Goal: Information Seeking & Learning: Learn about a topic

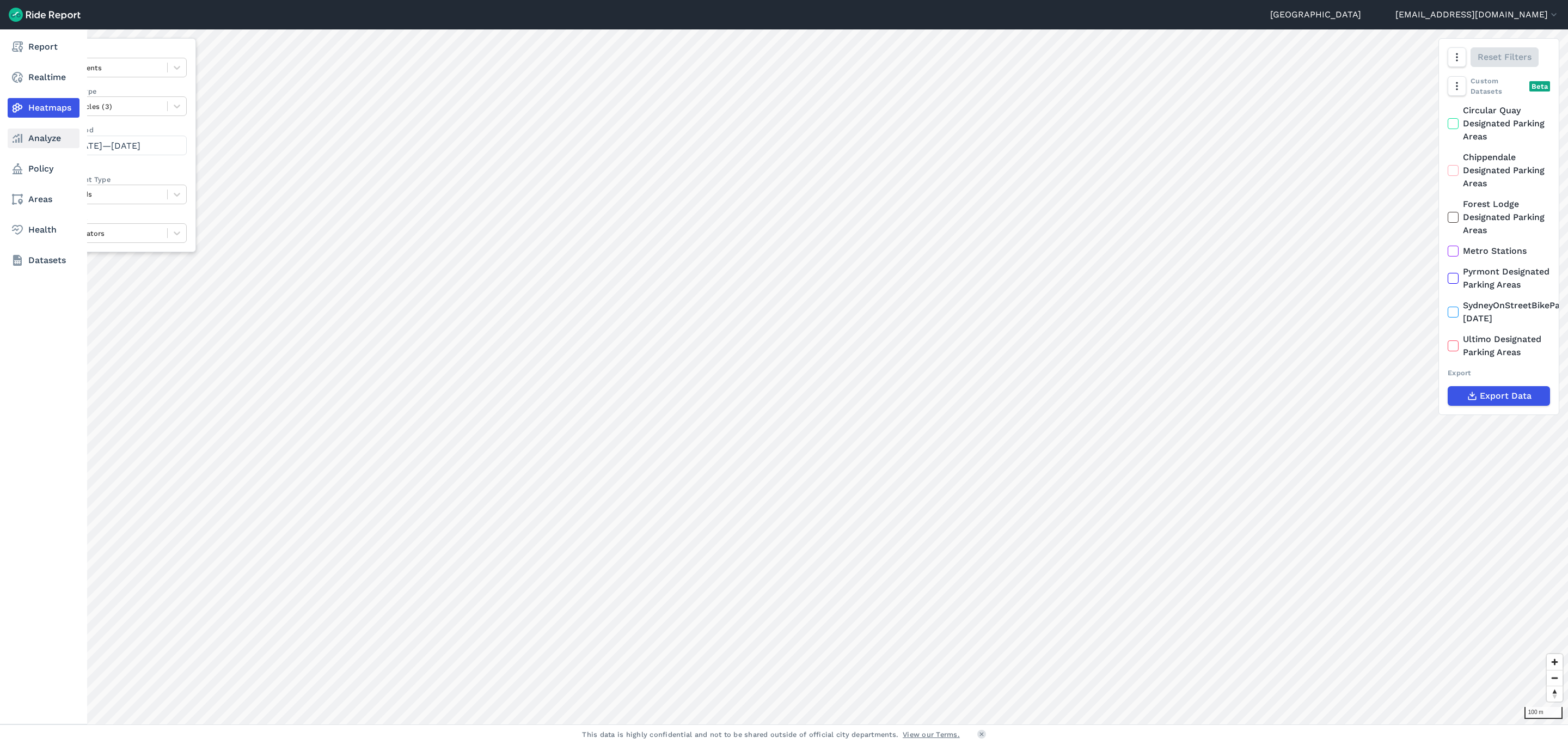
click at [29, 134] on link "Analyze" at bounding box center [44, 139] width 72 height 20
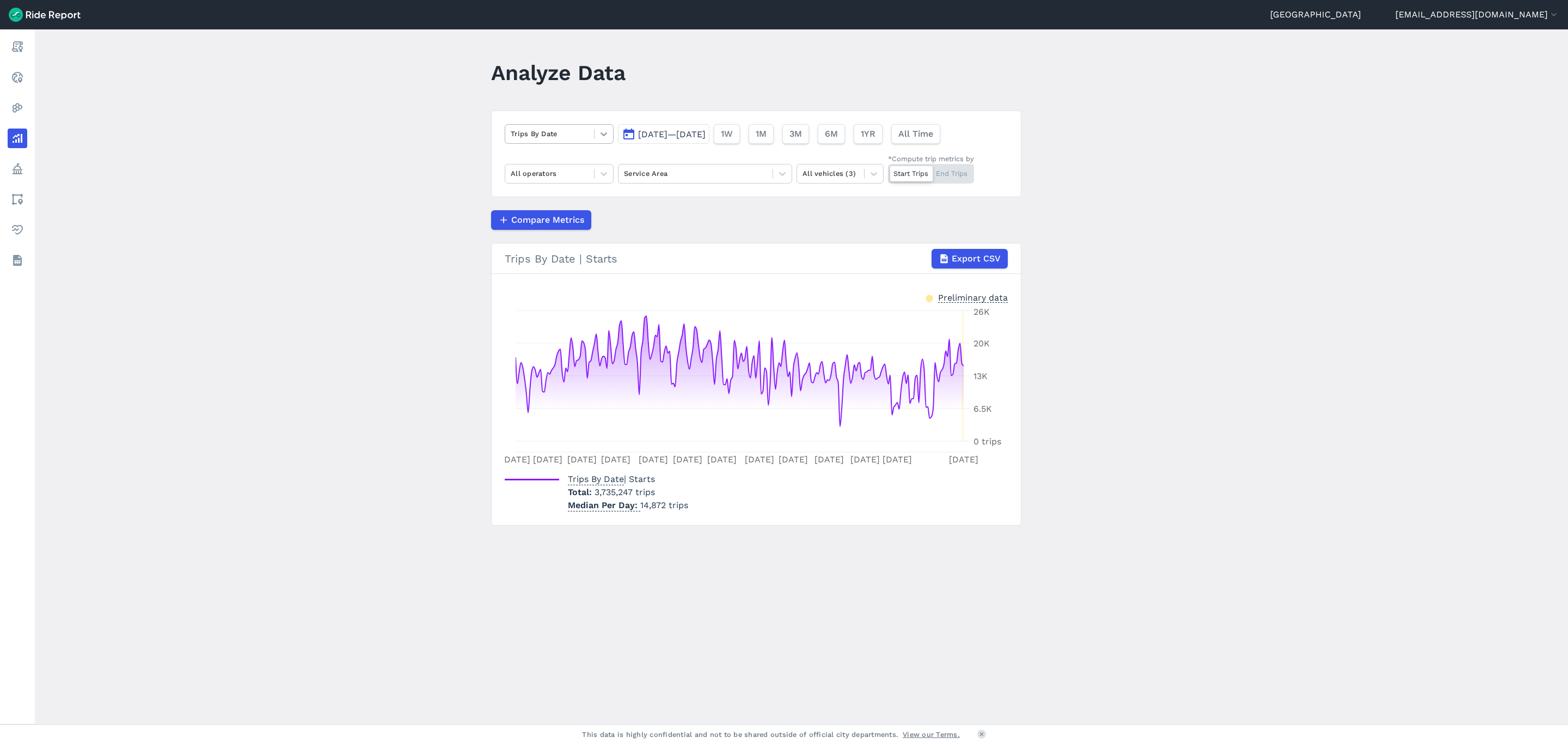
click at [606, 139] on icon at bounding box center [604, 134] width 11 height 11
click at [559, 280] on div "Max Available Vehicles" at bounding box center [559, 273] width 109 height 19
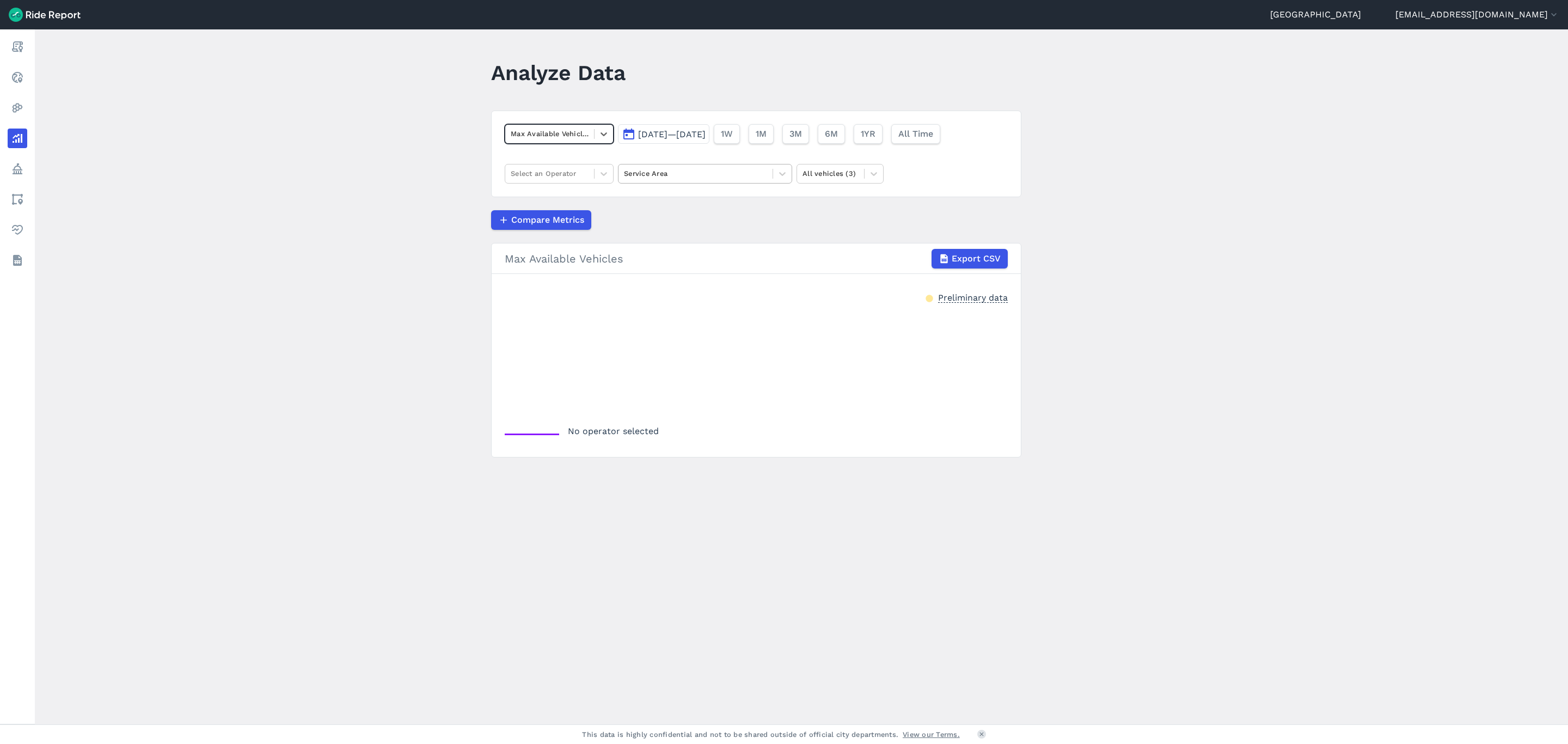
click at [684, 174] on div at bounding box center [695, 174] width 143 height 12
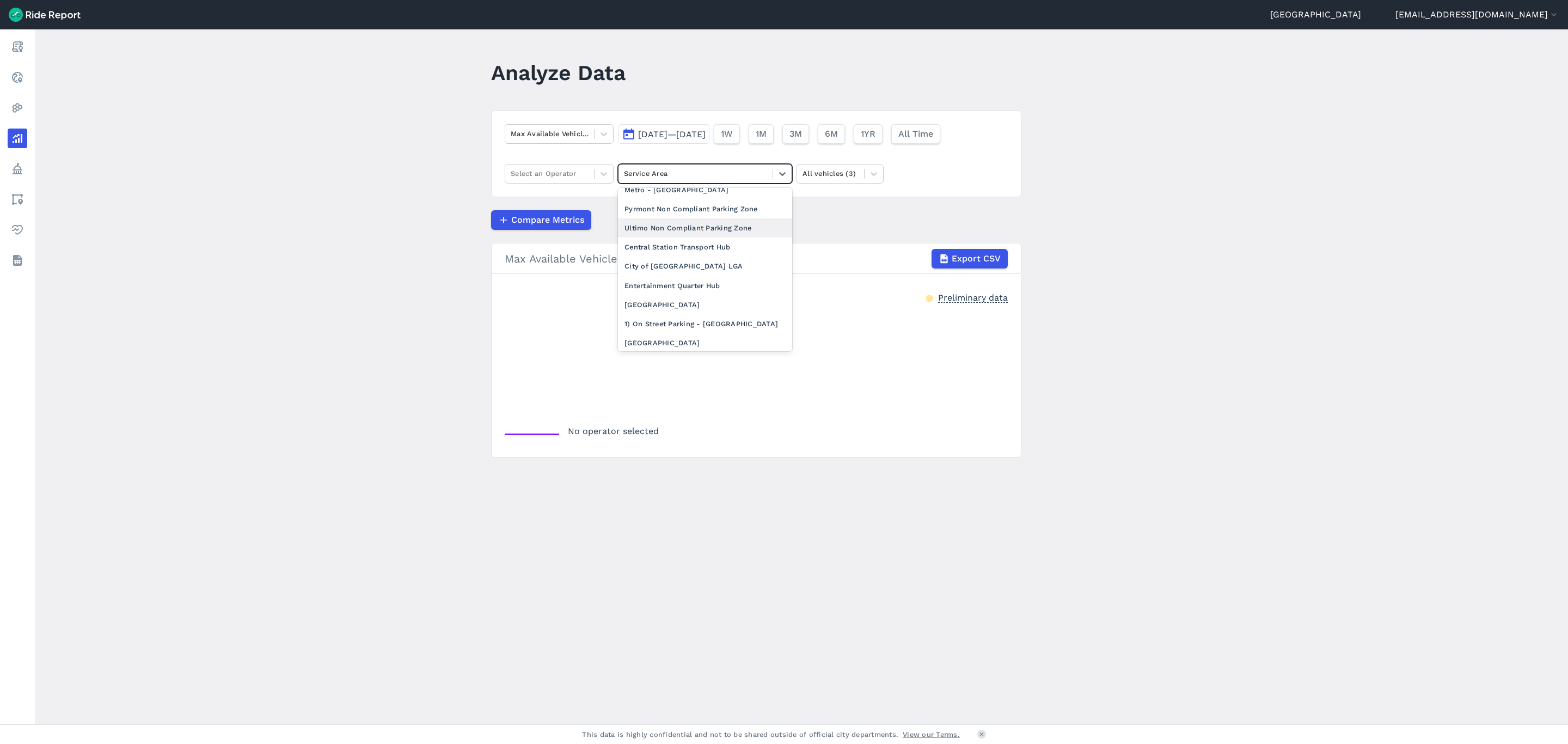
scroll to position [245, 0]
click at [675, 271] on div "[GEOGRAPHIC_DATA]" at bounding box center [705, 261] width 174 height 19
click at [608, 175] on div at bounding box center [604, 174] width 19 height 19
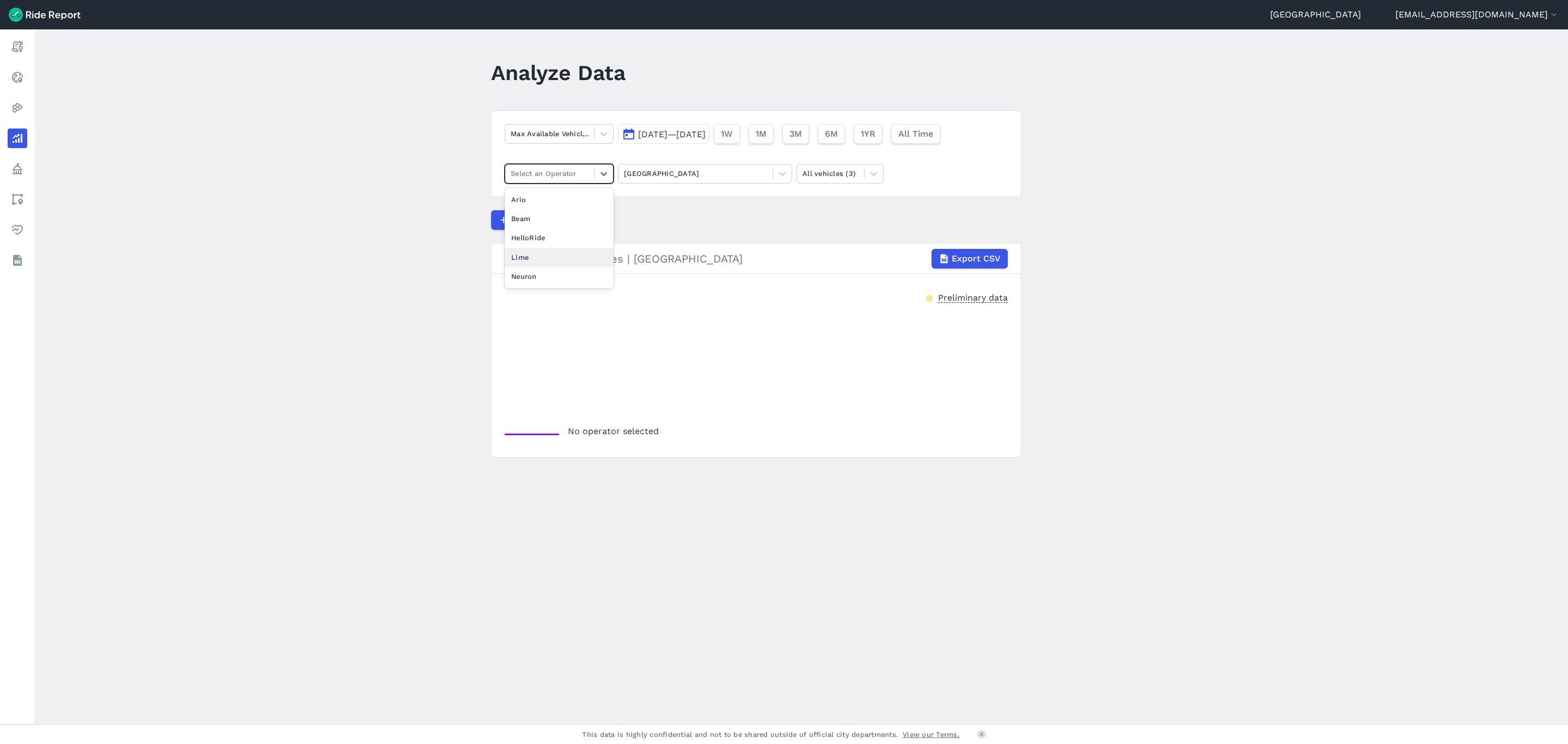
click at [554, 260] on div "Lime" at bounding box center [559, 257] width 109 height 19
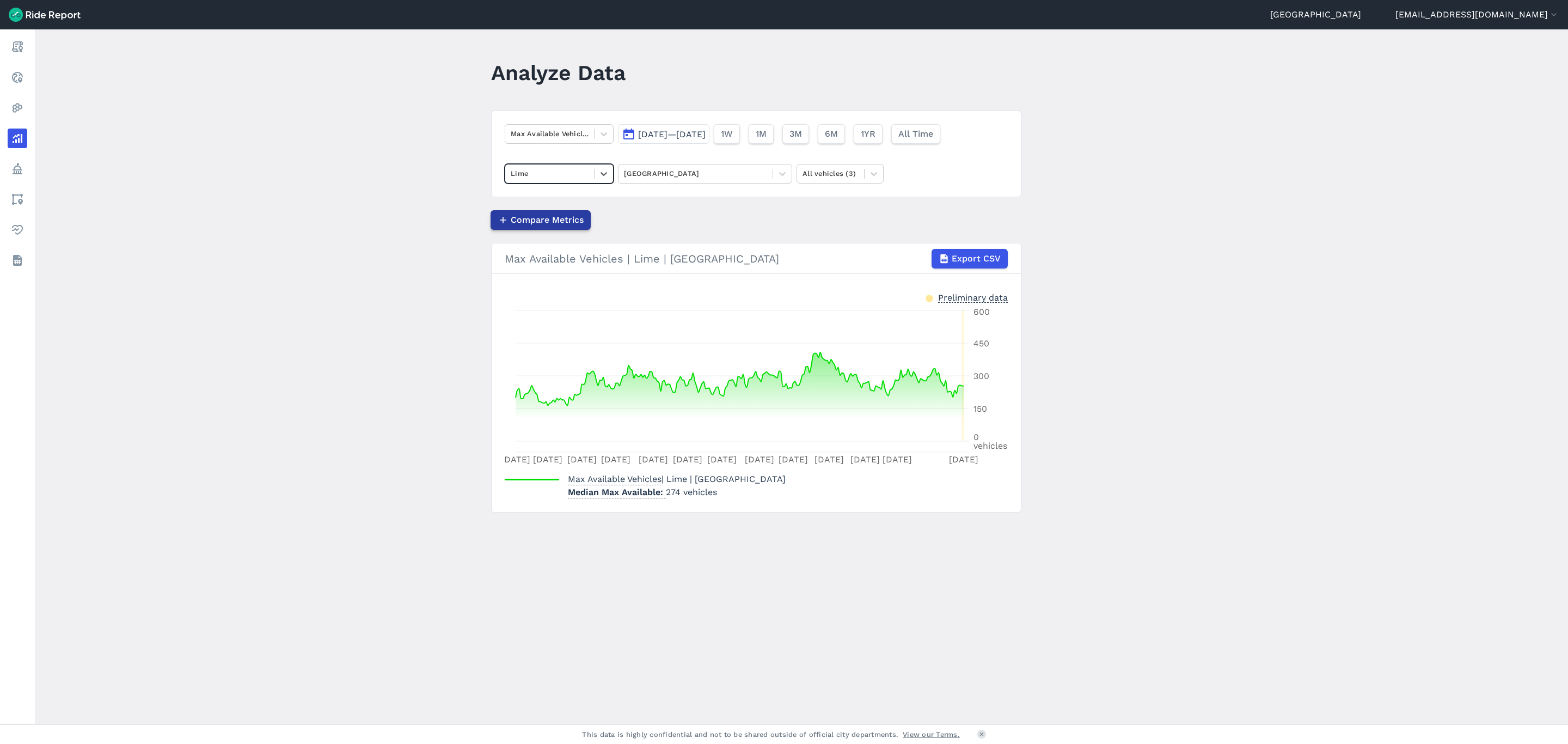
click at [554, 229] on button "Compare Metrics" at bounding box center [540, 220] width 100 height 20
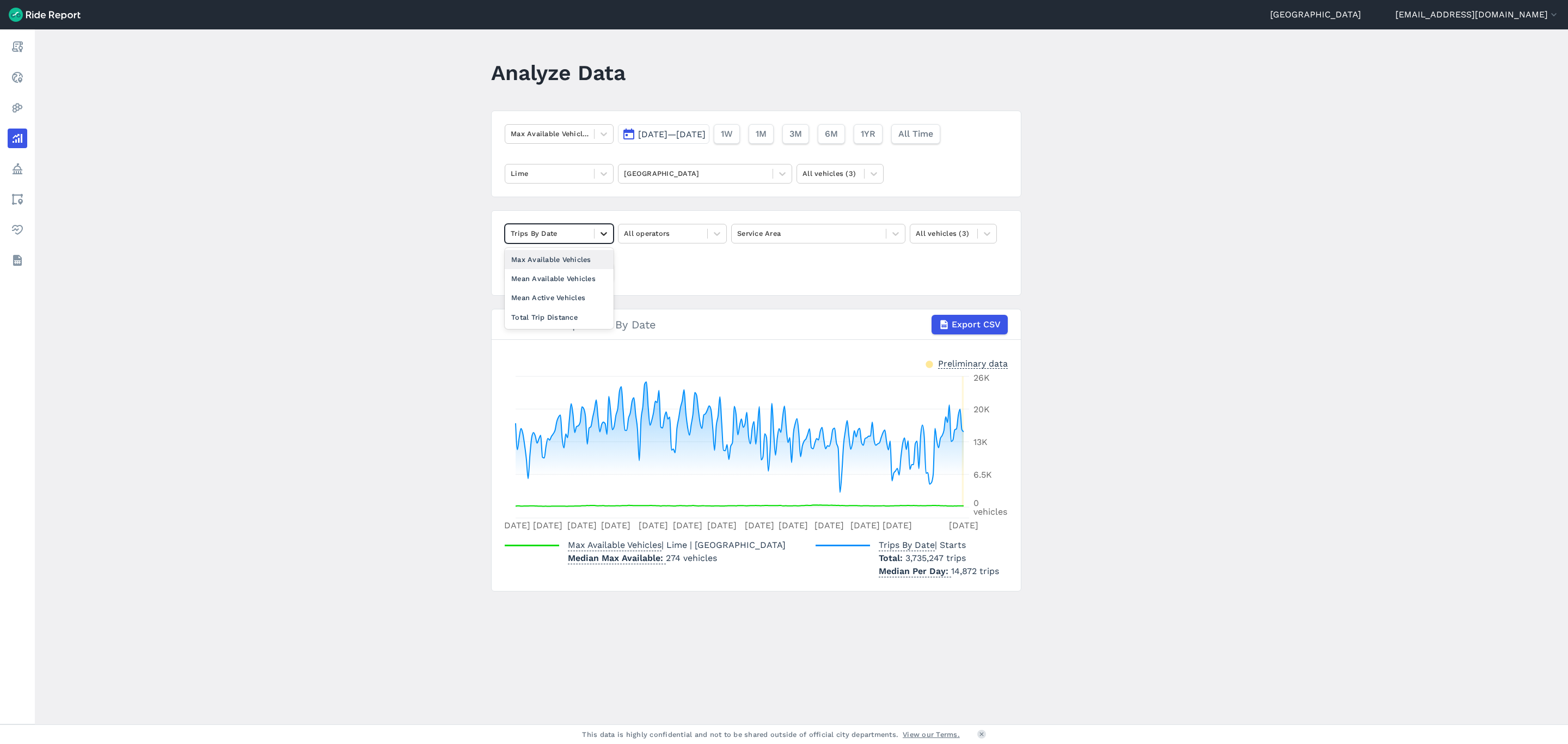
click at [603, 230] on icon at bounding box center [604, 234] width 11 height 11
click at [582, 254] on div "Max Available Vehicles" at bounding box center [559, 259] width 109 height 19
click at [717, 236] on icon at bounding box center [717, 234] width 7 height 4
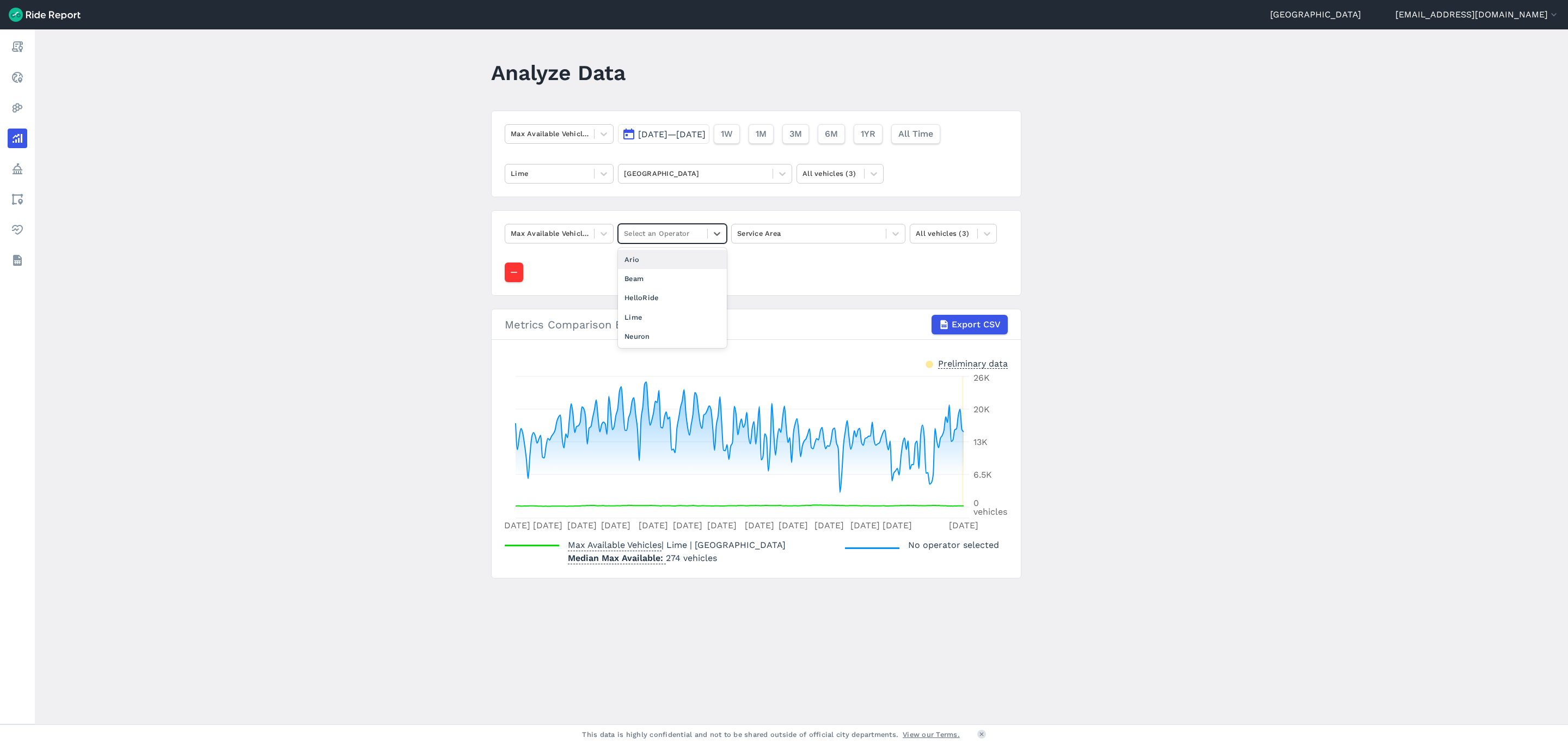
click at [684, 268] on div "Ario" at bounding box center [672, 259] width 109 height 19
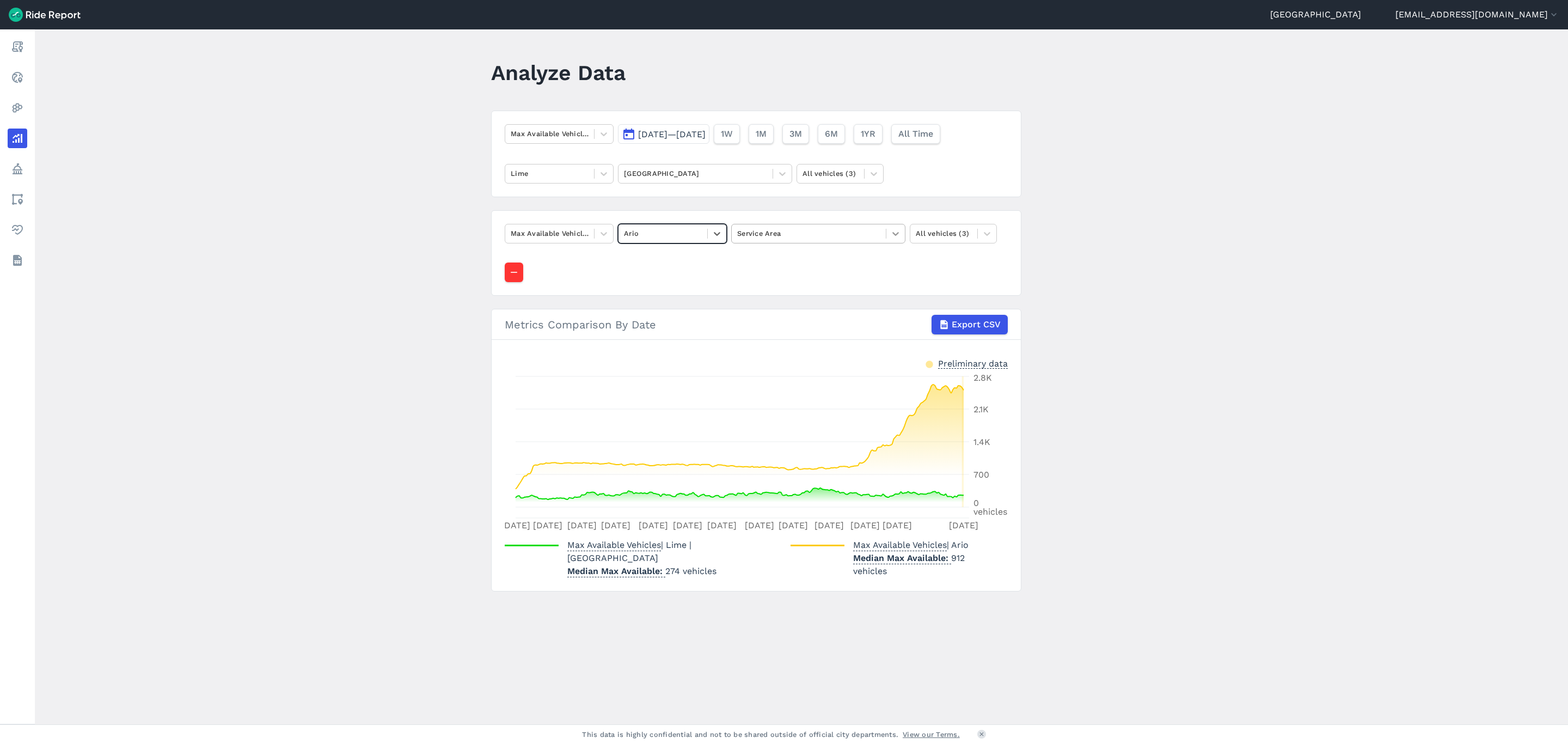
click at [890, 238] on icon at bounding box center [896, 234] width 11 height 11
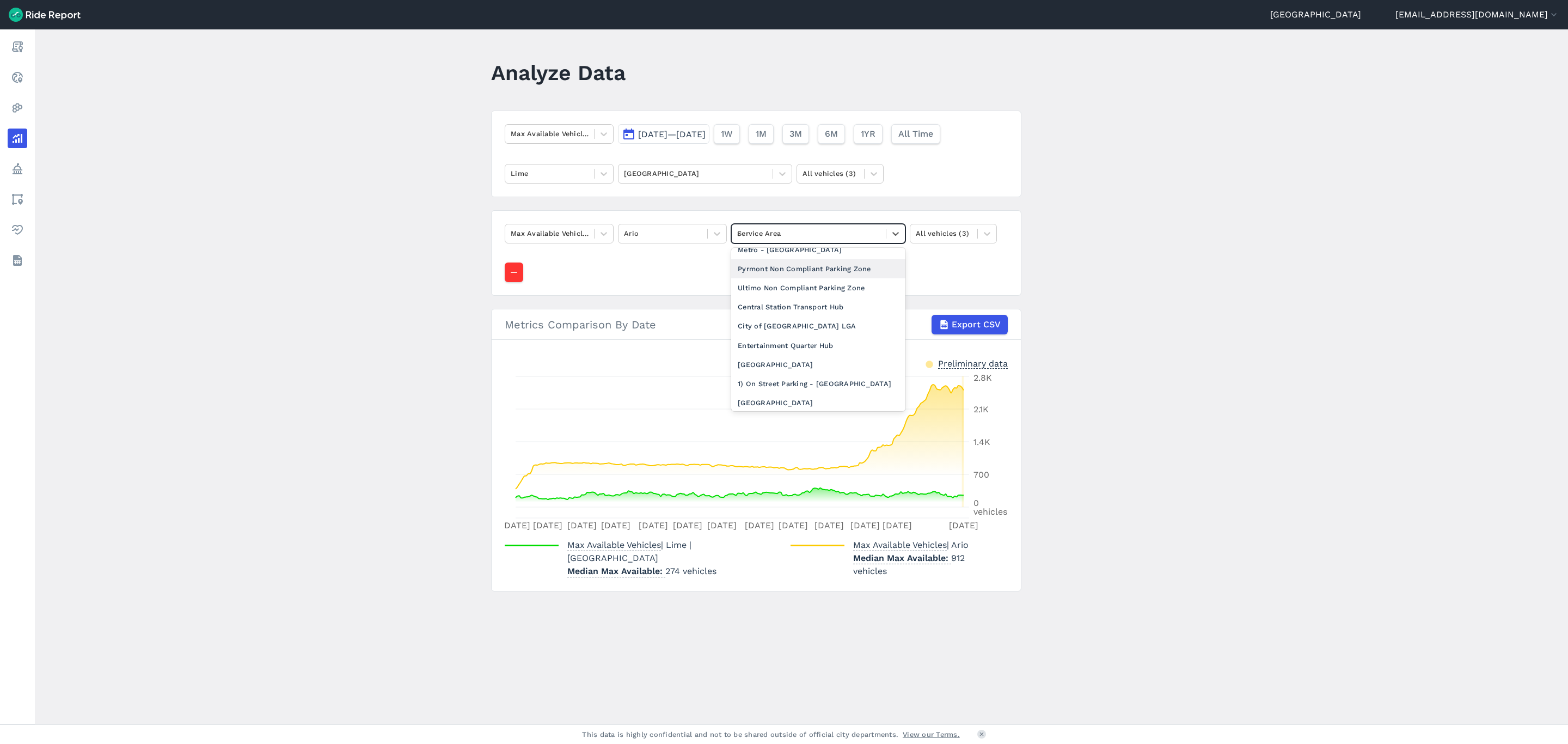
scroll to position [144, 0]
type input "al"
click at [781, 345] on div "[GEOGRAPHIC_DATA]" at bounding box center [819, 336] width 174 height 19
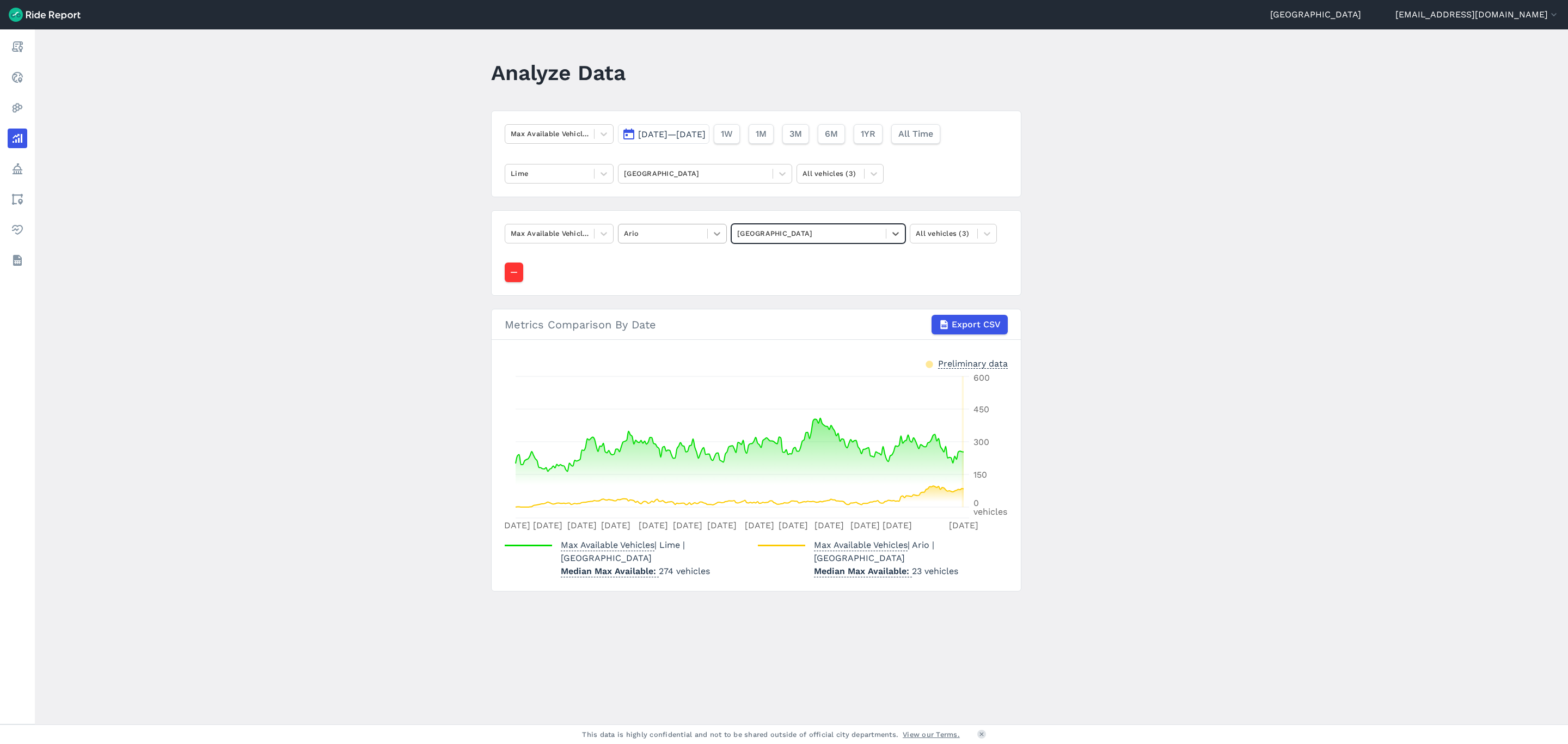
click at [719, 233] on icon at bounding box center [717, 234] width 11 height 11
click at [664, 281] on div "HelloRide" at bounding box center [672, 278] width 109 height 19
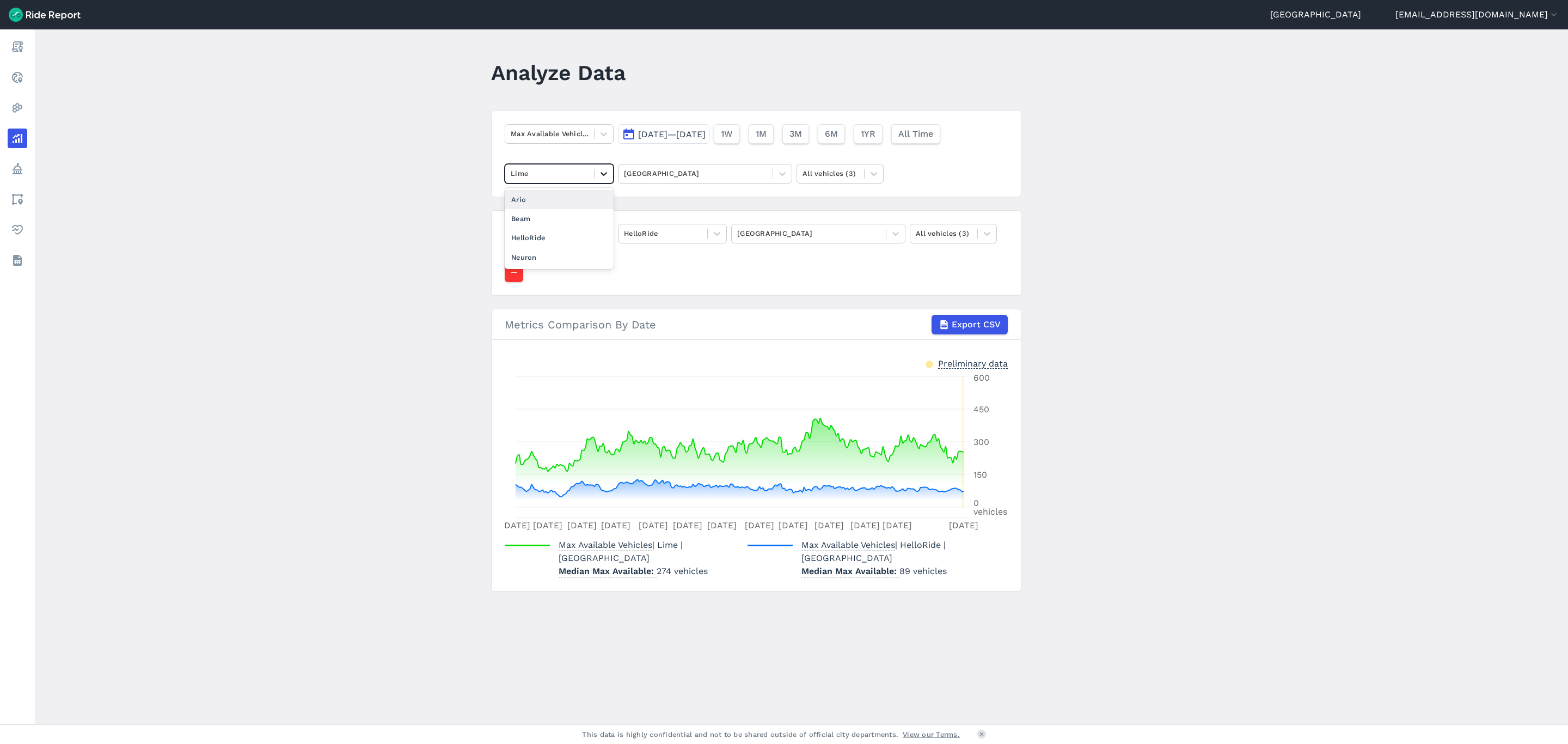
click at [606, 172] on icon at bounding box center [604, 174] width 11 height 11
click at [565, 204] on div "Ario" at bounding box center [559, 200] width 109 height 19
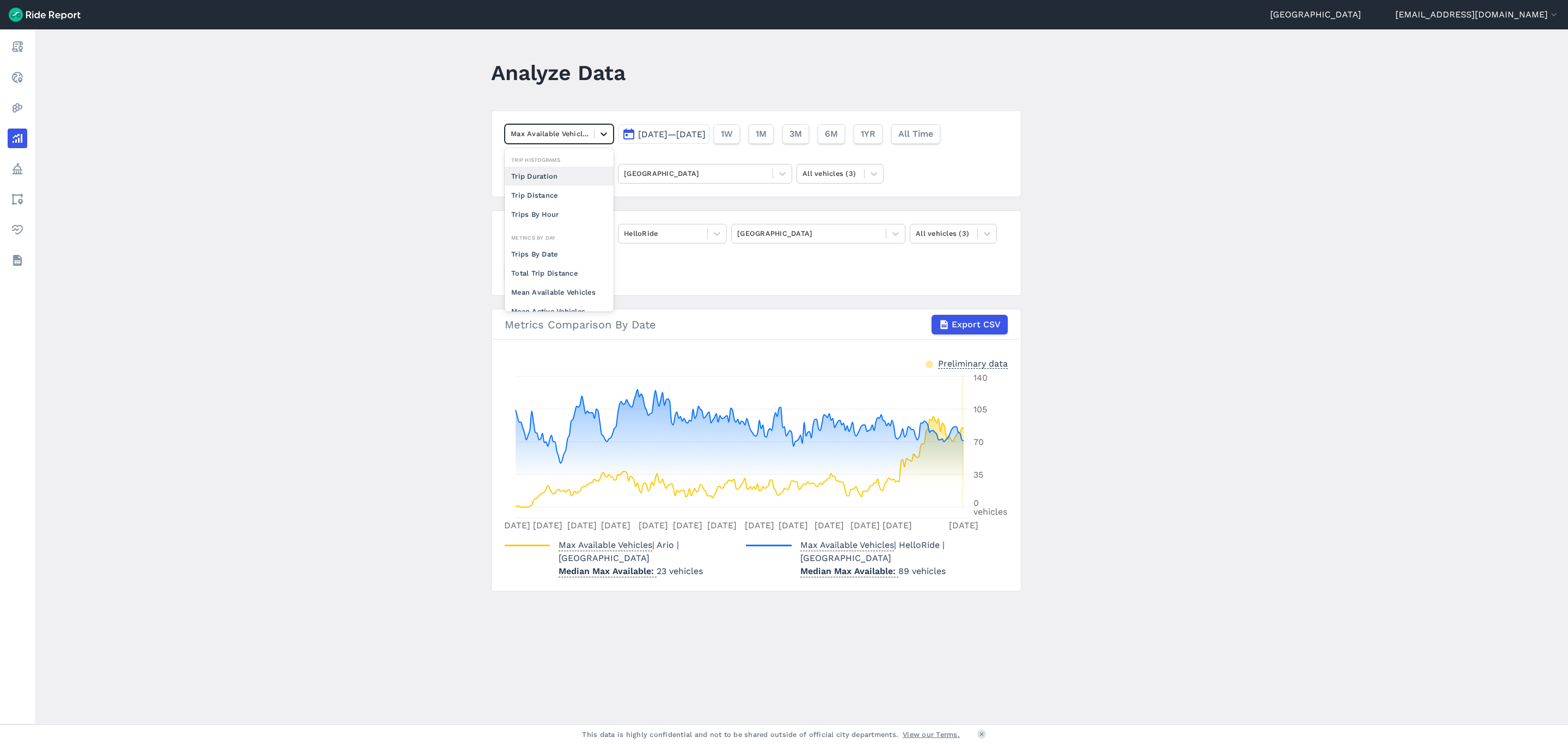
click at [606, 133] on icon at bounding box center [604, 134] width 11 height 11
click at [567, 267] on div "Trips Per Mean Available Vehicle" at bounding box center [559, 254] width 109 height 29
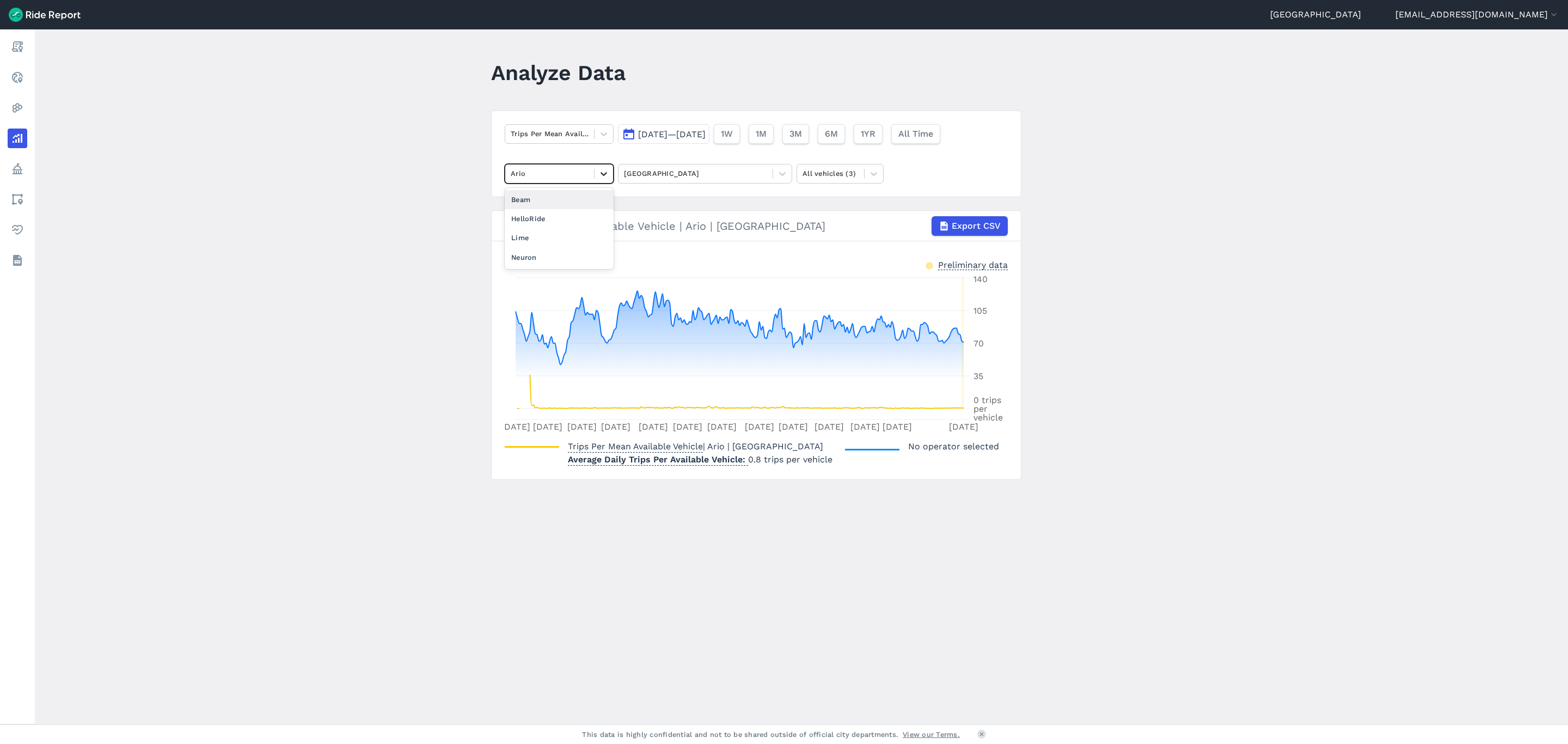
click at [608, 172] on div at bounding box center [604, 174] width 19 height 19
click at [559, 217] on div "HelloRide" at bounding box center [559, 218] width 109 height 19
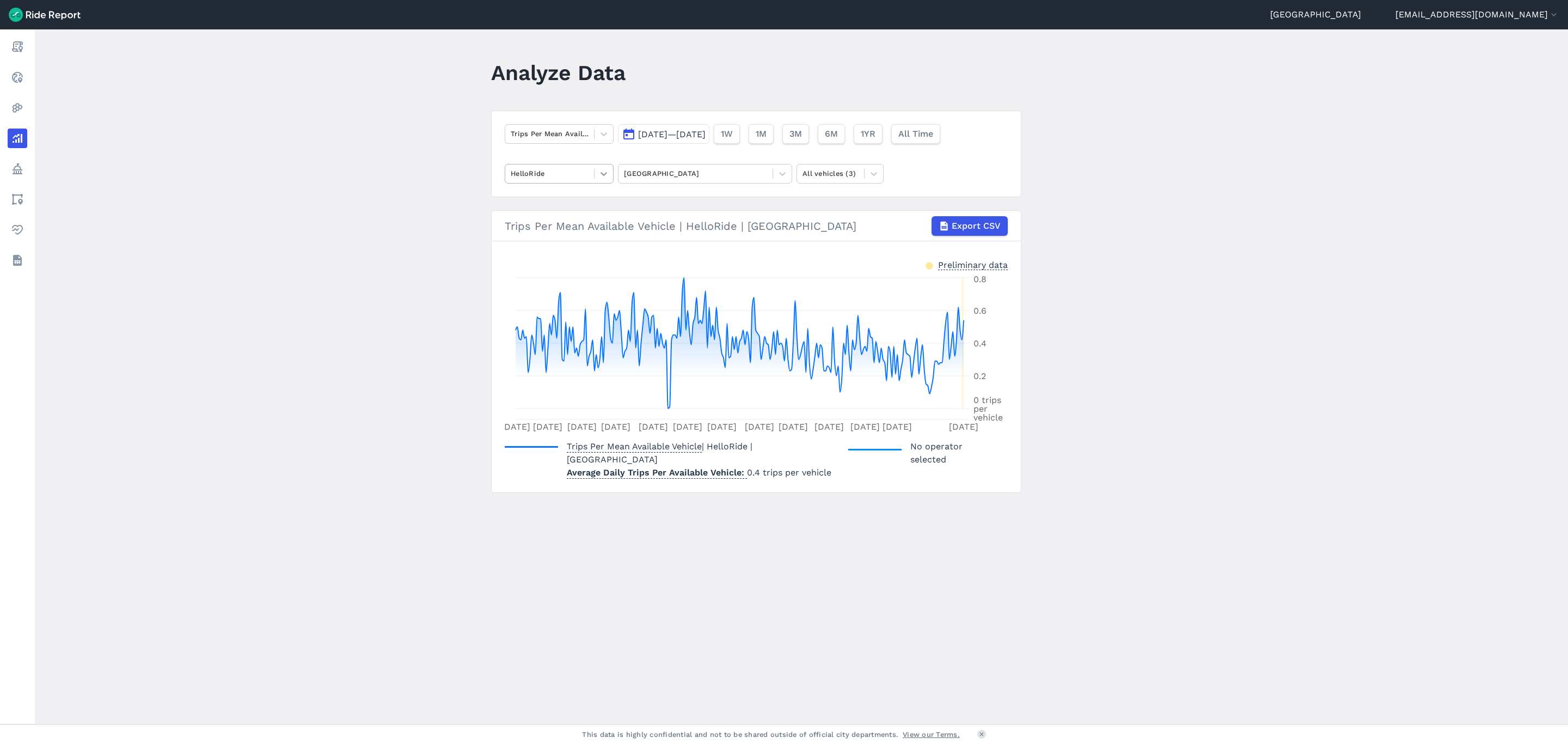
click at [598, 174] on icon at bounding box center [604, 174] width 11 height 11
click at [558, 203] on div "Ario" at bounding box center [559, 200] width 109 height 19
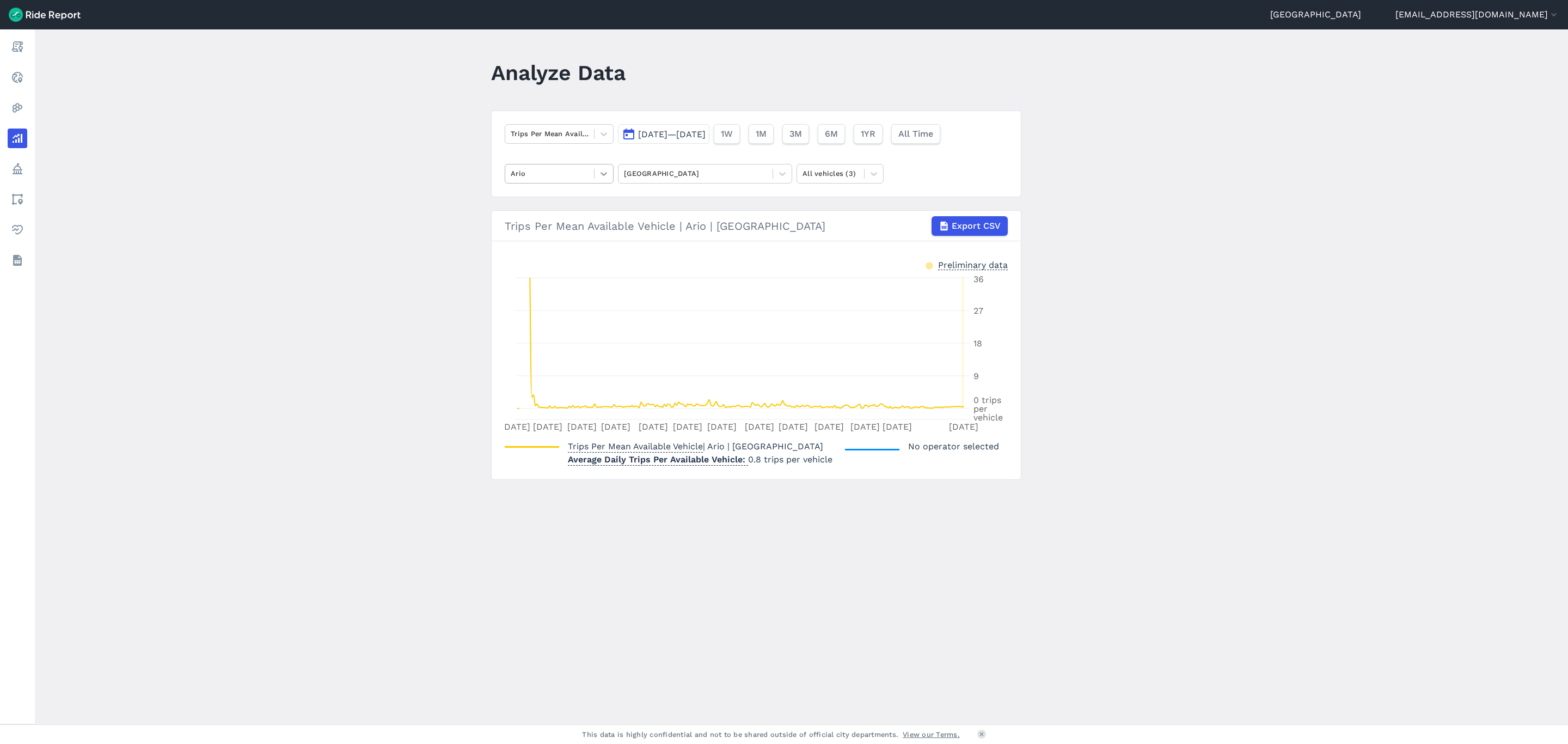
click at [603, 172] on icon at bounding box center [604, 174] width 11 height 11
click at [559, 230] on div "Lime" at bounding box center [559, 238] width 109 height 19
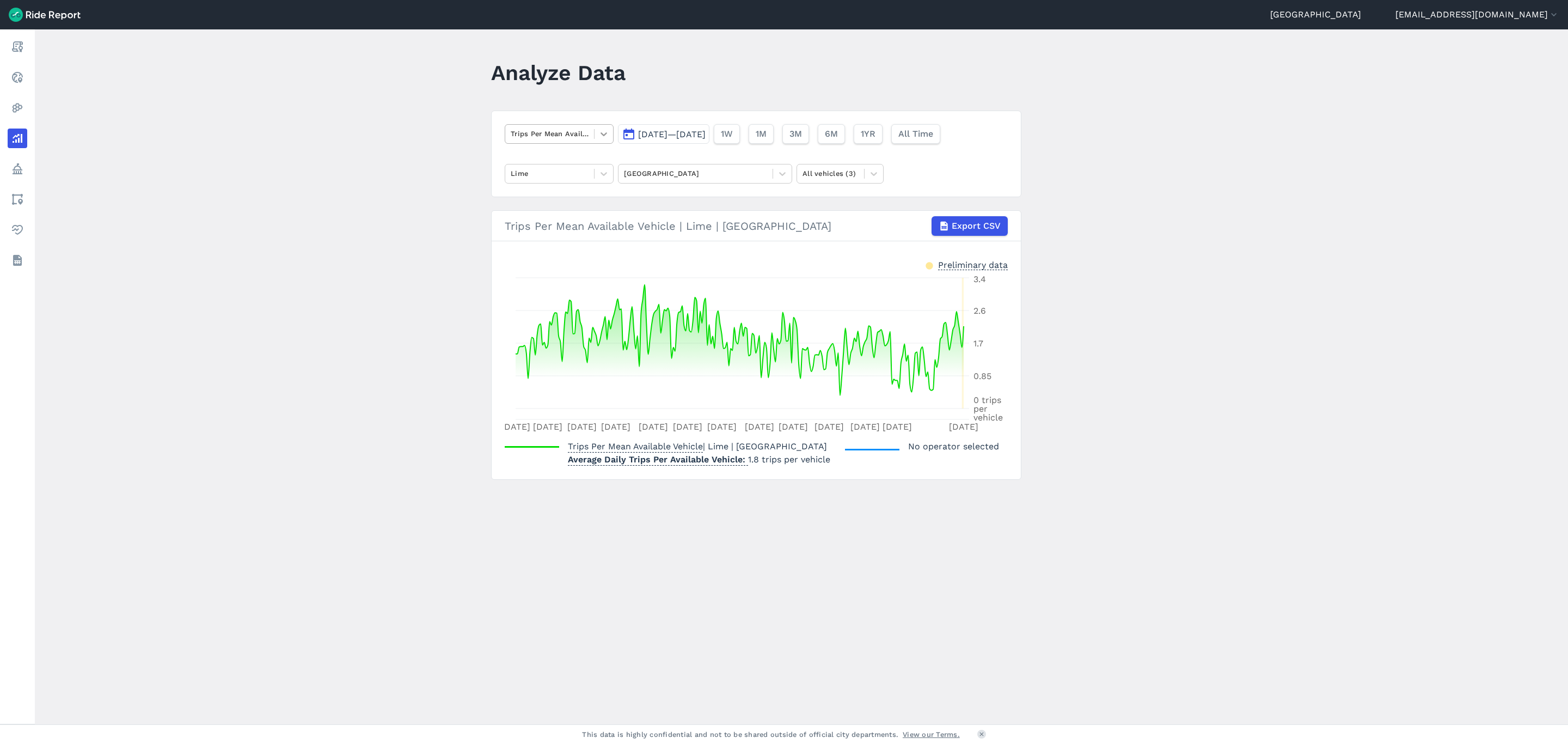
click at [605, 136] on icon at bounding box center [604, 134] width 11 height 11
click at [549, 246] on div "Trips By Date" at bounding box center [559, 254] width 109 height 19
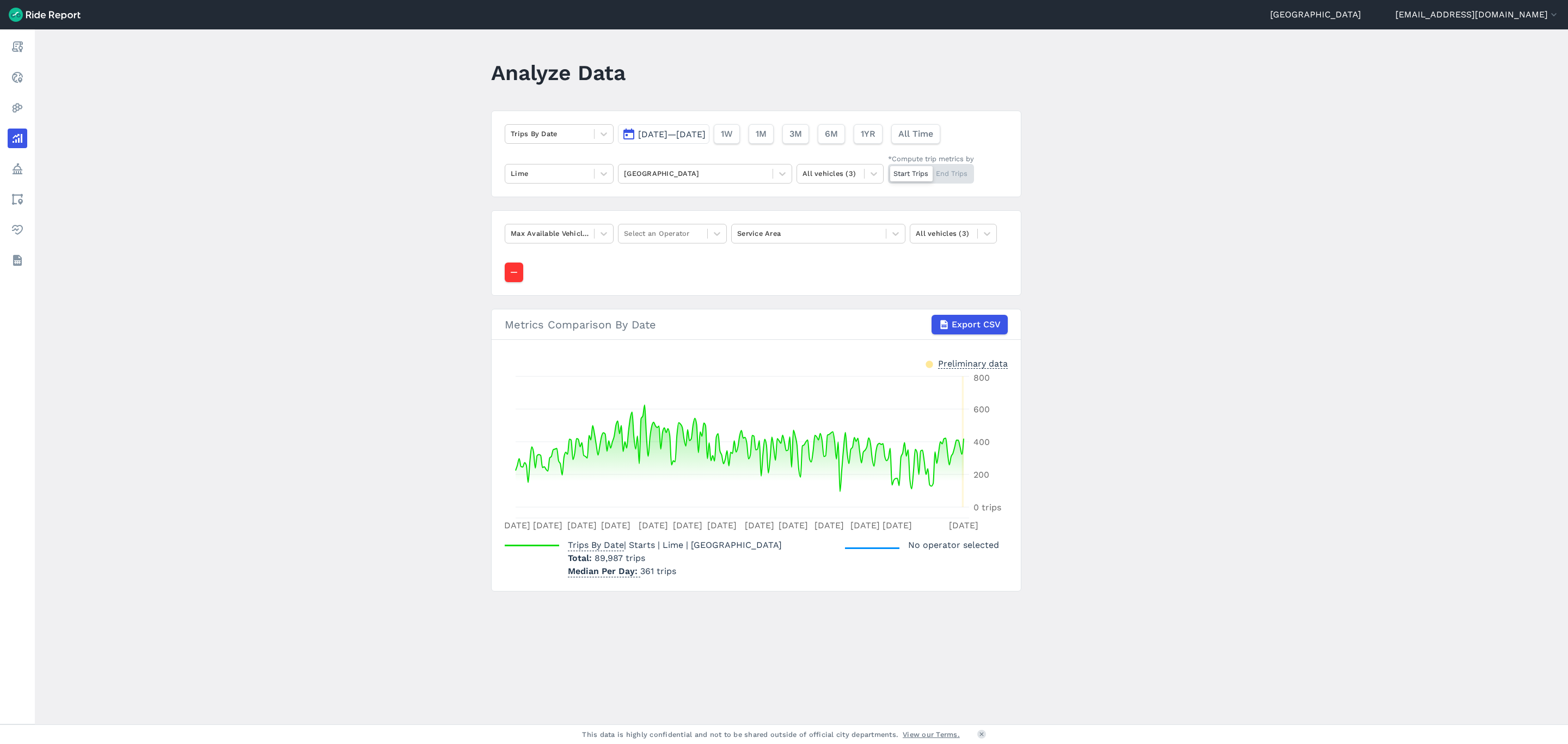
click at [949, 174] on div "Start Trips End Trips" at bounding box center [931, 174] width 86 height 20
click at [888, 171] on input "*Compute trip metrics by Start Trips End Trips" at bounding box center [888, 167] width 0 height 7
click at [514, 268] on button "button" at bounding box center [514, 272] width 19 height 20
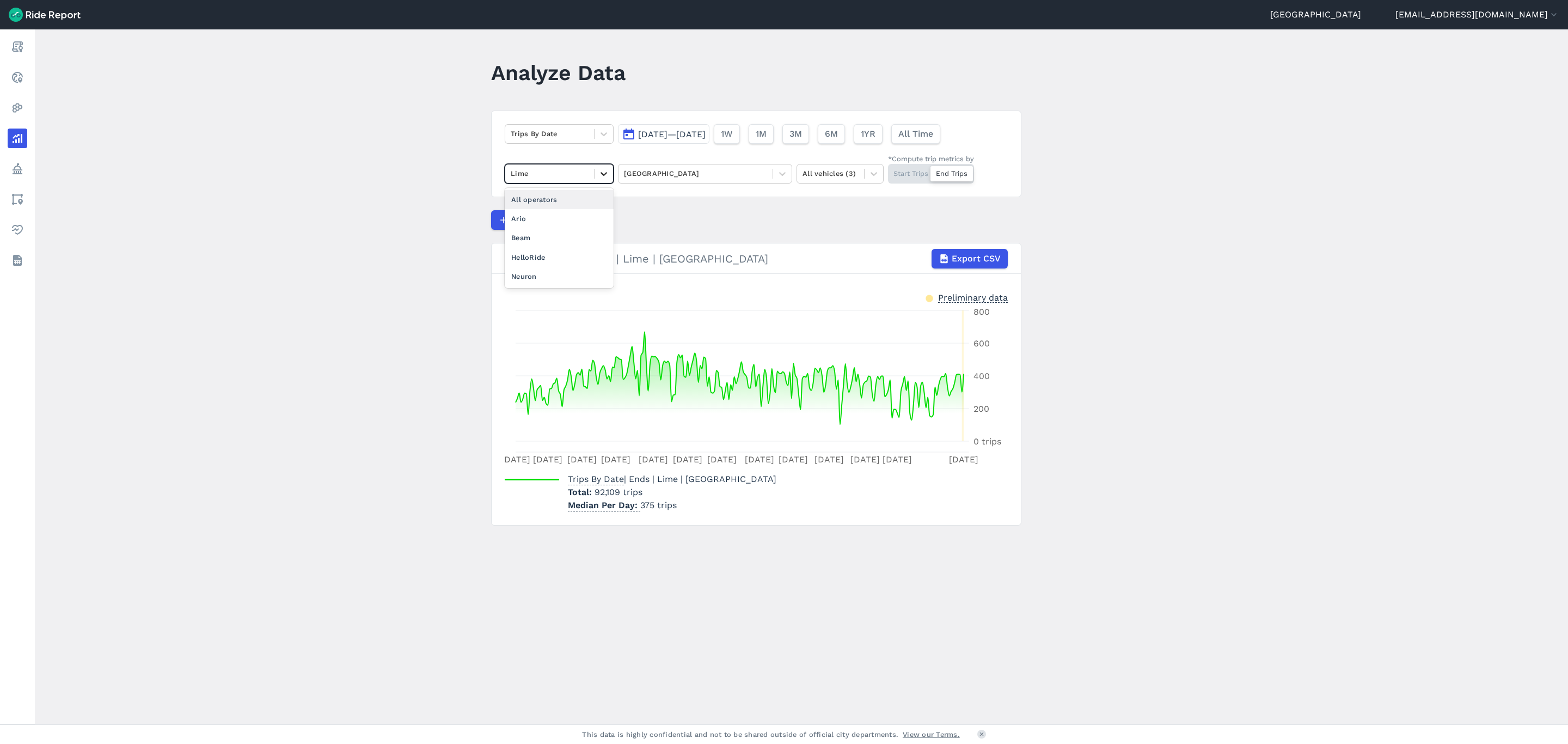
click at [601, 174] on icon at bounding box center [604, 174] width 7 height 4
click at [560, 256] on div "HelloRide" at bounding box center [559, 257] width 109 height 19
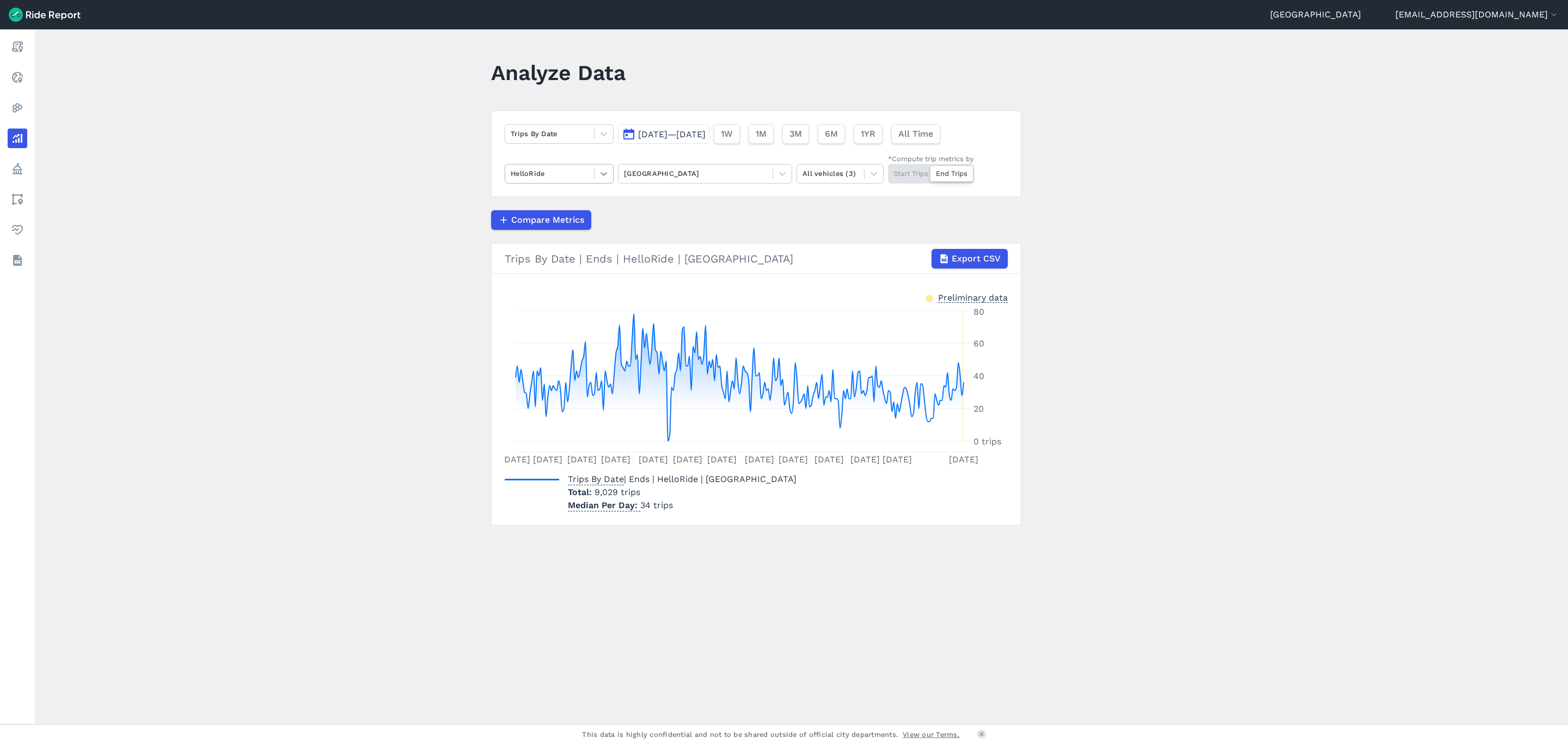
click at [605, 175] on icon at bounding box center [604, 174] width 11 height 11
click at [528, 221] on div "Ario" at bounding box center [559, 218] width 109 height 19
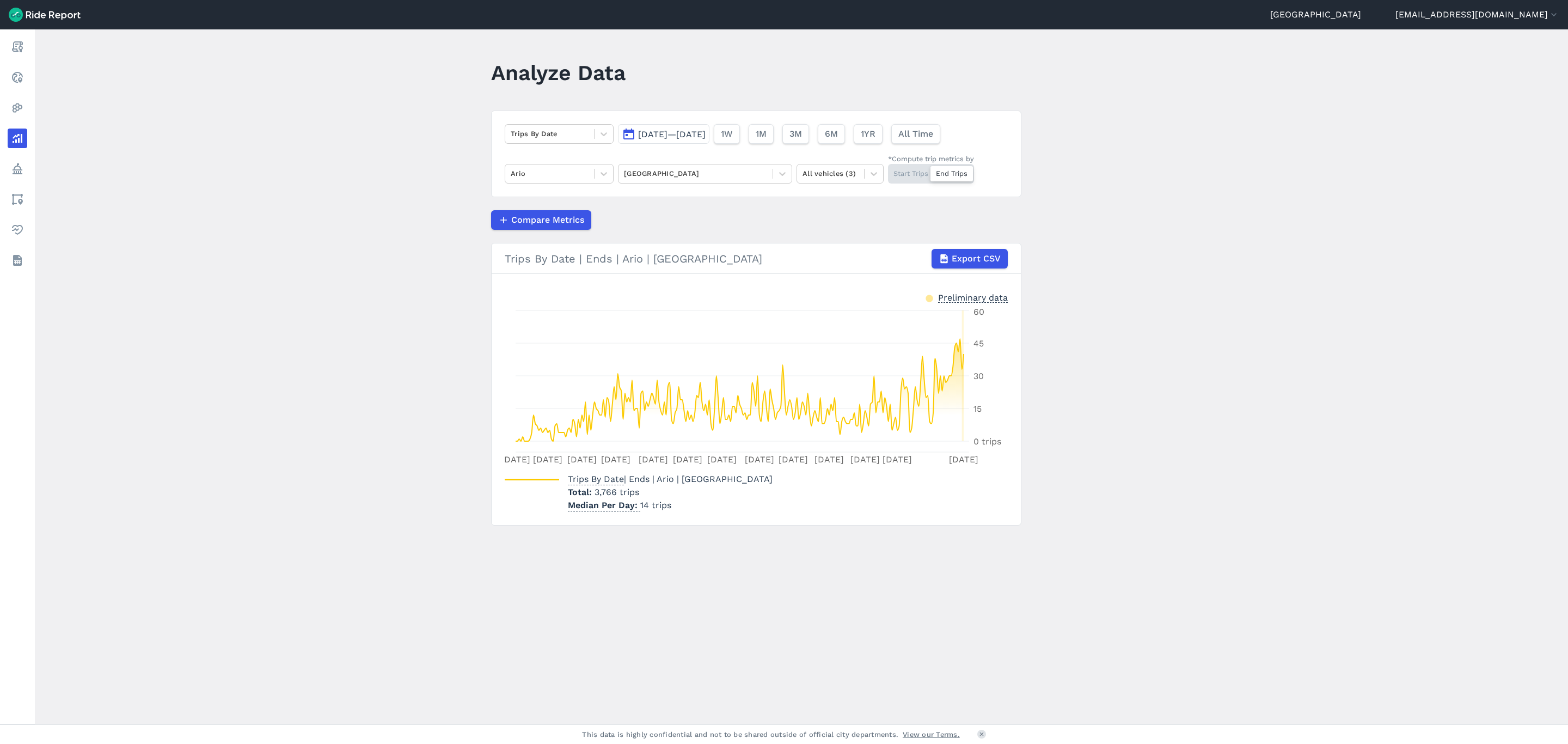
click at [916, 170] on div "Start Trips End Trips" at bounding box center [931, 174] width 86 height 20
click at [888, 170] on input "*Compute trip metrics by Start Trips End Trips" at bounding box center [888, 167] width 0 height 7
click at [597, 167] on div at bounding box center [604, 174] width 19 height 19
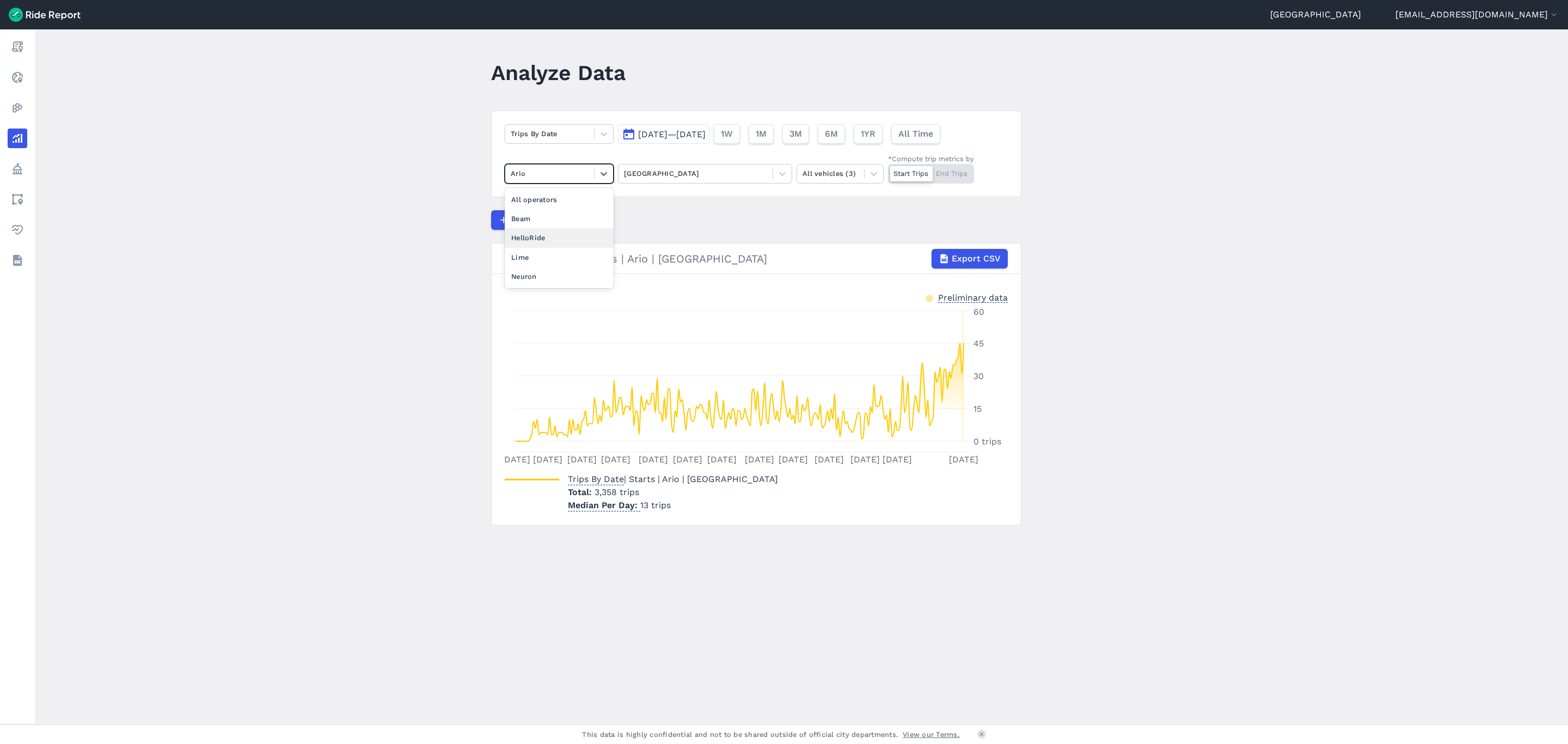
click at [537, 231] on div "HelloRide" at bounding box center [559, 238] width 109 height 19
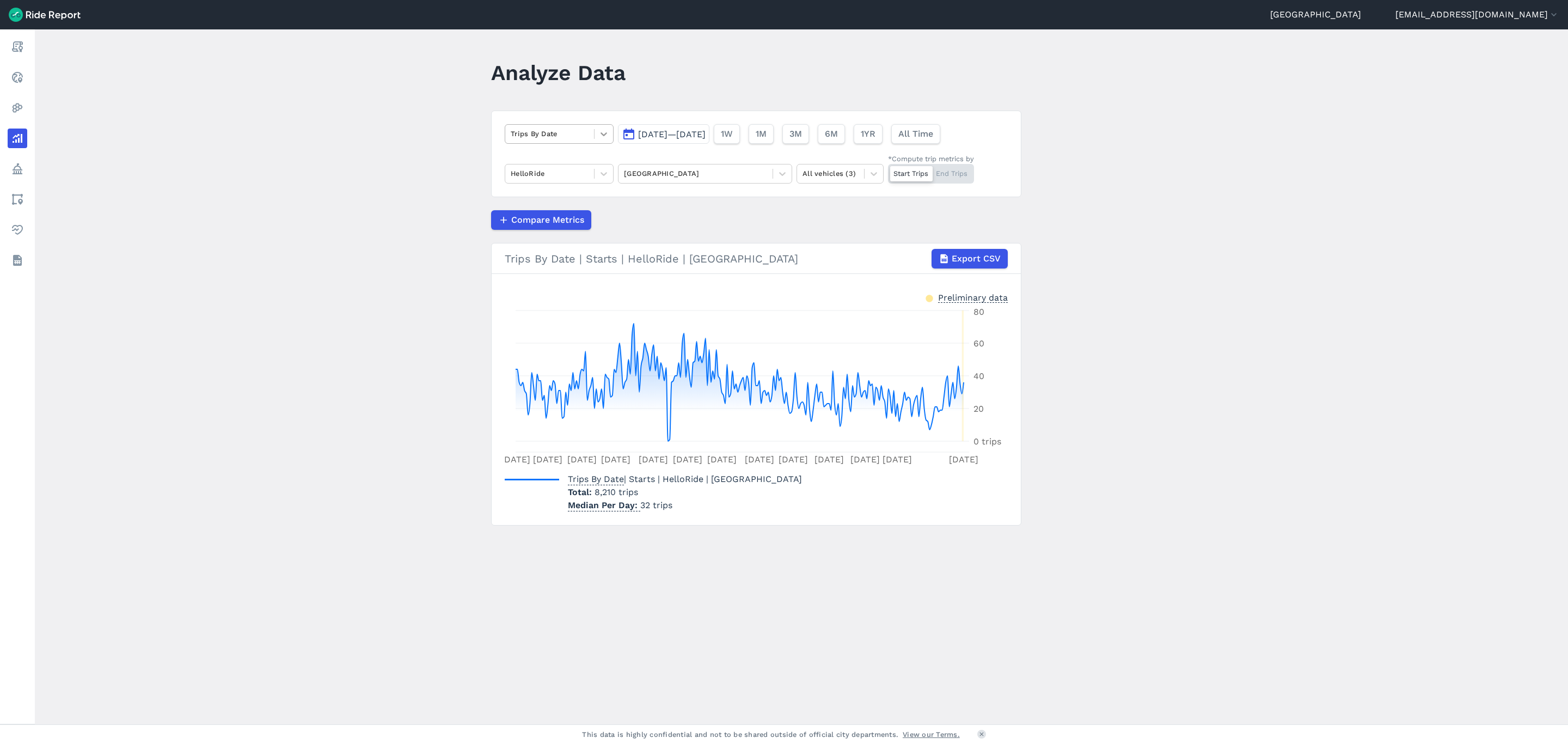
click at [601, 139] on icon at bounding box center [604, 134] width 11 height 11
click at [448, 109] on main "Analyze Data option Trip Duration focused, 0 of 2. 10 results available. Use Up…" at bounding box center [801, 376] width 1533 height 695
click at [605, 175] on icon at bounding box center [604, 174] width 11 height 11
click at [562, 201] on div "All operators" at bounding box center [559, 200] width 109 height 19
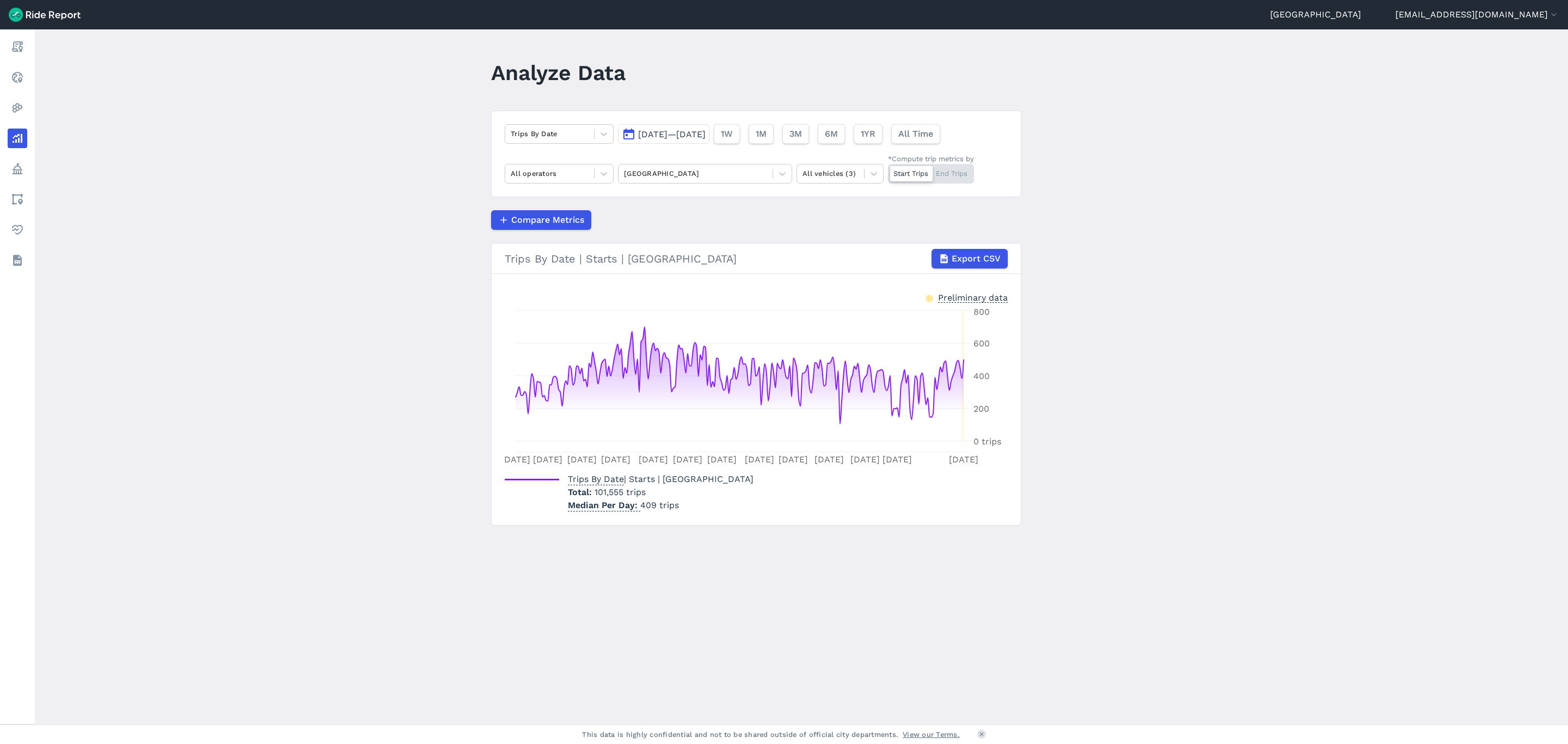
click at [952, 170] on div "Start Trips End Trips" at bounding box center [931, 174] width 86 height 20
click at [888, 170] on input "*Compute trip metrics by Start Trips End Trips" at bounding box center [888, 167] width 0 height 7
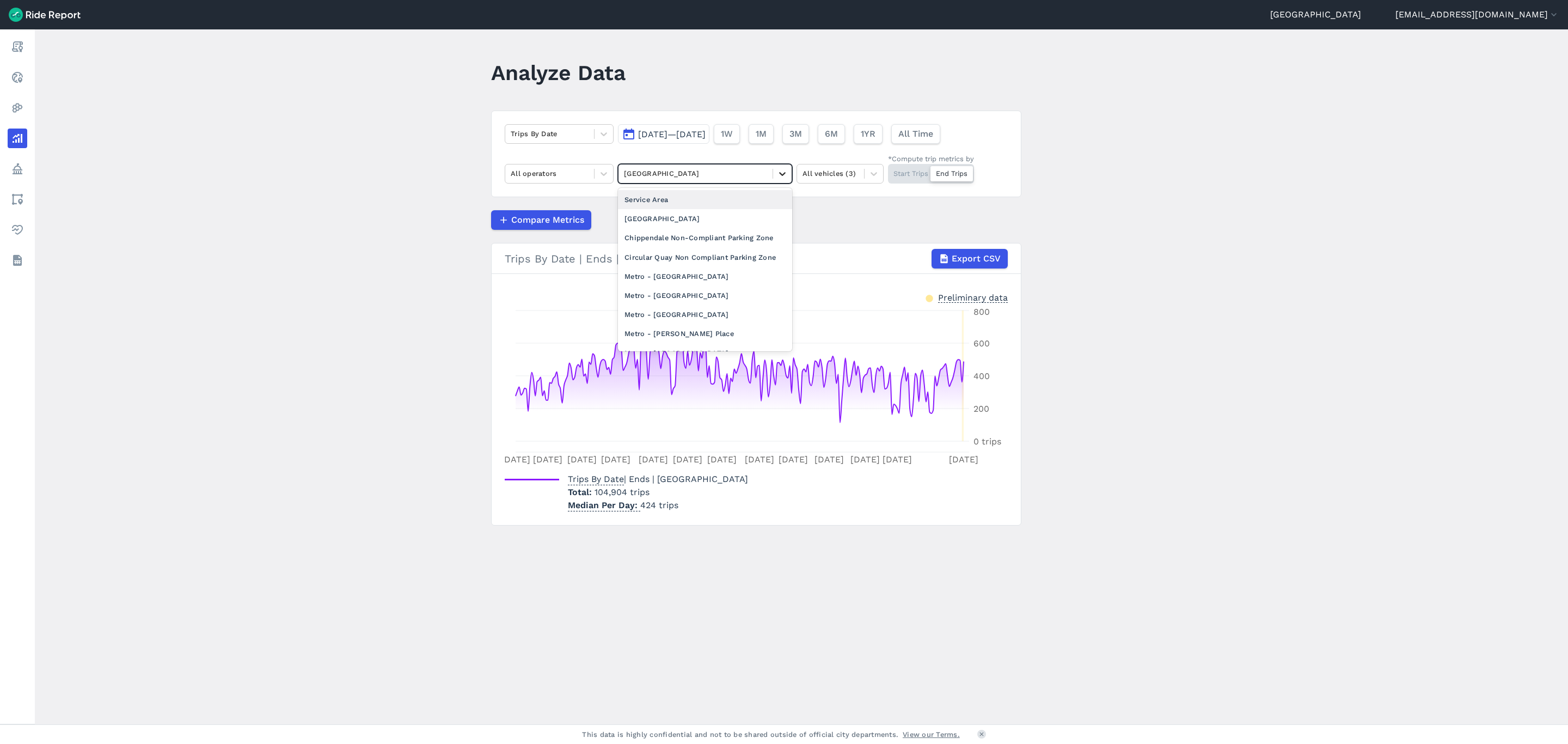
click at [785, 169] on icon at bounding box center [782, 174] width 11 height 11
type input "r"
click at [703, 220] on div "[GEOGRAPHIC_DATA]" at bounding box center [705, 218] width 174 height 19
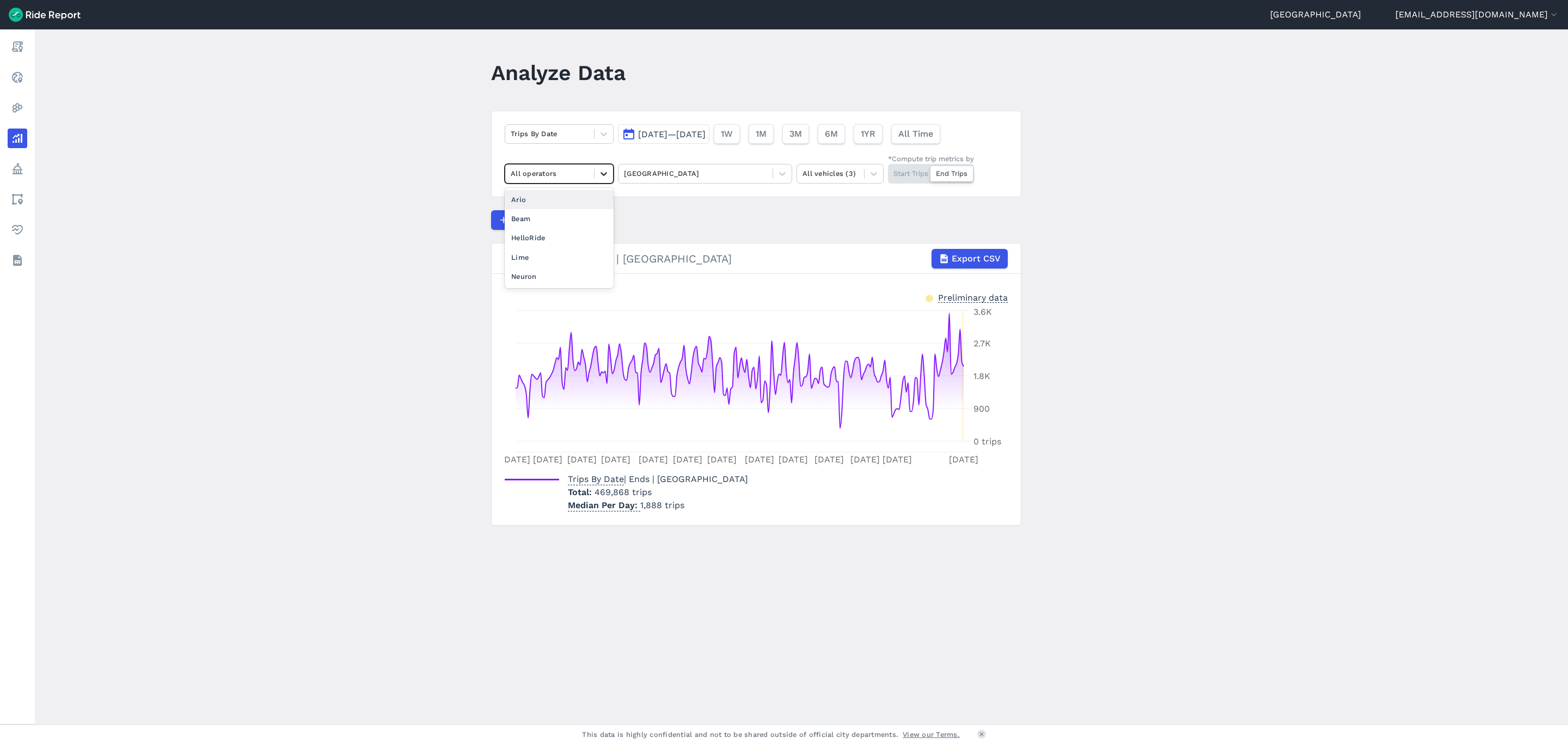
click at [603, 170] on icon at bounding box center [604, 174] width 11 height 11
click at [783, 174] on icon at bounding box center [782, 174] width 7 height 4
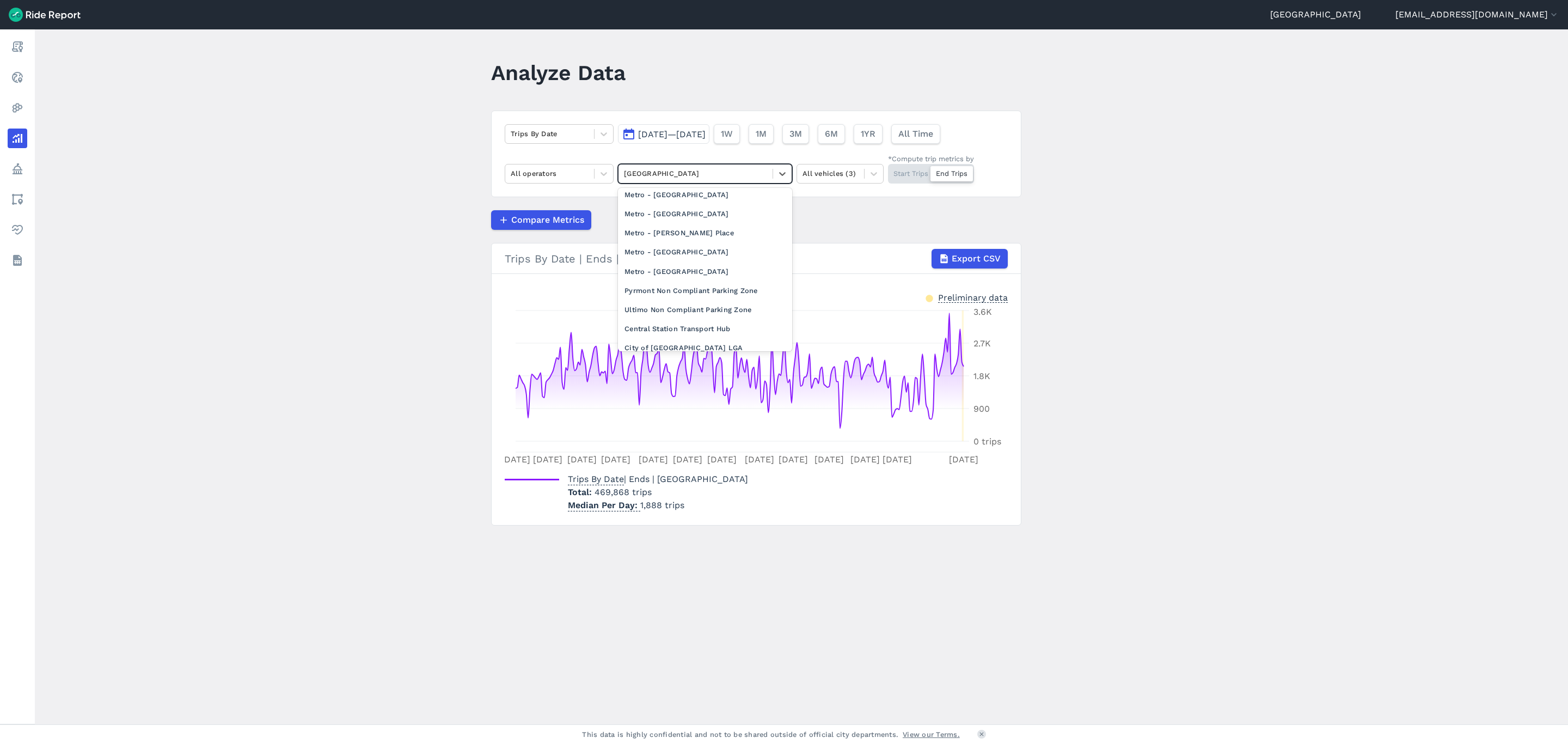
scroll to position [164, 0]
click at [710, 276] on div "City of [GEOGRAPHIC_DATA] LGA" at bounding box center [705, 266] width 174 height 19
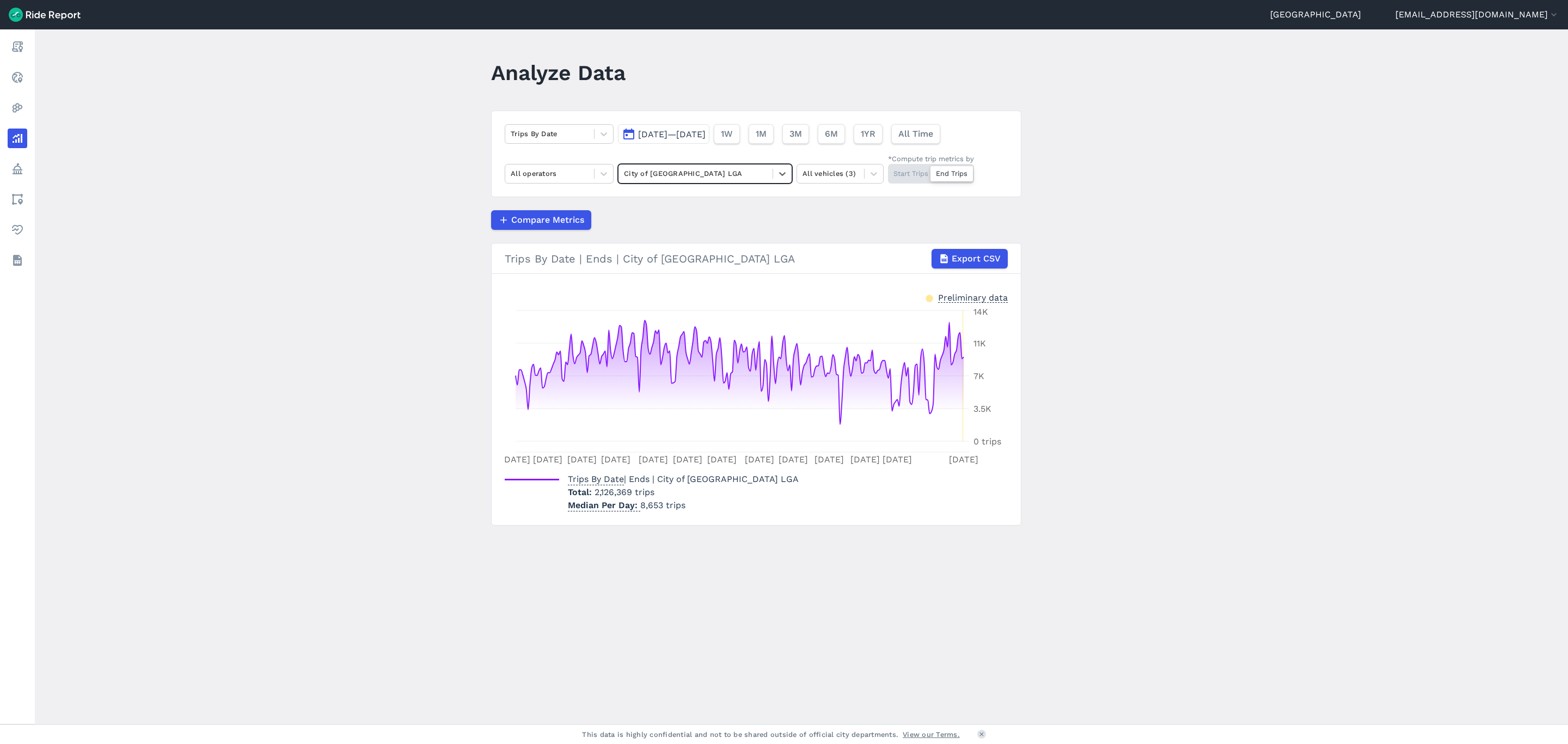
click at [750, 177] on div at bounding box center [695, 174] width 143 height 12
click at [744, 212] on div "[GEOGRAPHIC_DATA]" at bounding box center [705, 218] width 174 height 19
click at [759, 182] on div "[GEOGRAPHIC_DATA]" at bounding box center [696, 173] width 154 height 17
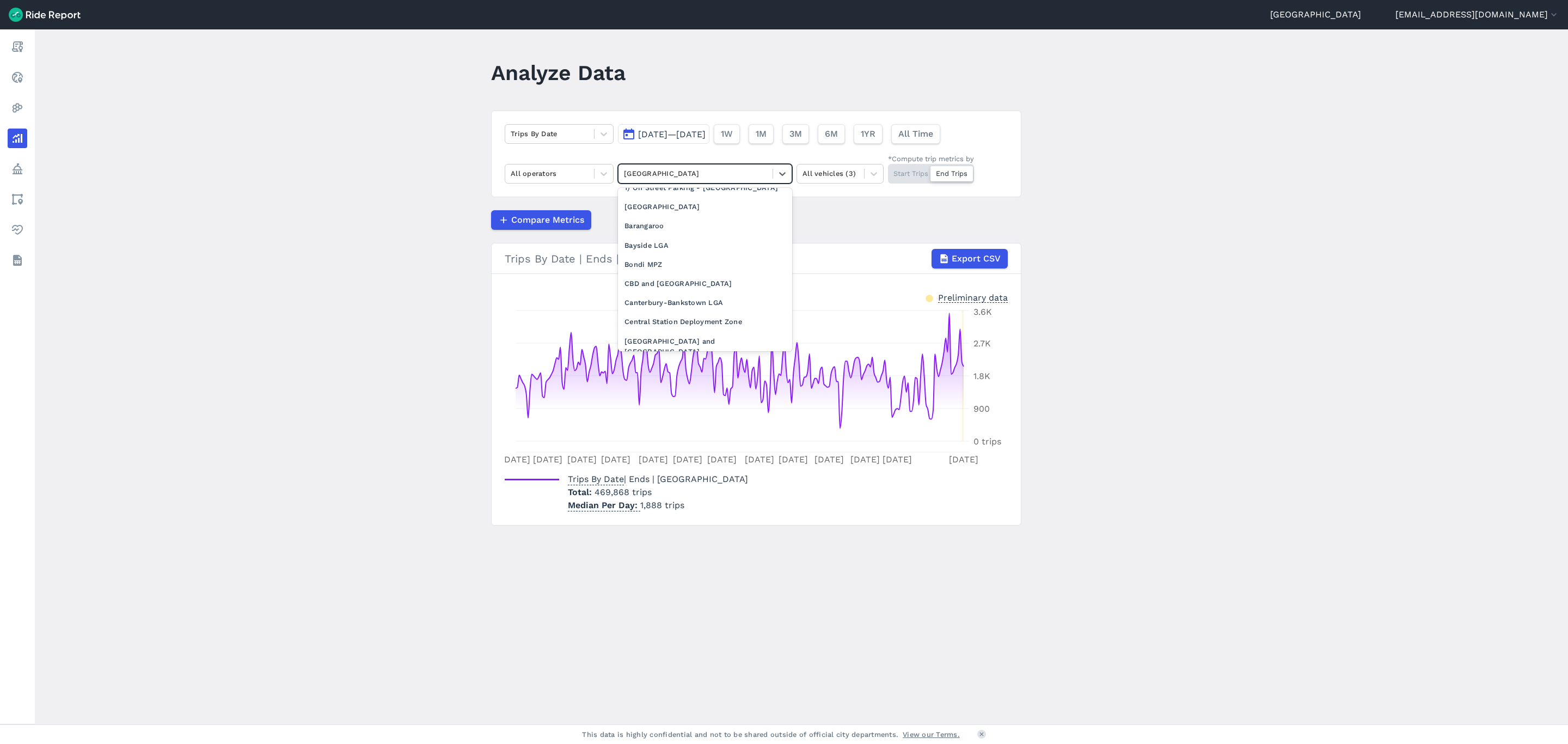
scroll to position [327, 0]
click at [684, 266] on div "CBD and [GEOGRAPHIC_DATA]" at bounding box center [705, 256] width 174 height 19
click at [700, 173] on div at bounding box center [695, 174] width 143 height 12
click at [678, 248] on div "[GEOGRAPHIC_DATA] and [GEOGRAPHIC_DATA]" at bounding box center [705, 237] width 174 height 29
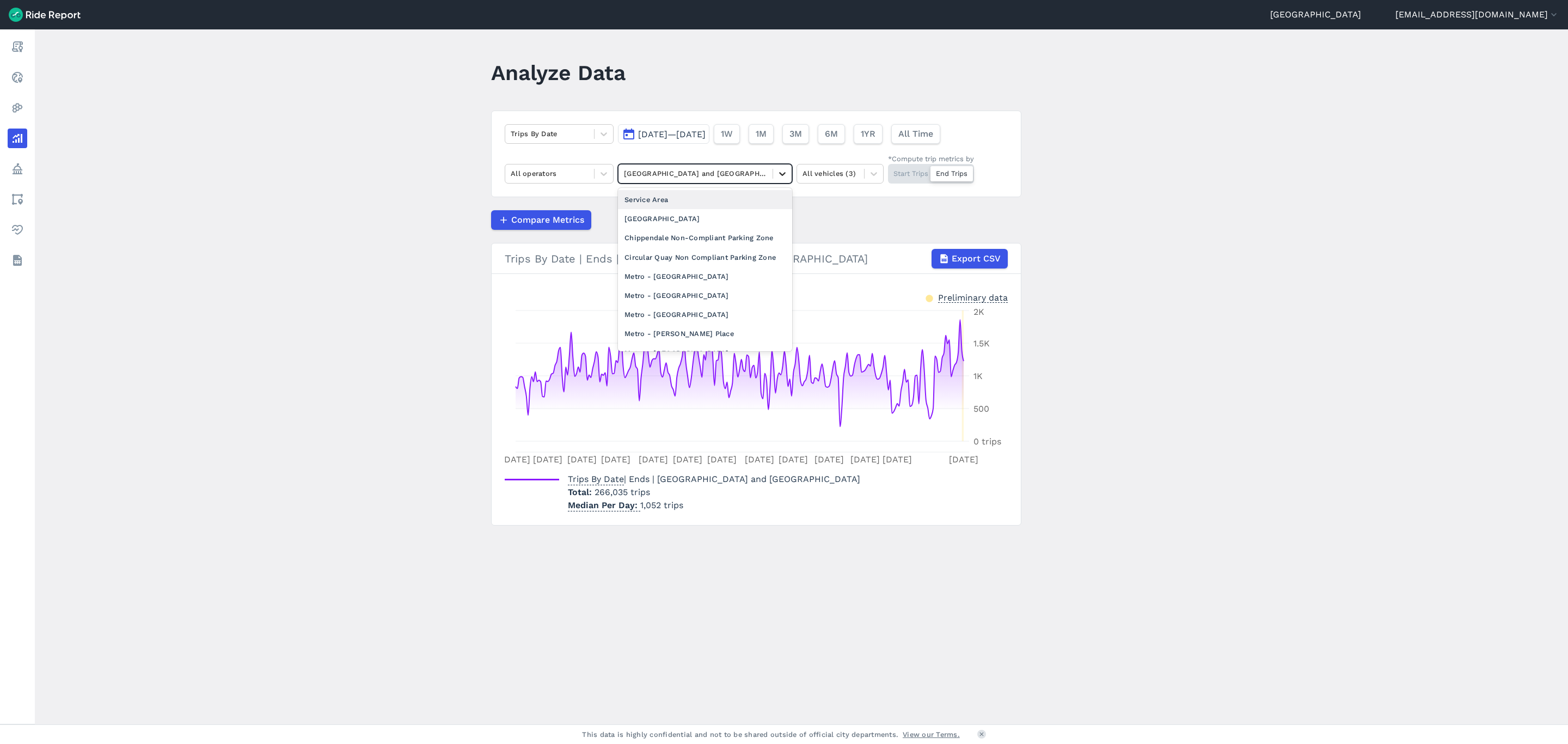
click at [773, 175] on div at bounding box center [782, 174] width 19 height 19
click at [707, 212] on div "[GEOGRAPHIC_DATA]" at bounding box center [705, 218] width 174 height 19
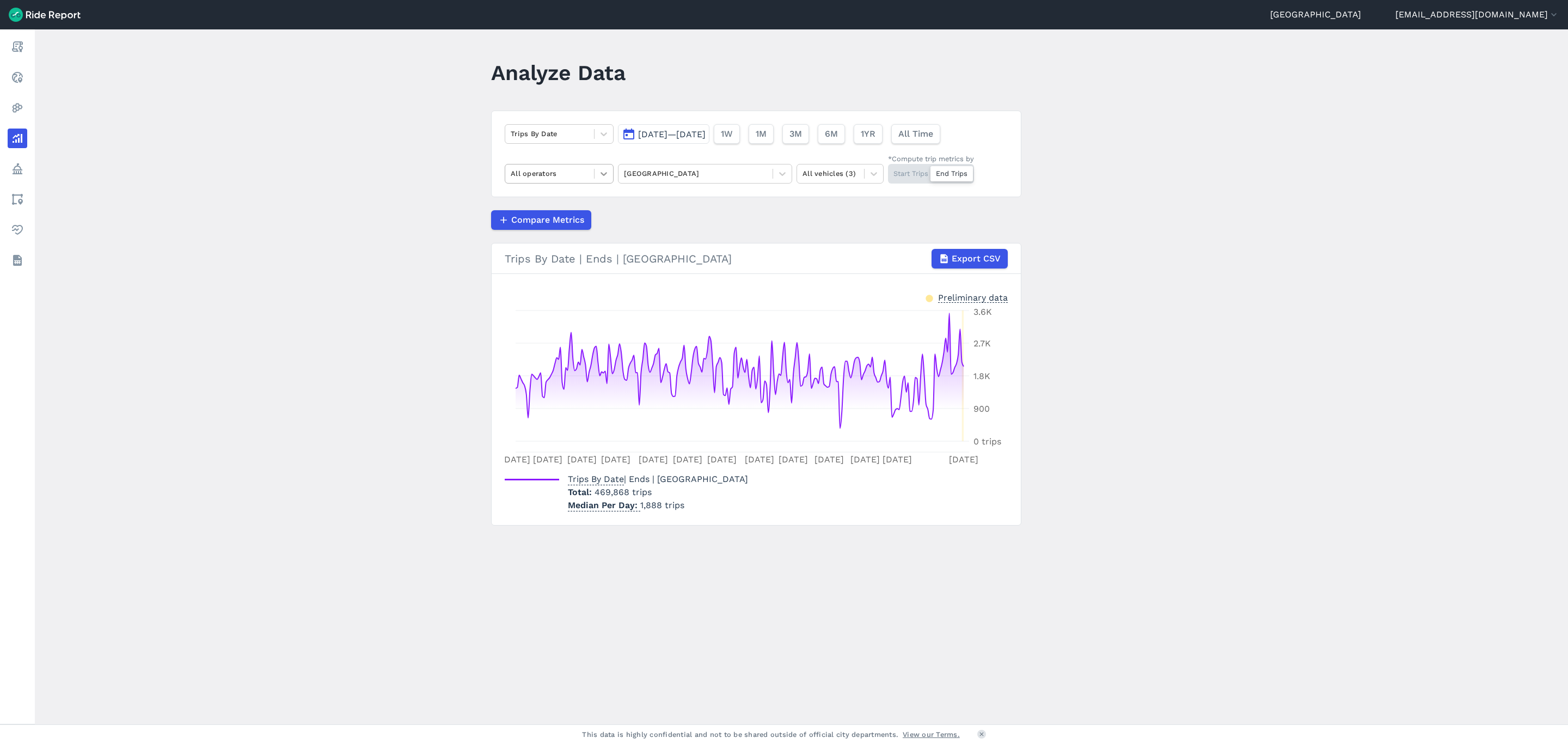
click at [605, 173] on icon at bounding box center [604, 174] width 11 height 11
click at [554, 260] on div "Lime" at bounding box center [559, 257] width 109 height 19
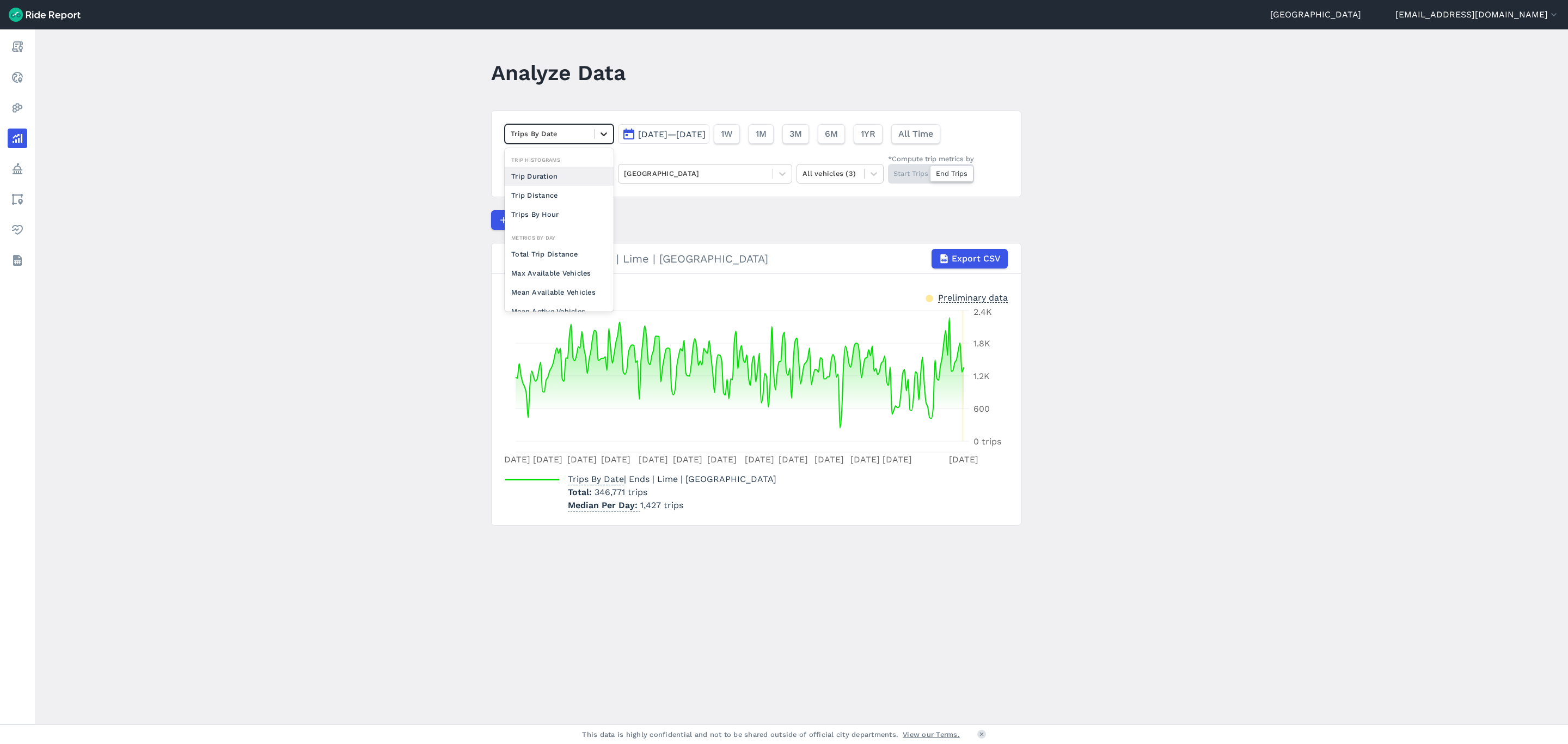
click at [595, 134] on div at bounding box center [604, 134] width 19 height 19
click at [546, 268] on div "Max Available Vehicles" at bounding box center [559, 273] width 109 height 19
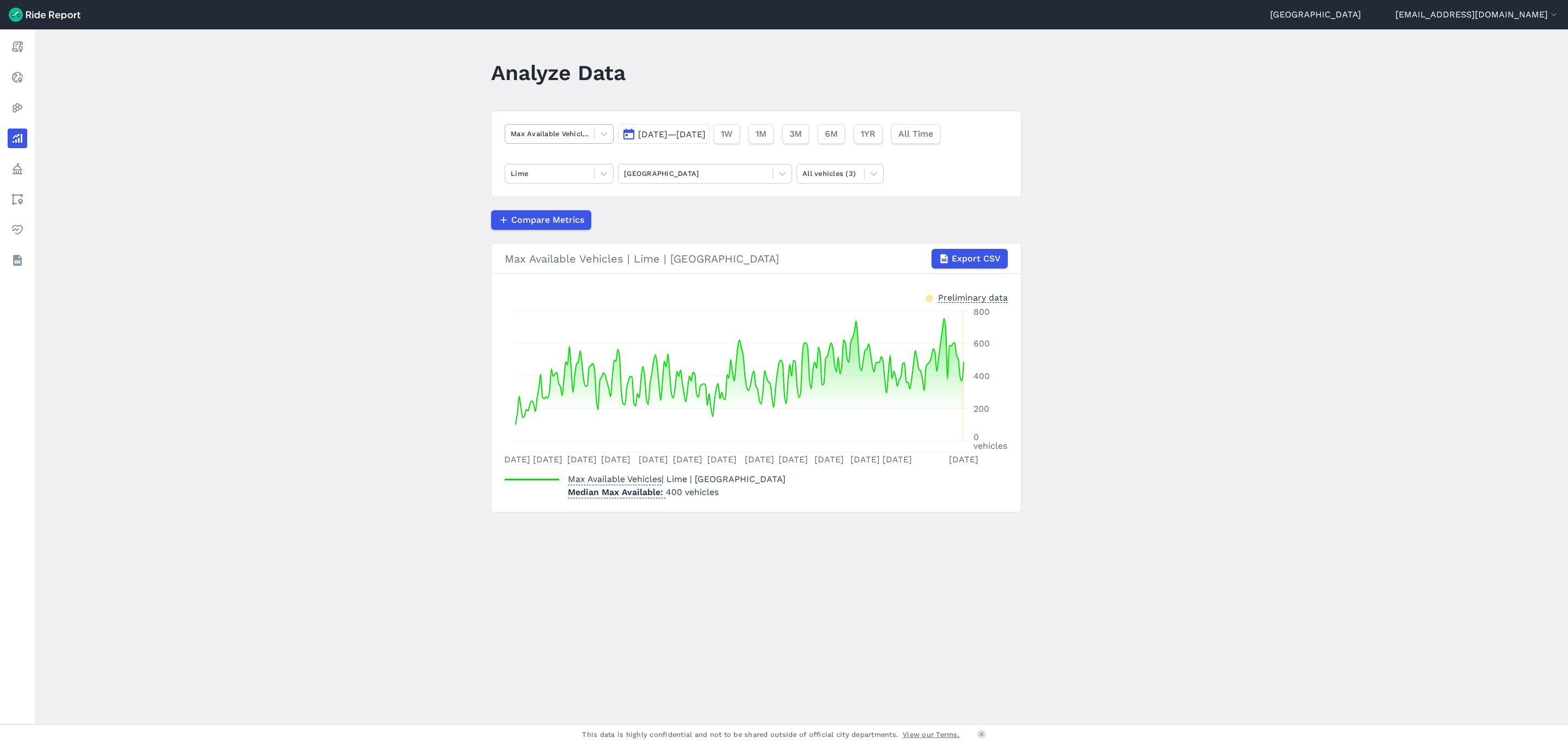
click at [611, 139] on div "Max Available Vehicles" at bounding box center [559, 134] width 109 height 20
click at [554, 250] on div "Trips By Date" at bounding box center [559, 254] width 109 height 19
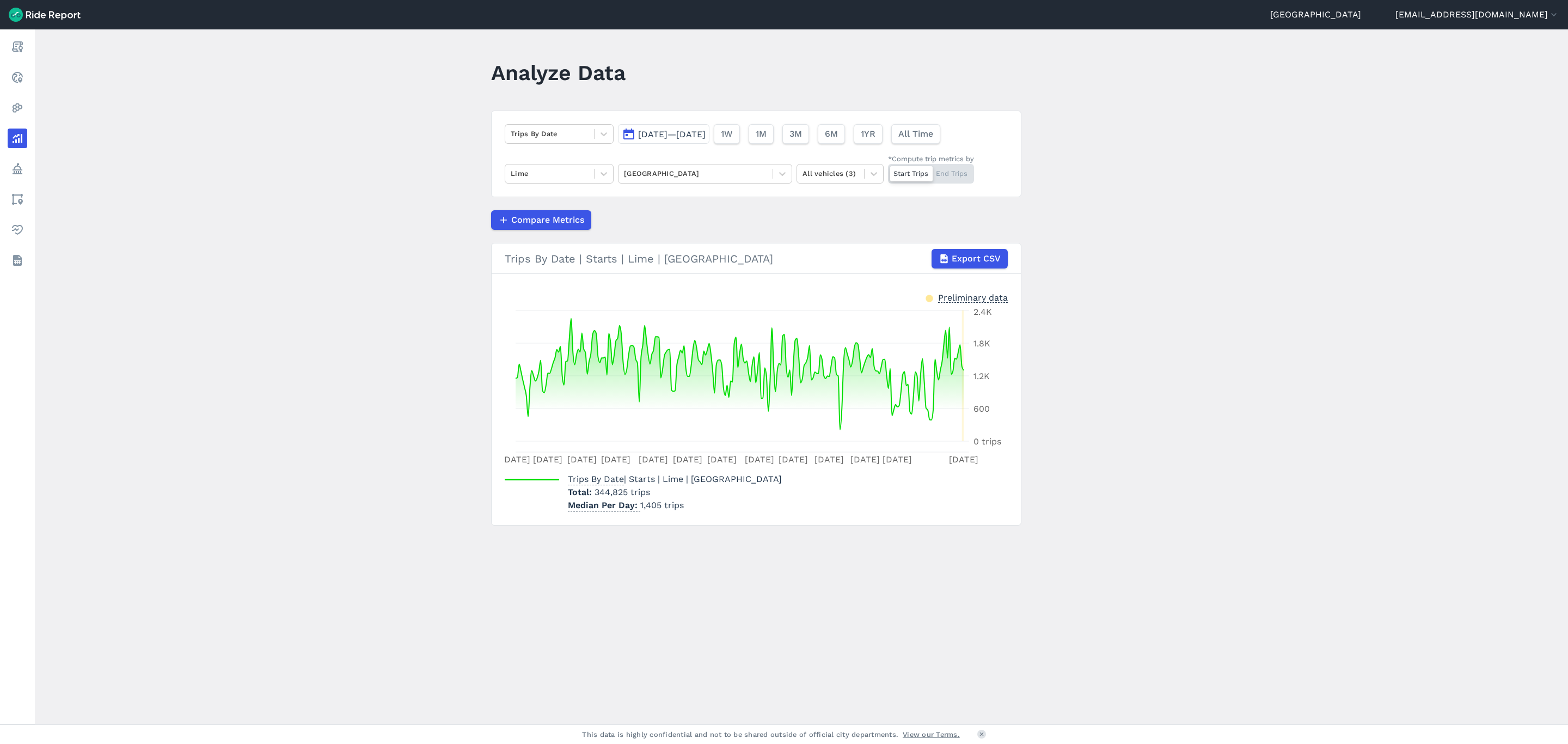
click at [963, 175] on div "Start Trips End Trips" at bounding box center [931, 174] width 86 height 20
click at [888, 171] on input "*Compute trip metrics by Start Trips End Trips" at bounding box center [888, 167] width 0 height 7
click at [900, 173] on div "Start Trips End Trips" at bounding box center [931, 174] width 86 height 20
click at [888, 171] on input "*Compute trip metrics by Start Trips End Trips" at bounding box center [888, 167] width 0 height 7
click at [605, 141] on div at bounding box center [604, 134] width 19 height 19
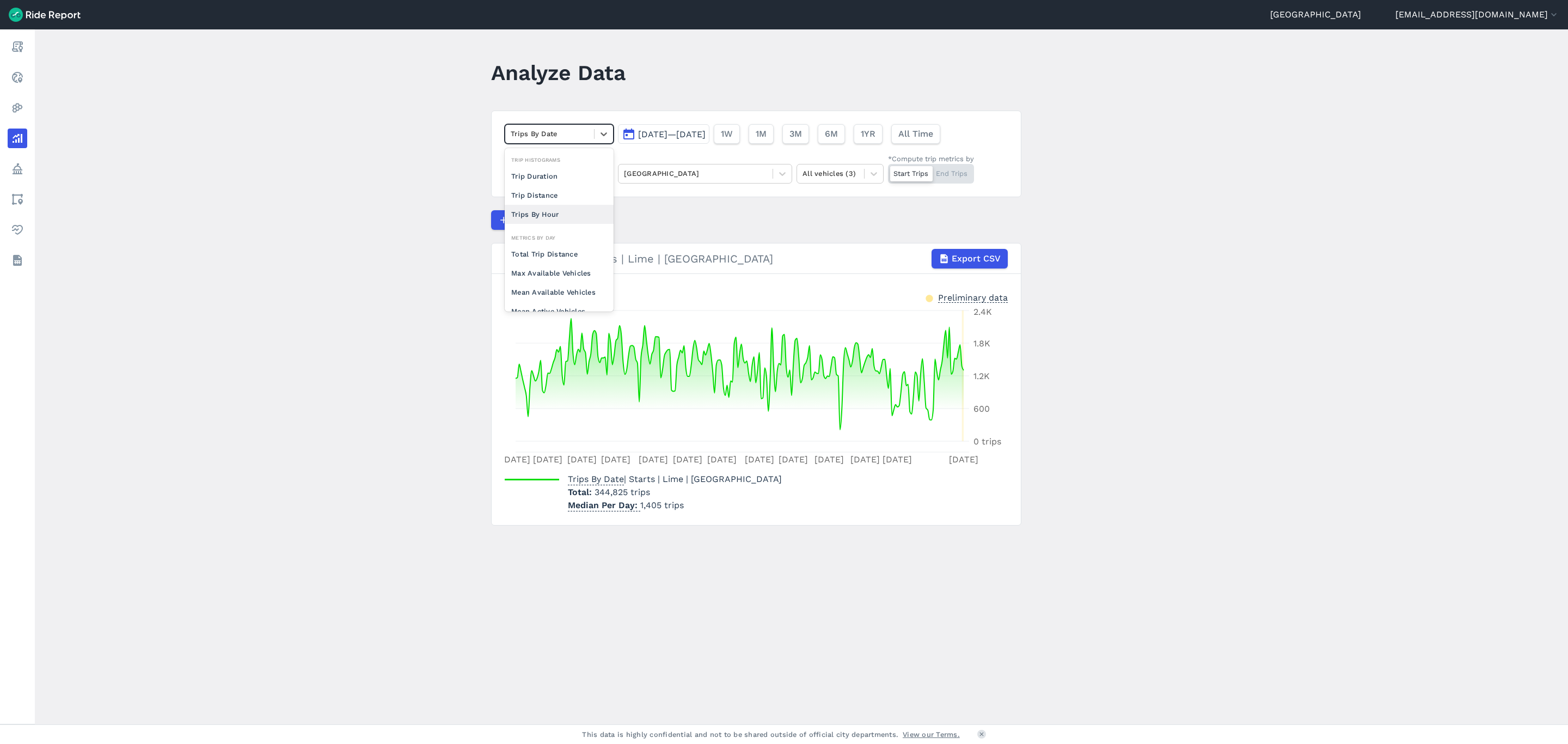
scroll to position [105, 0]
click at [556, 246] on div "Trips Per Mean Available Vehicle" at bounding box center [559, 241] width 109 height 29
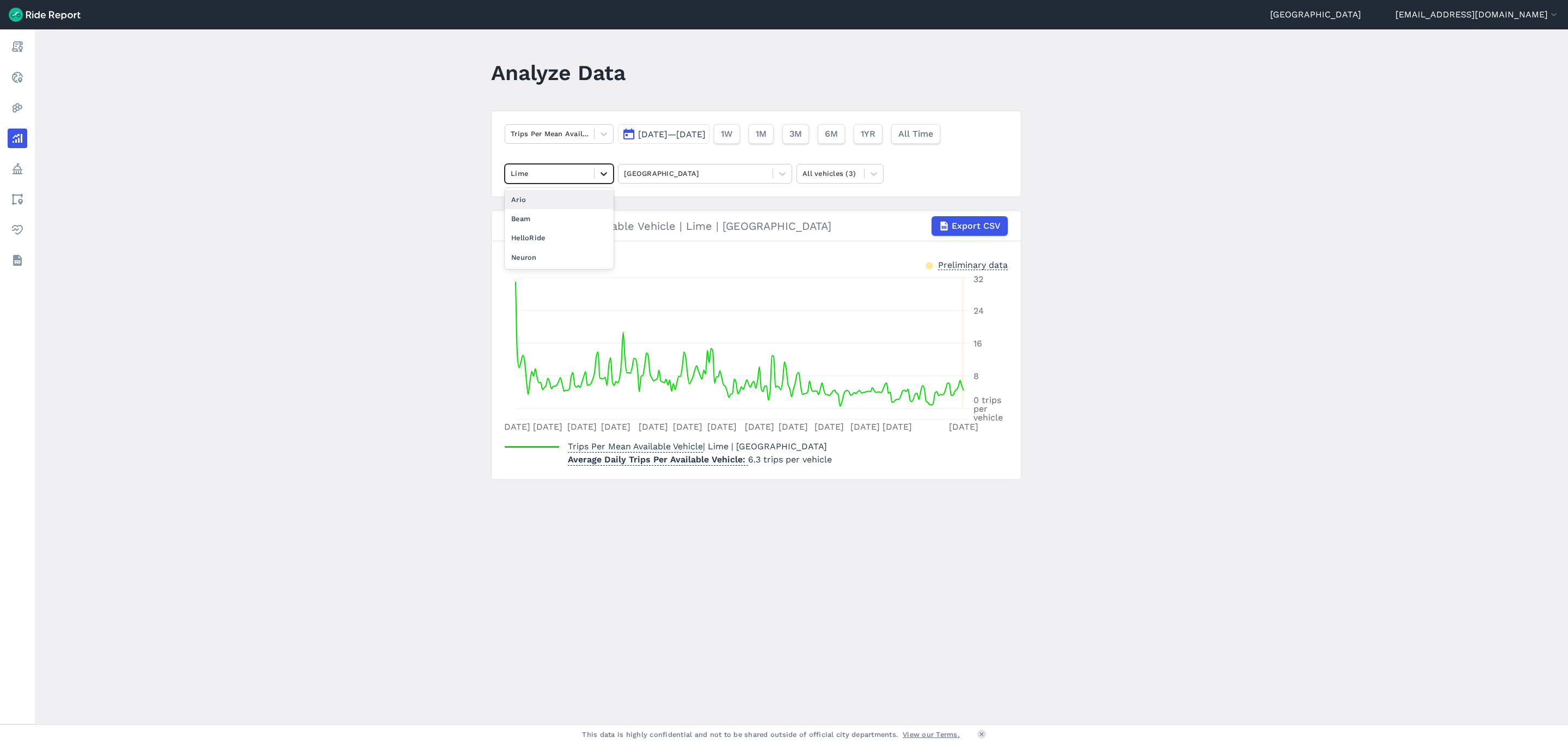
click at [603, 178] on icon at bounding box center [604, 174] width 11 height 11
click at [564, 234] on div "HelloRide" at bounding box center [559, 238] width 109 height 19
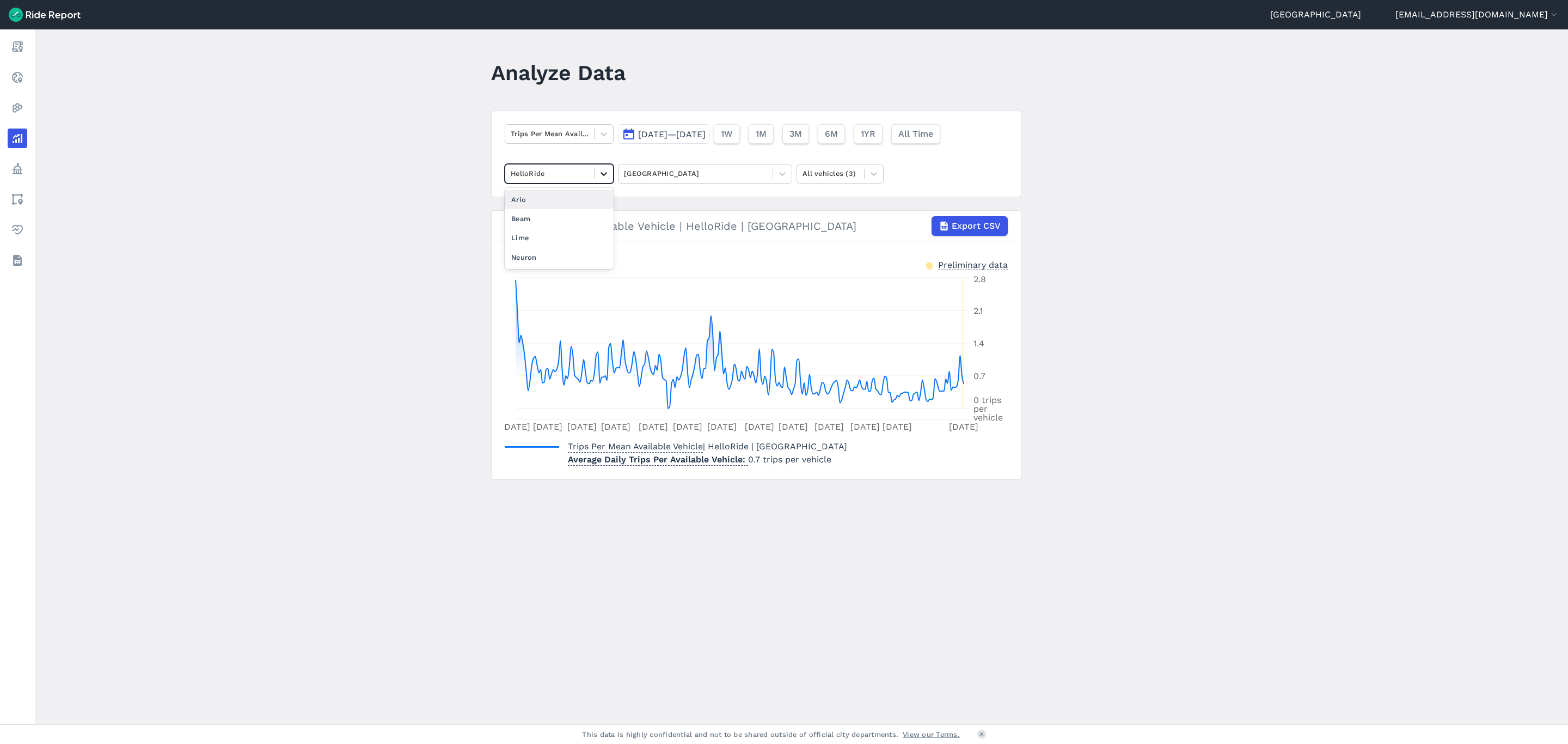
click at [605, 183] on div at bounding box center [604, 174] width 19 height 19
click at [572, 201] on div "Ario" at bounding box center [559, 200] width 109 height 19
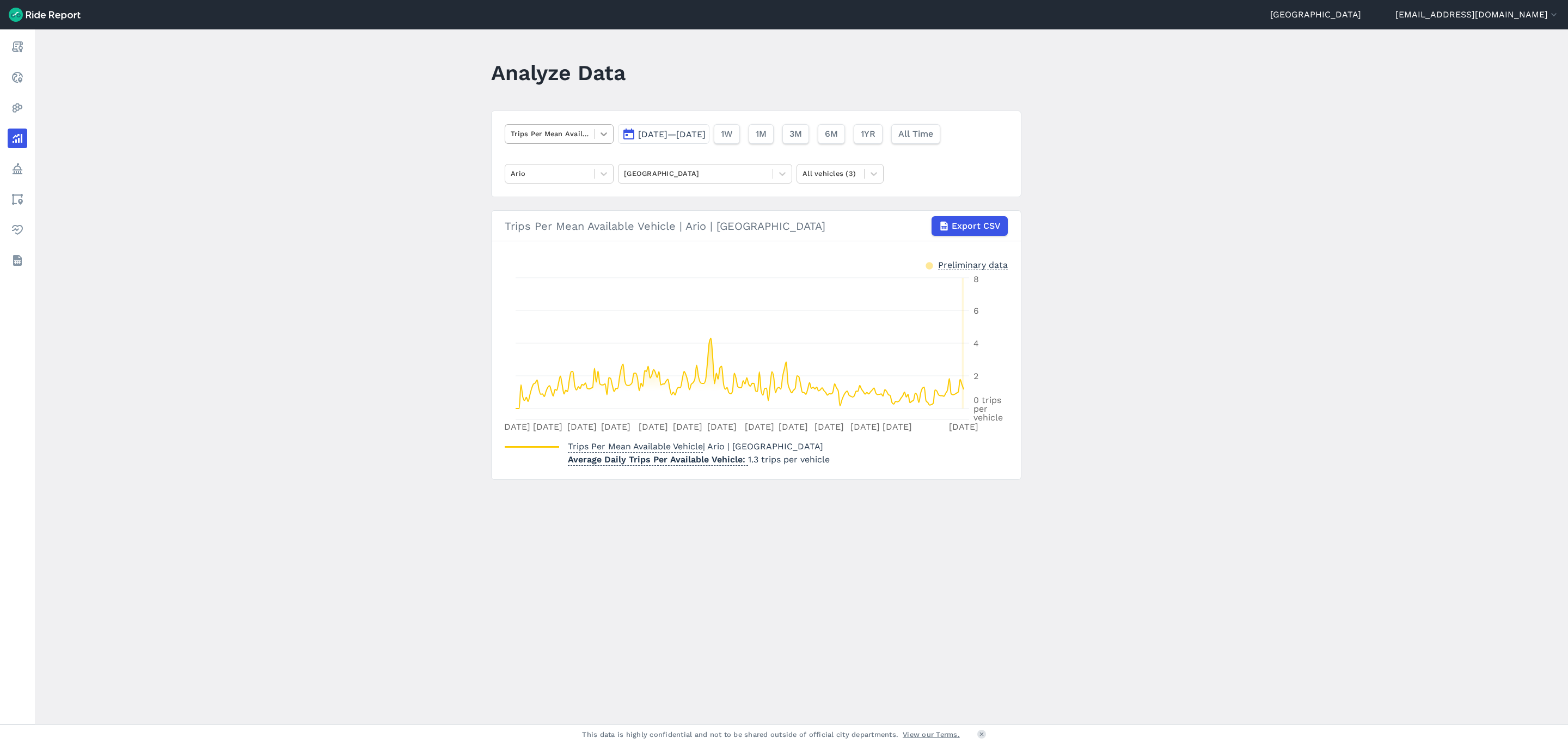
drag, startPoint x: 610, startPoint y: 134, endPoint x: 605, endPoint y: 138, distance: 6.4
click at [610, 134] on div at bounding box center [604, 134] width 19 height 19
drag, startPoint x: 543, startPoint y: 253, endPoint x: 557, endPoint y: 246, distance: 15.7
click at [545, 253] on div "Trips By Date" at bounding box center [559, 254] width 109 height 19
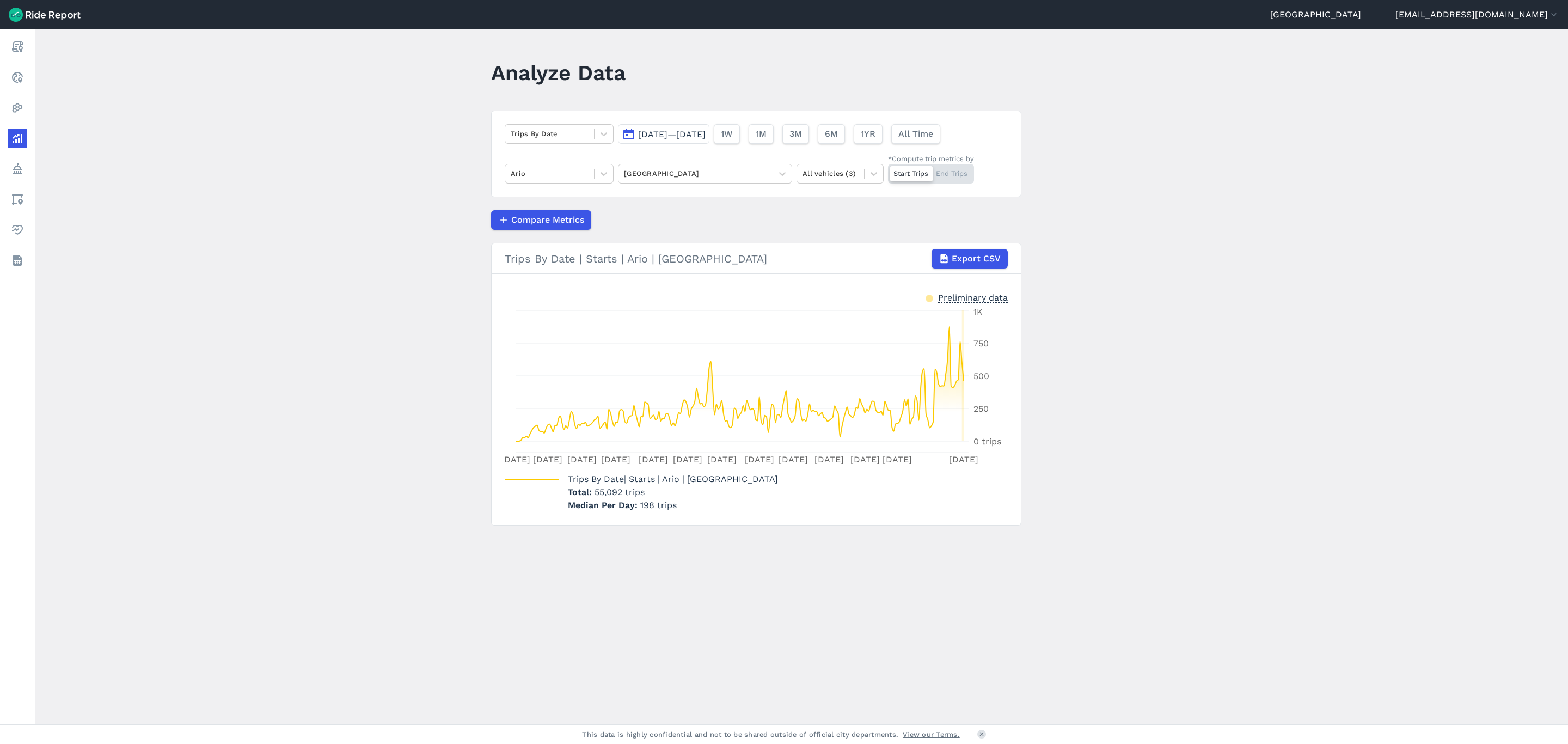
click at [961, 167] on div "Start Trips End Trips" at bounding box center [931, 174] width 86 height 20
click at [888, 167] on input "*Compute trip metrics by Start Trips End Trips" at bounding box center [888, 167] width 0 height 7
click at [600, 136] on icon at bounding box center [604, 134] width 11 height 11
click at [549, 271] on div "Max Available Vehicles" at bounding box center [559, 273] width 109 height 19
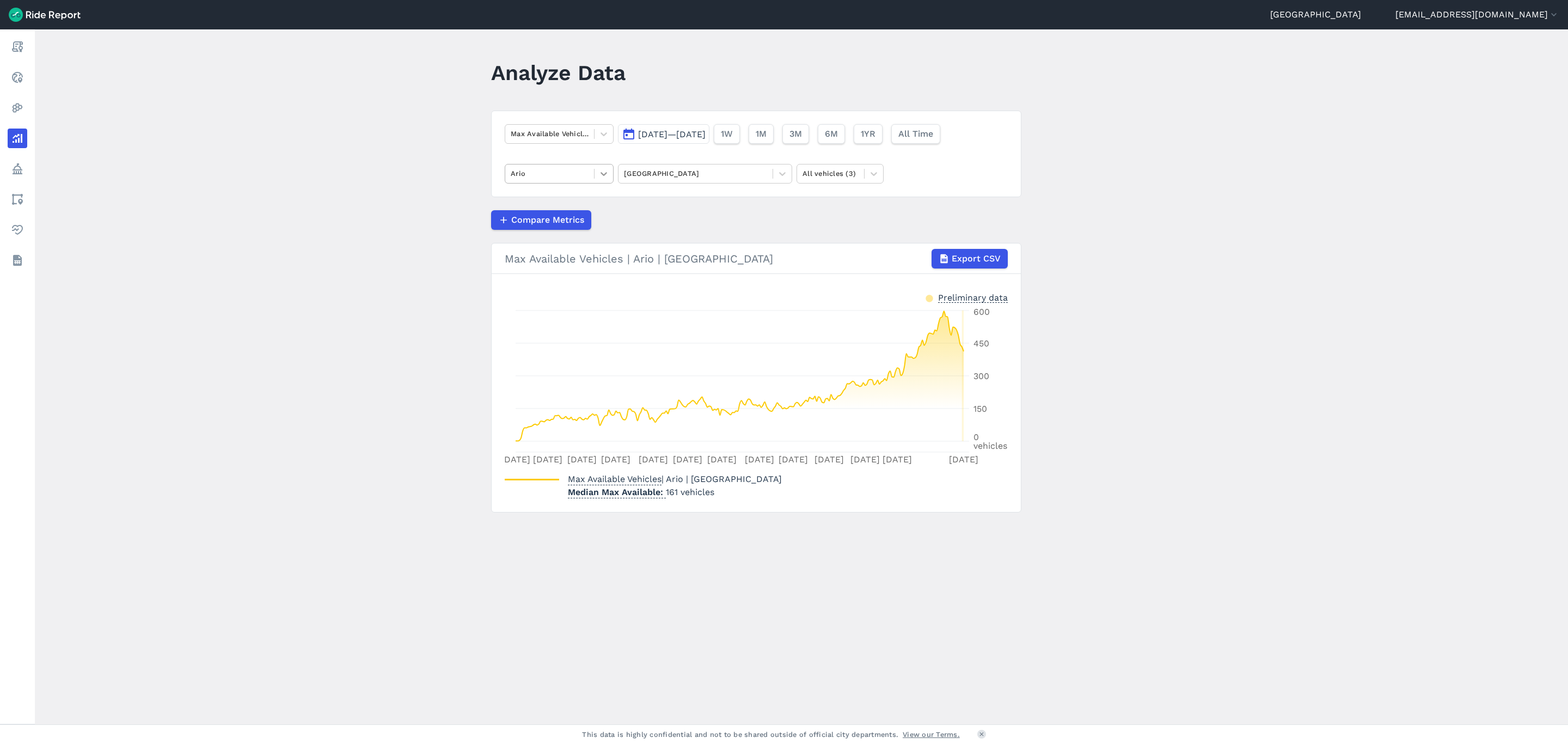
click at [603, 175] on icon at bounding box center [604, 174] width 7 height 4
click at [578, 219] on div "HelloRide" at bounding box center [559, 218] width 109 height 19
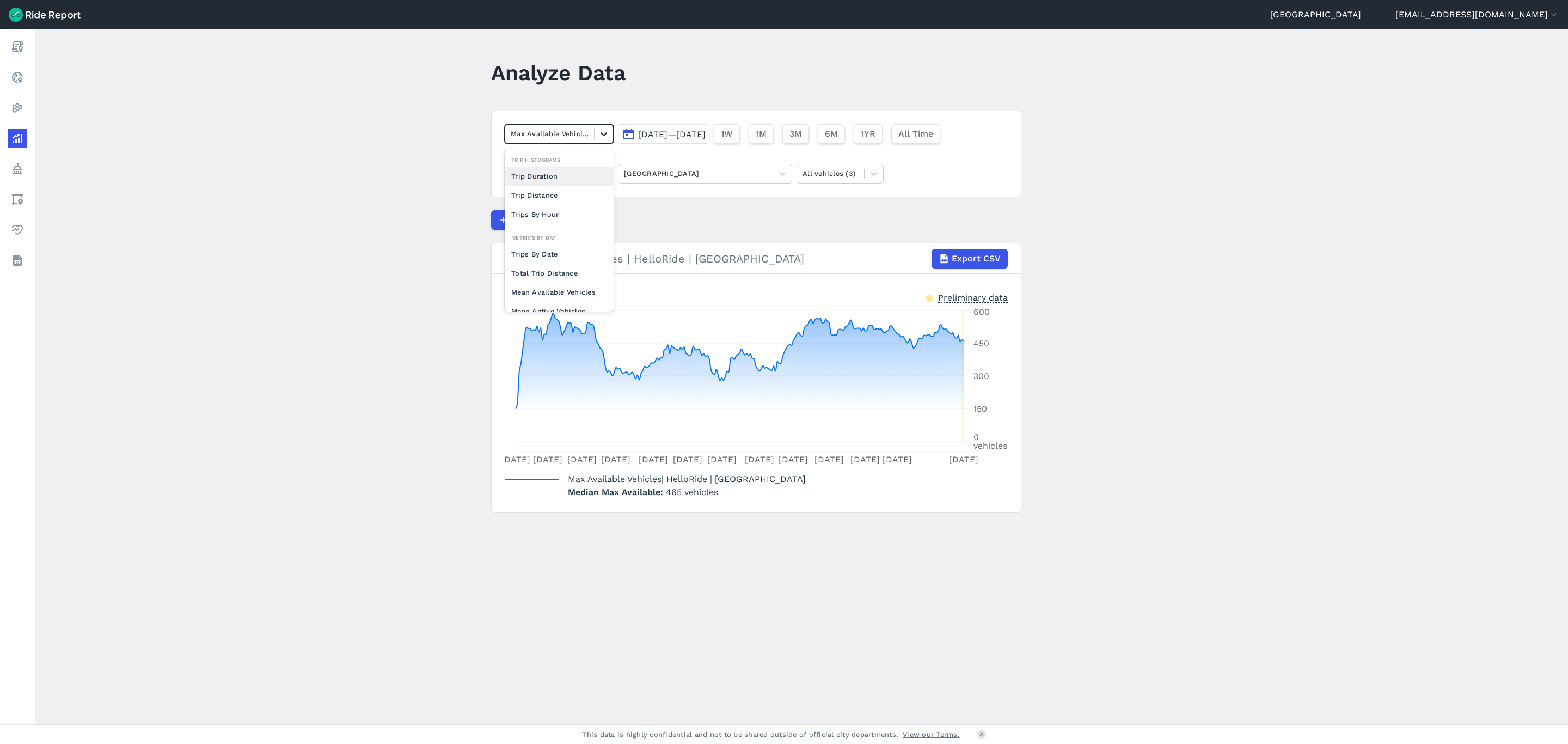
click at [606, 136] on icon at bounding box center [604, 134] width 11 height 11
click at [556, 251] on div "Trips By Date" at bounding box center [559, 254] width 109 height 19
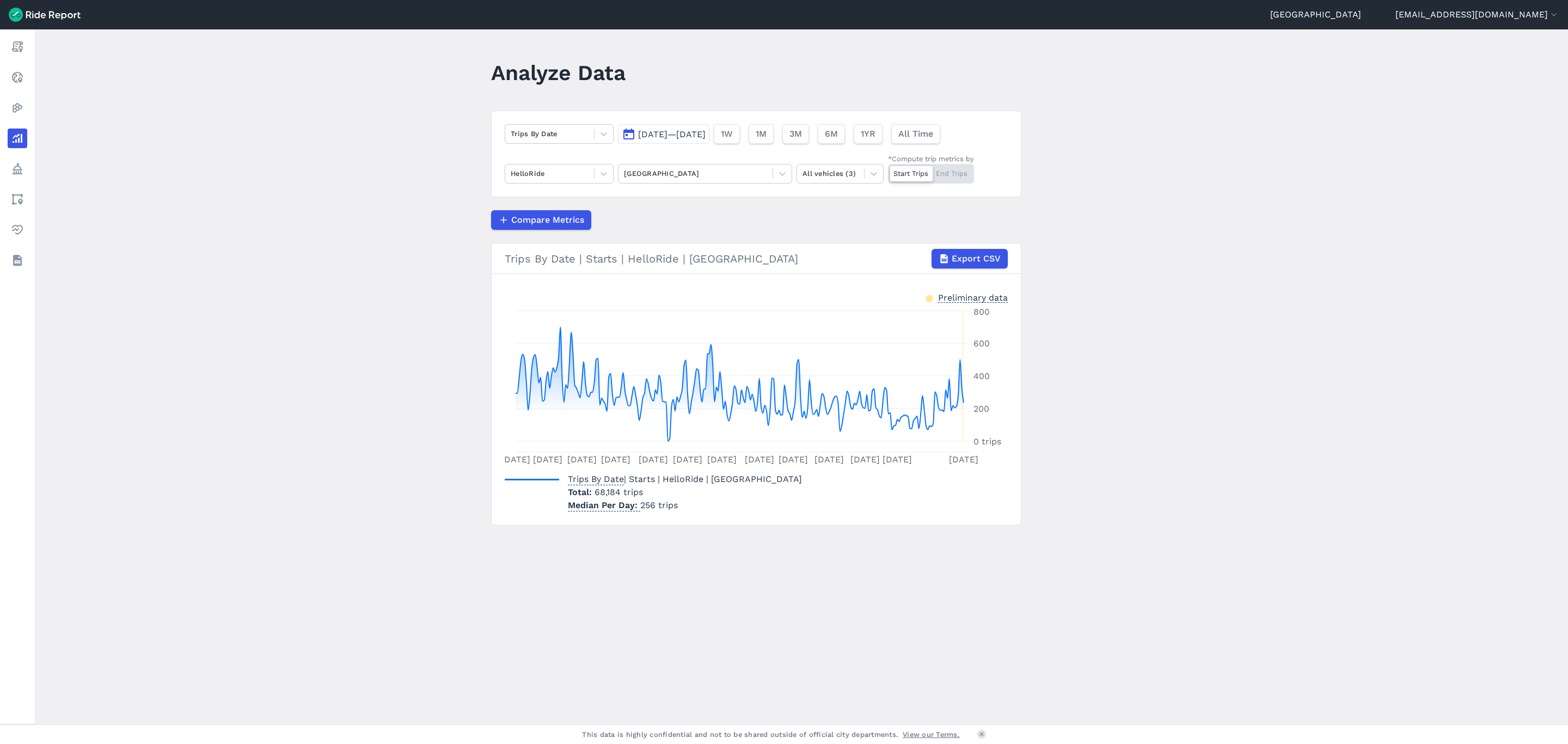
click at [943, 172] on div "Start Trips End Trips" at bounding box center [931, 174] width 86 height 20
click at [888, 171] on input "*Compute trip metrics by Start Trips End Trips" at bounding box center [888, 167] width 0 height 7
click at [768, 177] on div "[GEOGRAPHIC_DATA]" at bounding box center [696, 173] width 154 height 17
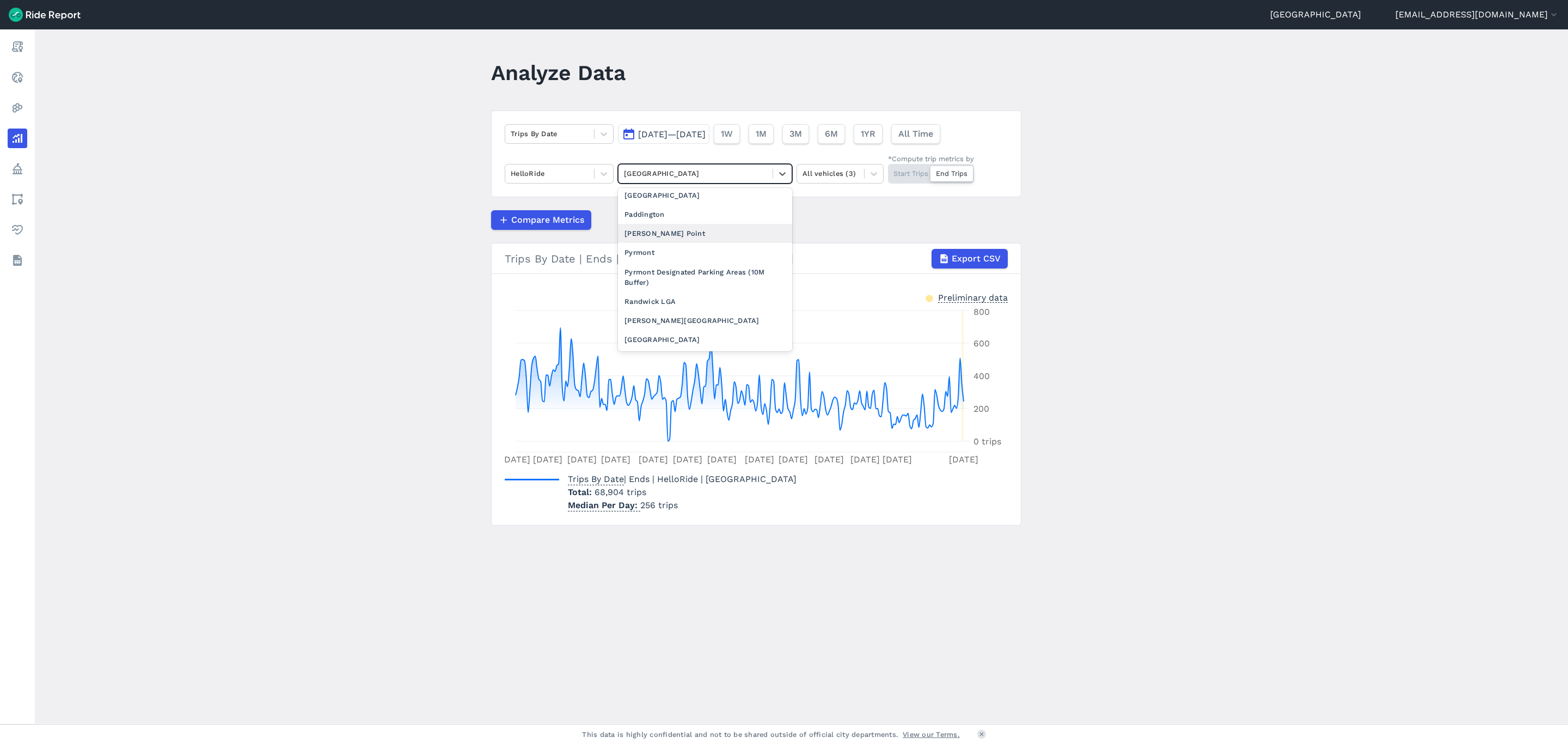
click at [699, 239] on div "[PERSON_NAME] Point" at bounding box center [705, 233] width 174 height 19
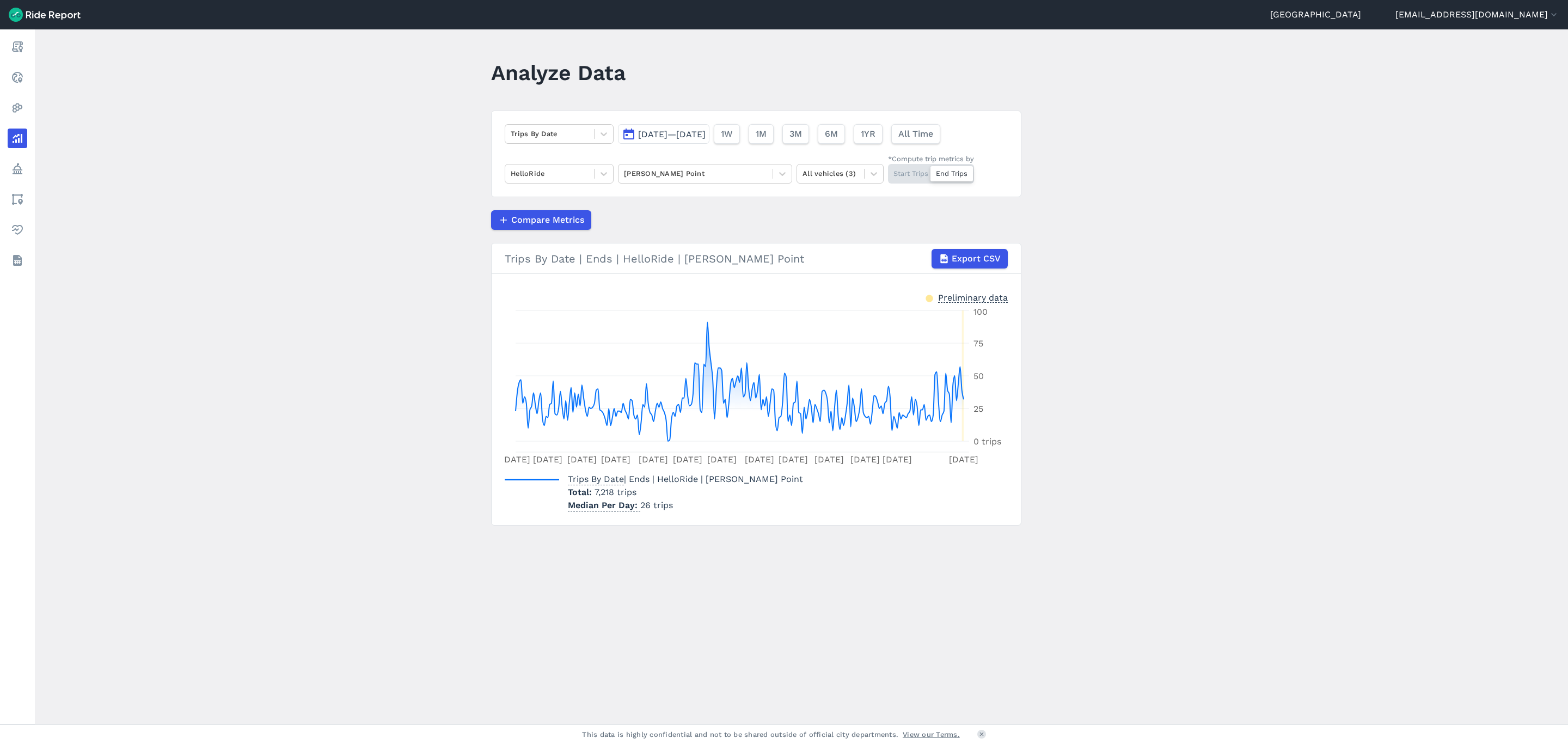
click at [912, 182] on div "Start Trips End Trips" at bounding box center [931, 174] width 86 height 20
click at [888, 171] on input "*Compute trip metrics by Start Trips End Trips" at bounding box center [888, 167] width 0 height 7
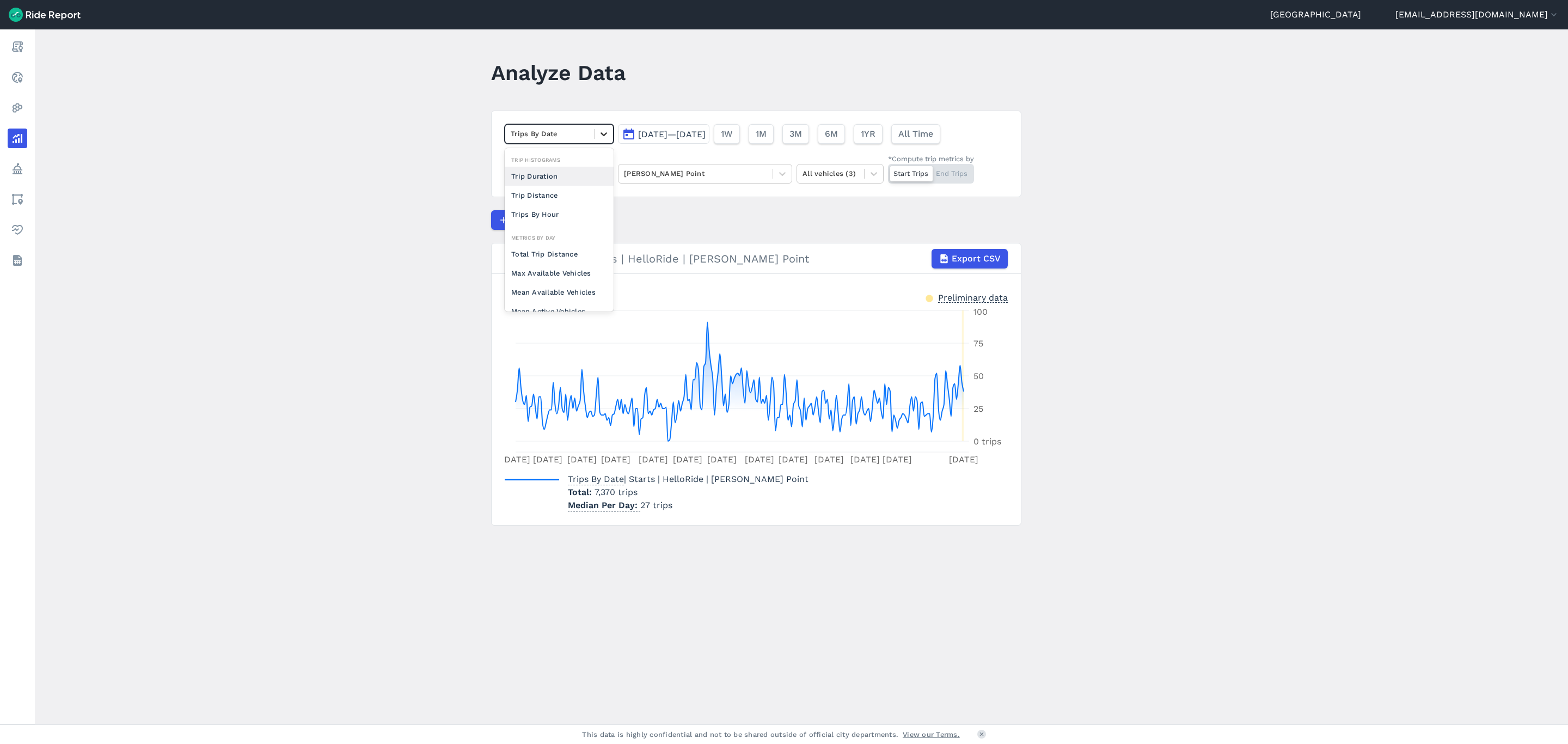
click at [606, 141] on div at bounding box center [604, 134] width 19 height 19
click at [545, 268] on div "Max Available Vehicles" at bounding box center [559, 273] width 109 height 19
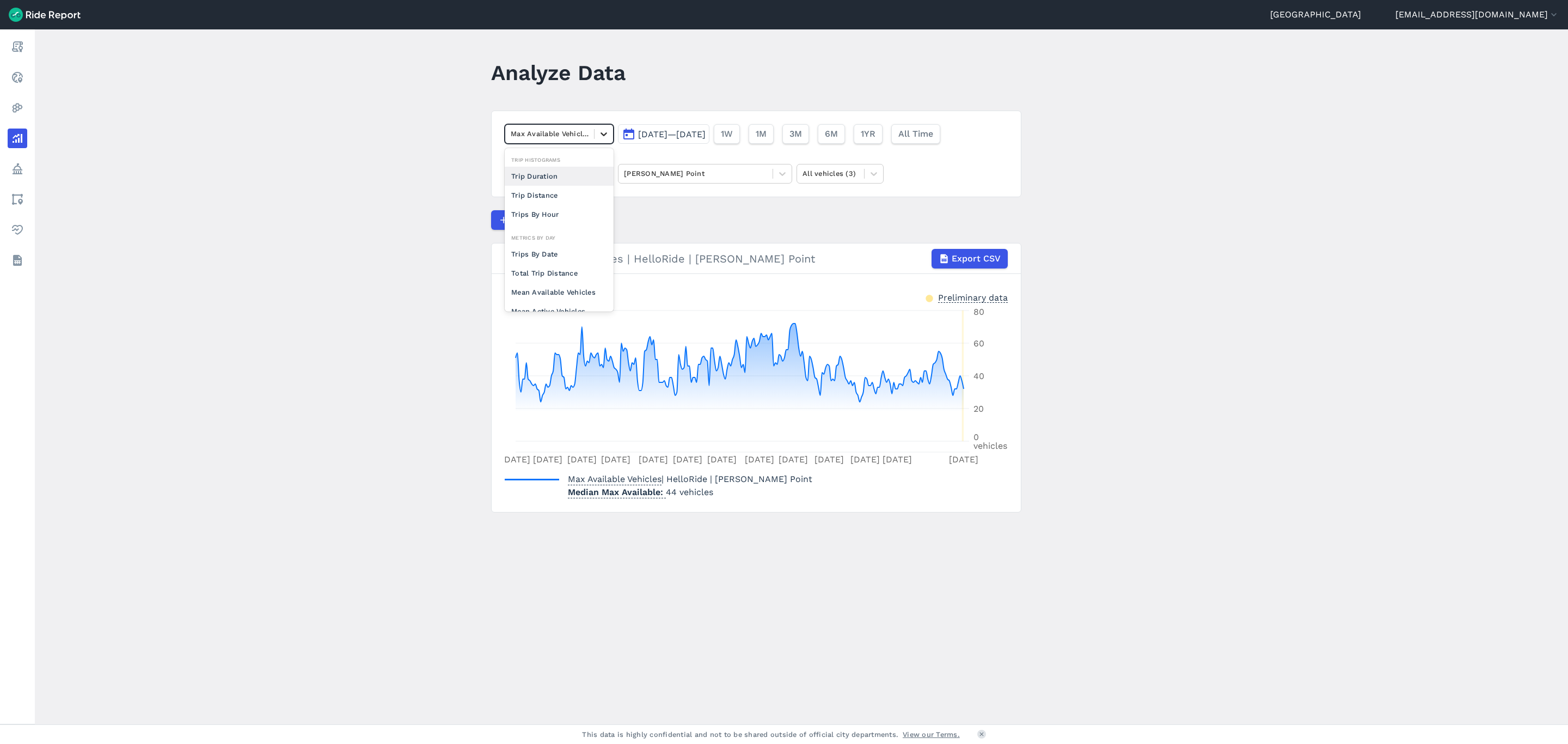
click at [600, 138] on icon at bounding box center [604, 134] width 11 height 11
click at [397, 198] on main "Analyze Data Max Available Vehicles Jan 1, 2025—Sep 8, 2025 1W 1M 3M 6M 1YR All…" at bounding box center [801, 376] width 1533 height 695
click at [600, 179] on icon at bounding box center [604, 174] width 11 height 11
click at [558, 237] on div "Lime" at bounding box center [559, 238] width 109 height 19
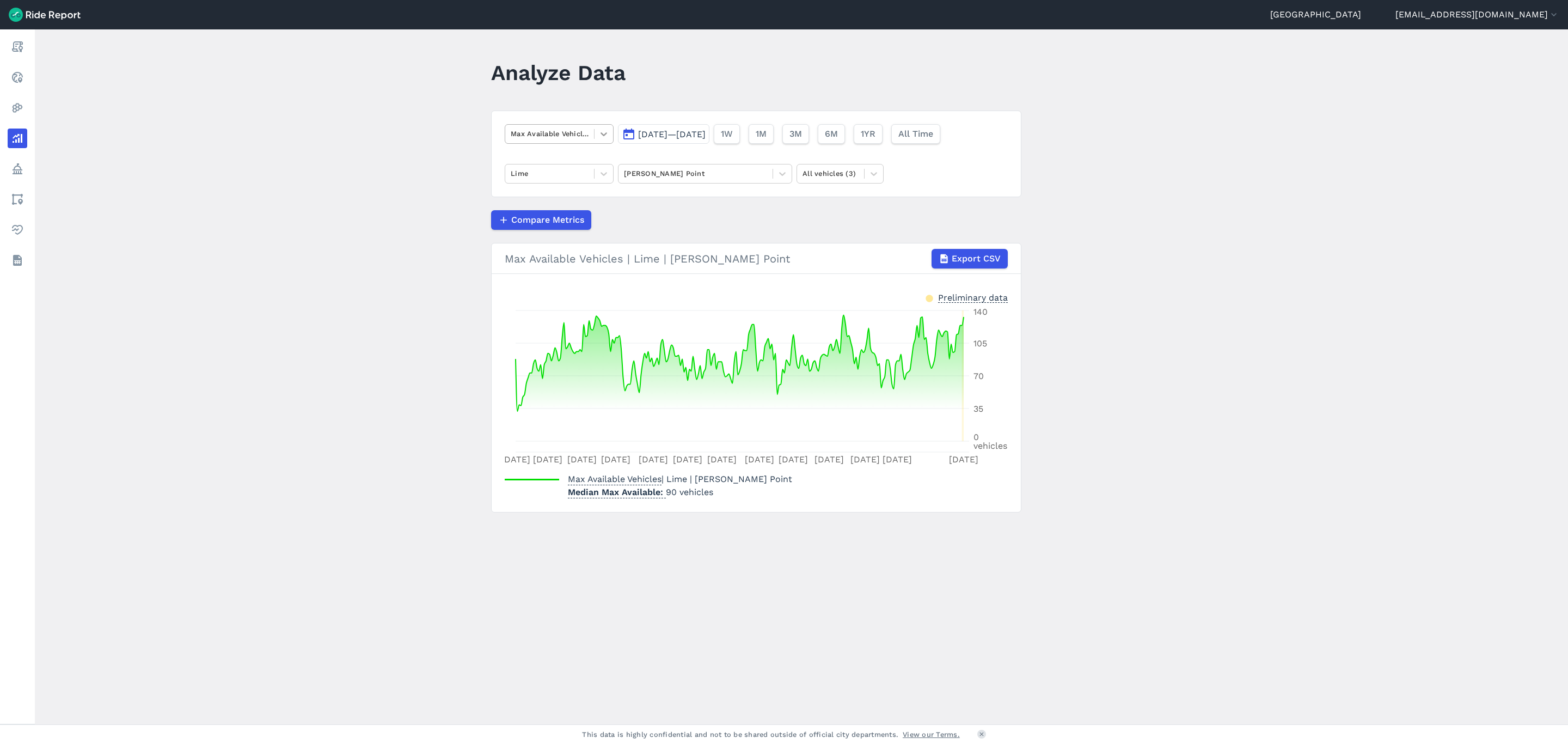
click at [603, 134] on icon at bounding box center [604, 134] width 11 height 11
click at [560, 257] on div "Trips By Date" at bounding box center [559, 254] width 109 height 19
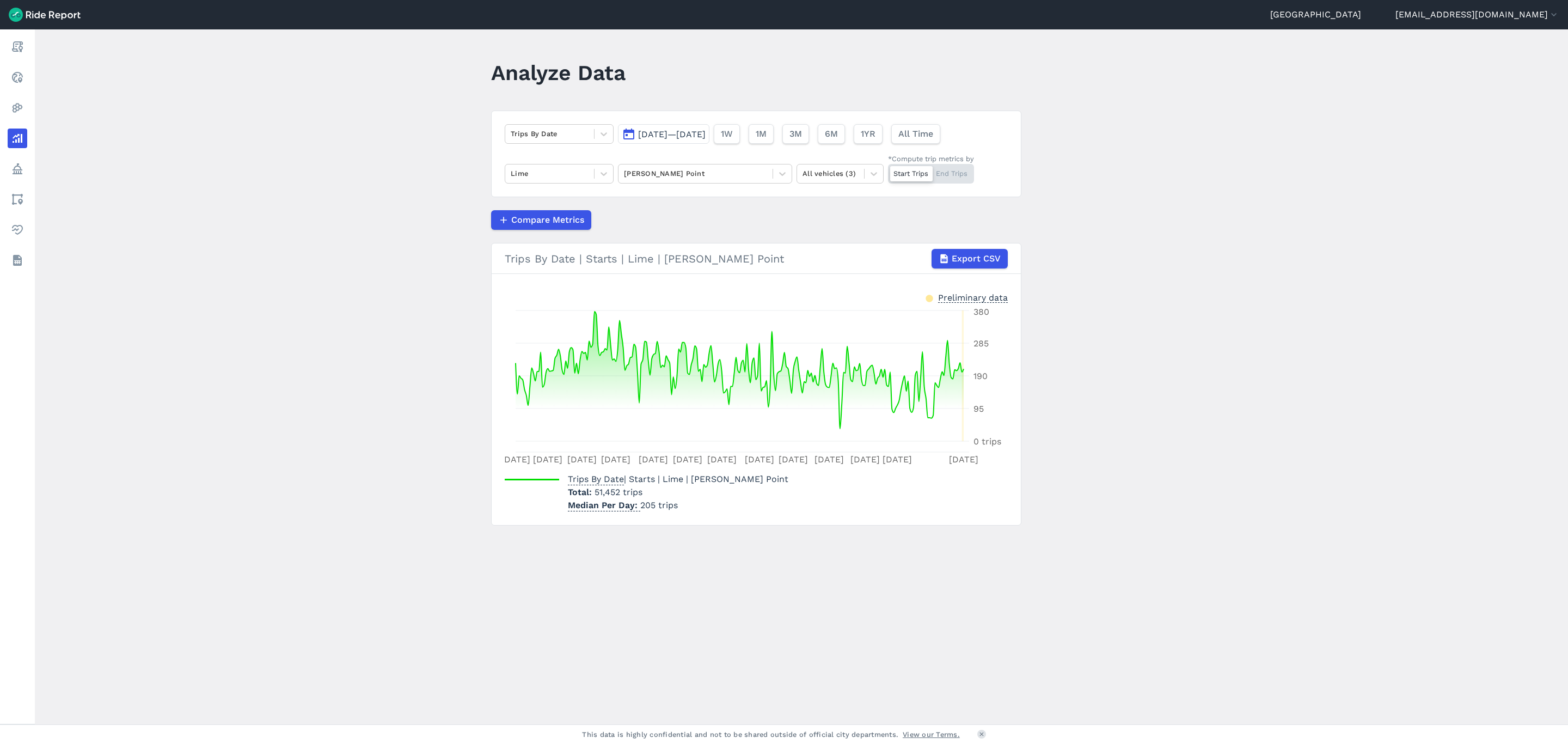
click at [954, 178] on div "Start Trips End Trips" at bounding box center [931, 174] width 86 height 20
click at [888, 171] on input "*Compute trip metrics by Start Trips End Trips" at bounding box center [888, 167] width 0 height 7
click at [598, 138] on icon at bounding box center [604, 134] width 11 height 11
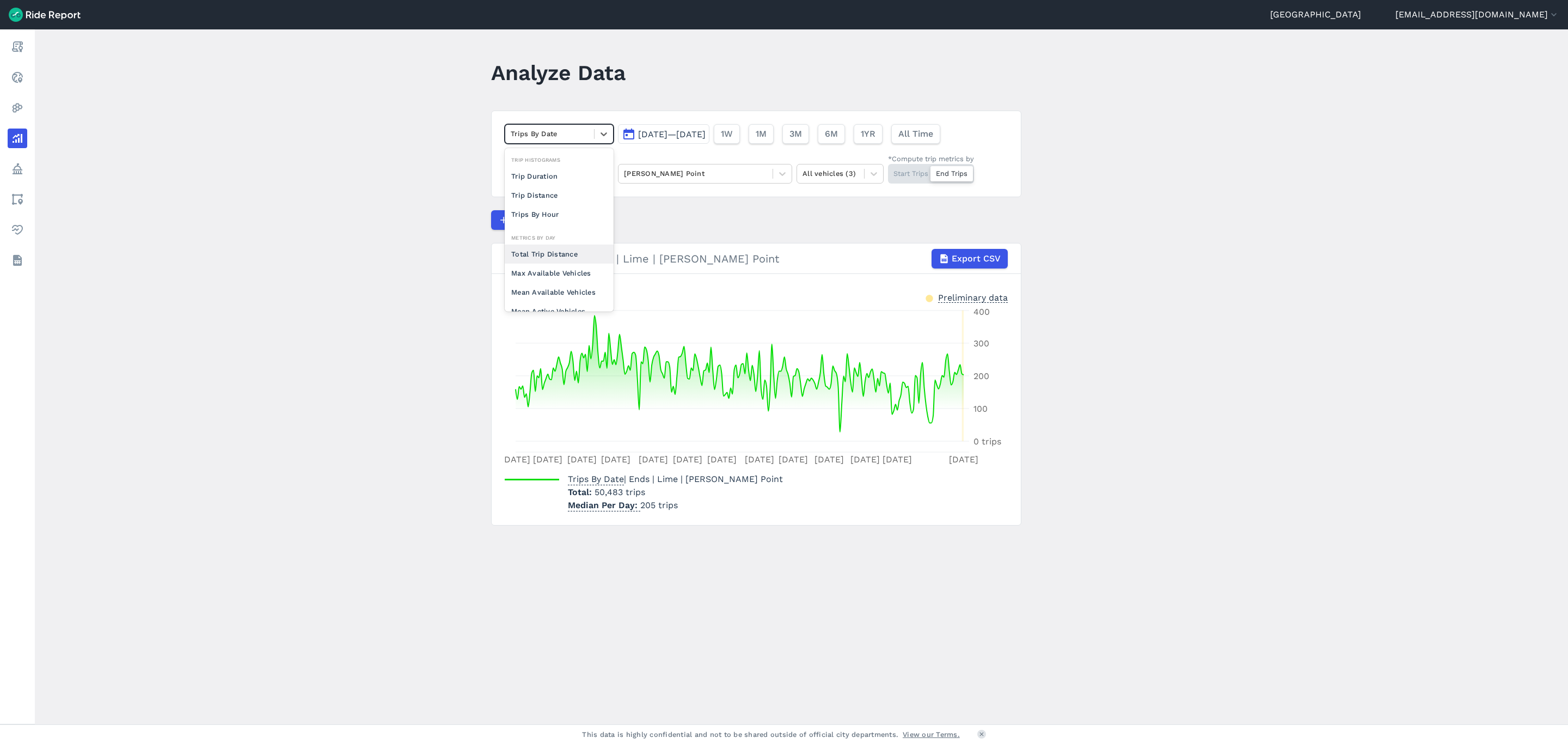
scroll to position [105, 0]
click at [546, 260] on div "Trips Per Mean Active Vehicle" at bounding box center [559, 270] width 109 height 29
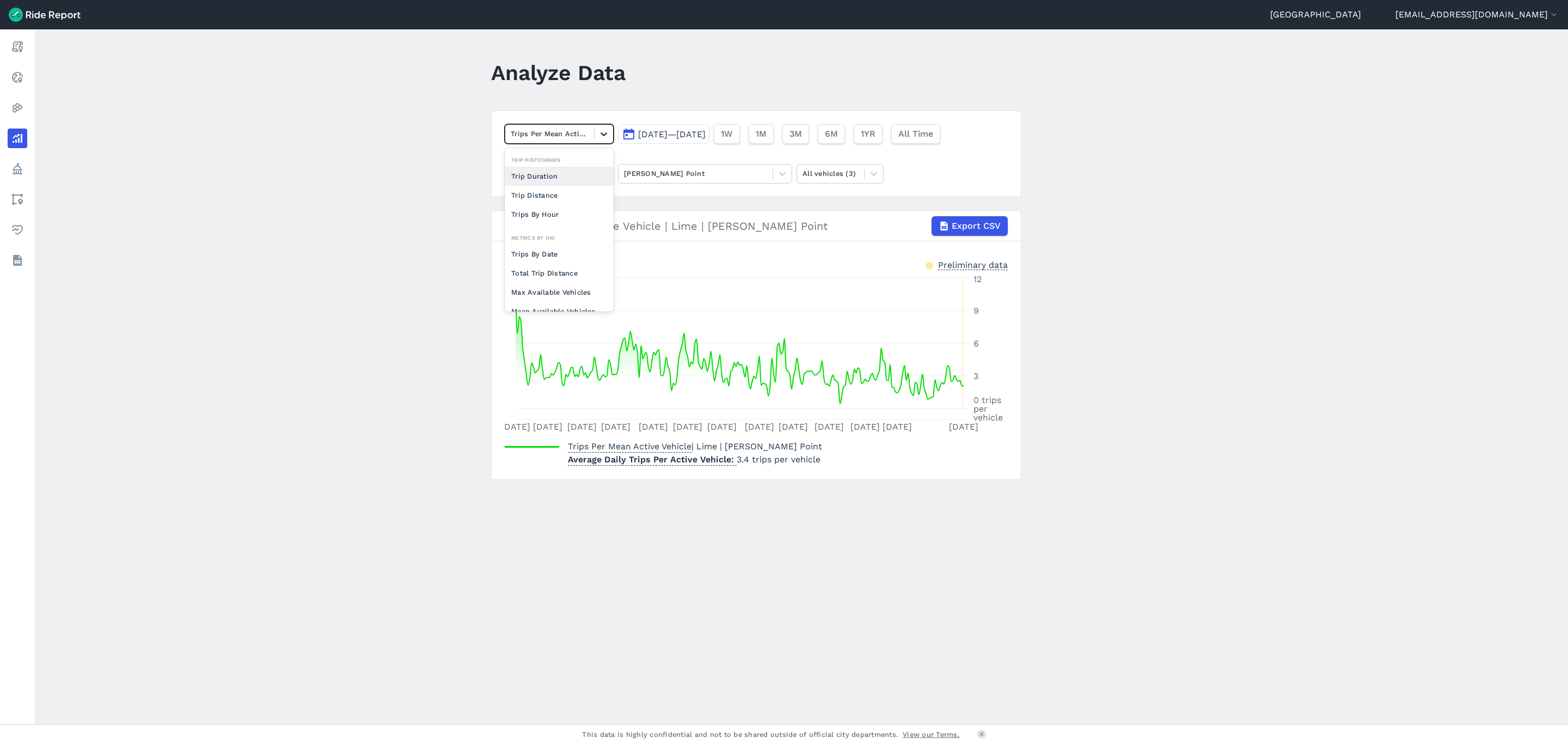
click at [605, 141] on div at bounding box center [604, 134] width 19 height 19
click at [577, 284] on div "Max Available Vehicles" at bounding box center [559, 292] width 109 height 19
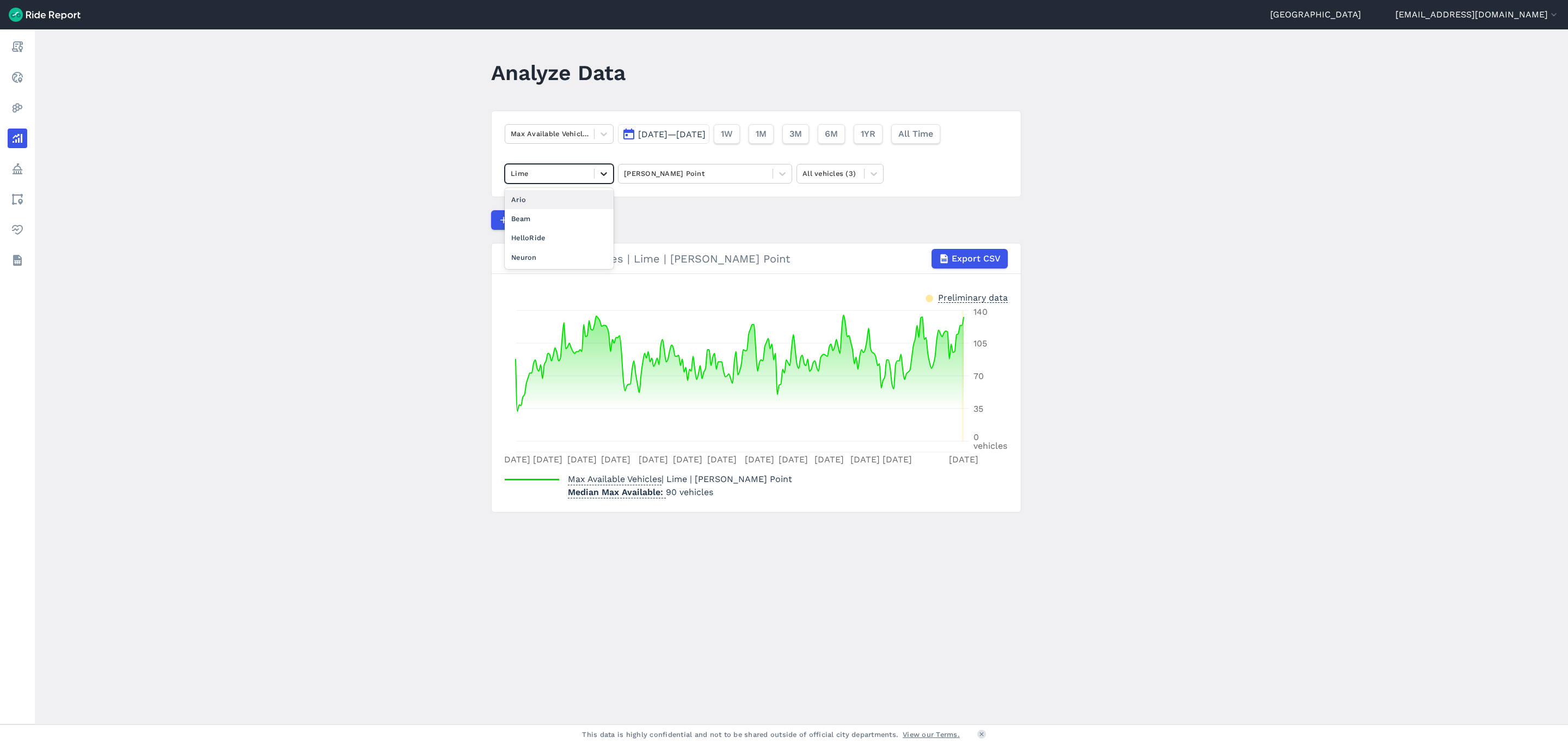
click at [606, 177] on icon at bounding box center [604, 174] width 11 height 11
click at [555, 233] on div "HelloRide" at bounding box center [559, 238] width 109 height 19
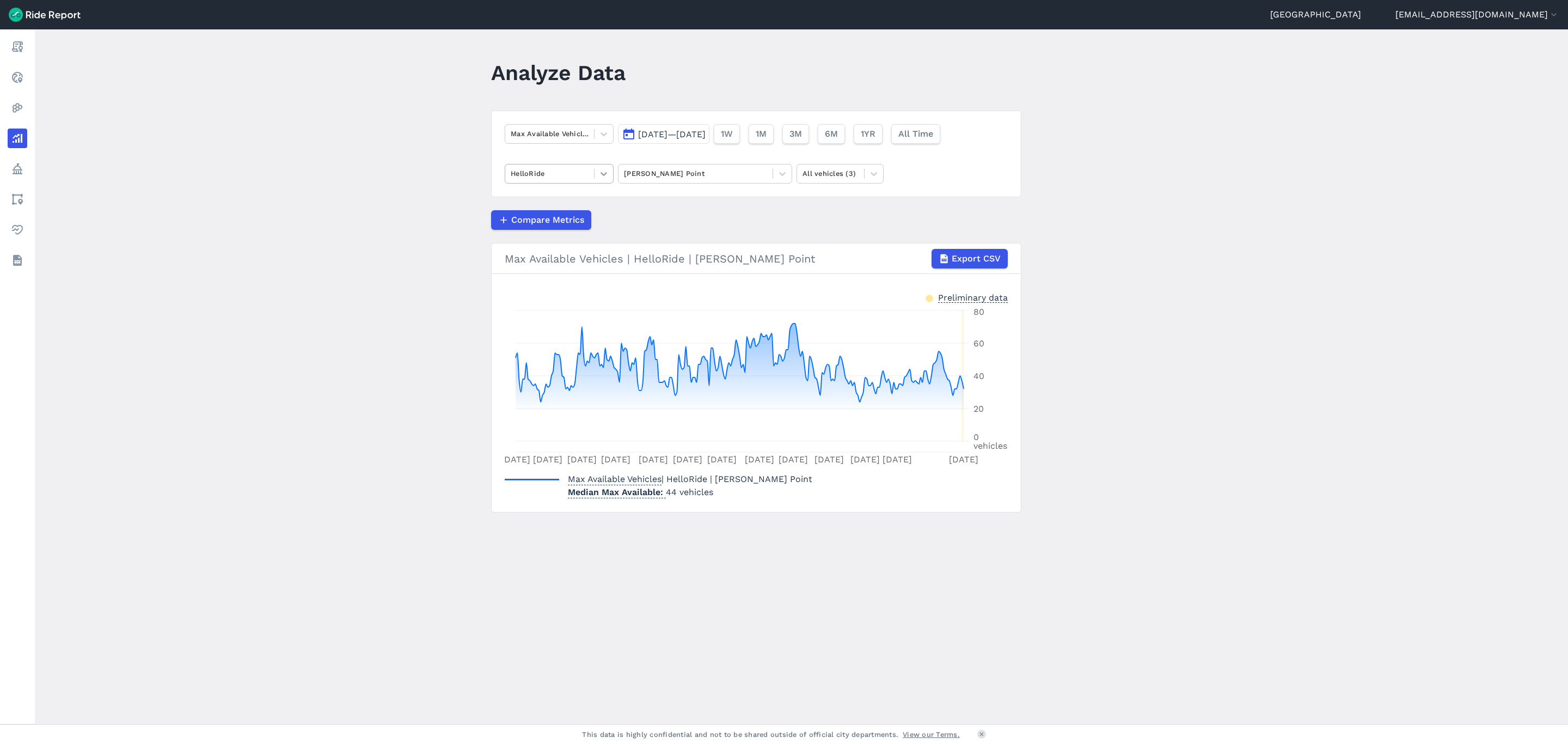
click at [601, 180] on div at bounding box center [604, 174] width 19 height 19
click at [559, 207] on div "Ario" at bounding box center [559, 200] width 109 height 19
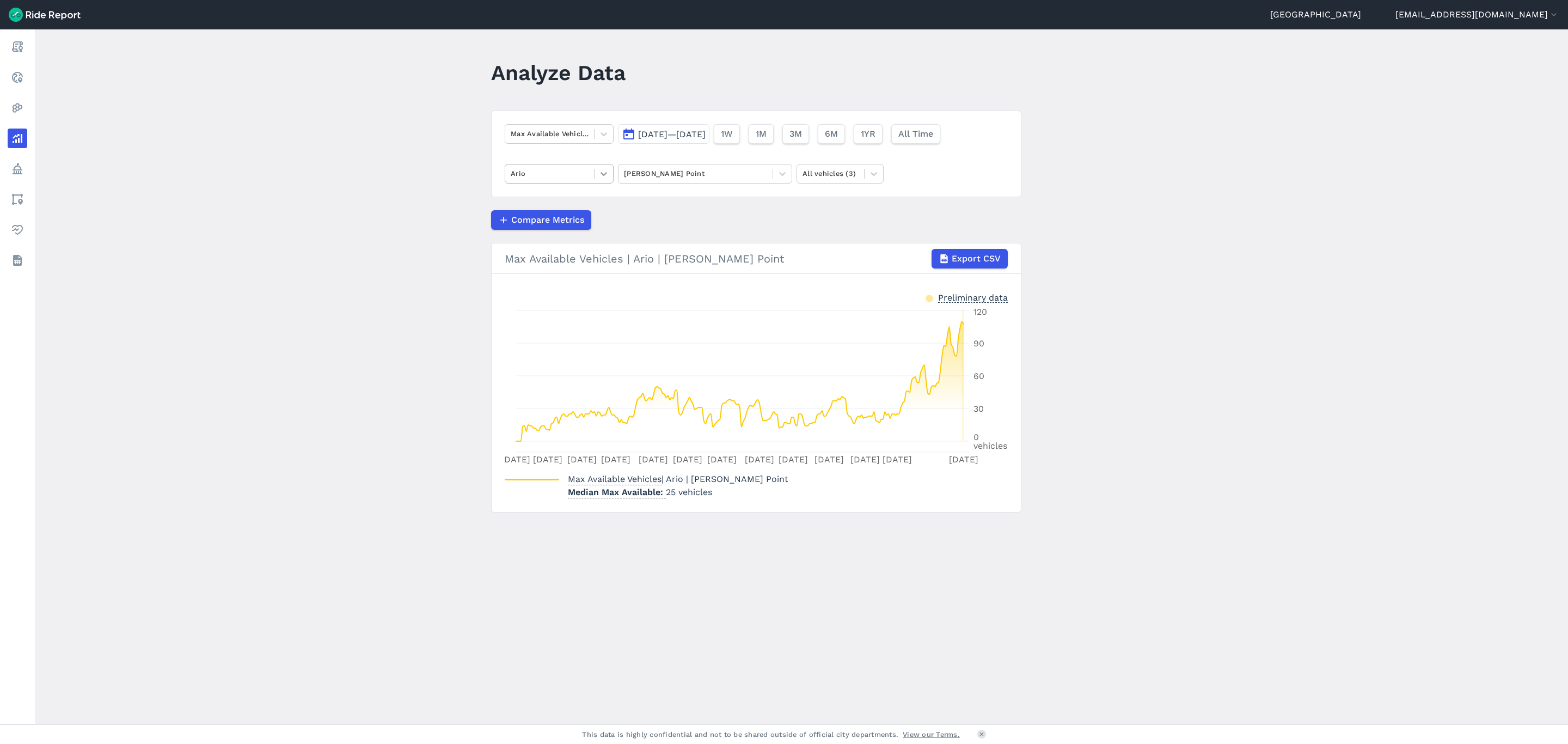
click at [601, 170] on icon at bounding box center [604, 174] width 11 height 11
click at [553, 216] on div "HelloRide" at bounding box center [559, 218] width 109 height 19
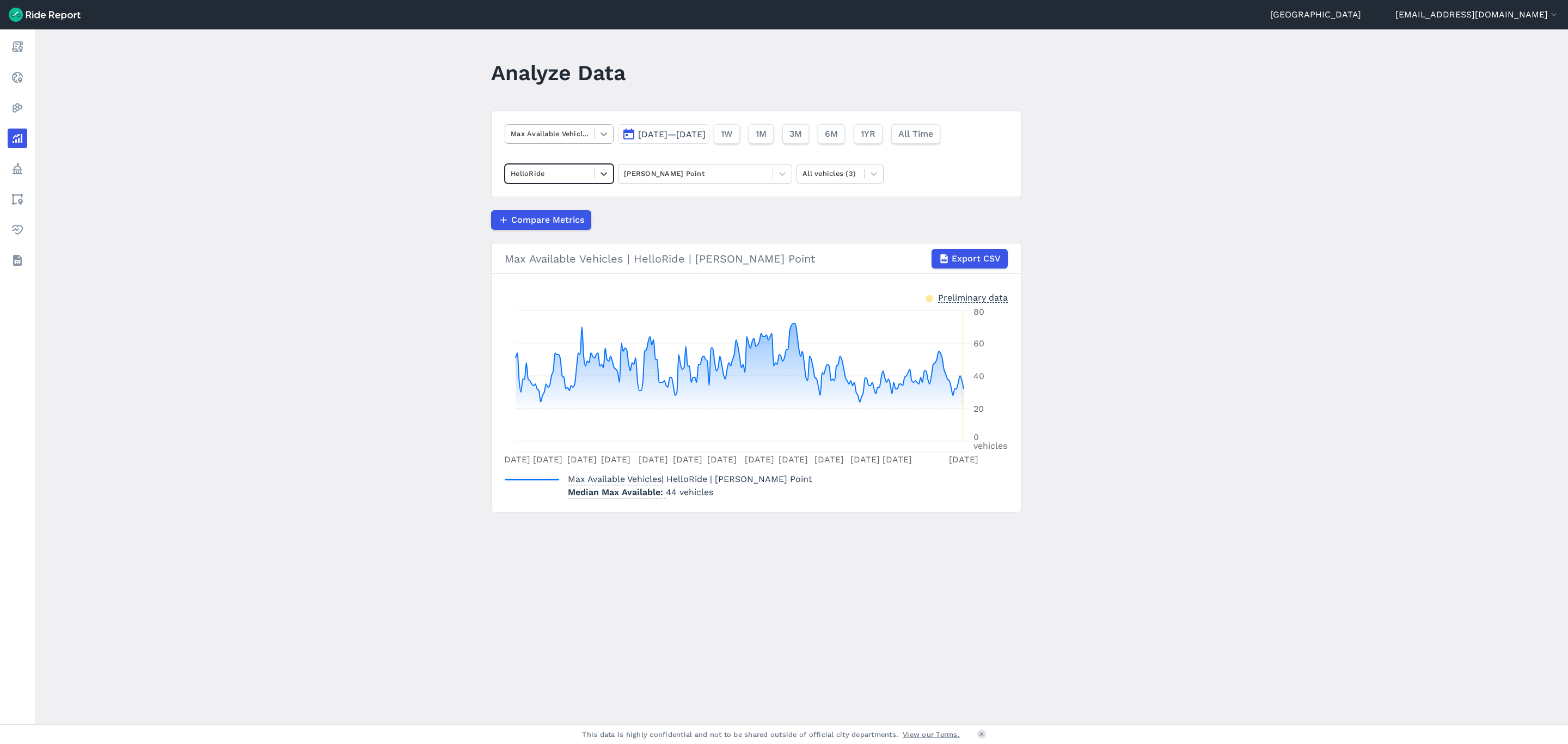
click at [605, 133] on icon at bounding box center [604, 134] width 7 height 4
click at [542, 256] on div "Trips By Date" at bounding box center [559, 254] width 109 height 19
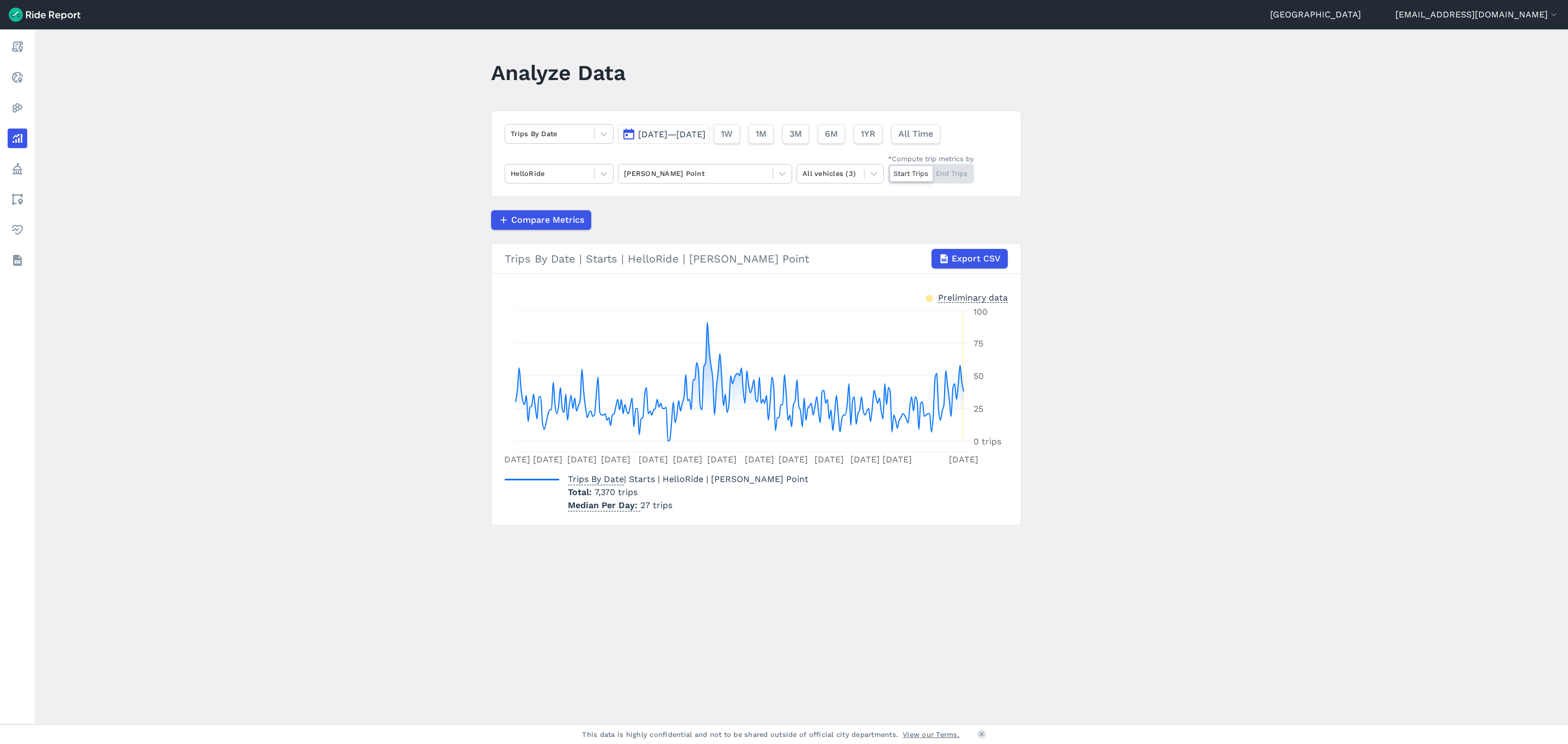
click at [952, 162] on div "*Compute trip metrics by" at bounding box center [931, 159] width 86 height 11
click at [888, 164] on input "*Compute trip metrics by Start Trips End Trips" at bounding box center [888, 167] width 0 height 7
click at [952, 169] on div at bounding box center [952, 174] width 42 height 16
click at [888, 169] on input "*Compute trip metrics by Start Trips End Trips" at bounding box center [888, 167] width 0 height 7
click at [952, 169] on div "Start Trips End Trips" at bounding box center [931, 174] width 86 height 20
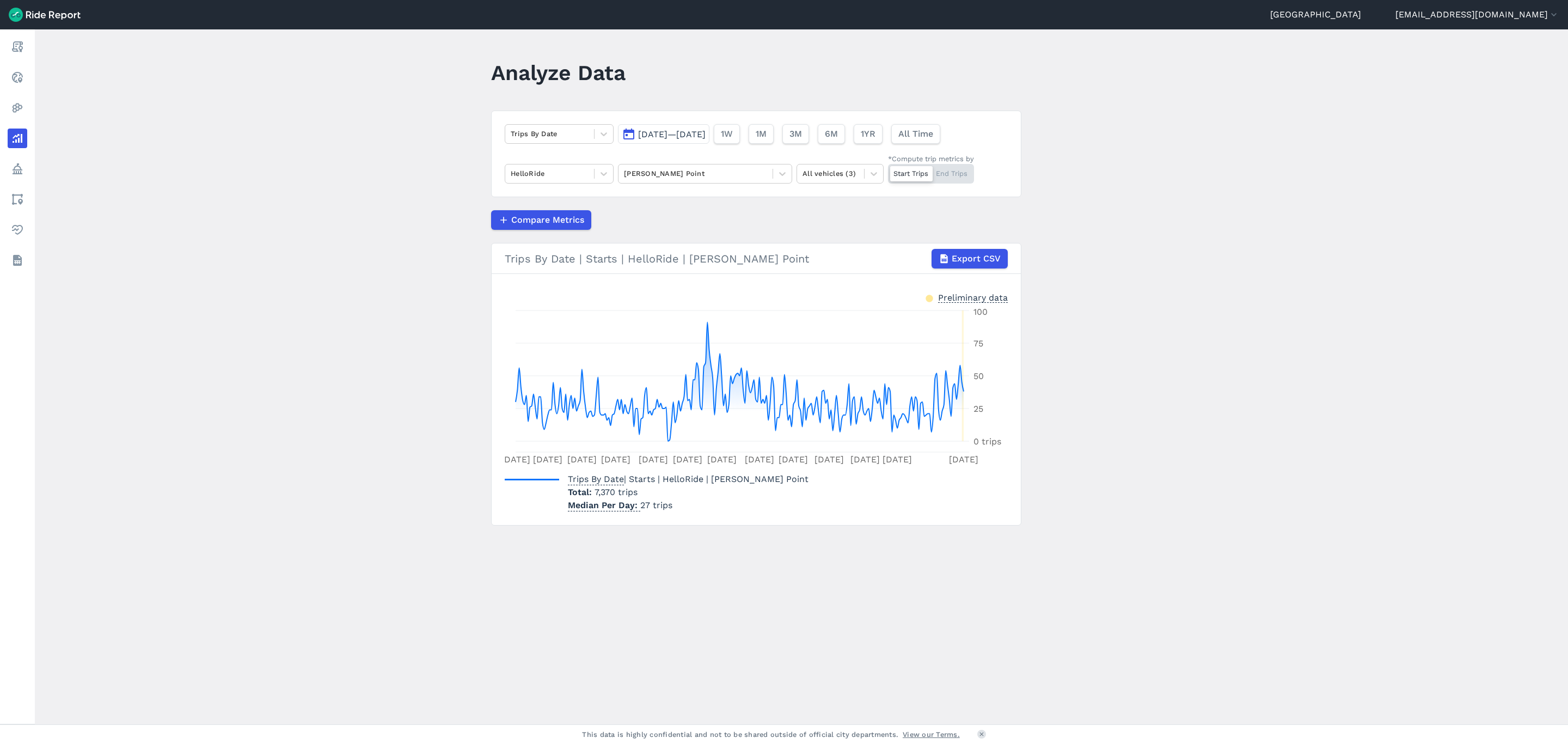
click at [888, 169] on input "*Compute trip metrics by Start Trips End Trips" at bounding box center [888, 167] width 0 height 7
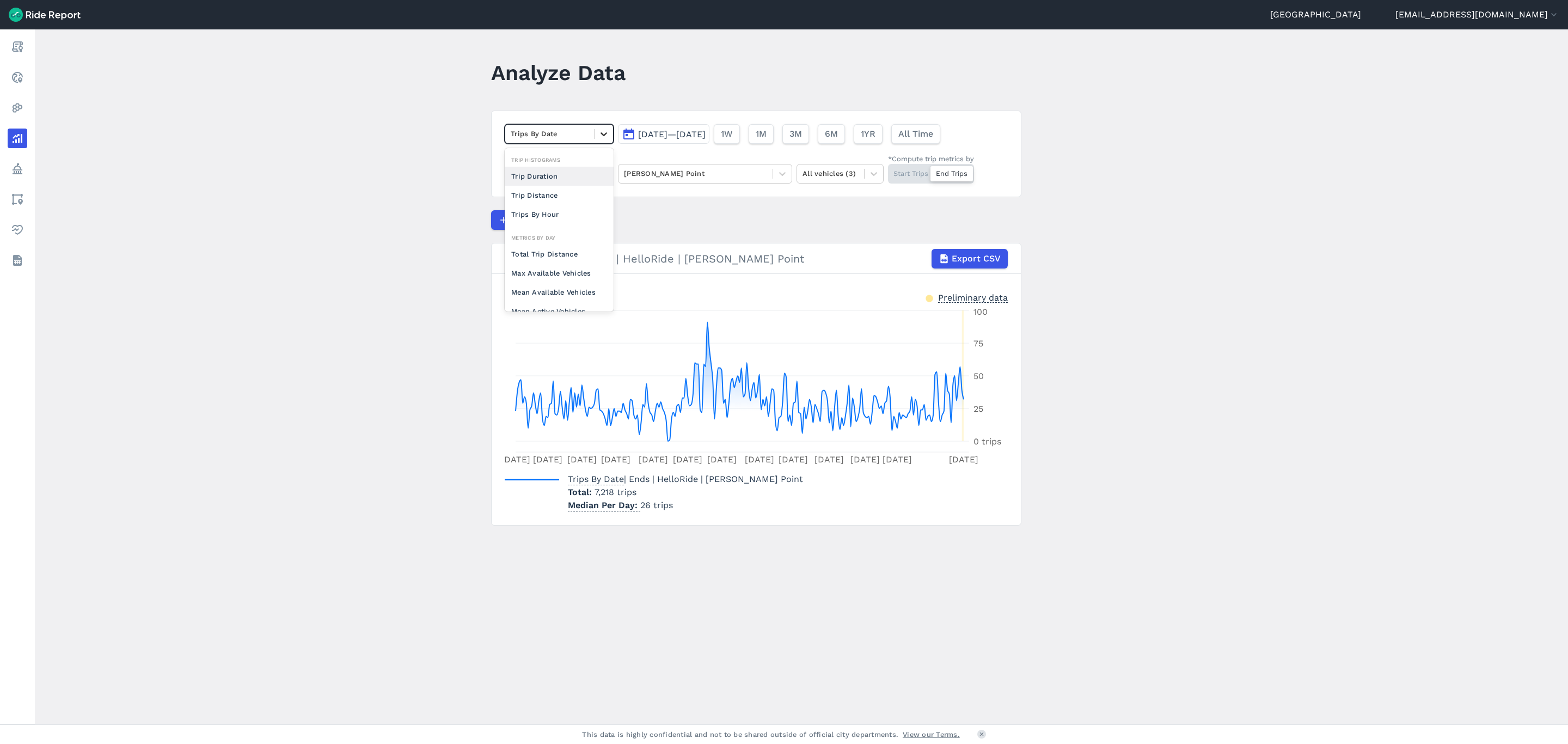
click at [600, 137] on icon at bounding box center [604, 134] width 11 height 11
click at [577, 269] on div "Trips Per Mean Available Vehicle" at bounding box center [559, 254] width 109 height 29
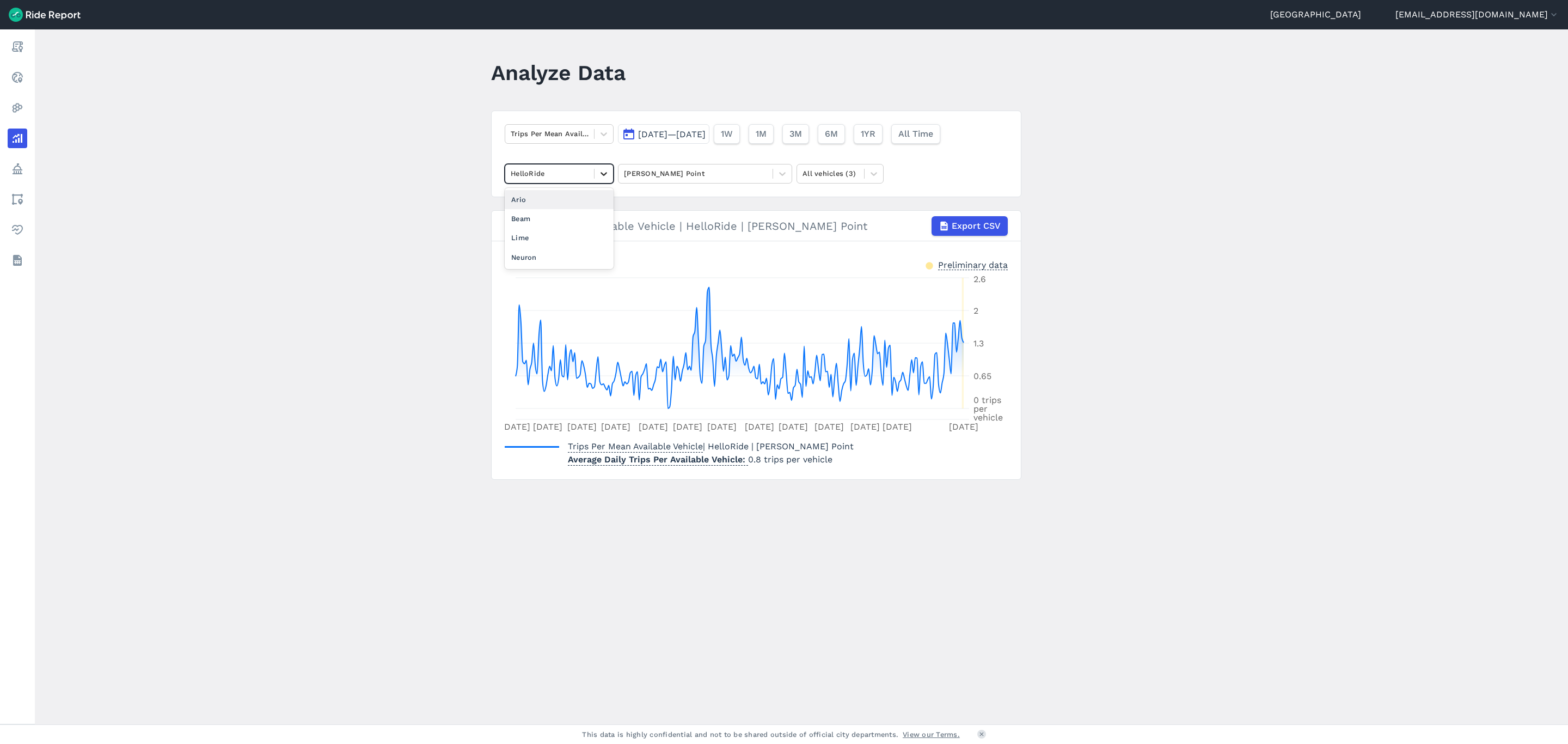
click at [608, 183] on div at bounding box center [604, 174] width 19 height 19
click at [564, 201] on div "Ario" at bounding box center [559, 200] width 109 height 19
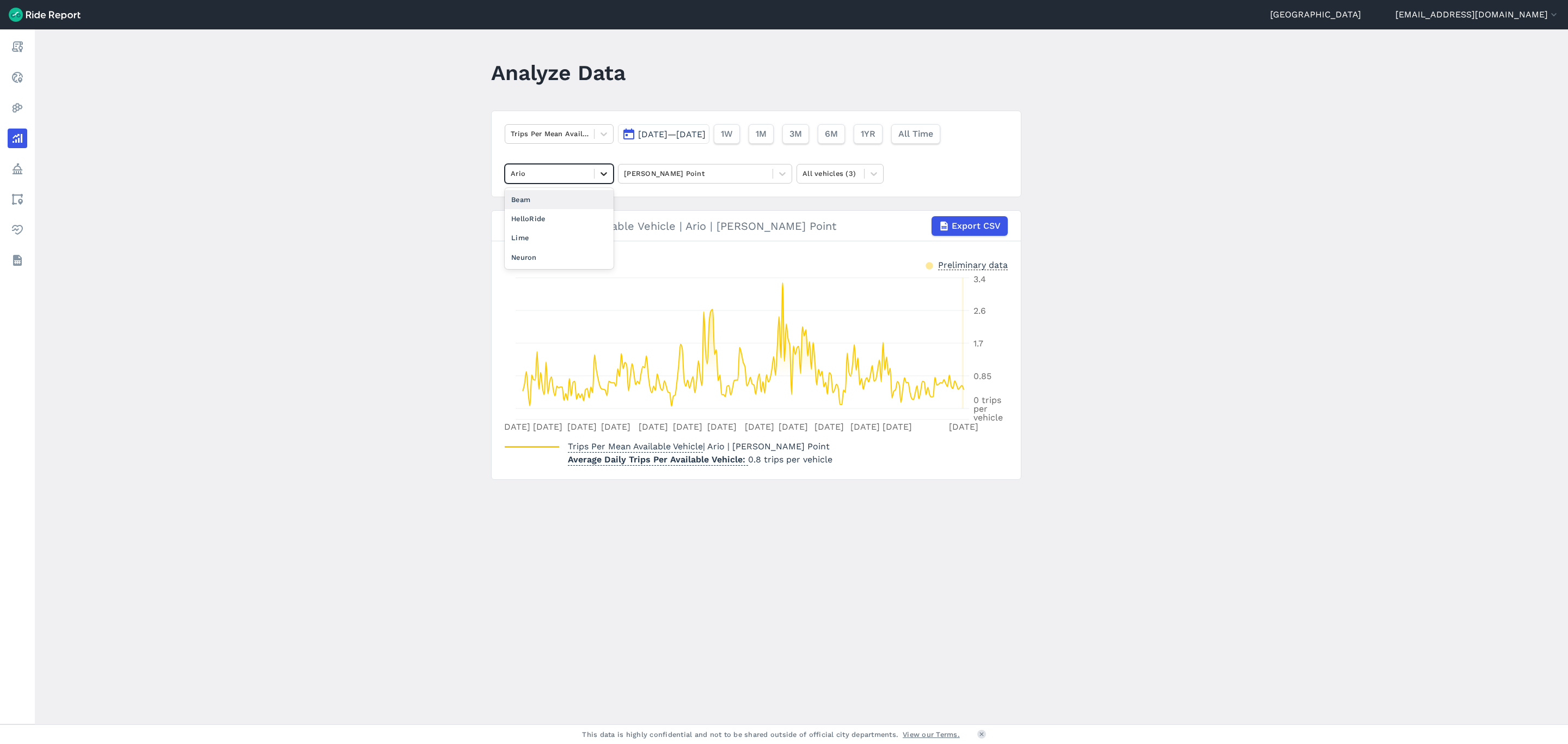
click at [603, 175] on icon at bounding box center [604, 174] width 11 height 11
click at [414, 185] on main "Analyze Data Trips Per Mean Available Vehicle Jan 1, 2025—Sep 8, 2025 1W 1M 3M …" at bounding box center [801, 376] width 1533 height 695
click at [600, 138] on icon at bounding box center [604, 134] width 11 height 11
click at [538, 256] on div "Trips By Date" at bounding box center [559, 254] width 109 height 19
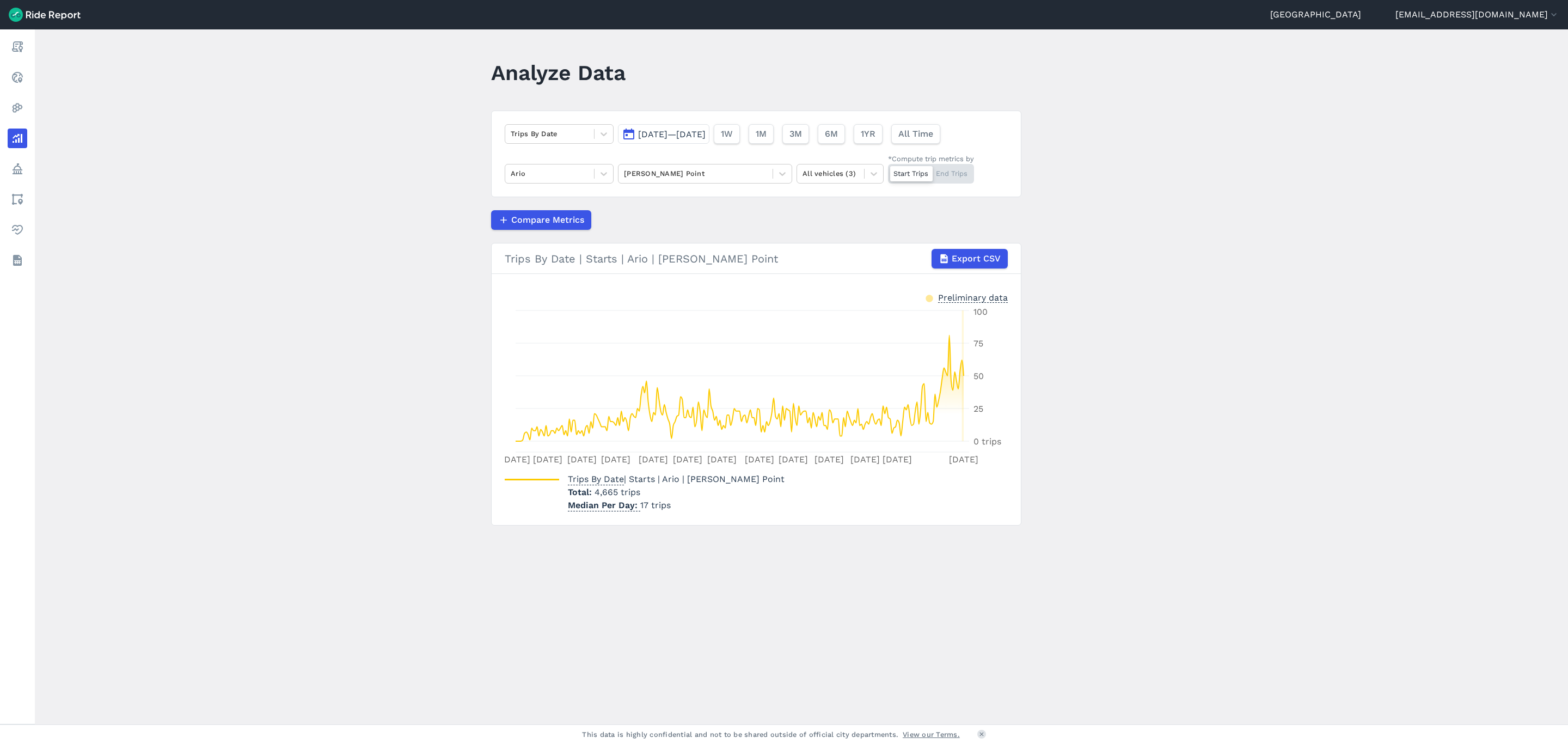
click at [967, 169] on div "Start Trips End Trips" at bounding box center [931, 174] width 86 height 20
click at [888, 169] on input "*Compute trip metrics by Start Trips End Trips" at bounding box center [888, 167] width 0 height 7
click at [780, 170] on icon at bounding box center [782, 174] width 11 height 11
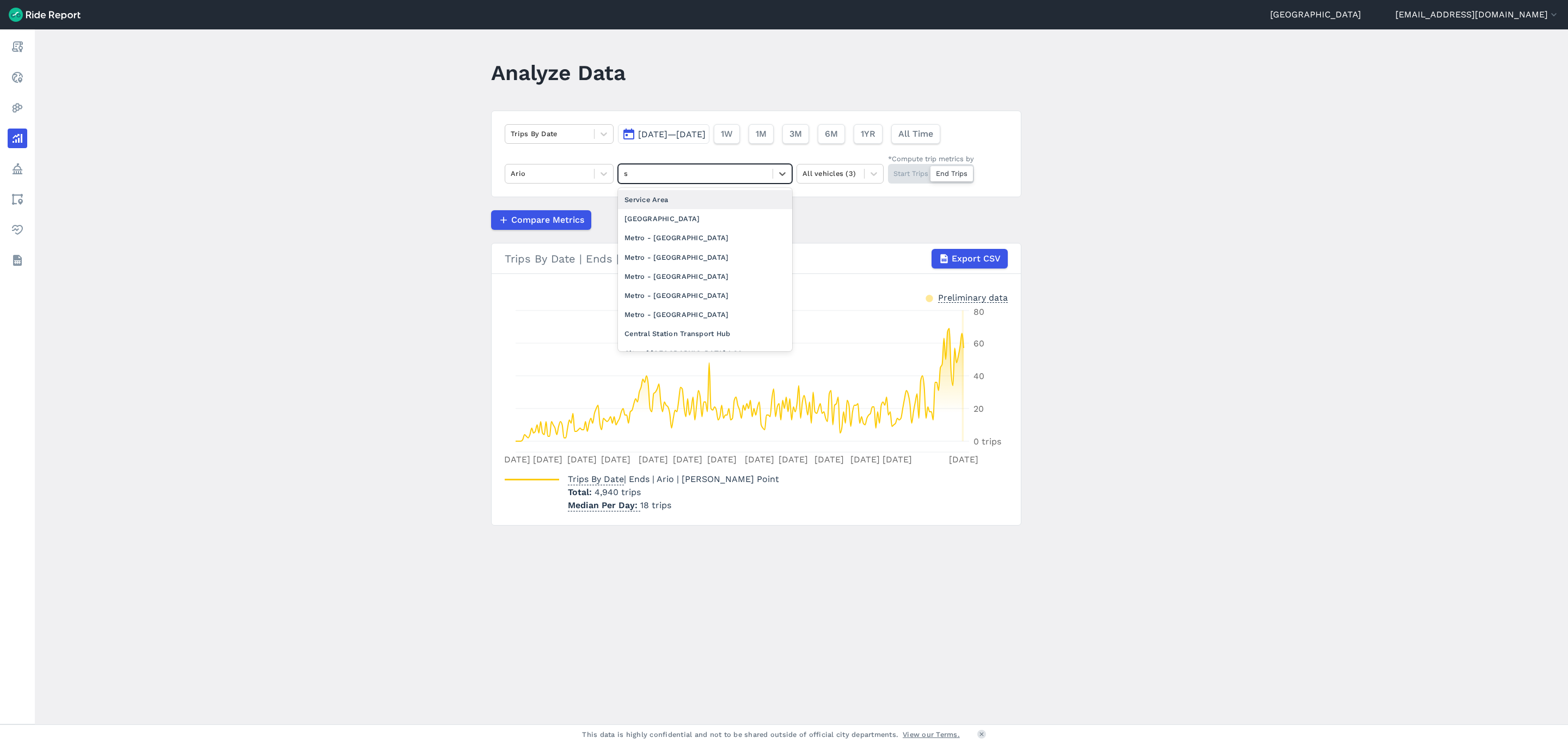
type input "su"
click at [723, 207] on div "[GEOGRAPHIC_DATA]" at bounding box center [705, 200] width 174 height 19
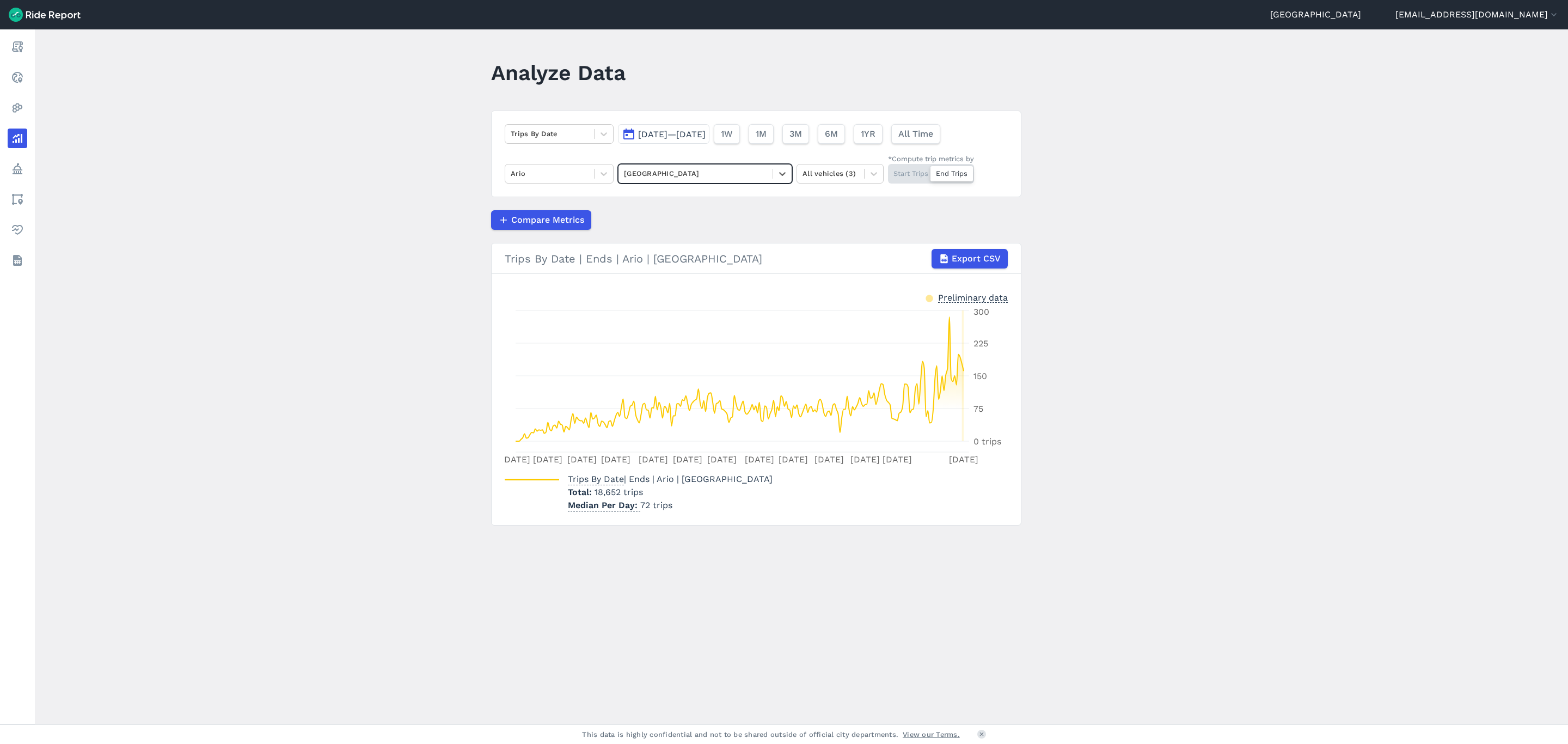
click at [900, 172] on div "Start Trips End Trips" at bounding box center [931, 174] width 86 height 20
click at [888, 171] on input "*Compute trip metrics by Start Trips End Trips" at bounding box center [888, 167] width 0 height 7
click at [598, 131] on icon at bounding box center [604, 134] width 11 height 11
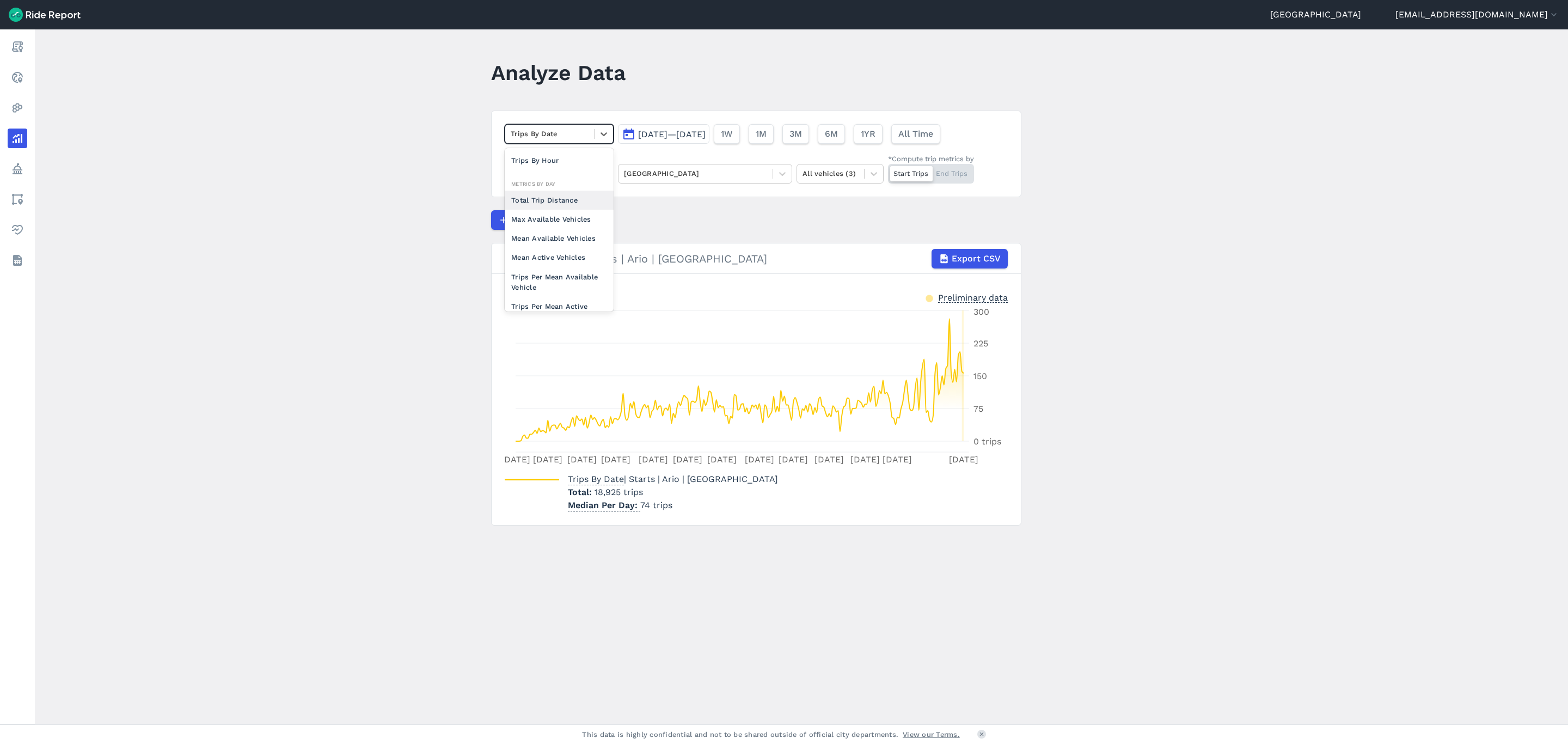
scroll to position [81, 0]
click at [566, 266] on div "Trips Per Mean Available Vehicle" at bounding box center [559, 254] width 109 height 29
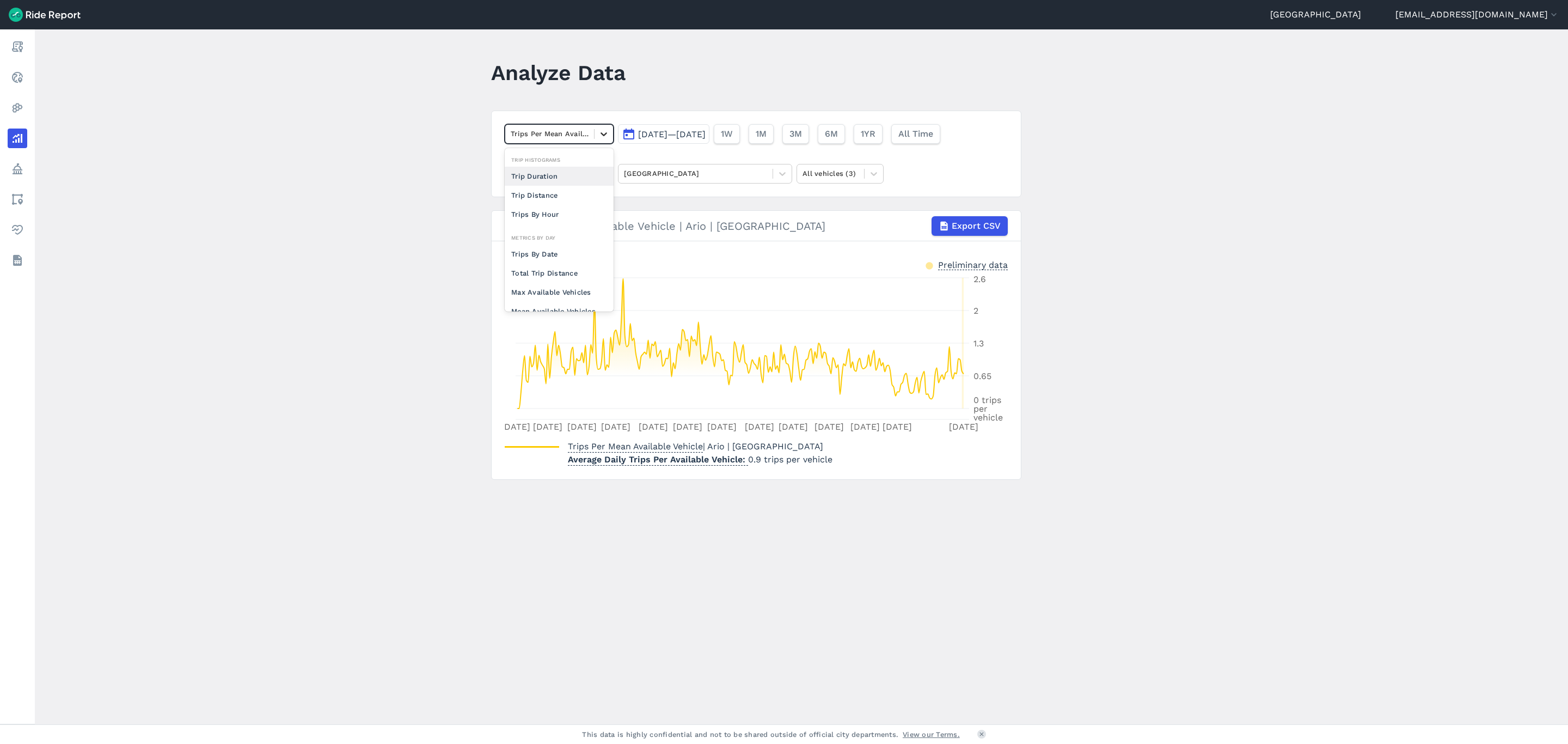
click at [608, 141] on div at bounding box center [604, 134] width 19 height 19
click at [554, 282] on div "Max Available Vehicles" at bounding box center [559, 292] width 109 height 19
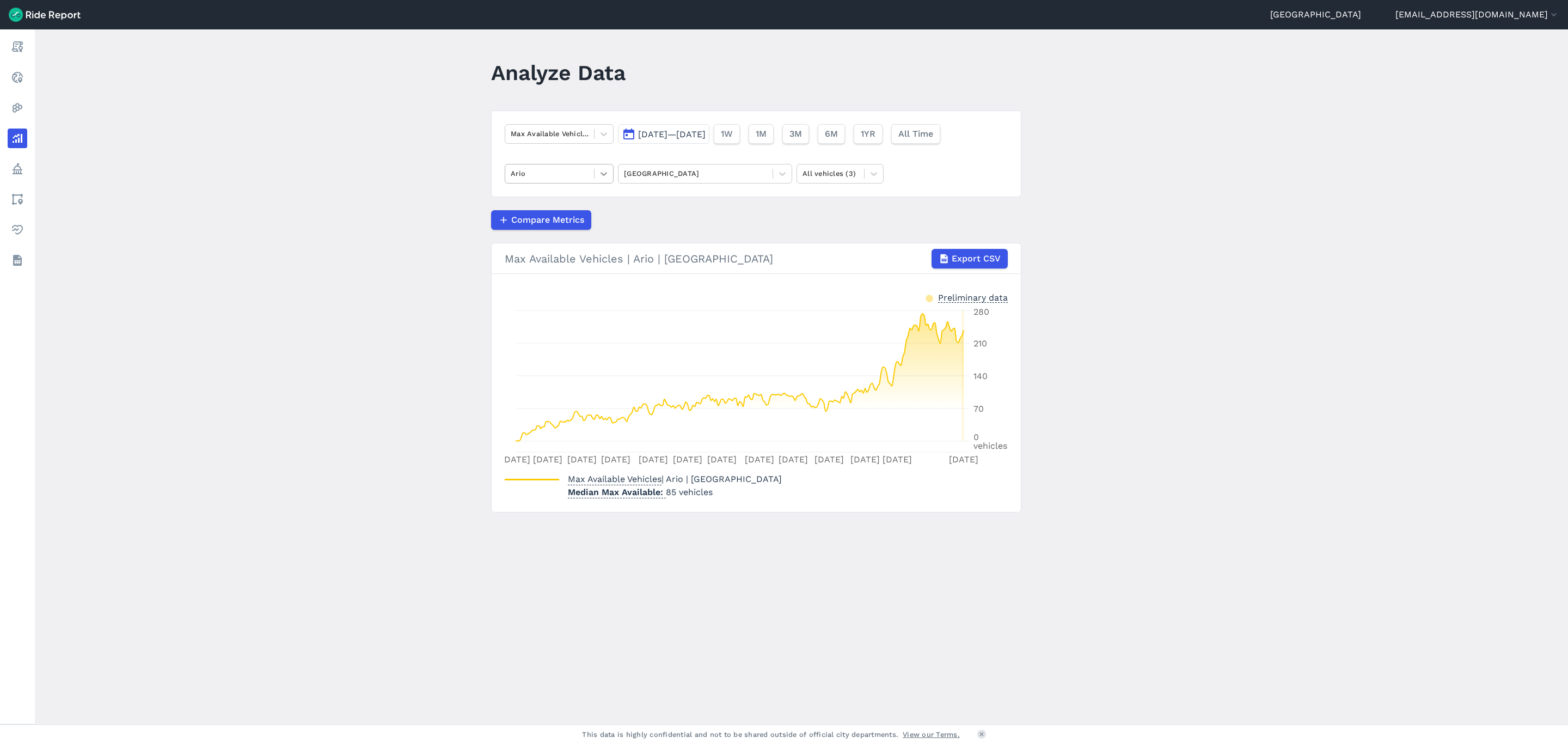
click at [605, 180] on div at bounding box center [604, 174] width 19 height 19
click at [575, 233] on div "Lime" at bounding box center [559, 238] width 109 height 19
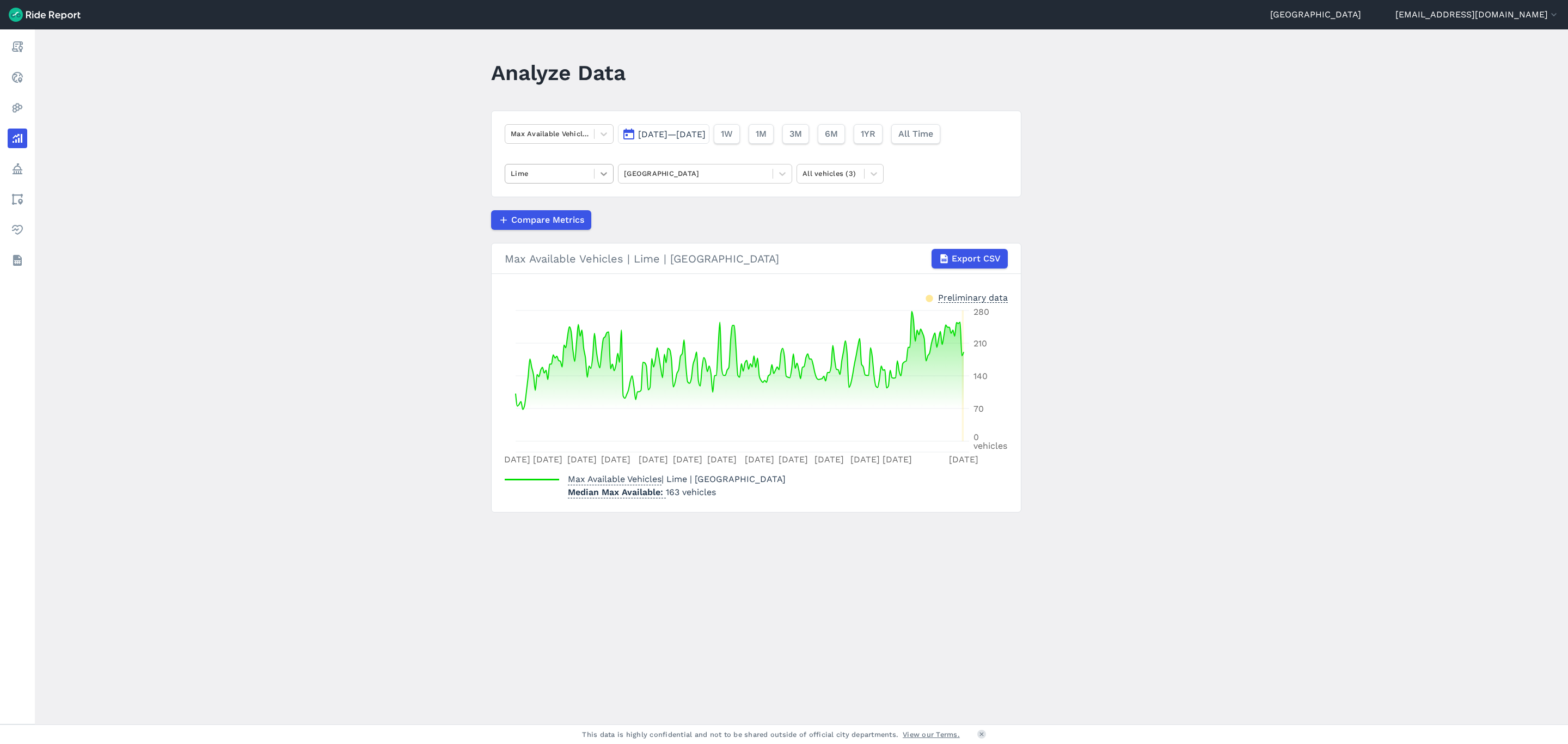
click at [605, 172] on icon at bounding box center [604, 174] width 11 height 11
click at [573, 235] on div "HelloRide" at bounding box center [559, 238] width 109 height 19
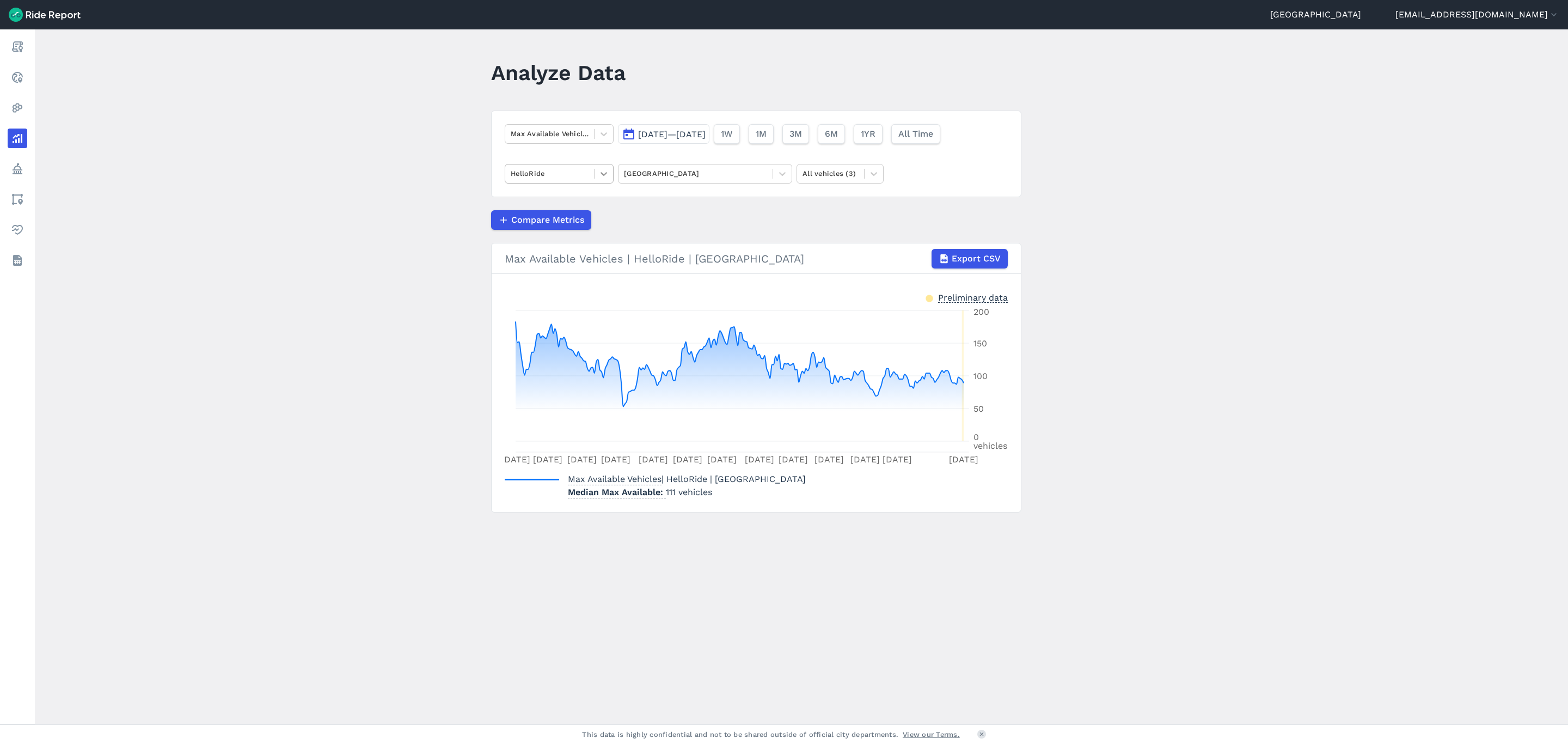
click at [610, 182] on div at bounding box center [604, 174] width 19 height 19
click at [565, 232] on div "Lime" at bounding box center [559, 238] width 109 height 19
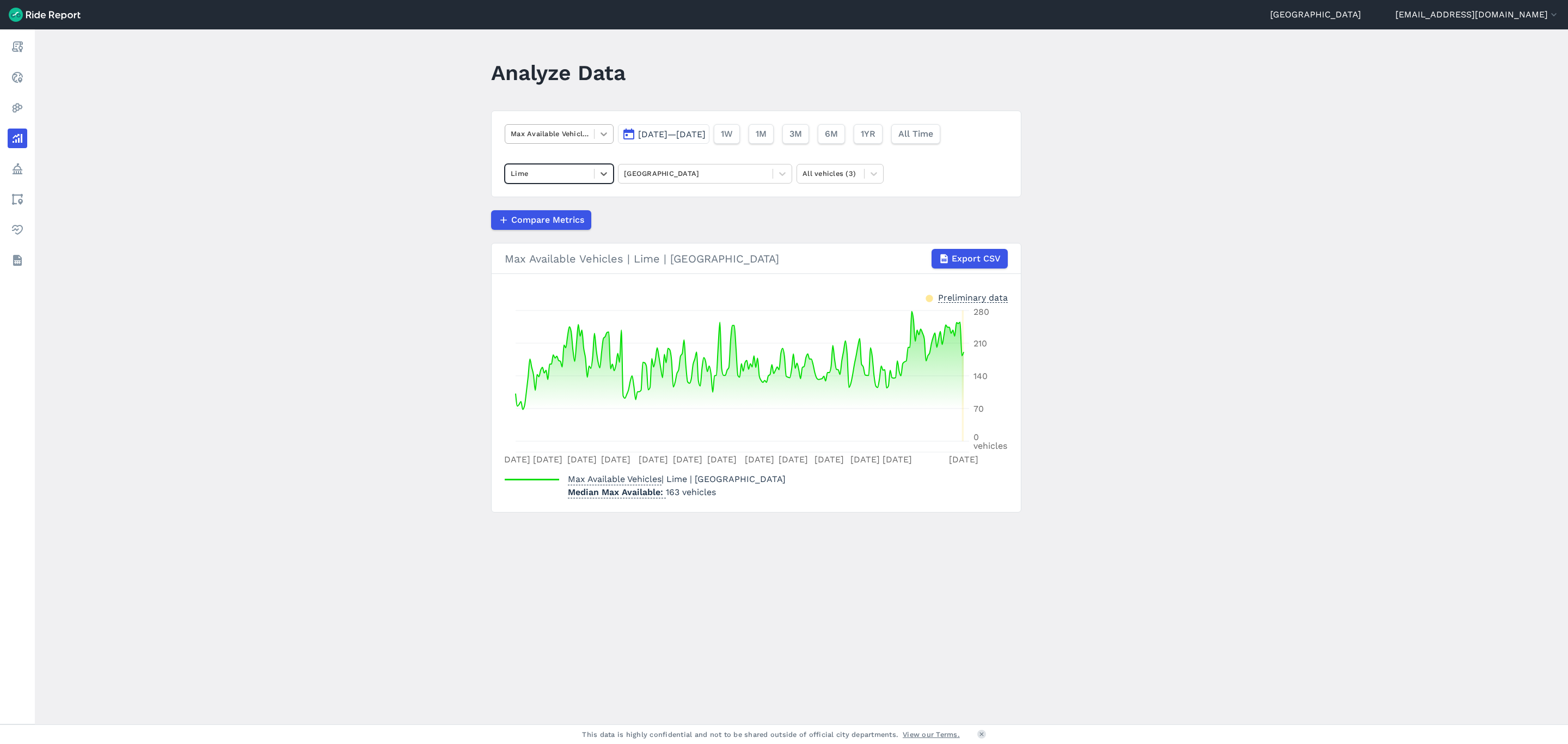
click at [606, 141] on div at bounding box center [604, 134] width 19 height 19
click at [554, 252] on div "Trips By Date" at bounding box center [559, 254] width 109 height 19
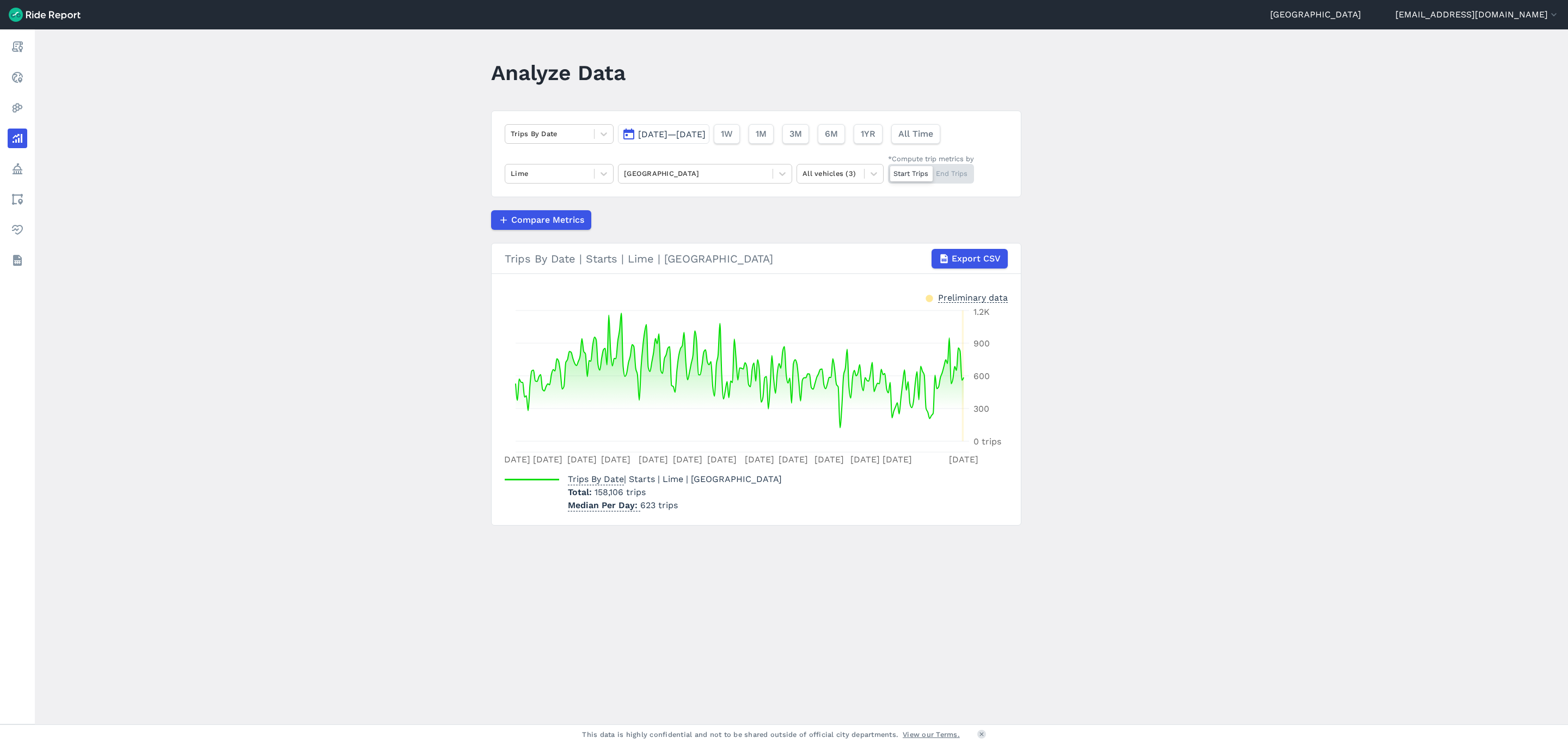
click at [955, 165] on div "Start Trips End Trips" at bounding box center [931, 174] width 86 height 20
click at [888, 165] on input "*Compute trip metrics by Start Trips End Trips" at bounding box center [888, 167] width 0 height 7
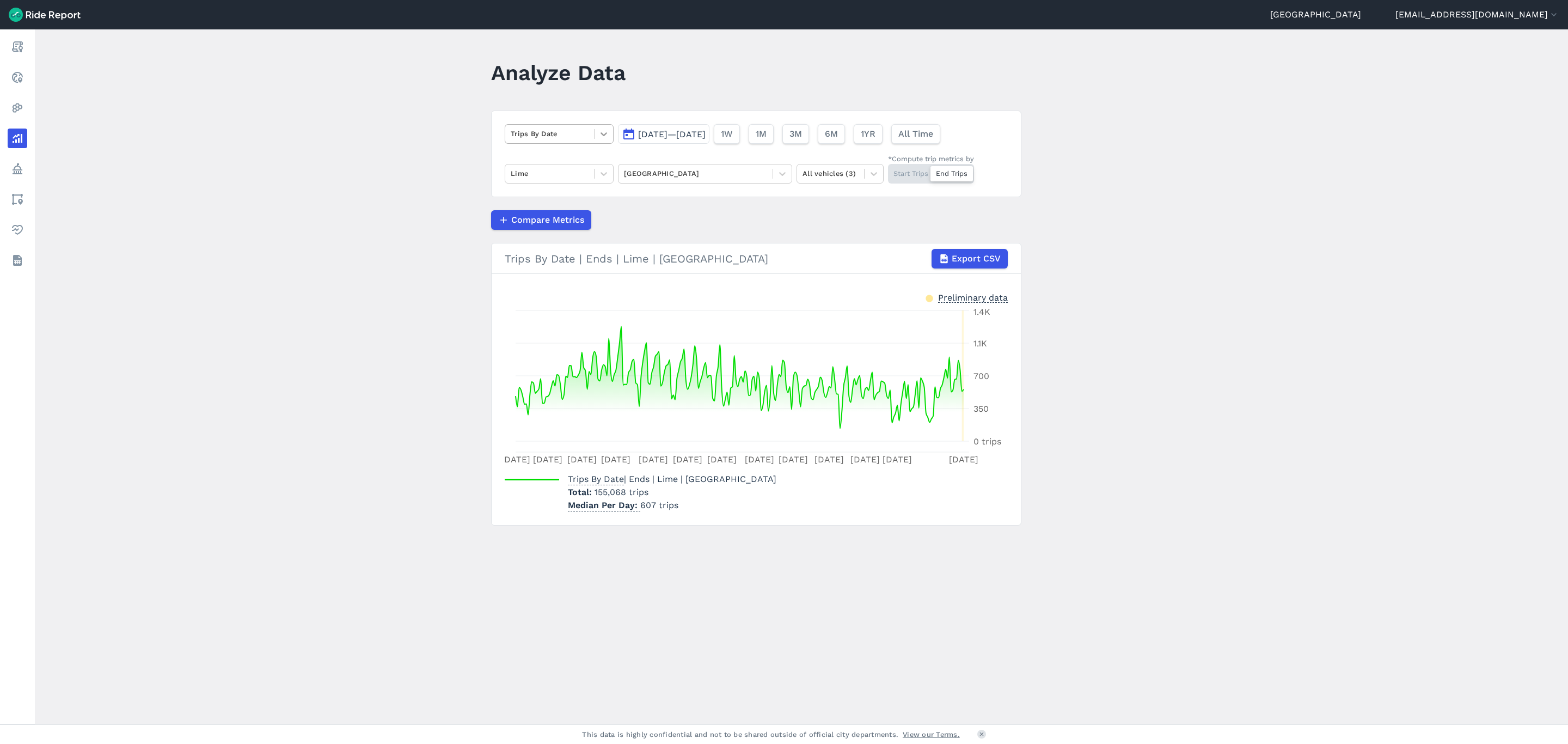
click at [606, 134] on icon at bounding box center [604, 134] width 11 height 11
click at [551, 243] on div "Trips Per Mean Available Vehicle" at bounding box center [559, 241] width 109 height 29
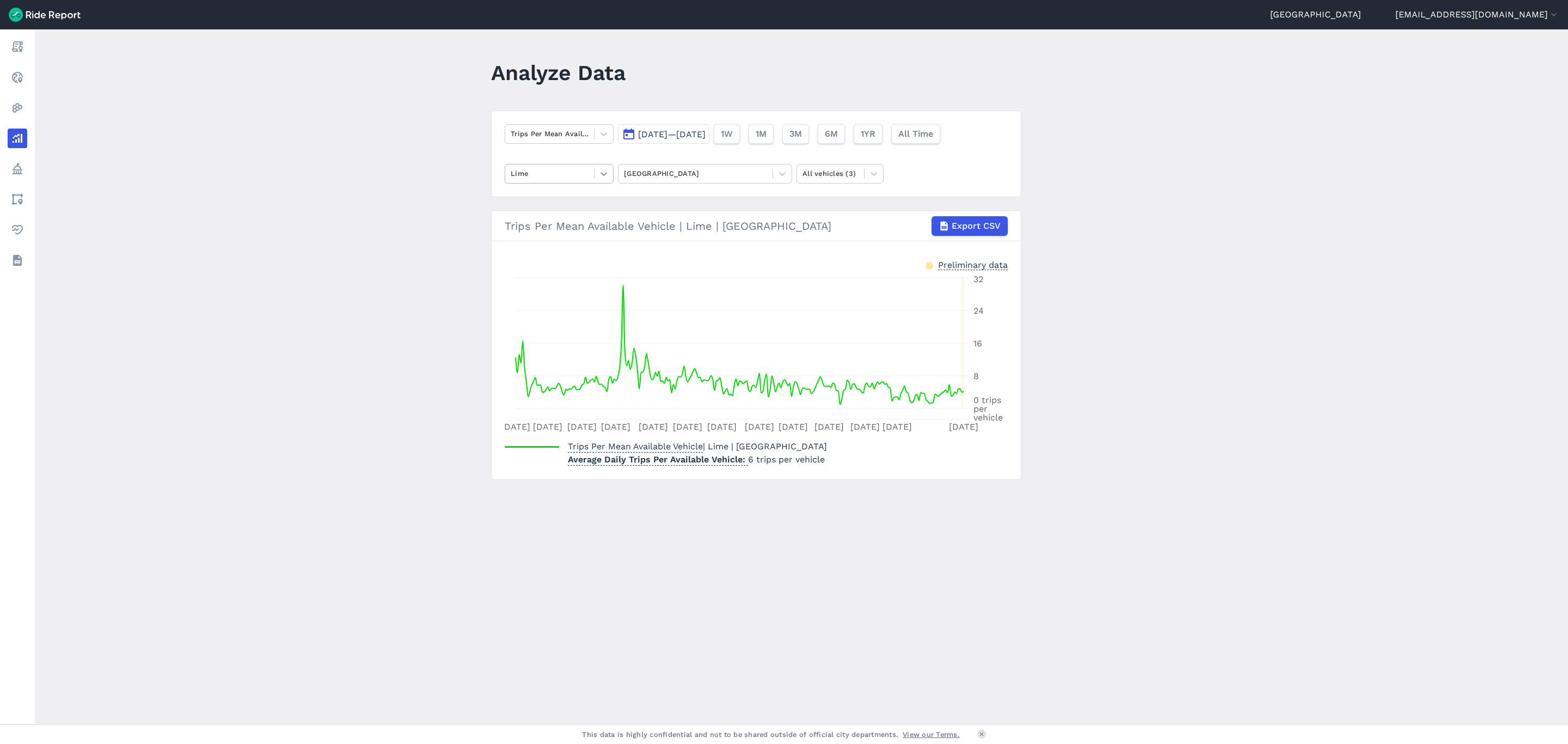
click at [600, 182] on div at bounding box center [604, 174] width 19 height 19
click at [580, 231] on div "HelloRide" at bounding box center [559, 238] width 109 height 19
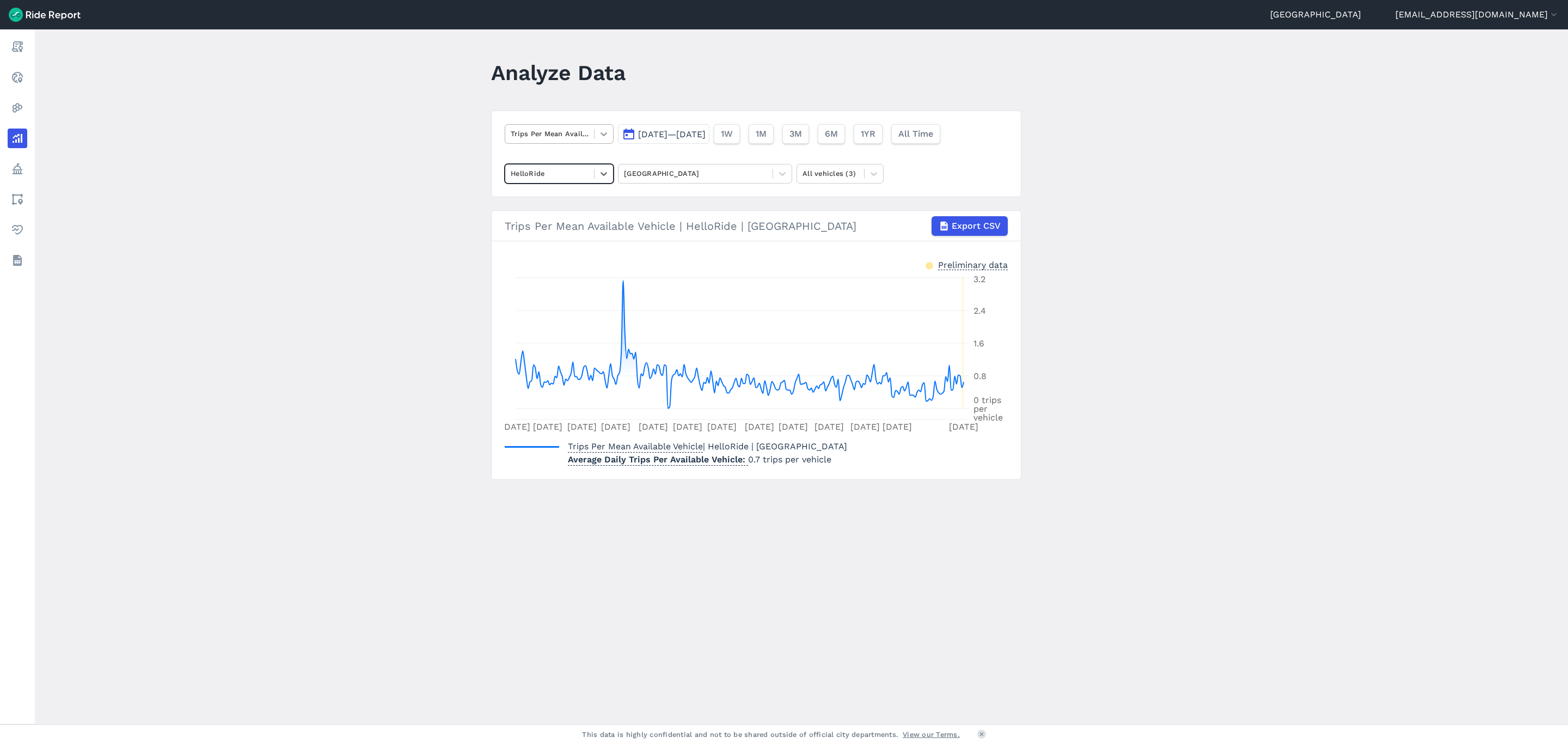
click at [606, 138] on icon at bounding box center [604, 134] width 11 height 11
click at [554, 255] on div "Trips By Date" at bounding box center [559, 254] width 109 height 19
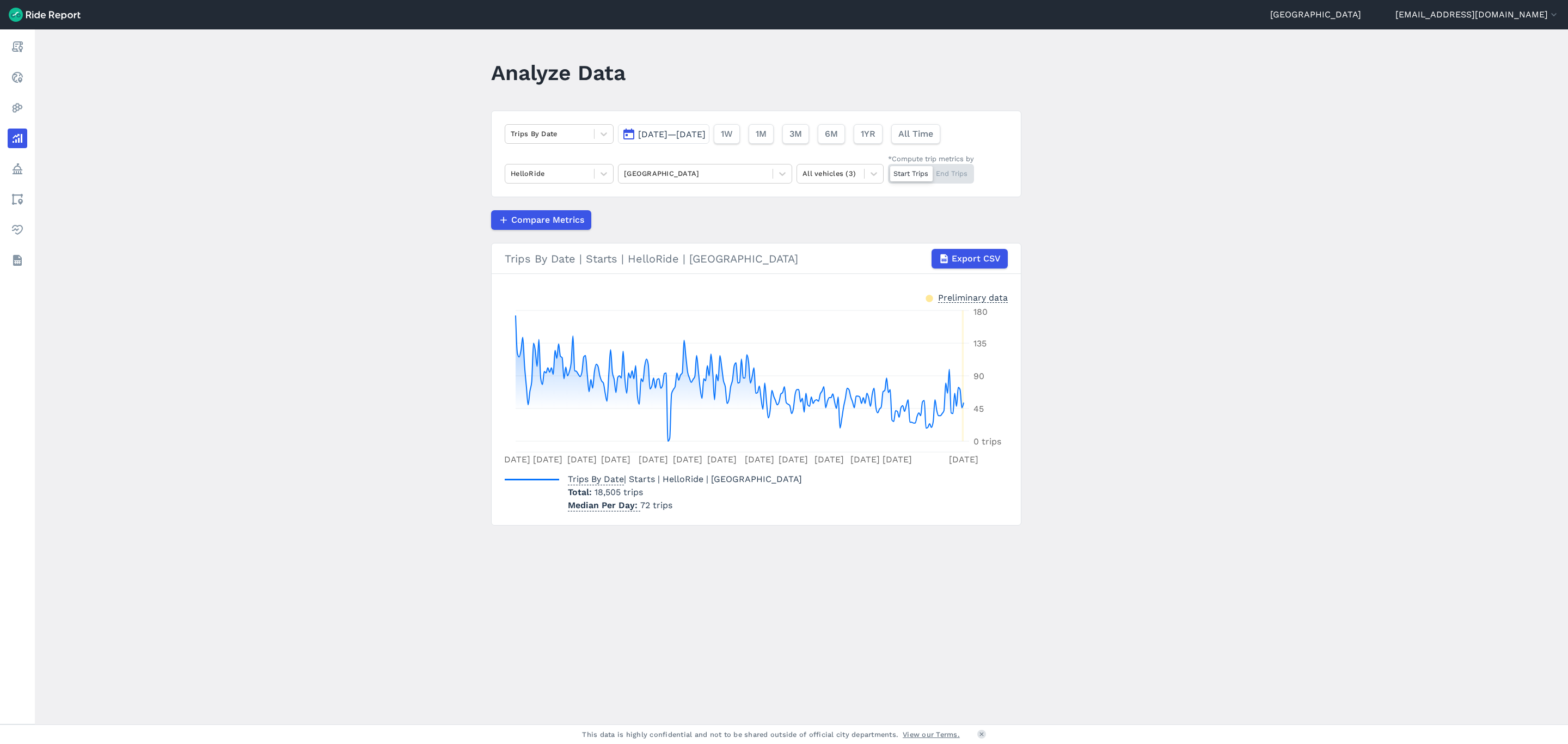
click at [961, 170] on div "Start Trips End Trips" at bounding box center [931, 174] width 86 height 20
click at [888, 170] on input "*Compute trip metrics by Start Trips End Trips" at bounding box center [888, 167] width 0 height 7
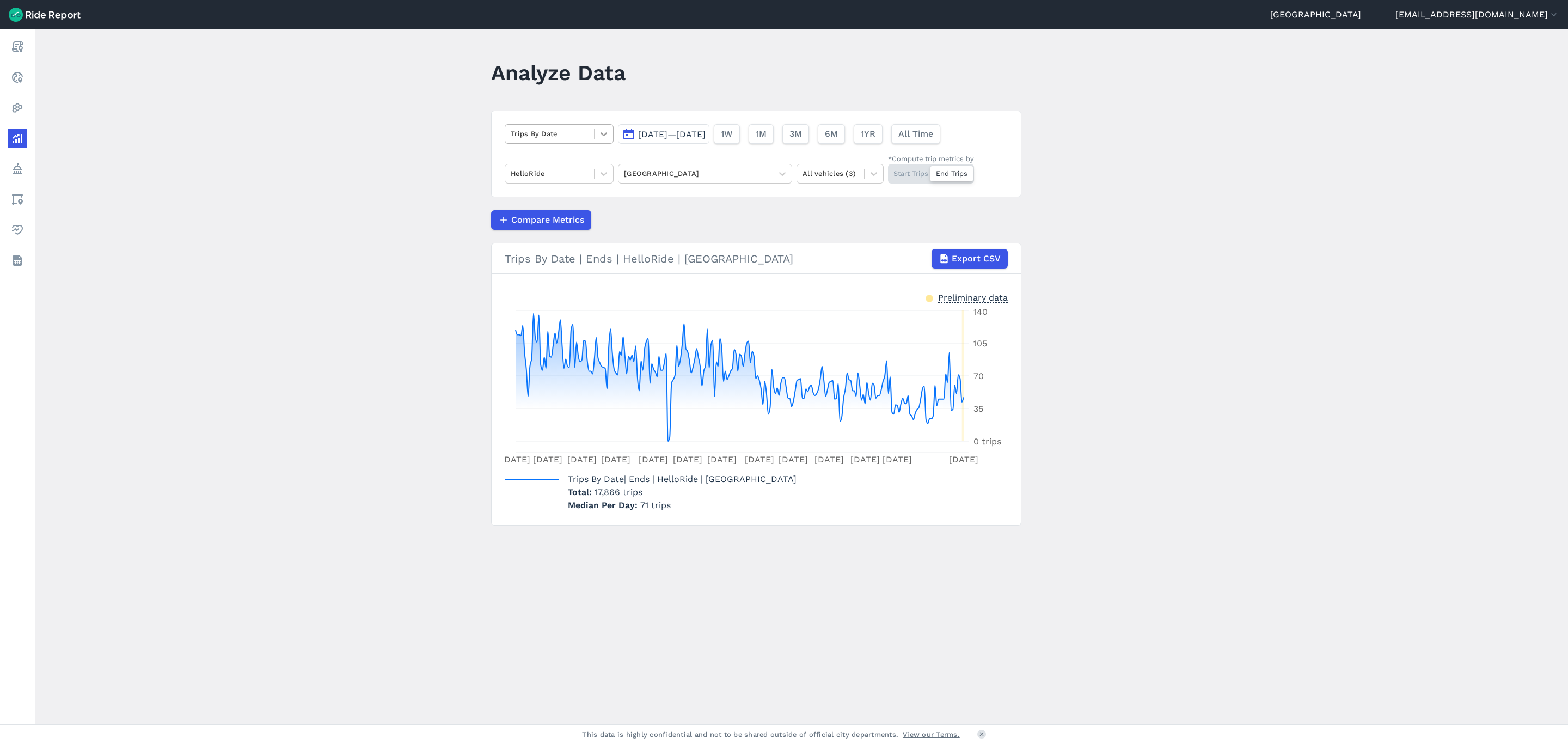
click at [601, 136] on icon at bounding box center [604, 134] width 11 height 11
click at [562, 269] on div "Trips Per Mean Available Vehicle" at bounding box center [559, 254] width 109 height 29
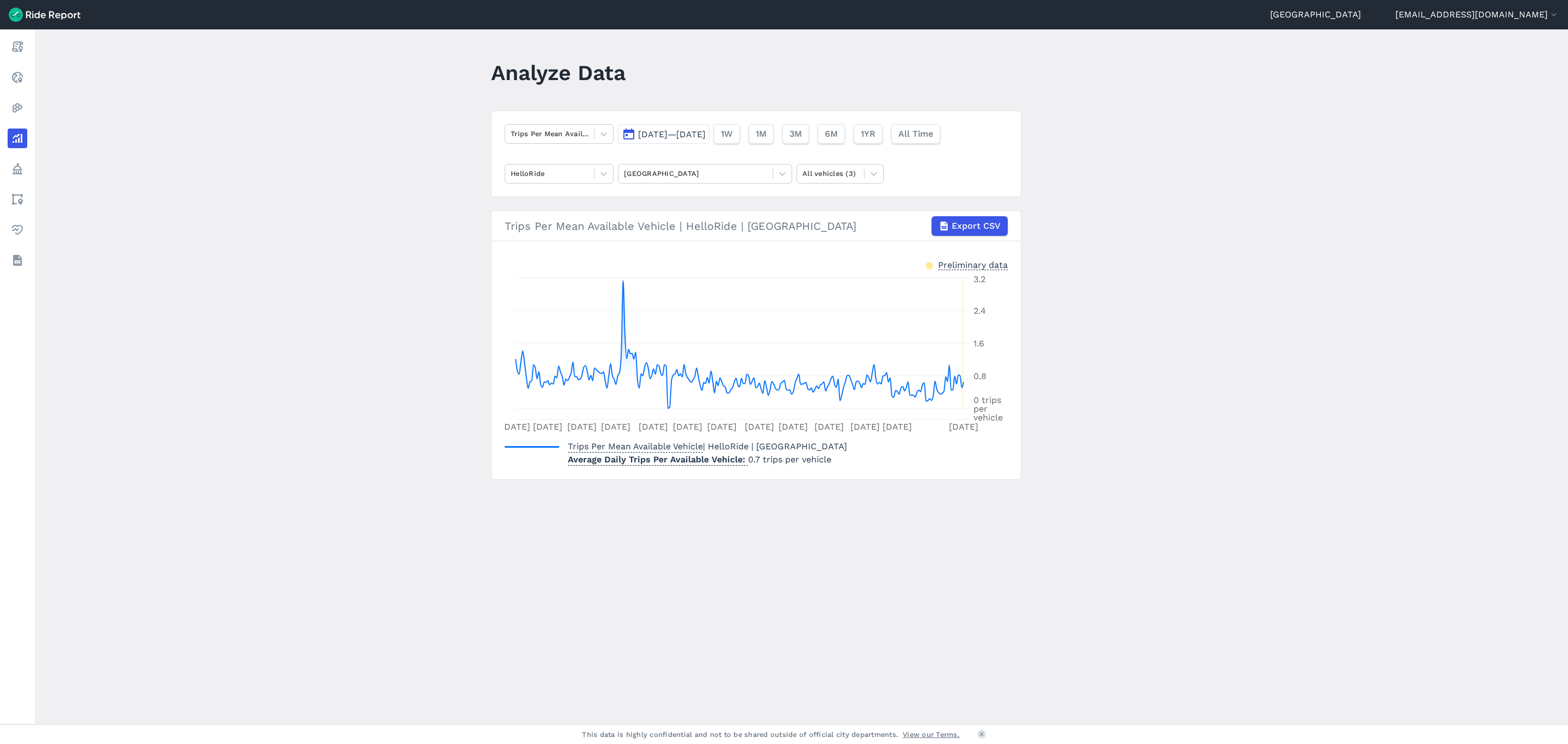
click at [691, 129] on span "[DATE]—[DATE]" at bounding box center [672, 134] width 68 height 11
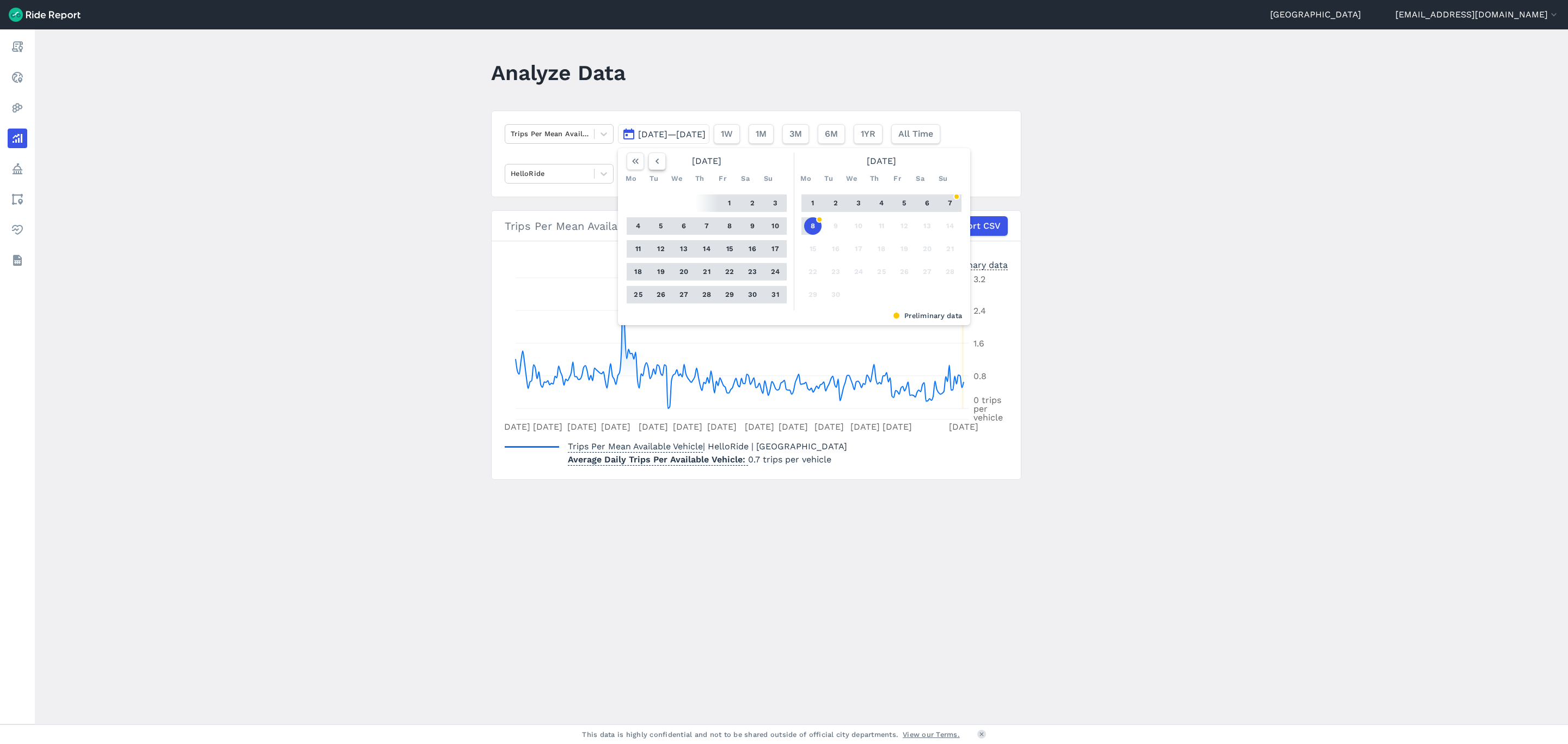
click at [661, 164] on icon "button" at bounding box center [657, 161] width 11 height 11
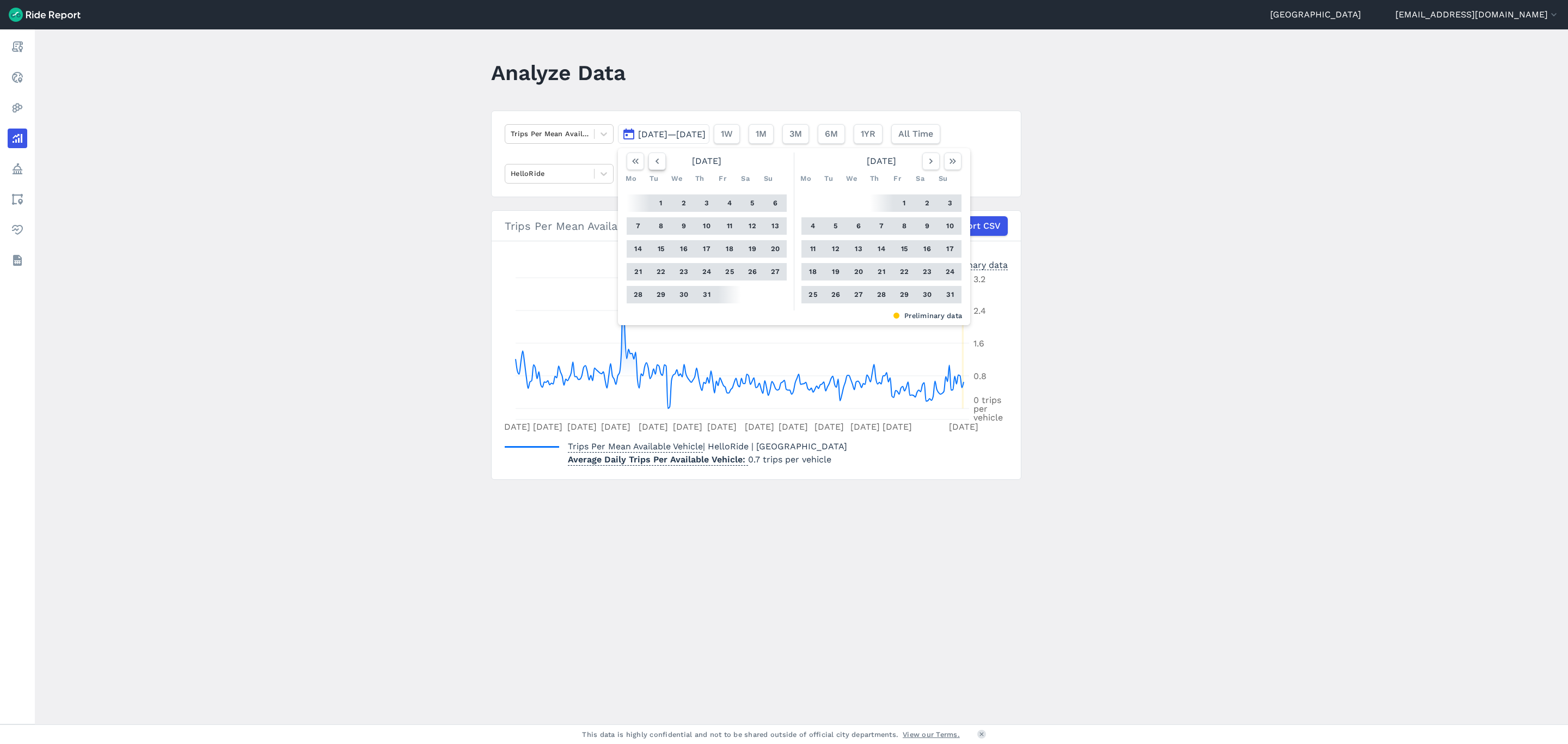
click at [661, 164] on icon "button" at bounding box center [657, 161] width 11 height 11
click at [769, 204] on button "1" at bounding box center [776, 203] width 17 height 17
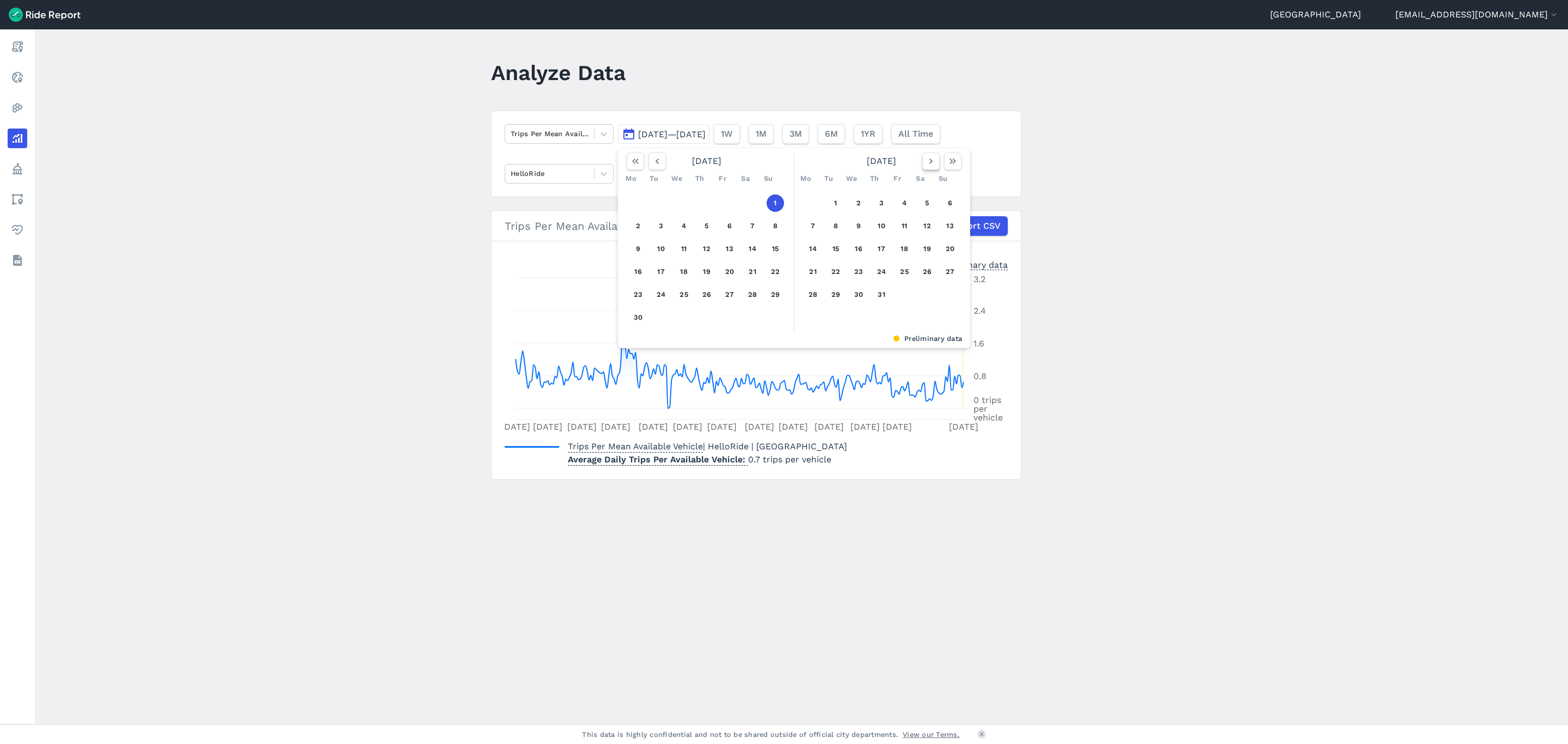
click at [926, 162] on icon "button" at bounding box center [931, 161] width 11 height 11
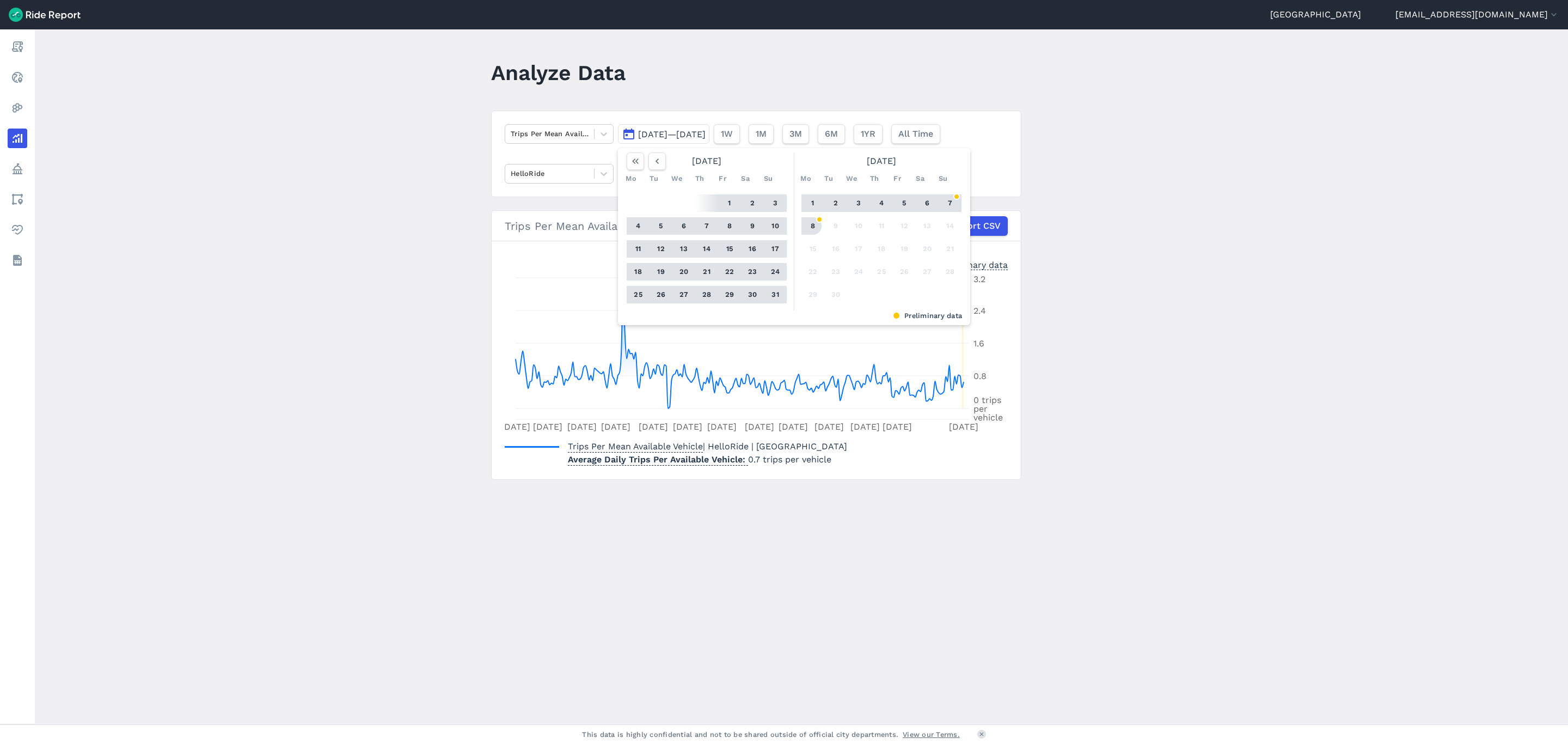
click at [812, 225] on button "8" at bounding box center [813, 226] width 17 height 17
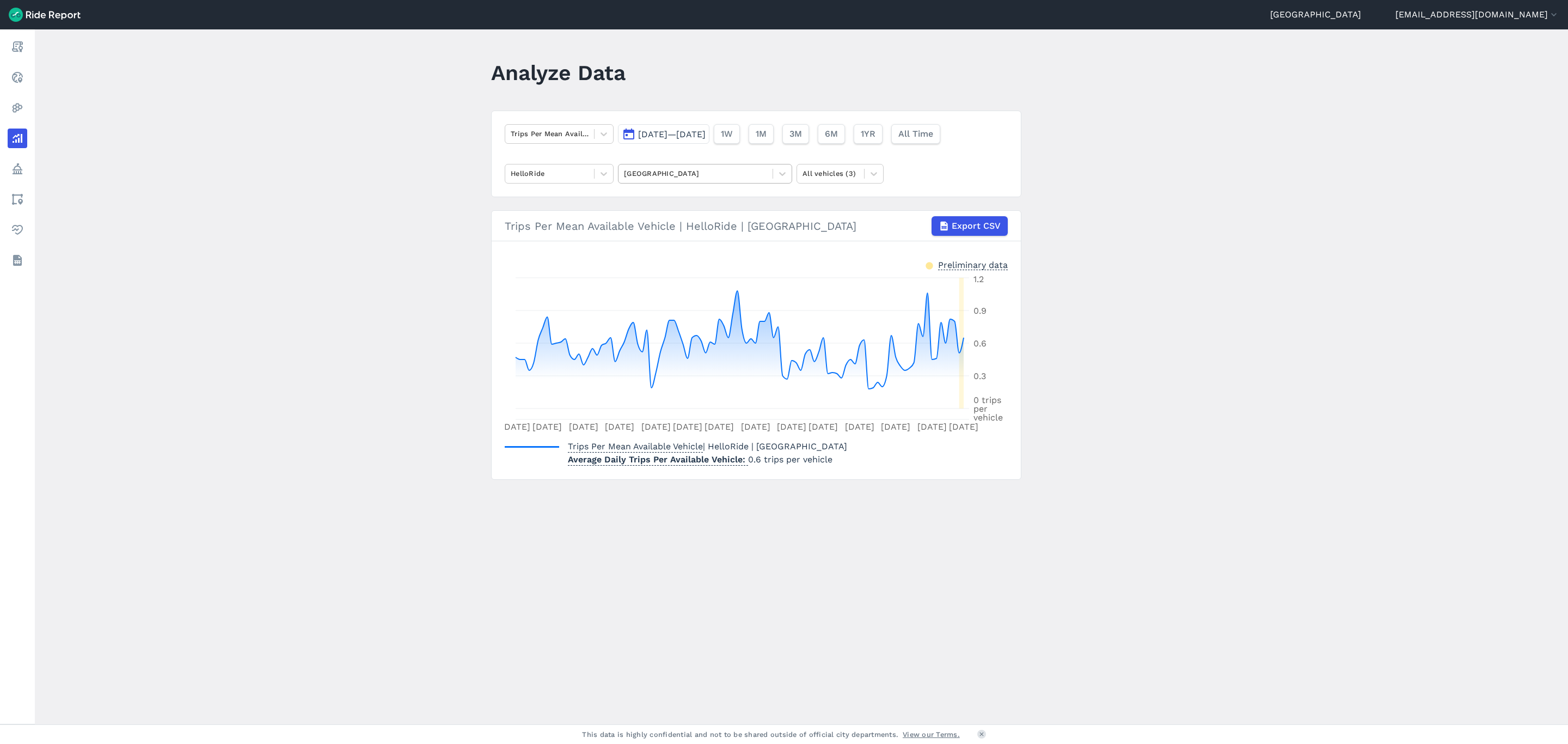
click at [647, 174] on div at bounding box center [695, 174] width 143 height 12
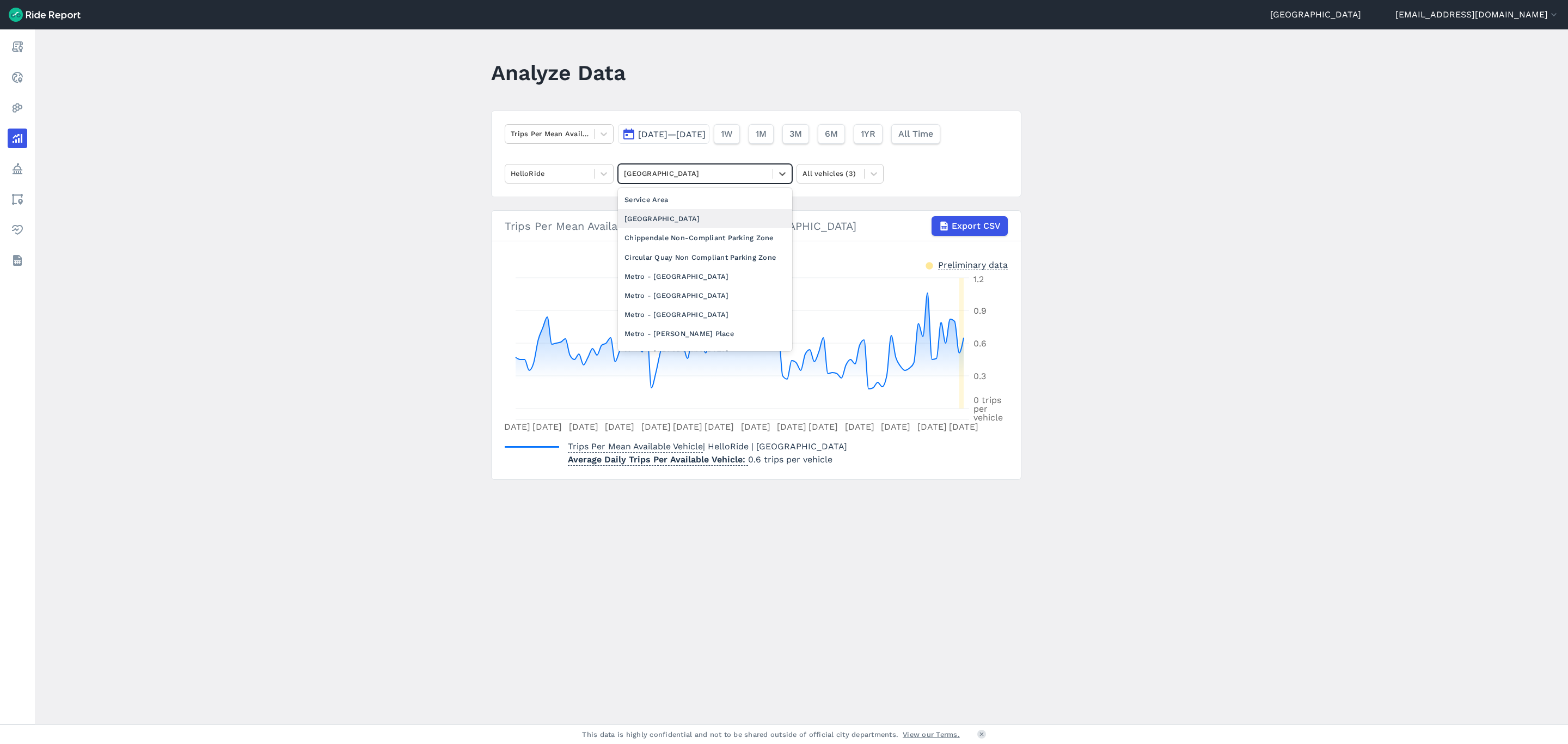
click at [676, 222] on div "[GEOGRAPHIC_DATA]" at bounding box center [705, 218] width 174 height 19
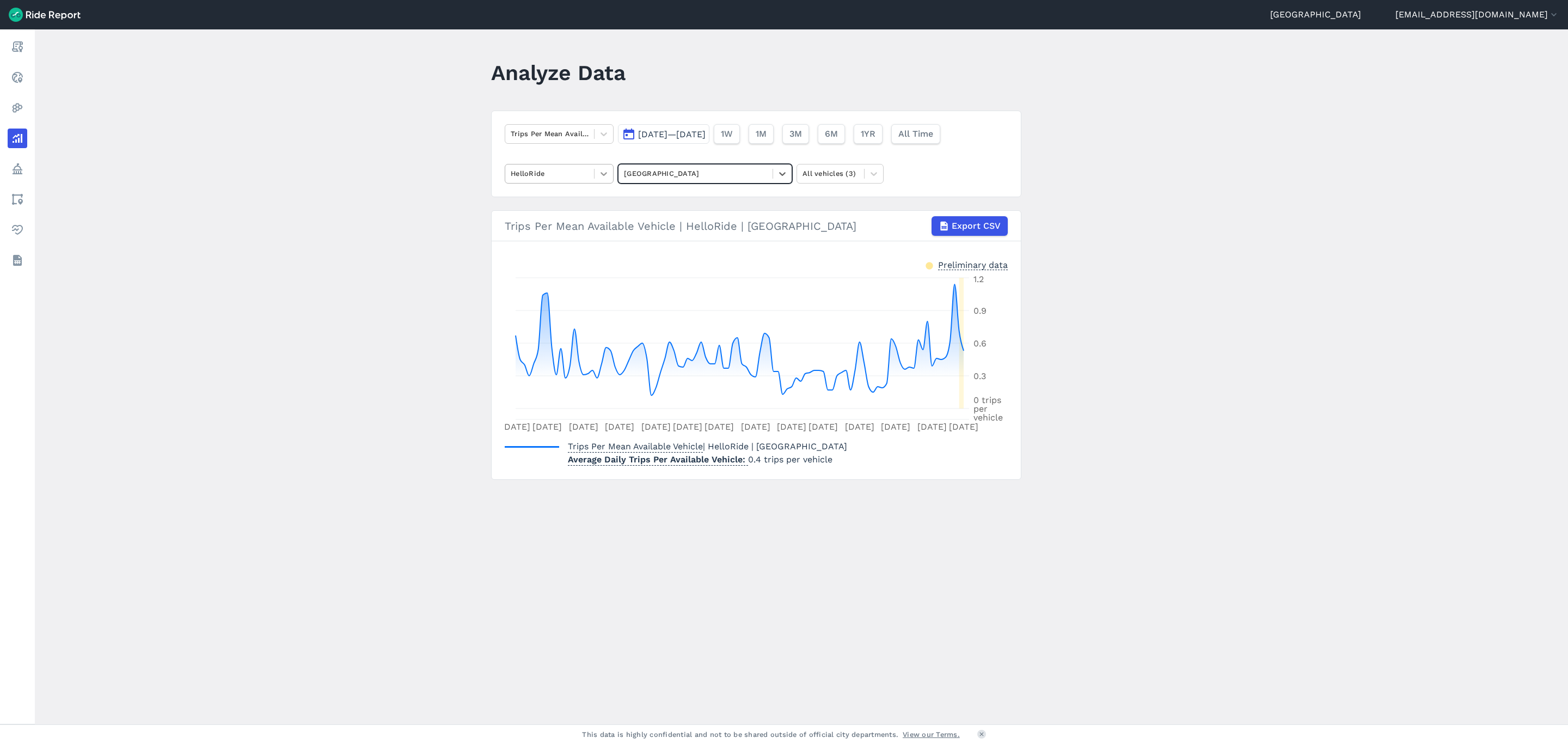
click at [605, 173] on icon at bounding box center [604, 174] width 11 height 11
click at [610, 128] on div at bounding box center [604, 134] width 19 height 19
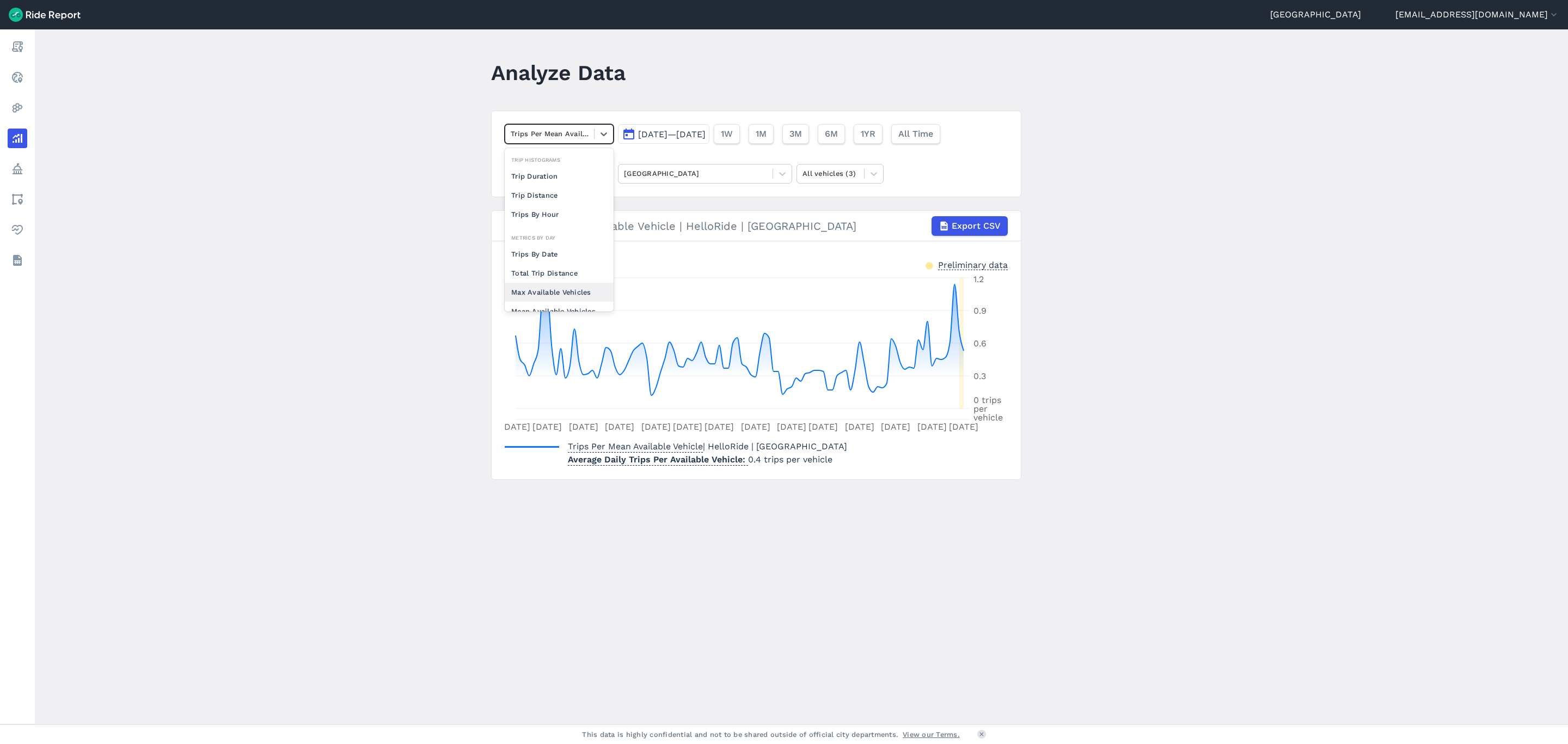
click at [558, 290] on div "Max Available Vehicles" at bounding box center [559, 292] width 109 height 19
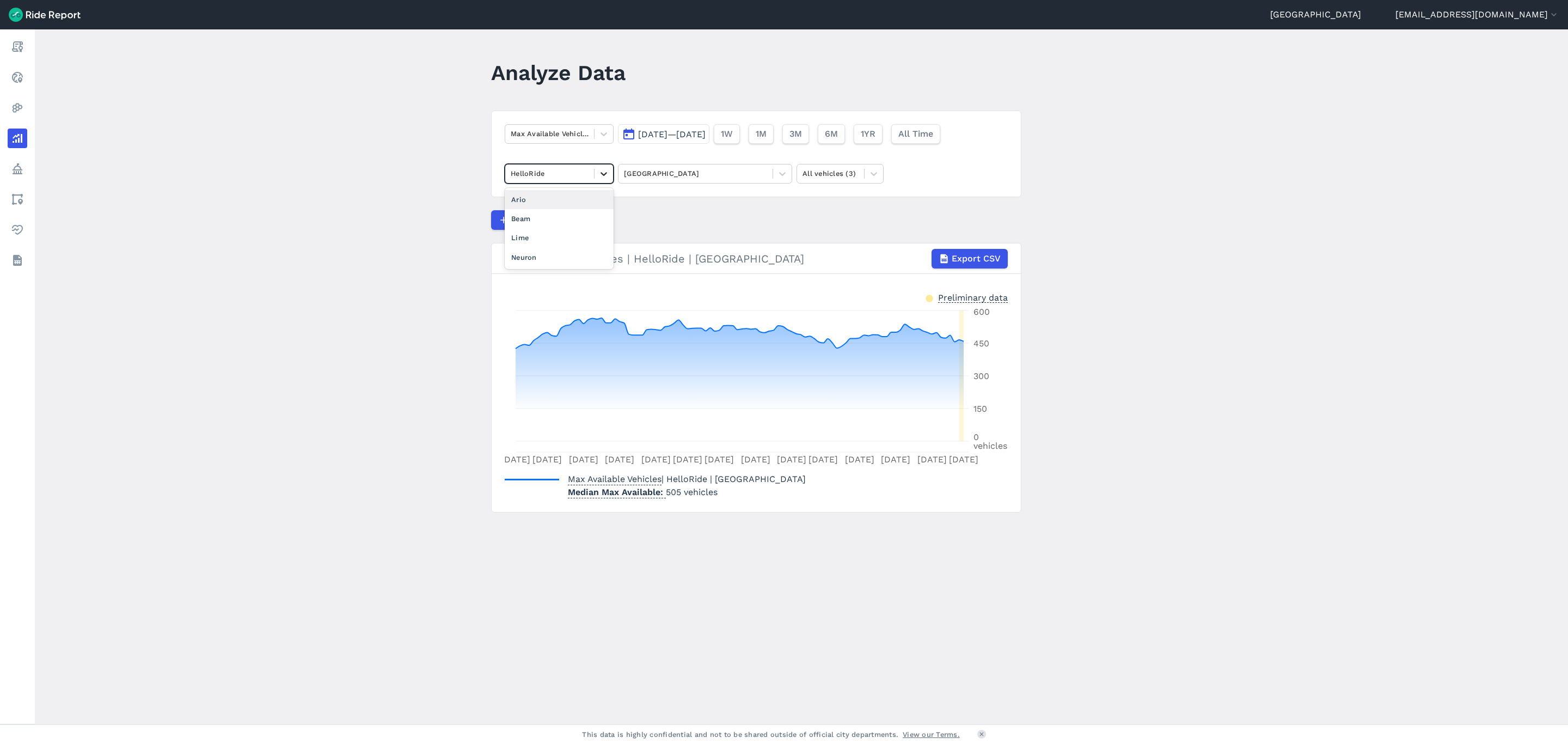
click at [595, 175] on div at bounding box center [604, 174] width 19 height 19
click at [564, 230] on div "Lime" at bounding box center [559, 238] width 109 height 19
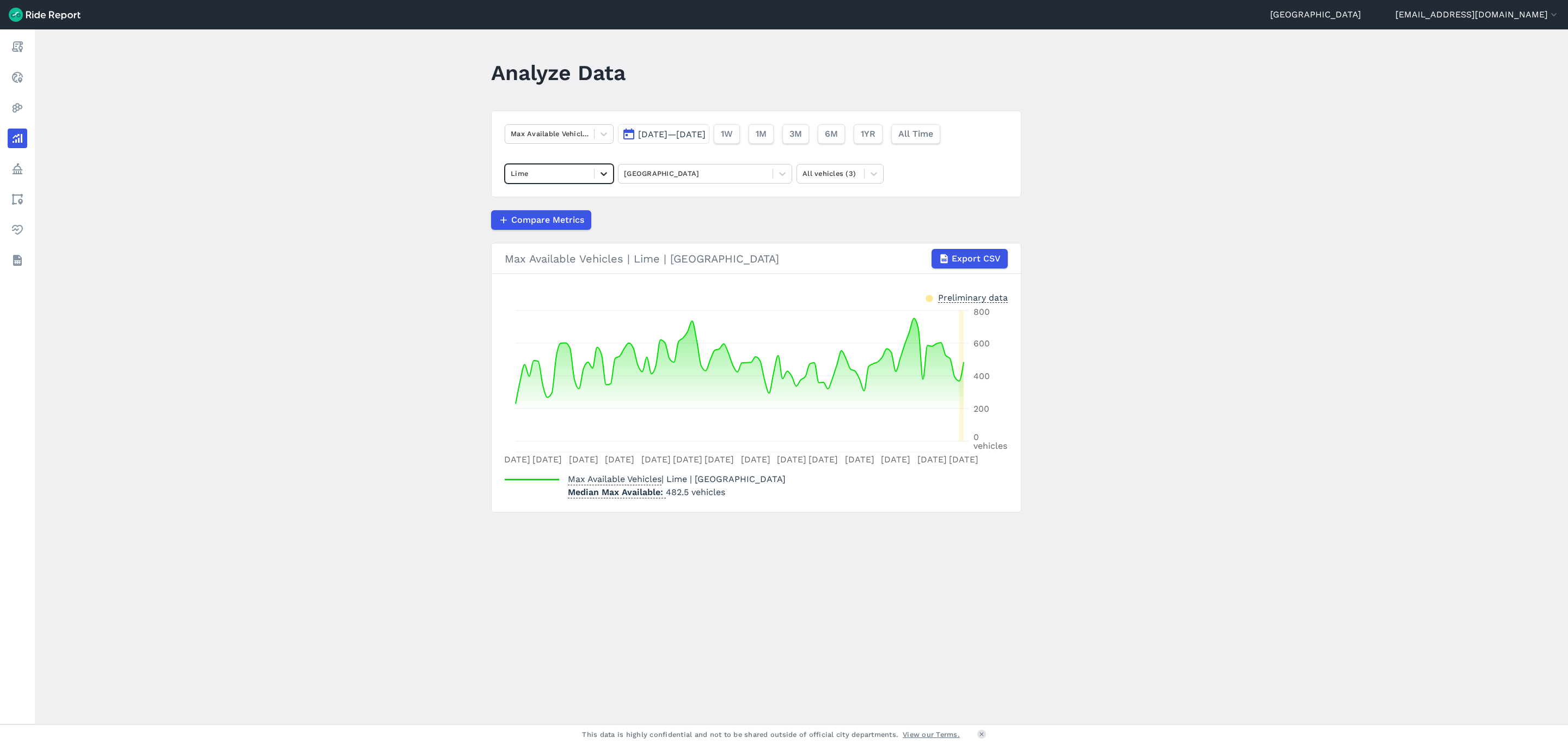
click at [603, 177] on icon at bounding box center [604, 174] width 11 height 11
click at [556, 203] on div "Ario" at bounding box center [559, 200] width 109 height 19
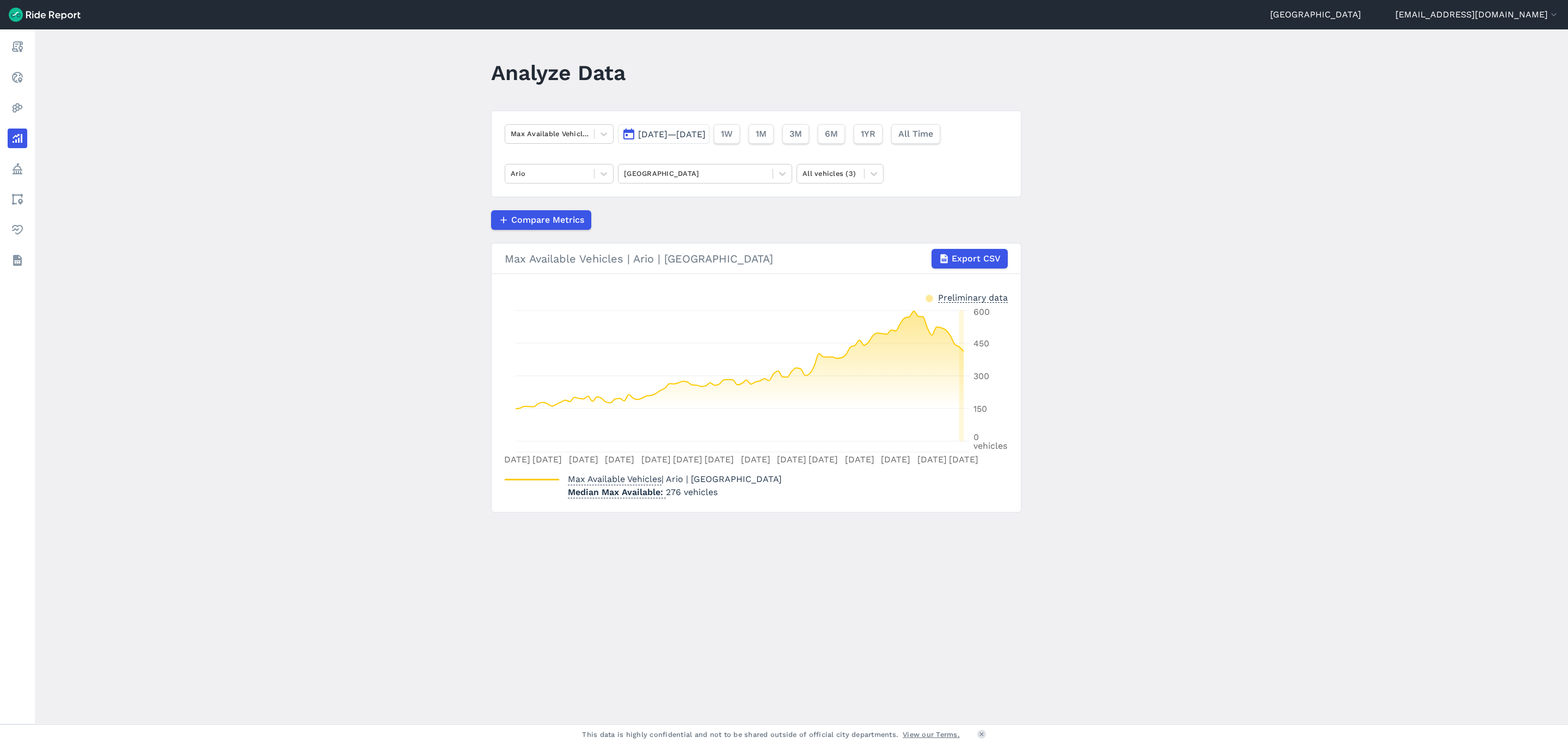
click at [685, 138] on span "Jun 1, 2025—Sep 8, 2025" at bounding box center [672, 134] width 68 height 11
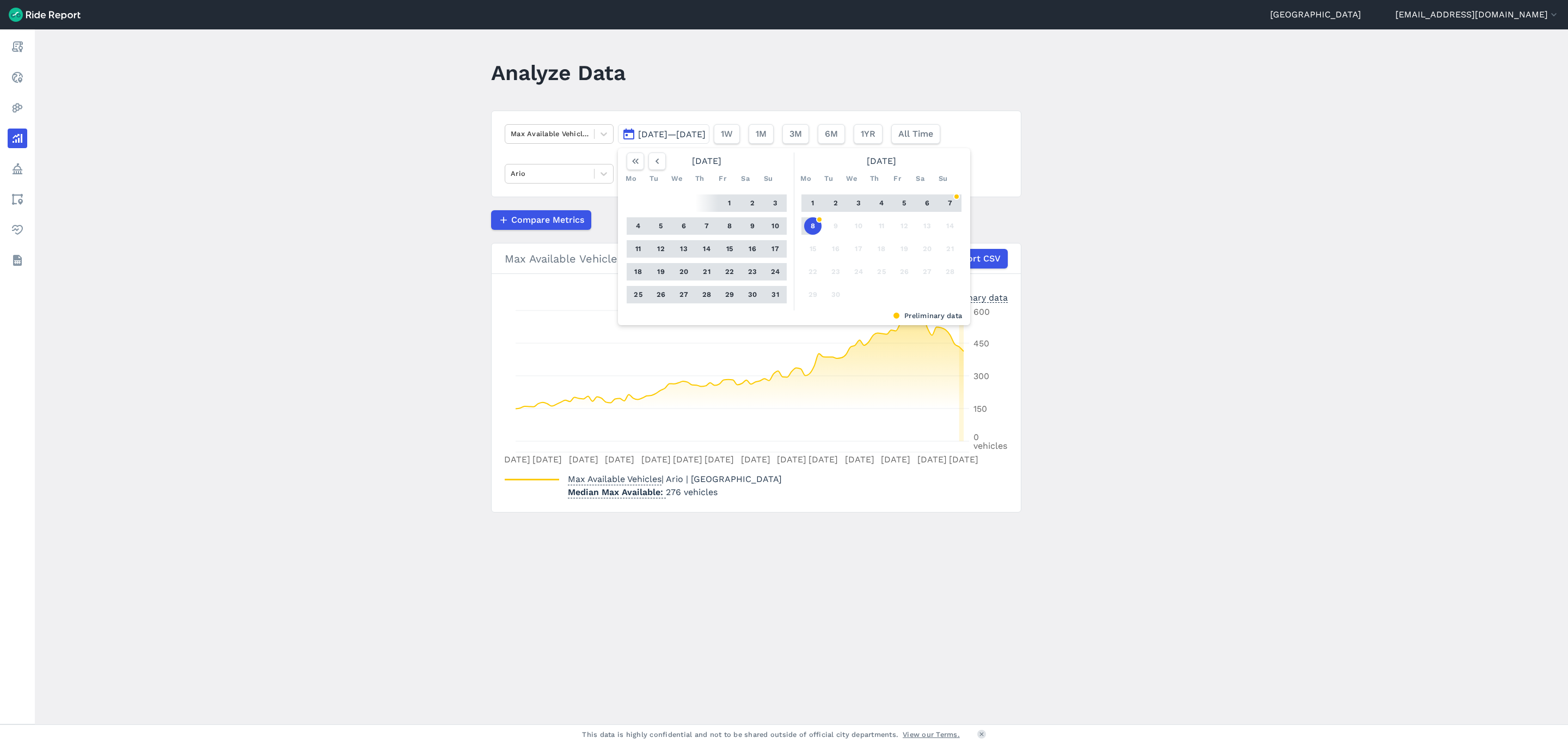
click at [728, 201] on button "1" at bounding box center [730, 203] width 17 height 17
click at [809, 227] on button "8" at bounding box center [813, 226] width 17 height 17
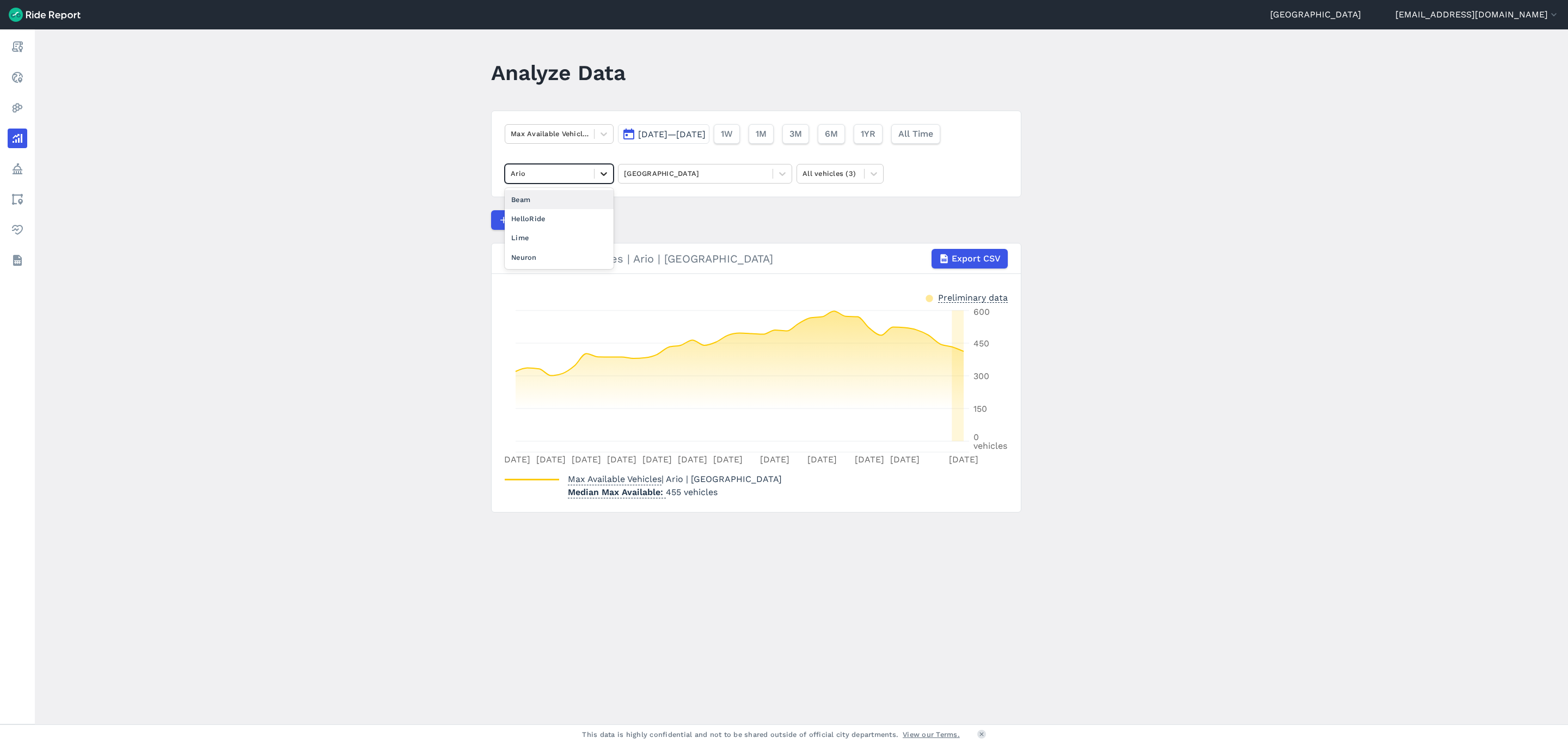
click at [601, 172] on icon at bounding box center [604, 174] width 11 height 11
click at [580, 223] on div "HelloRide" at bounding box center [559, 218] width 109 height 19
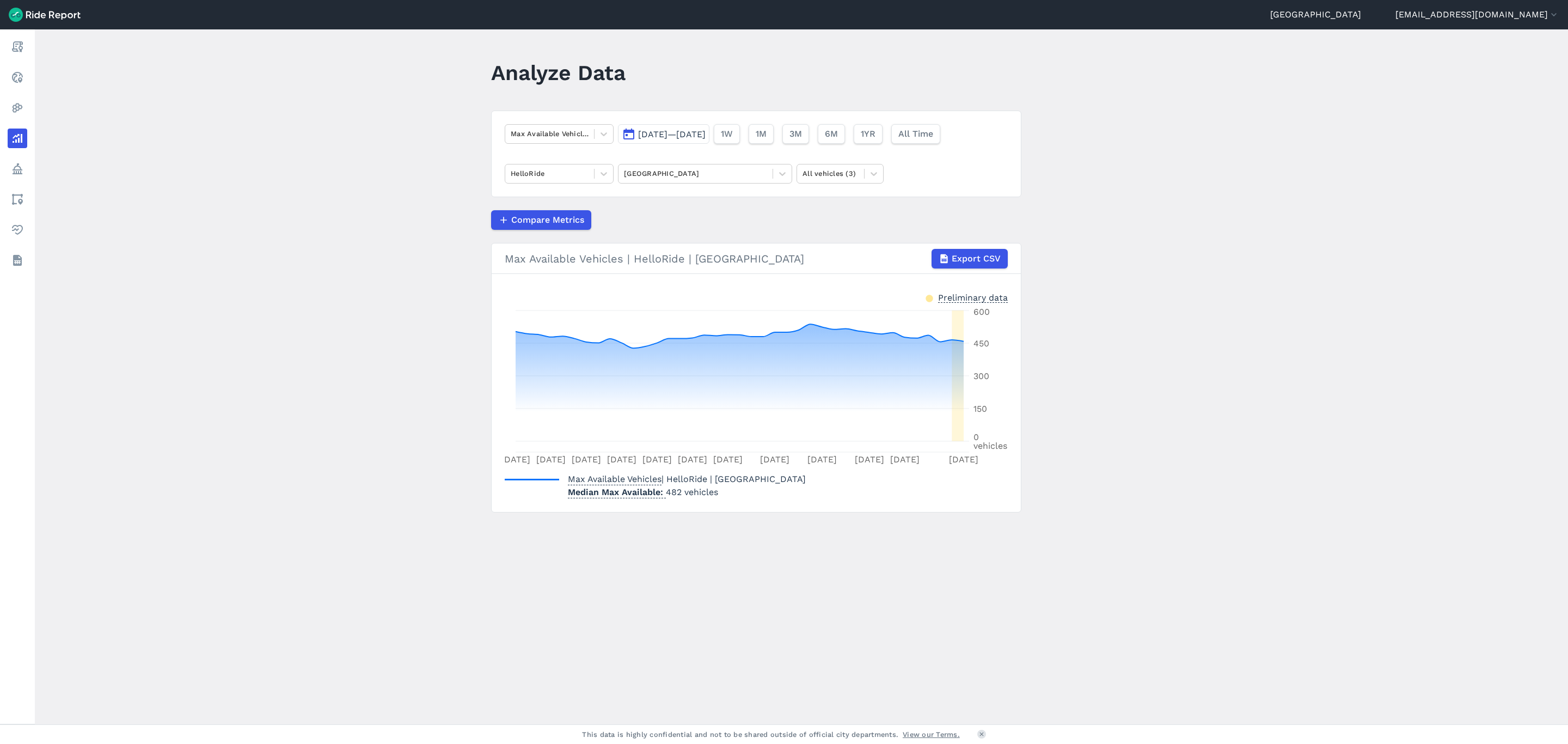
drag, startPoint x: 601, startPoint y: 177, endPoint x: 593, endPoint y: 185, distance: 11.3
click at [601, 177] on icon at bounding box center [604, 174] width 11 height 11
click at [562, 238] on div "Lime" at bounding box center [559, 238] width 109 height 19
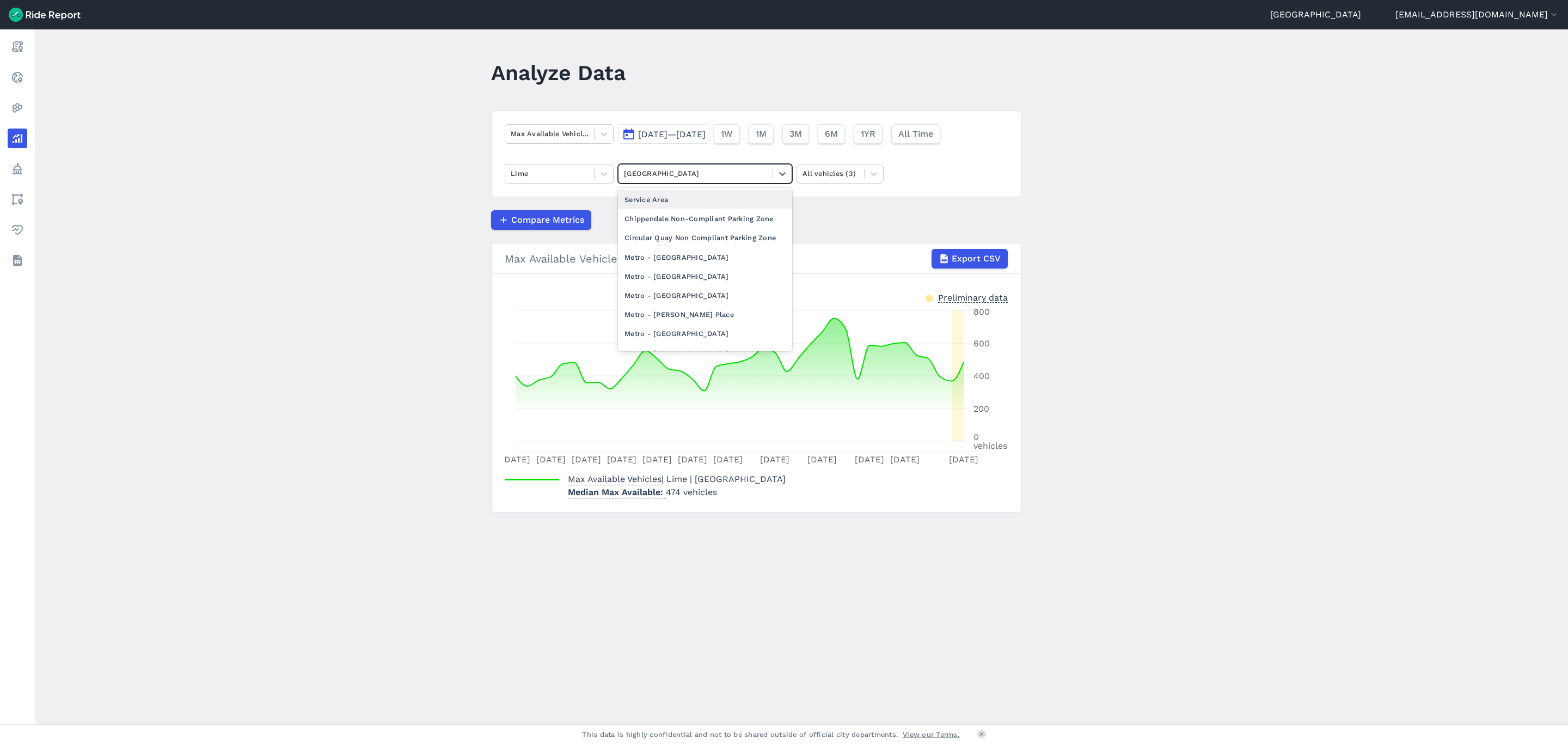
click at [670, 174] on div at bounding box center [695, 174] width 143 height 12
type input "ale"
click at [654, 222] on div "[GEOGRAPHIC_DATA]" at bounding box center [705, 218] width 174 height 19
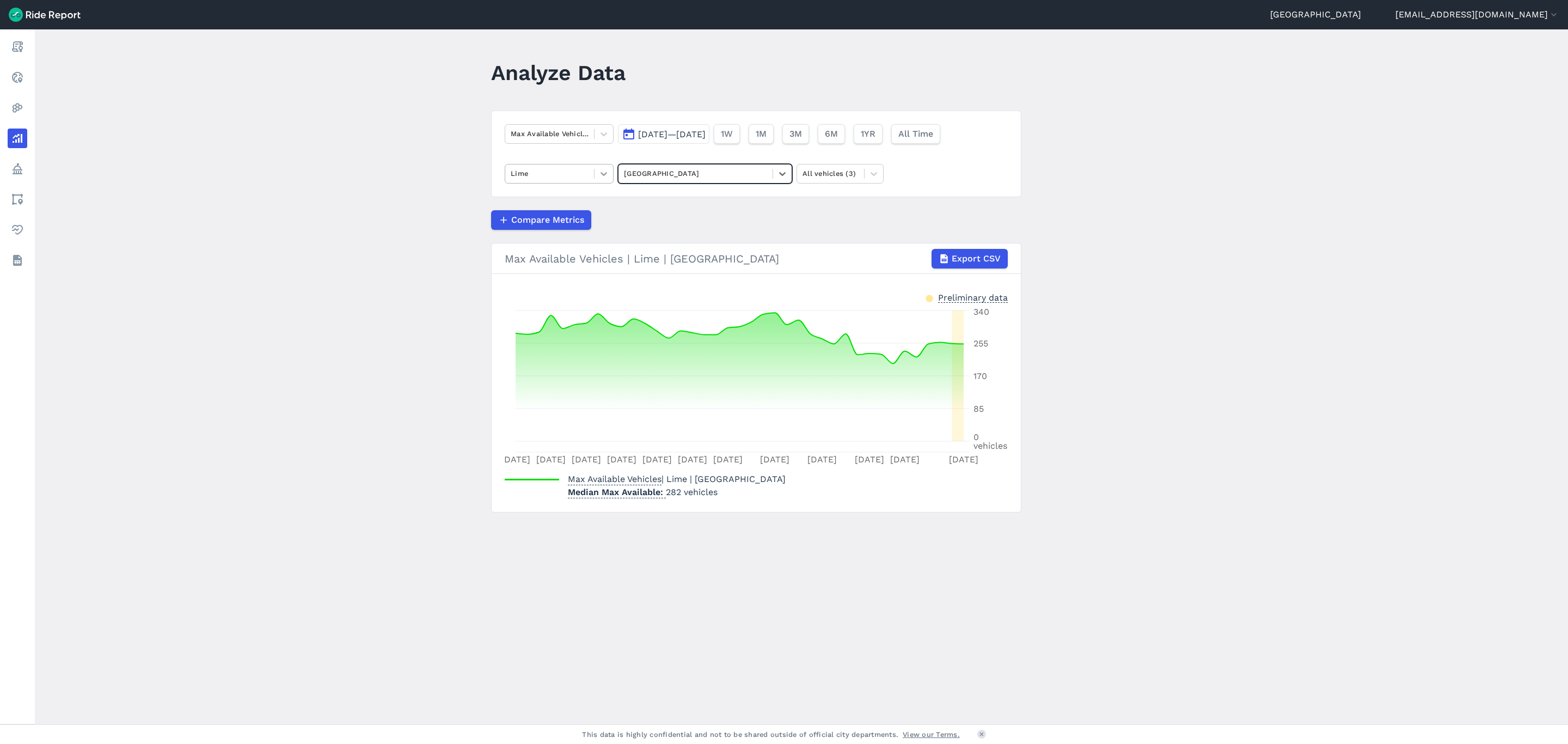
click at [595, 173] on div at bounding box center [604, 174] width 19 height 19
click at [566, 200] on div "Ario" at bounding box center [559, 200] width 109 height 19
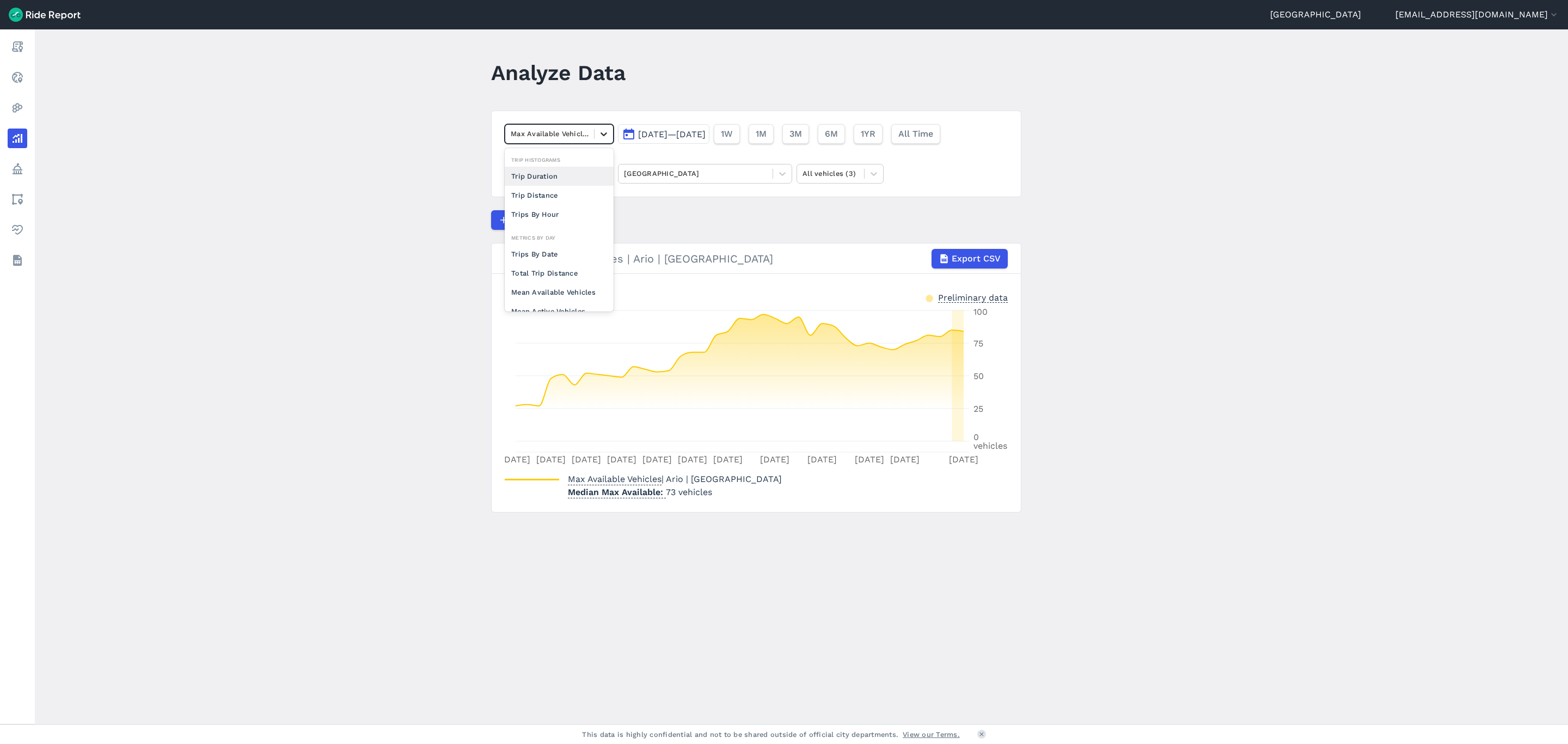
click at [608, 134] on div at bounding box center [604, 134] width 19 height 19
click at [553, 250] on div "Trips By Date" at bounding box center [559, 254] width 109 height 19
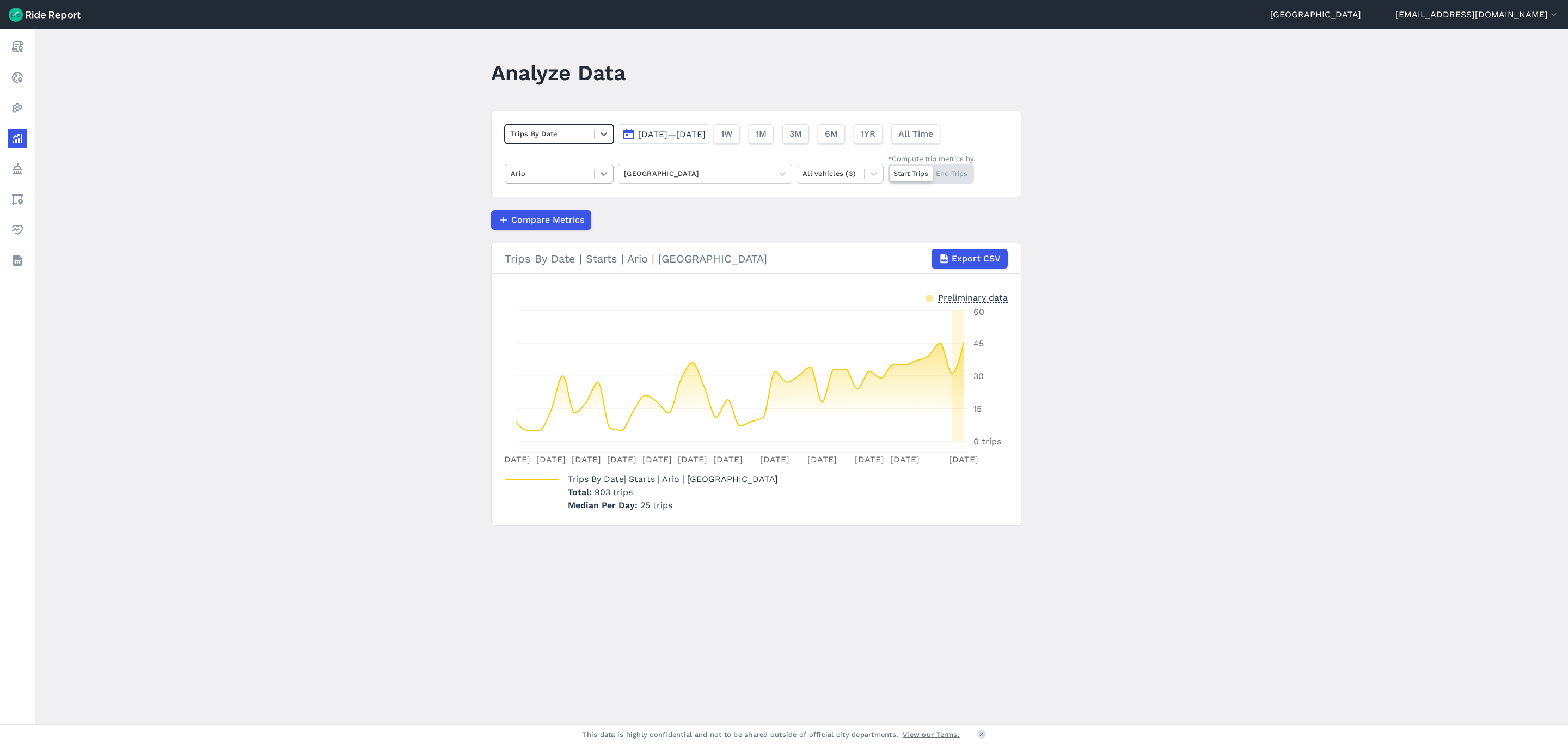
click at [606, 179] on icon at bounding box center [604, 174] width 11 height 11
click at [577, 233] on div "HelloRide" at bounding box center [559, 238] width 109 height 19
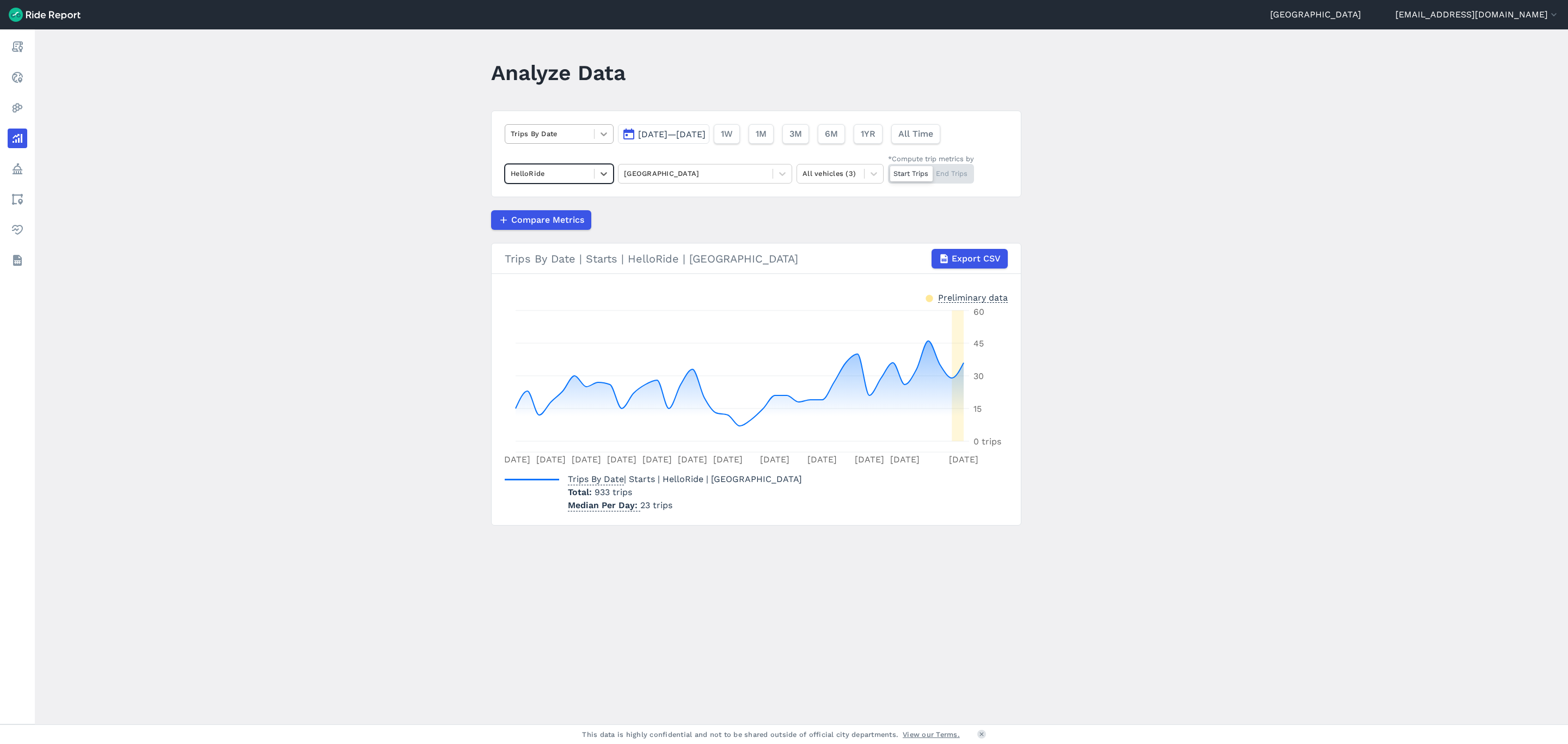
click at [606, 139] on icon at bounding box center [604, 134] width 11 height 11
click at [553, 269] on div "Max Available Vehicles" at bounding box center [559, 273] width 109 height 19
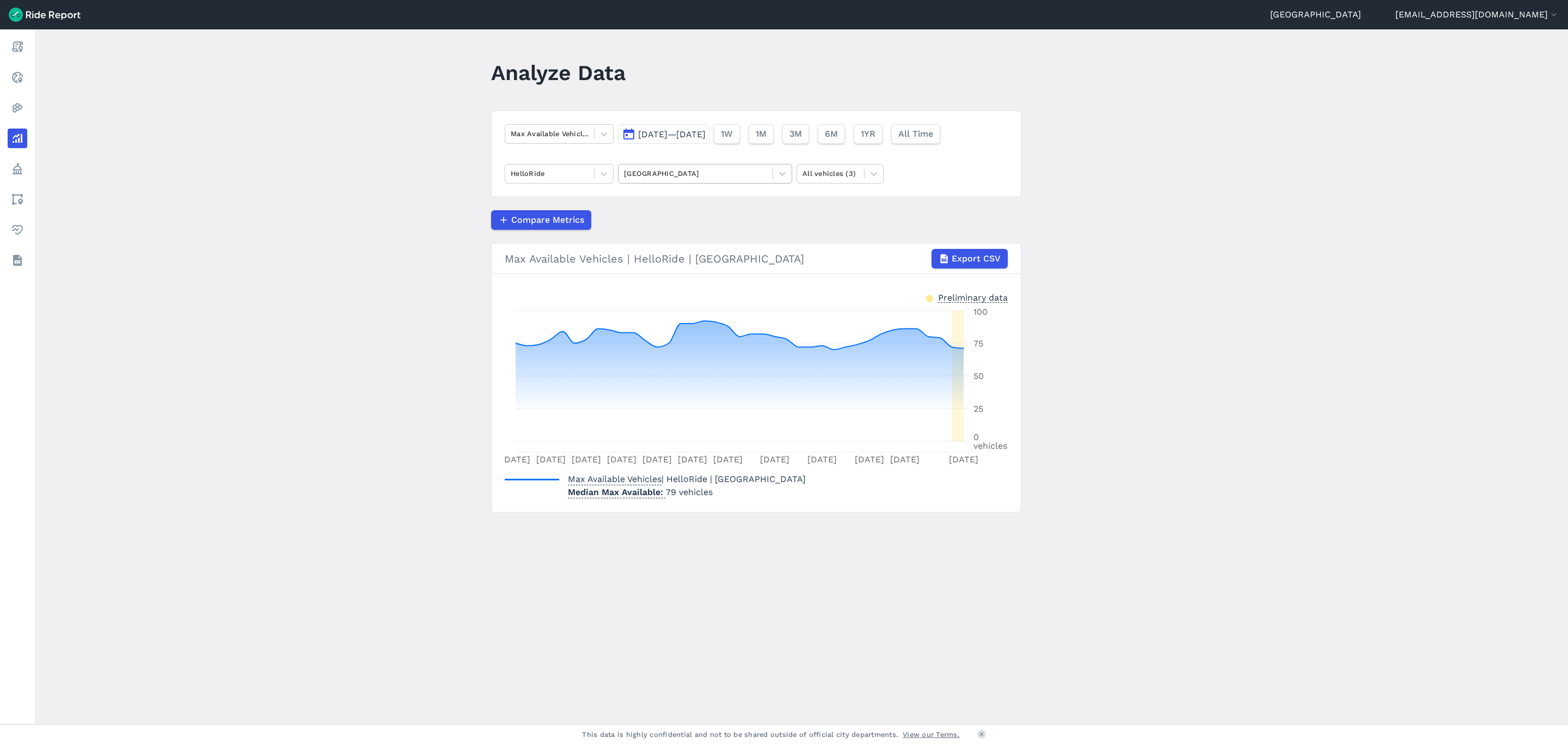
click at [771, 178] on div "[GEOGRAPHIC_DATA]" at bounding box center [696, 173] width 154 height 17
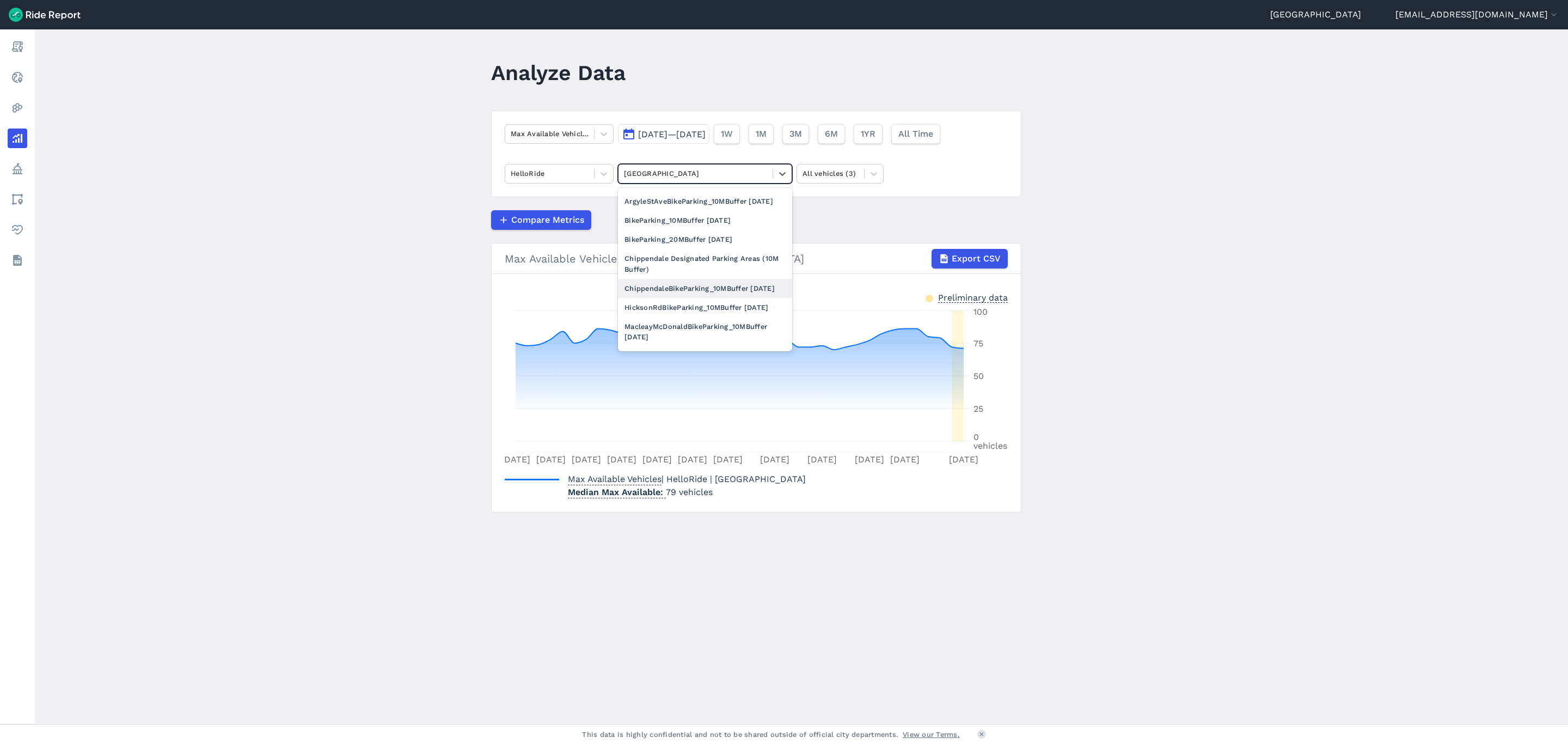
scroll to position [1144, 0]
click at [729, 238] on div "ArgyleStAveBikeParking_10MBuffer [DATE]" at bounding box center [705, 229] width 174 height 19
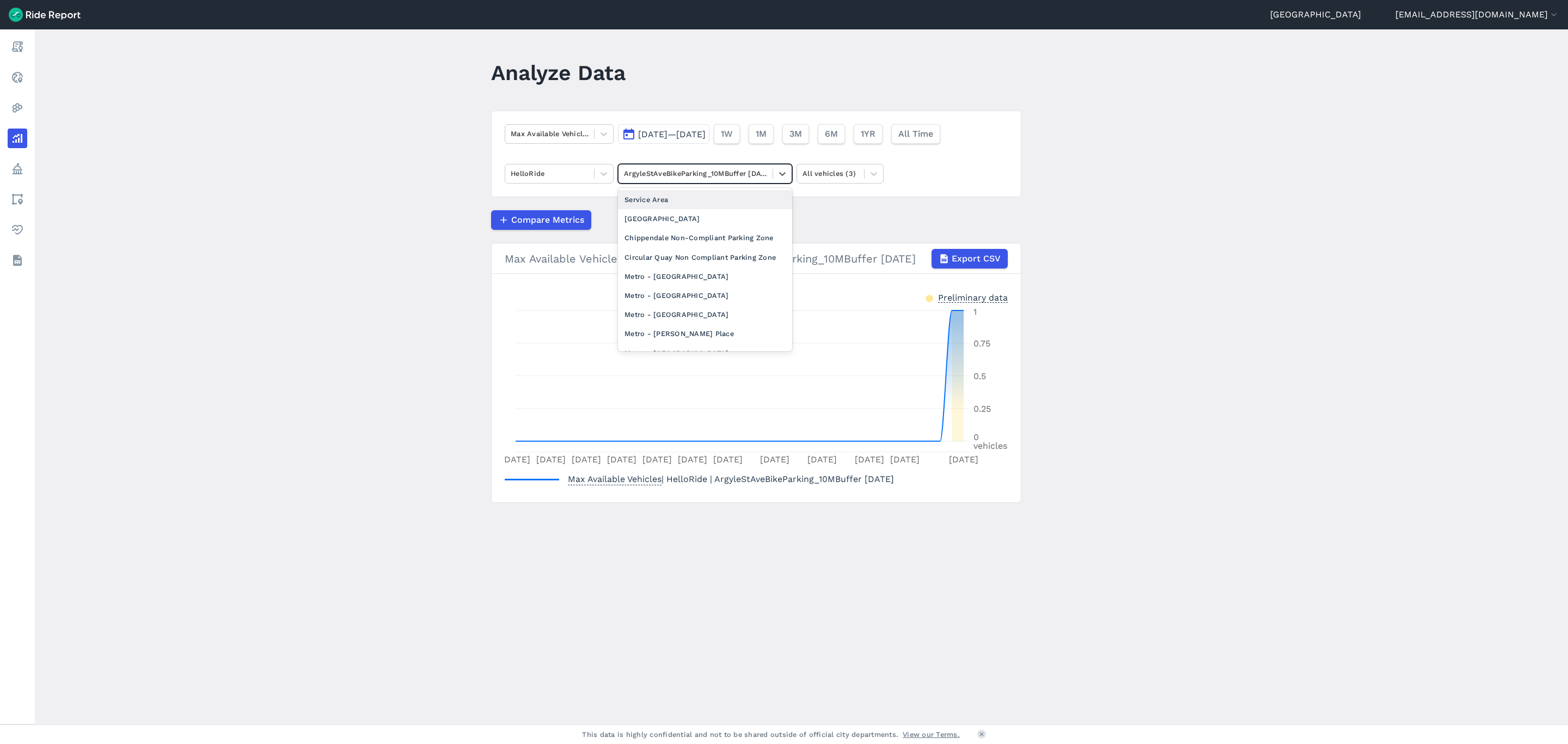
click at [685, 173] on div at bounding box center [695, 174] width 143 height 12
click at [680, 217] on div "[GEOGRAPHIC_DATA]" at bounding box center [705, 218] width 174 height 19
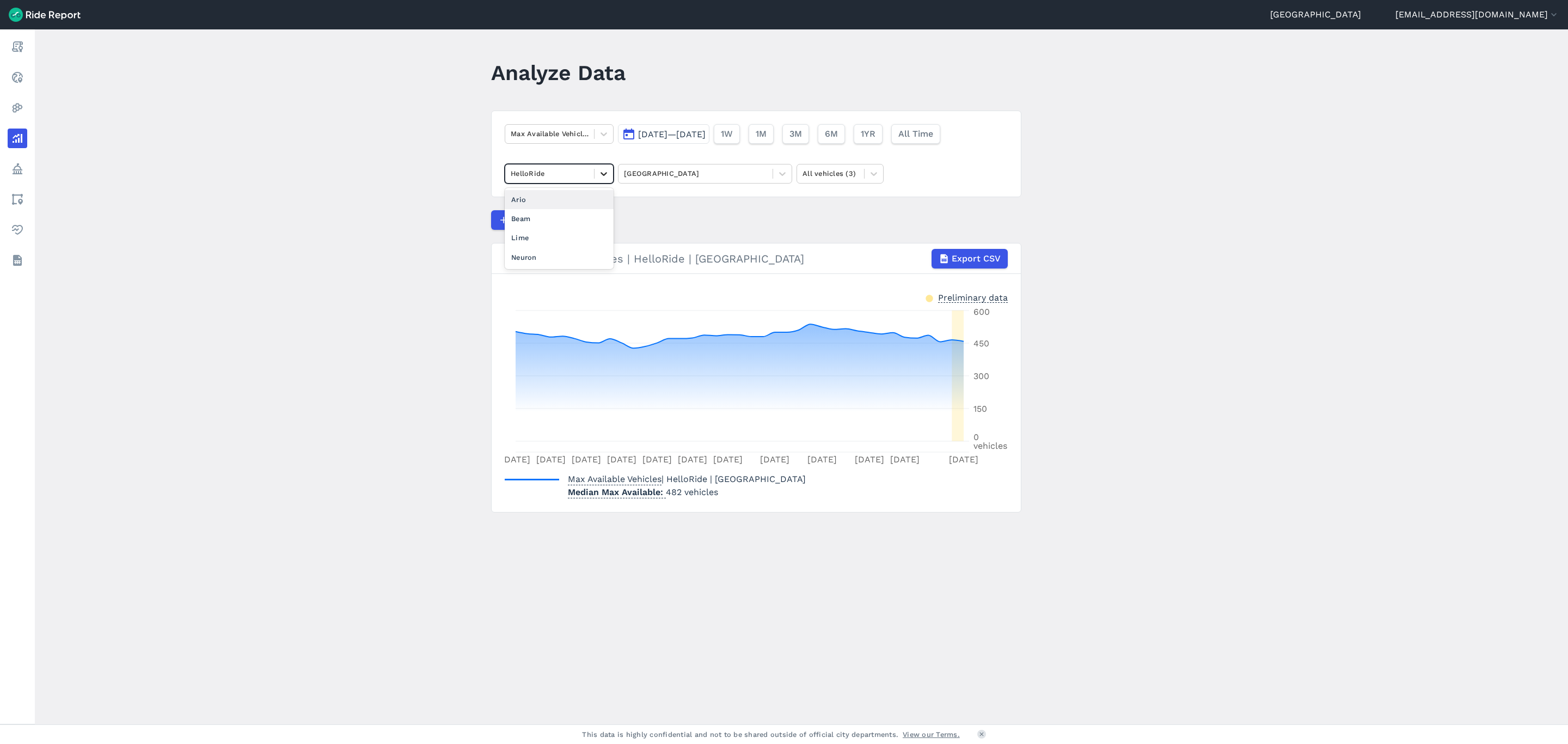
click at [600, 173] on icon at bounding box center [604, 174] width 11 height 11
click at [560, 230] on div "Lime" at bounding box center [559, 238] width 109 height 19
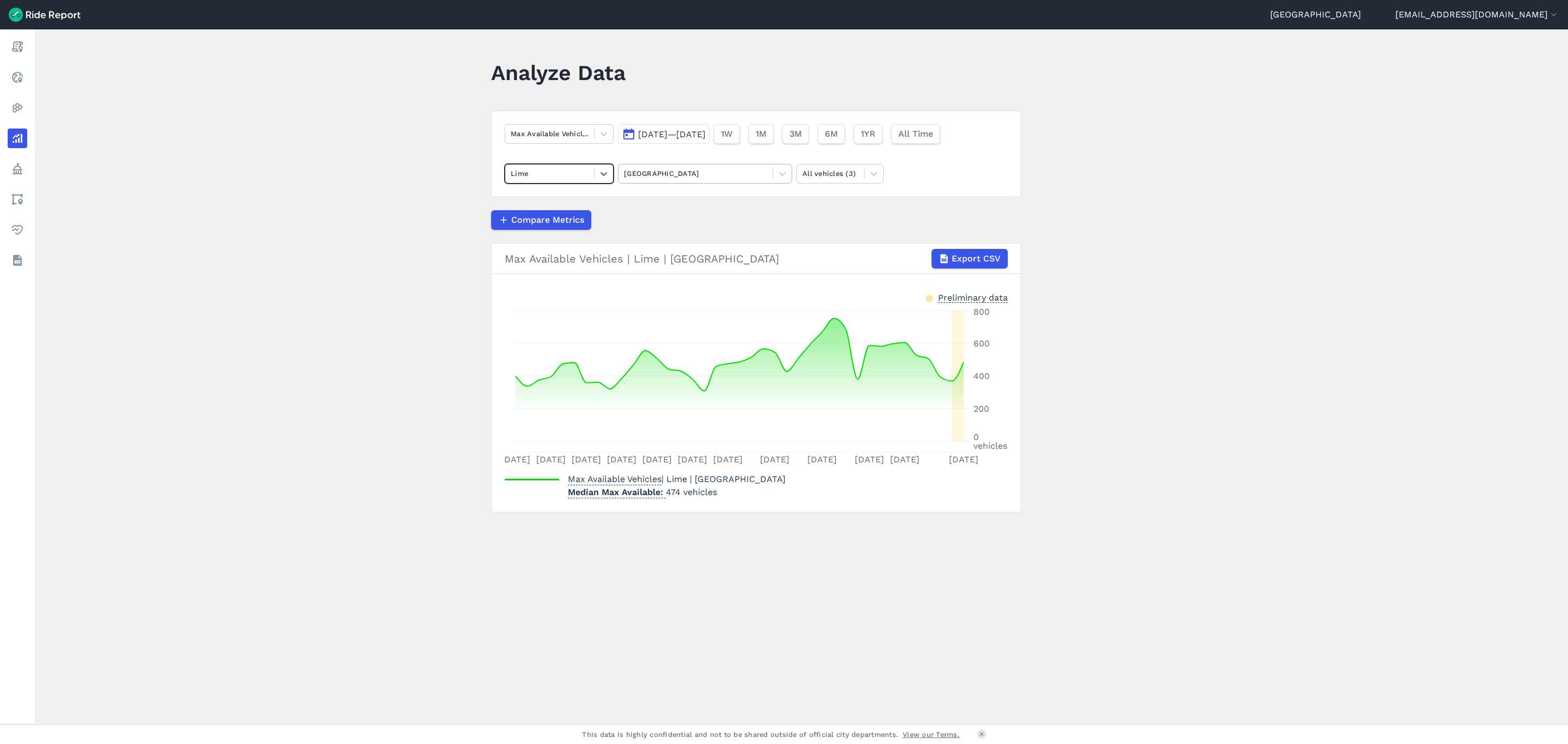
click at [668, 175] on div at bounding box center [695, 174] width 143 height 12
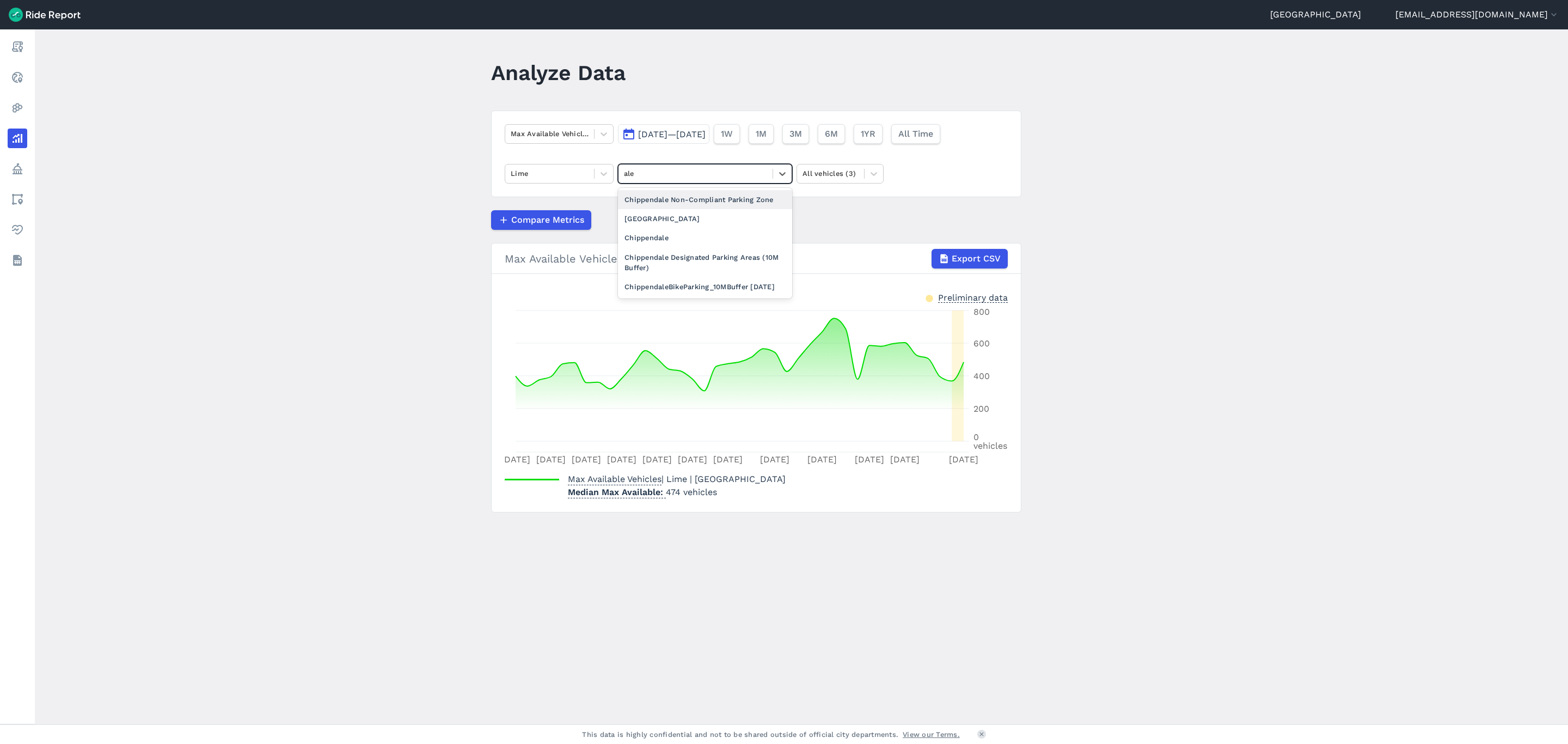
type input "alex"
click at [657, 201] on div "[GEOGRAPHIC_DATA]" at bounding box center [705, 200] width 174 height 19
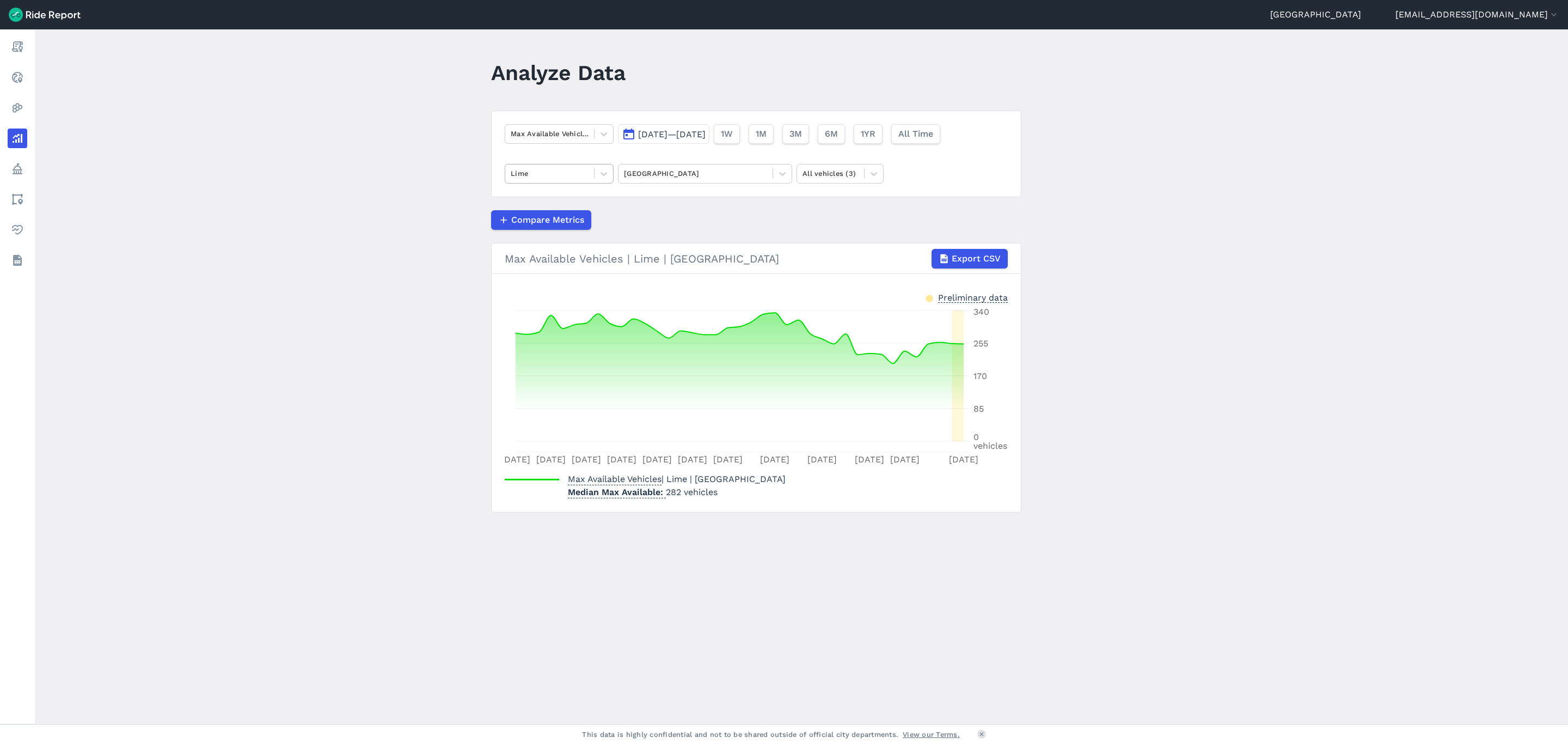
drag, startPoint x: 601, startPoint y: 172, endPoint x: 588, endPoint y: 182, distance: 16.4
click at [601, 172] on icon at bounding box center [604, 174] width 11 height 11
click at [566, 204] on div "Ario" at bounding box center [559, 200] width 109 height 19
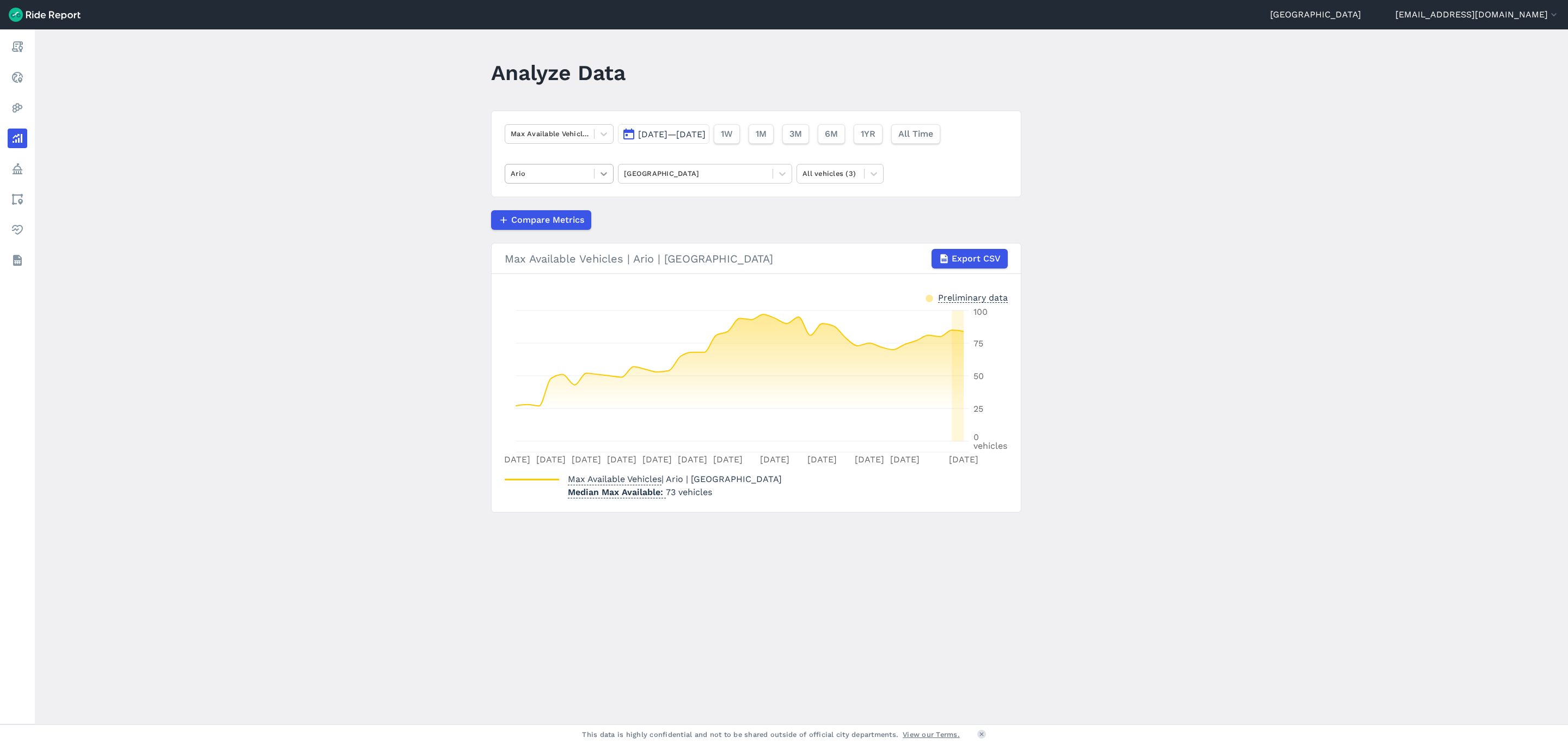
click at [598, 172] on icon at bounding box center [604, 174] width 11 height 11
click at [574, 223] on div "HelloRide" at bounding box center [559, 218] width 109 height 19
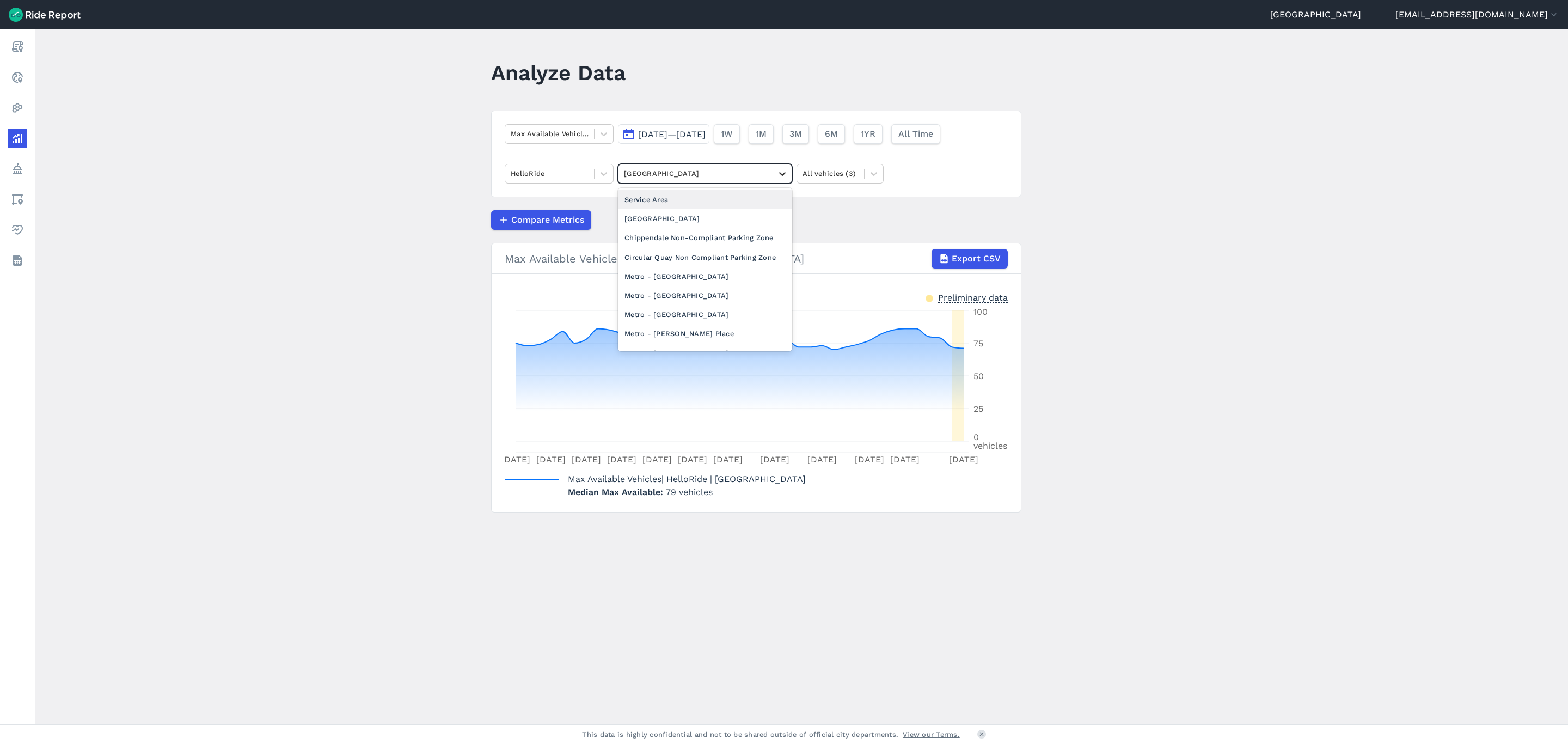
click at [777, 178] on icon at bounding box center [782, 174] width 11 height 11
type input "pott"
click at [700, 201] on div "[PERSON_NAME] Point" at bounding box center [705, 200] width 174 height 19
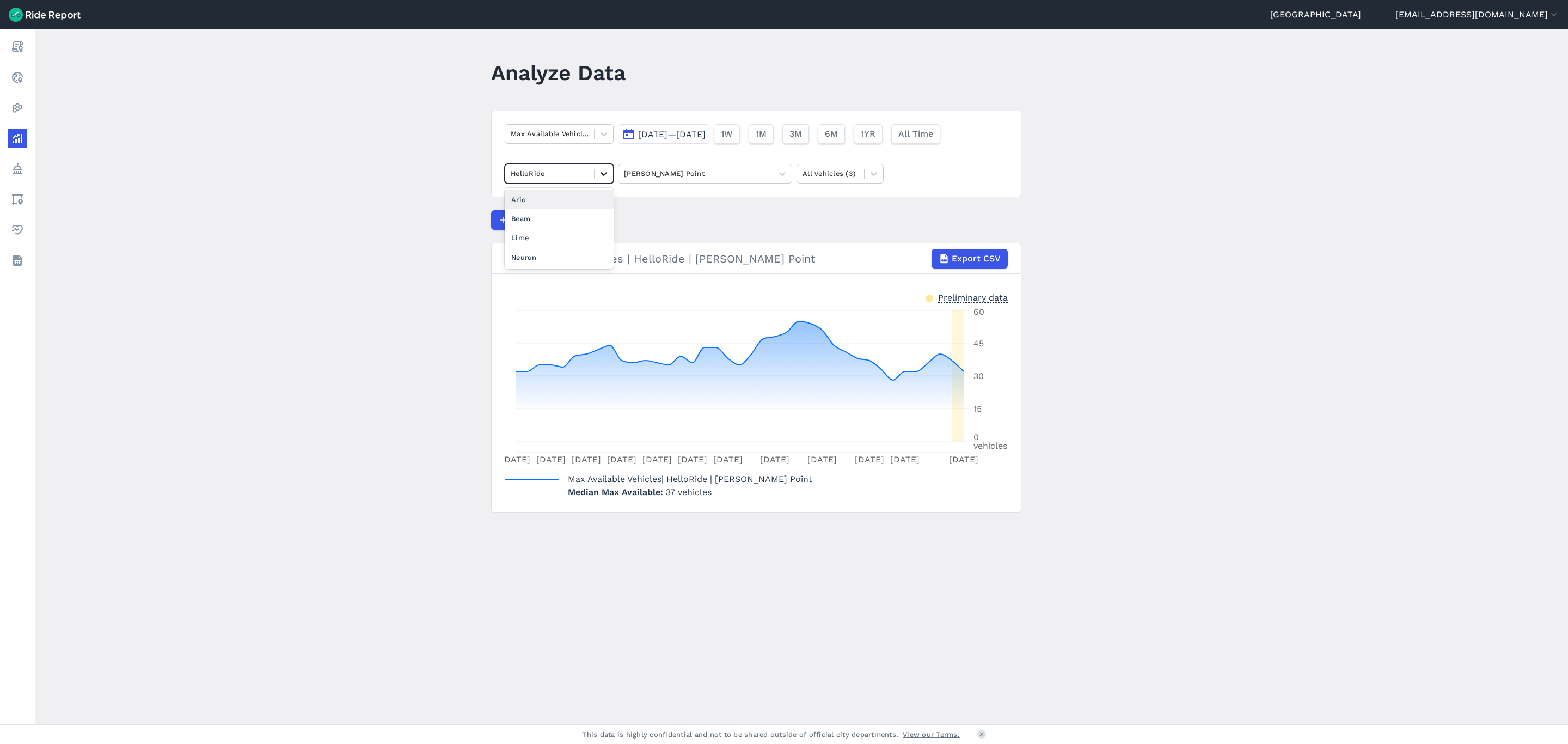
click at [598, 173] on icon at bounding box center [604, 174] width 11 height 11
click at [554, 238] on div "Lime" at bounding box center [559, 238] width 109 height 19
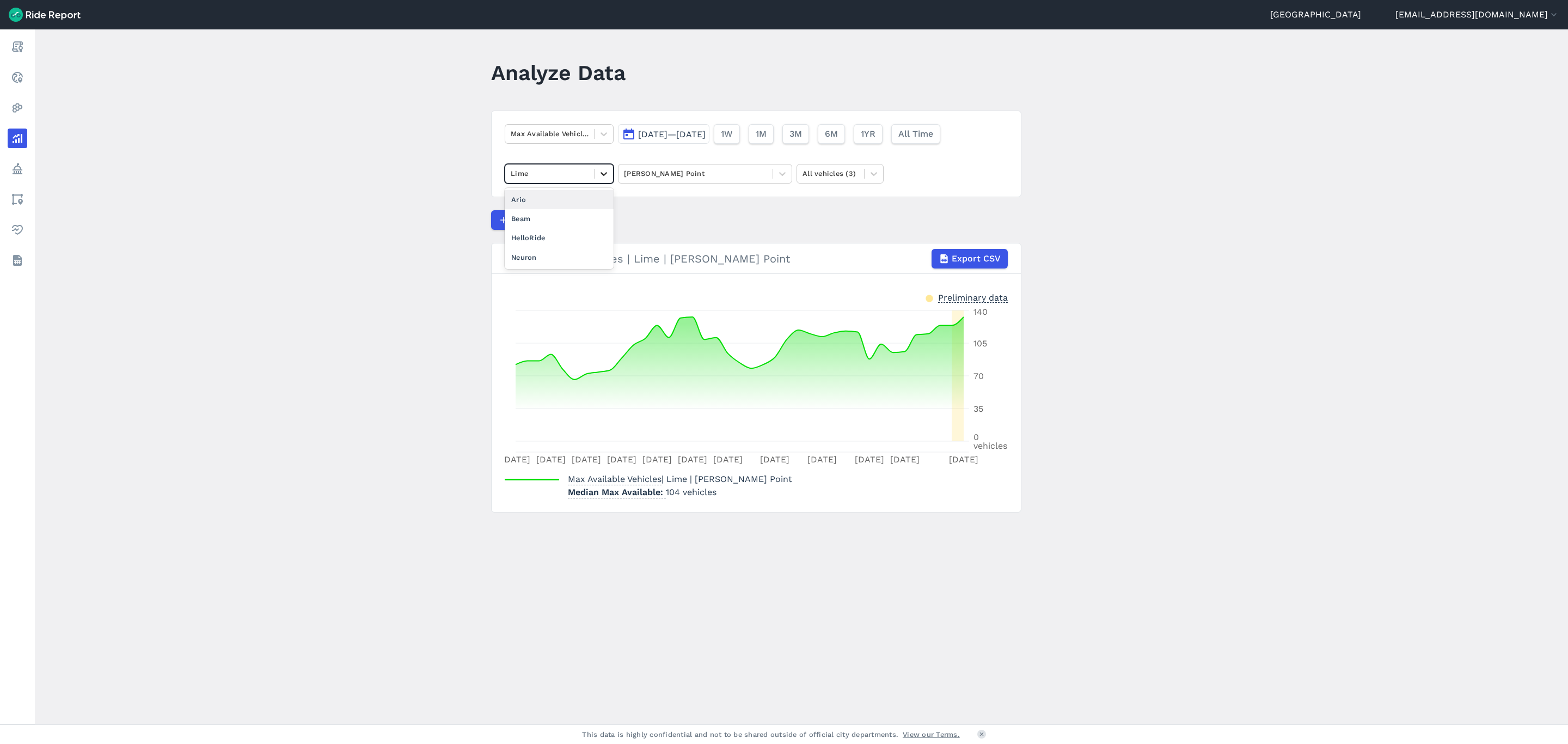
click at [601, 180] on div at bounding box center [604, 174] width 19 height 19
click at [551, 201] on div "Ario" at bounding box center [559, 200] width 109 height 19
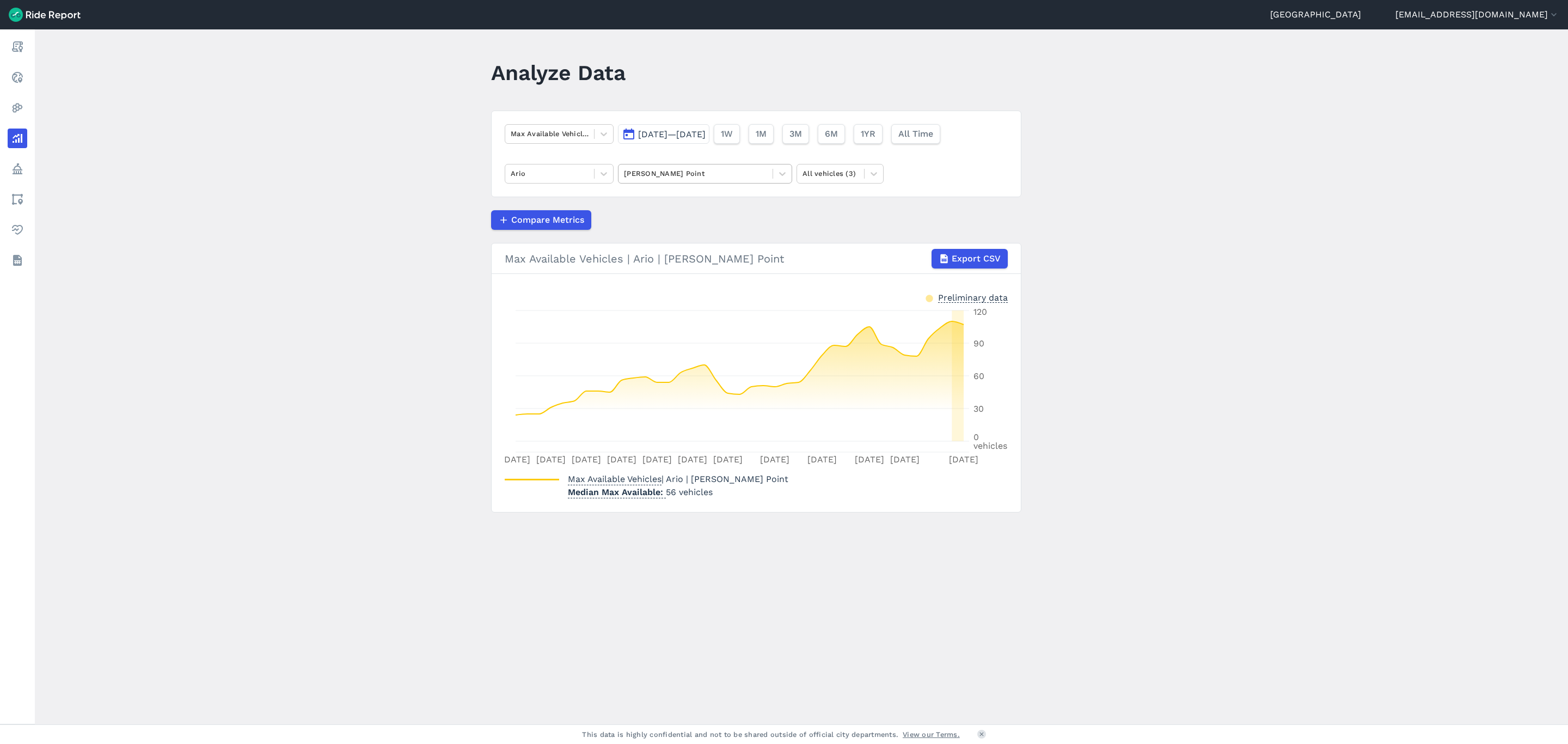
click at [691, 172] on div at bounding box center [695, 174] width 143 height 12
type input "surry"
click at [689, 200] on div "[GEOGRAPHIC_DATA]" at bounding box center [705, 200] width 174 height 19
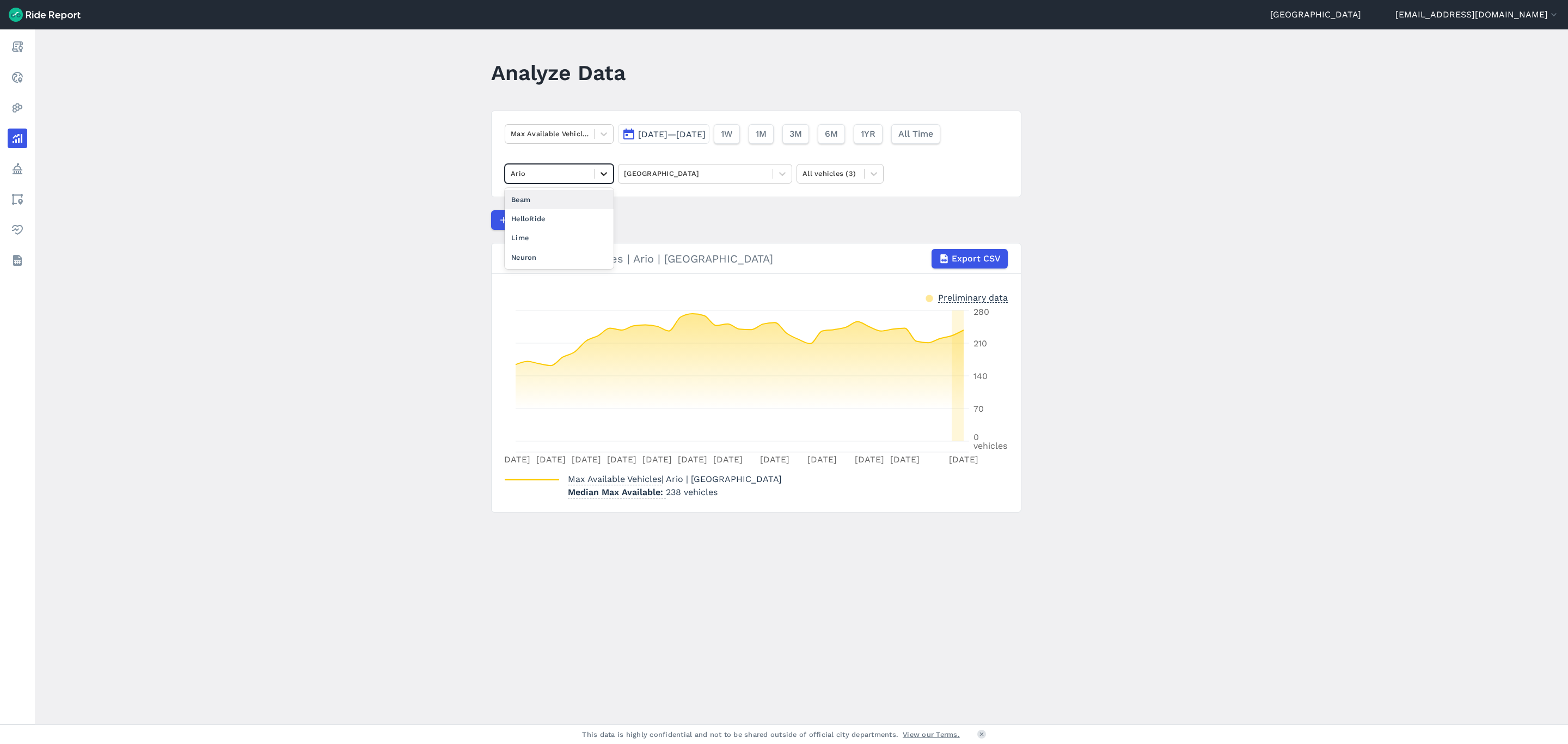
click at [595, 177] on div at bounding box center [604, 174] width 19 height 19
click at [571, 234] on div "Lime" at bounding box center [559, 238] width 109 height 19
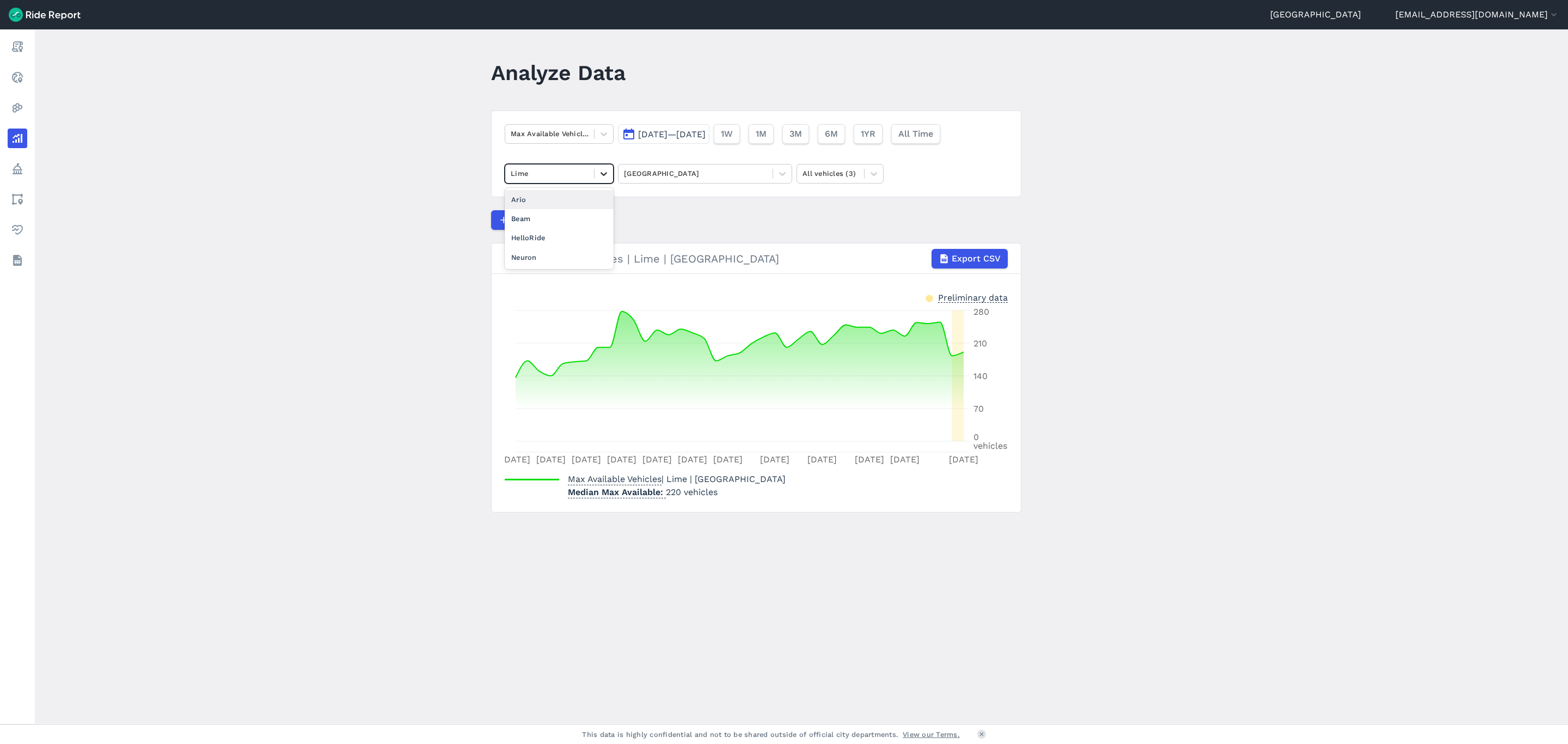
click at [606, 174] on icon at bounding box center [604, 174] width 11 height 11
click at [570, 237] on div "HelloRide" at bounding box center [559, 238] width 109 height 19
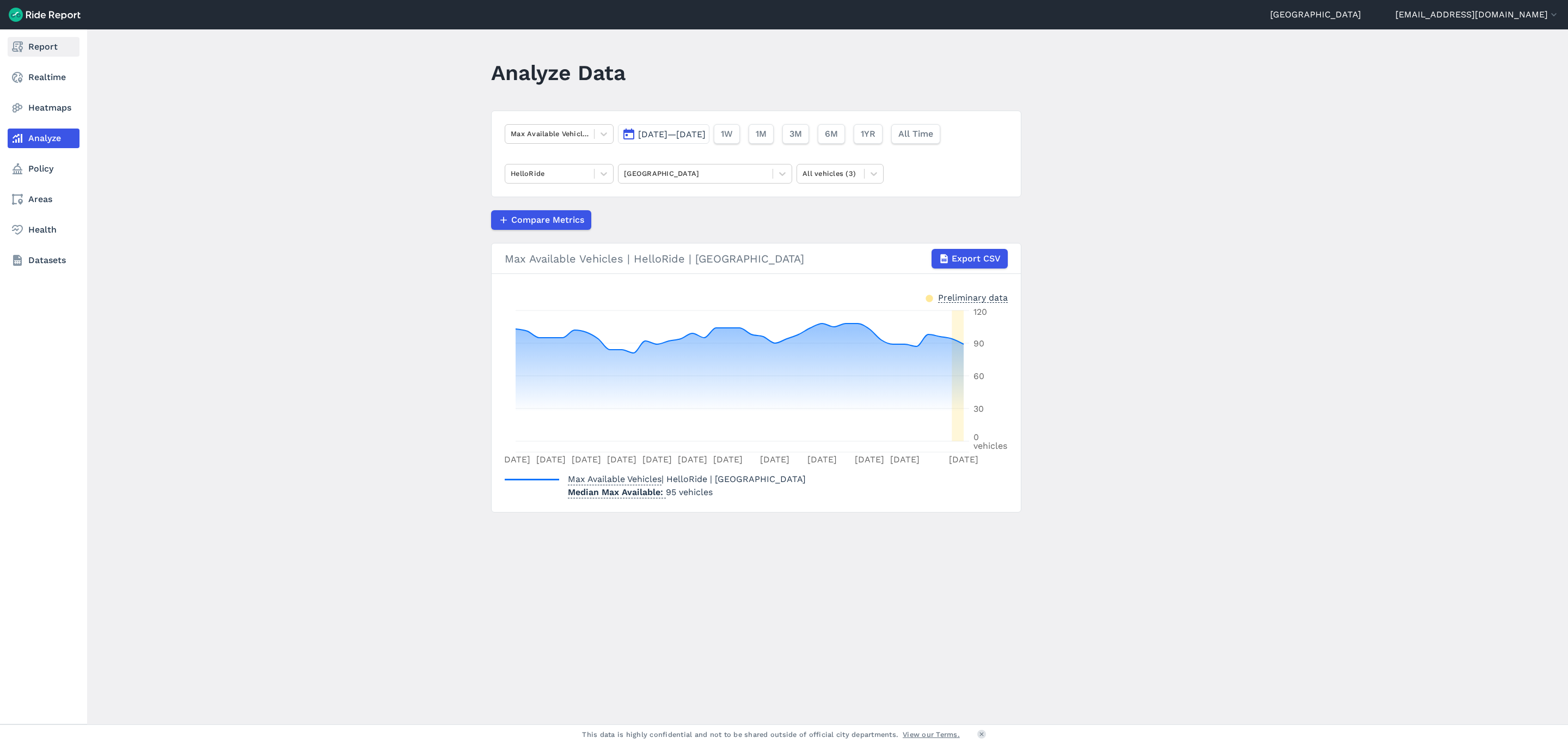
drag, startPoint x: 52, startPoint y: 58, endPoint x: 62, endPoint y: 42, distance: 18.9
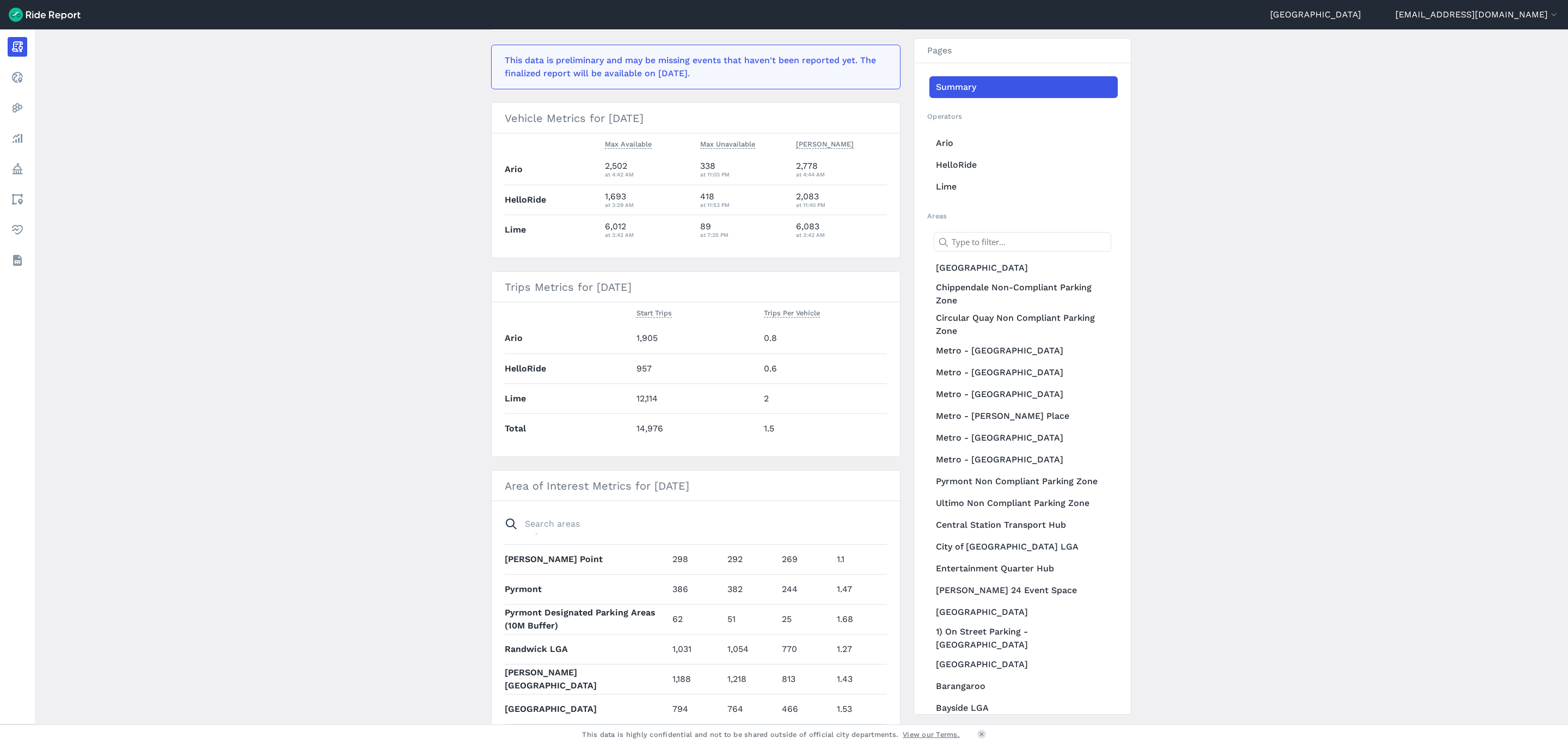
scroll to position [81, 0]
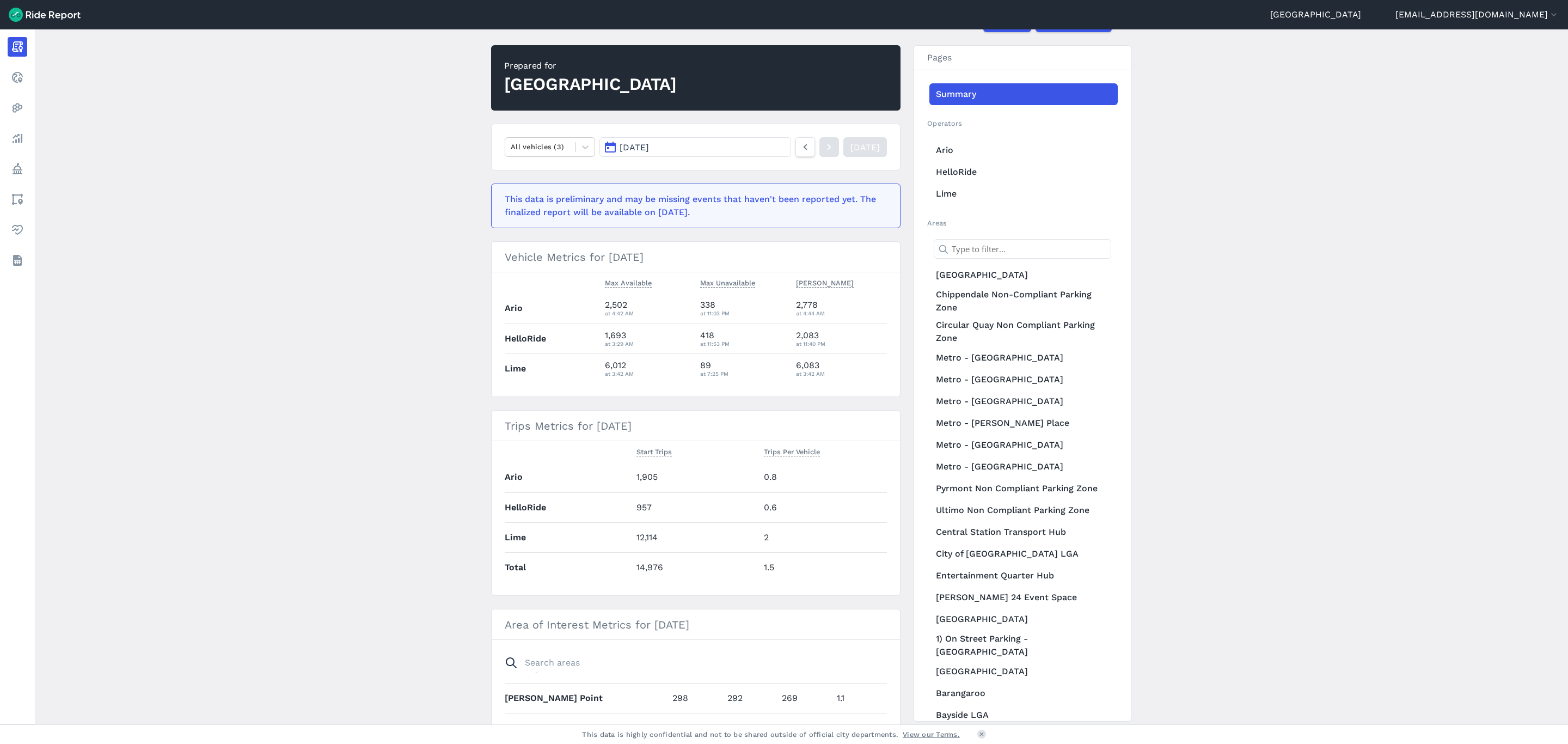
click at [683, 138] on button "[DATE]" at bounding box center [695, 147] width 192 height 20
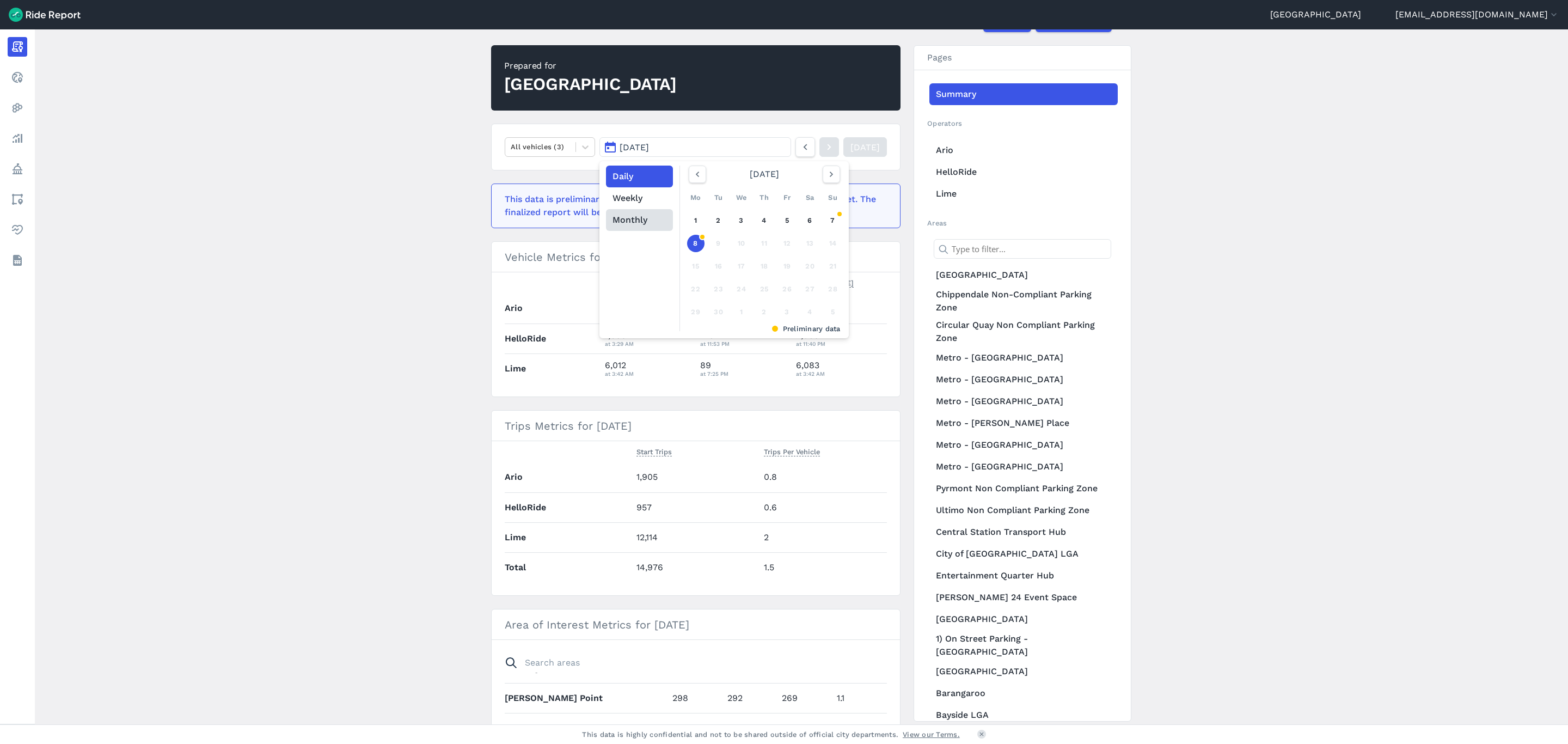
click at [641, 216] on button "Monthly" at bounding box center [639, 220] width 67 height 22
click at [755, 268] on link "Aug" at bounding box center [769, 269] width 37 height 26
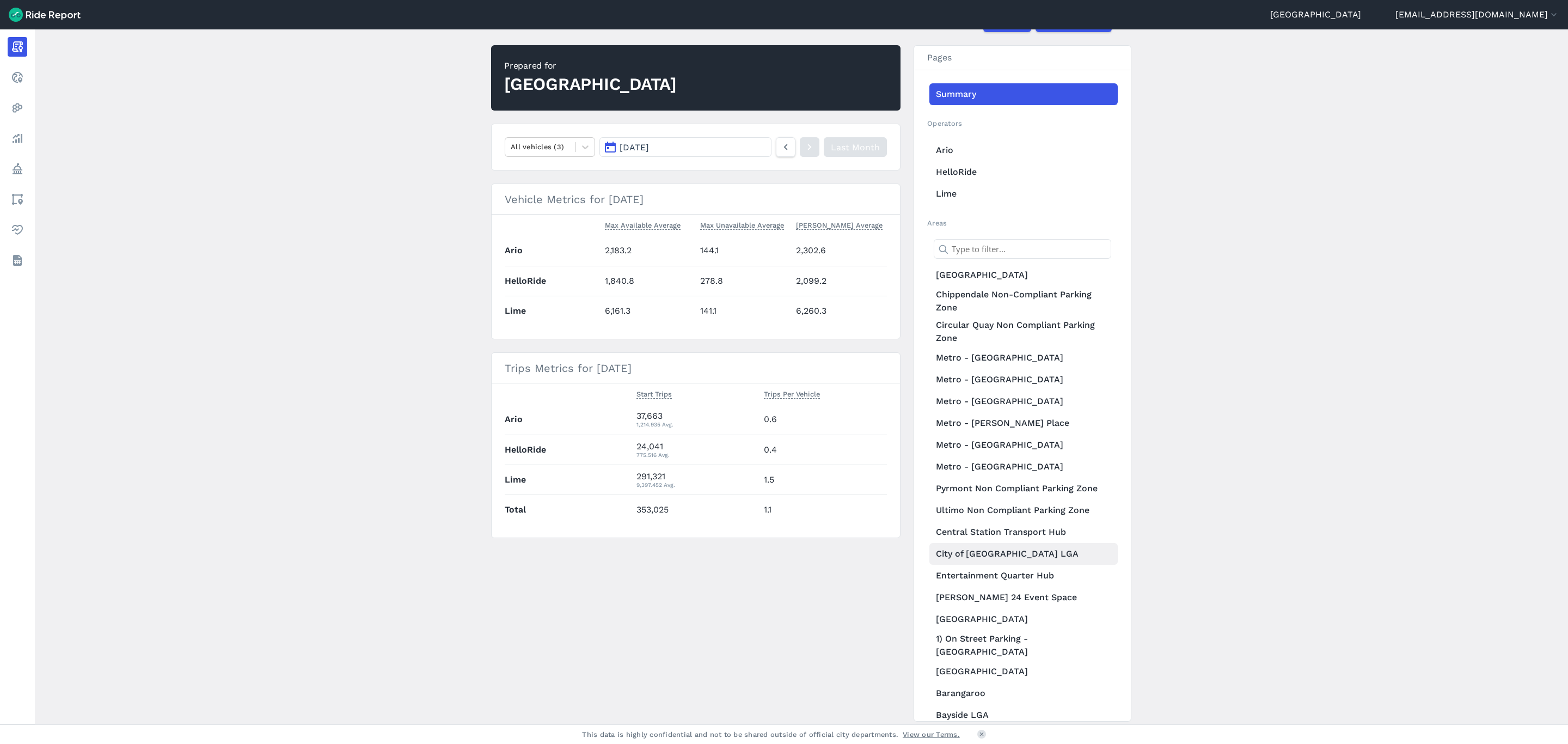
click at [1008, 546] on link "City of [GEOGRAPHIC_DATA] LGA" at bounding box center [1023, 554] width 188 height 22
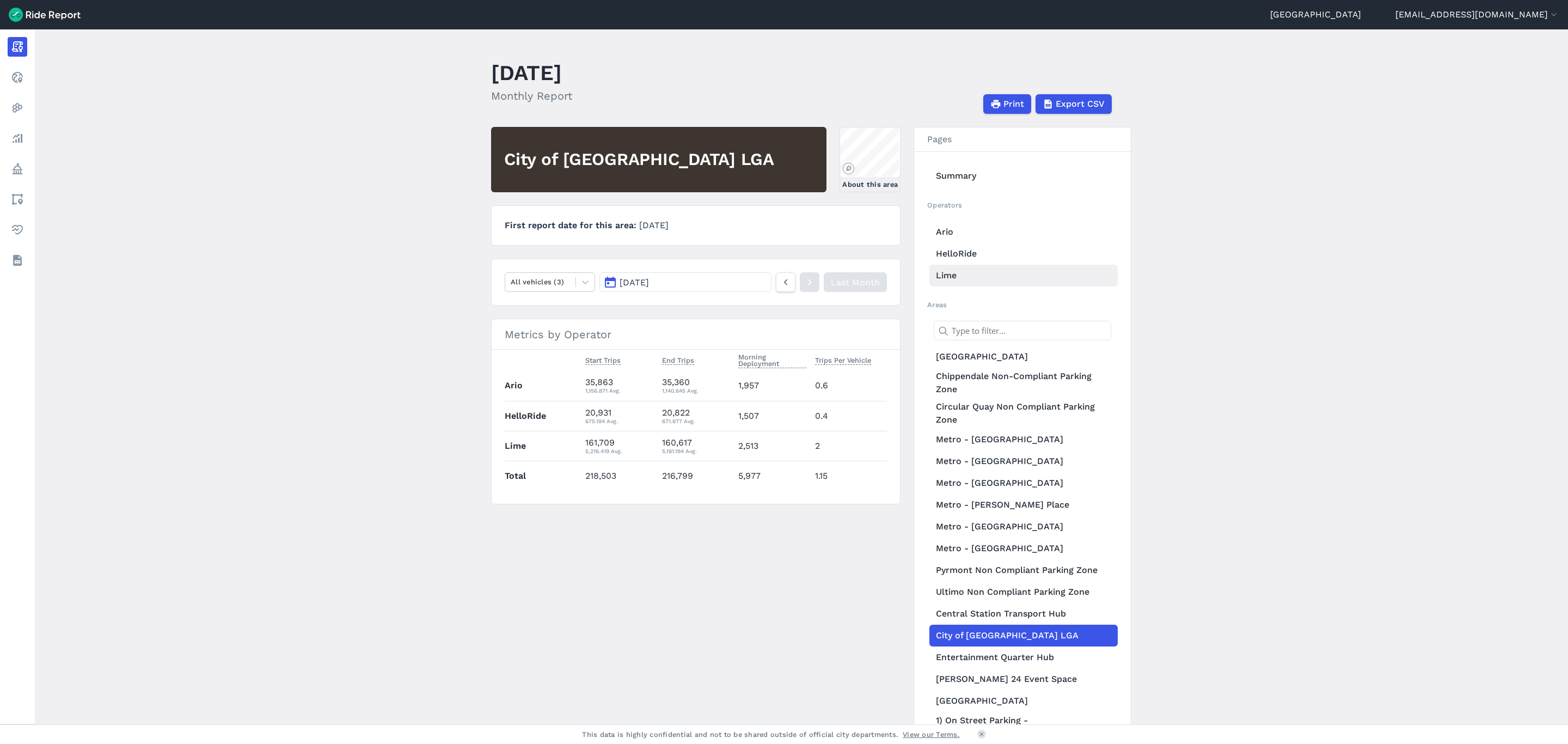
click at [957, 278] on link "Lime" at bounding box center [1023, 275] width 188 height 22
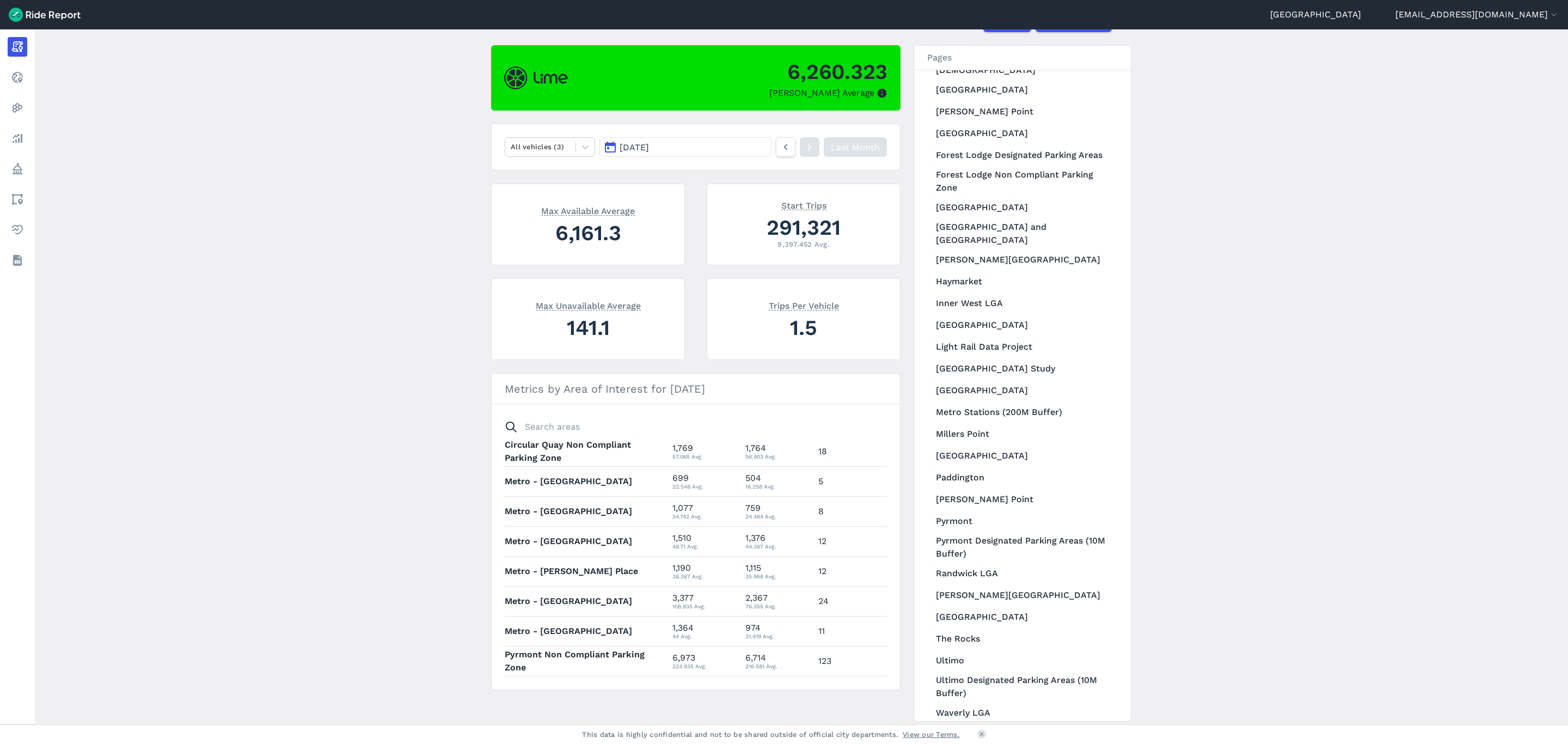
scroll to position [899, 0]
click at [998, 598] on link "[GEOGRAPHIC_DATA]" at bounding box center [1023, 609] width 188 height 22
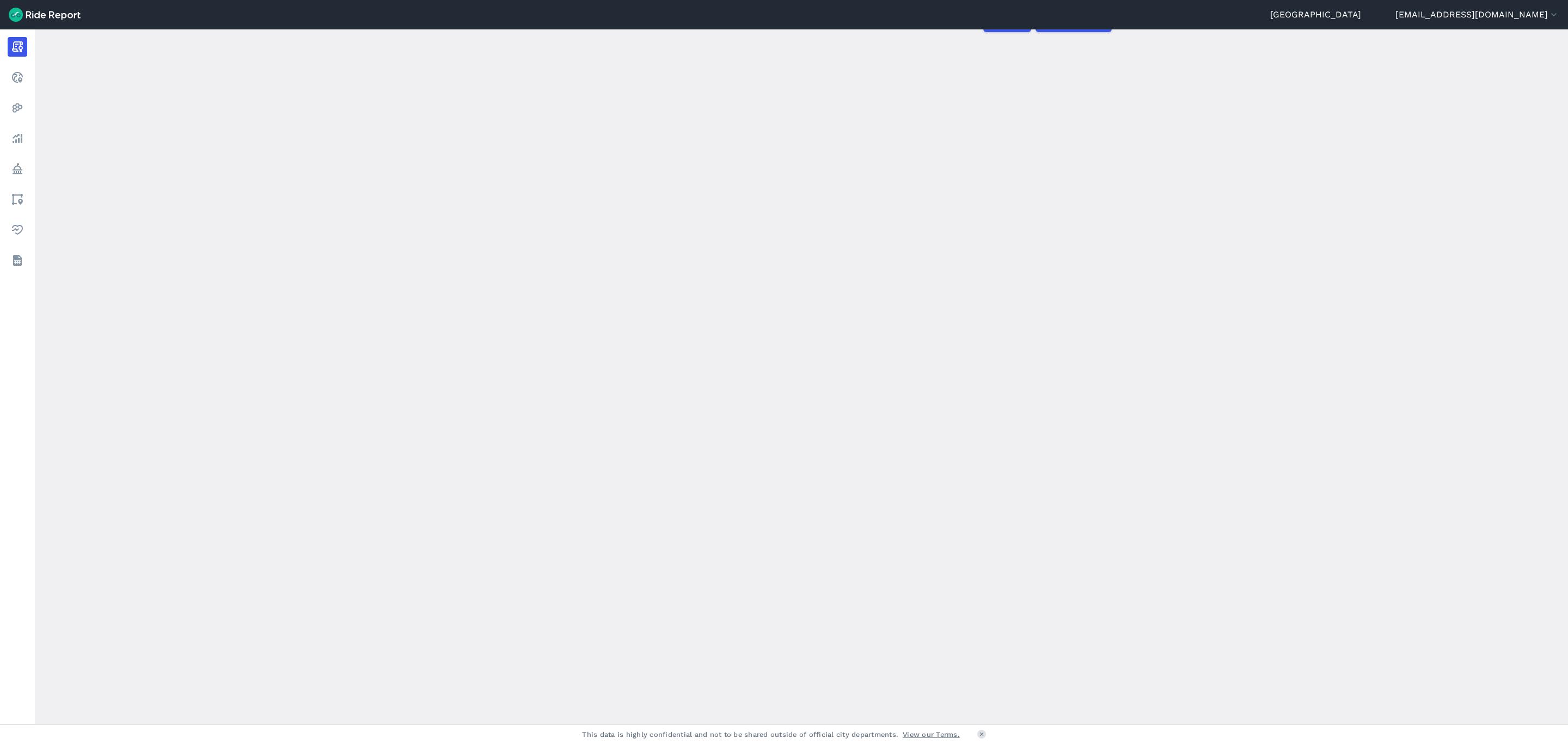
scroll to position [899, 0]
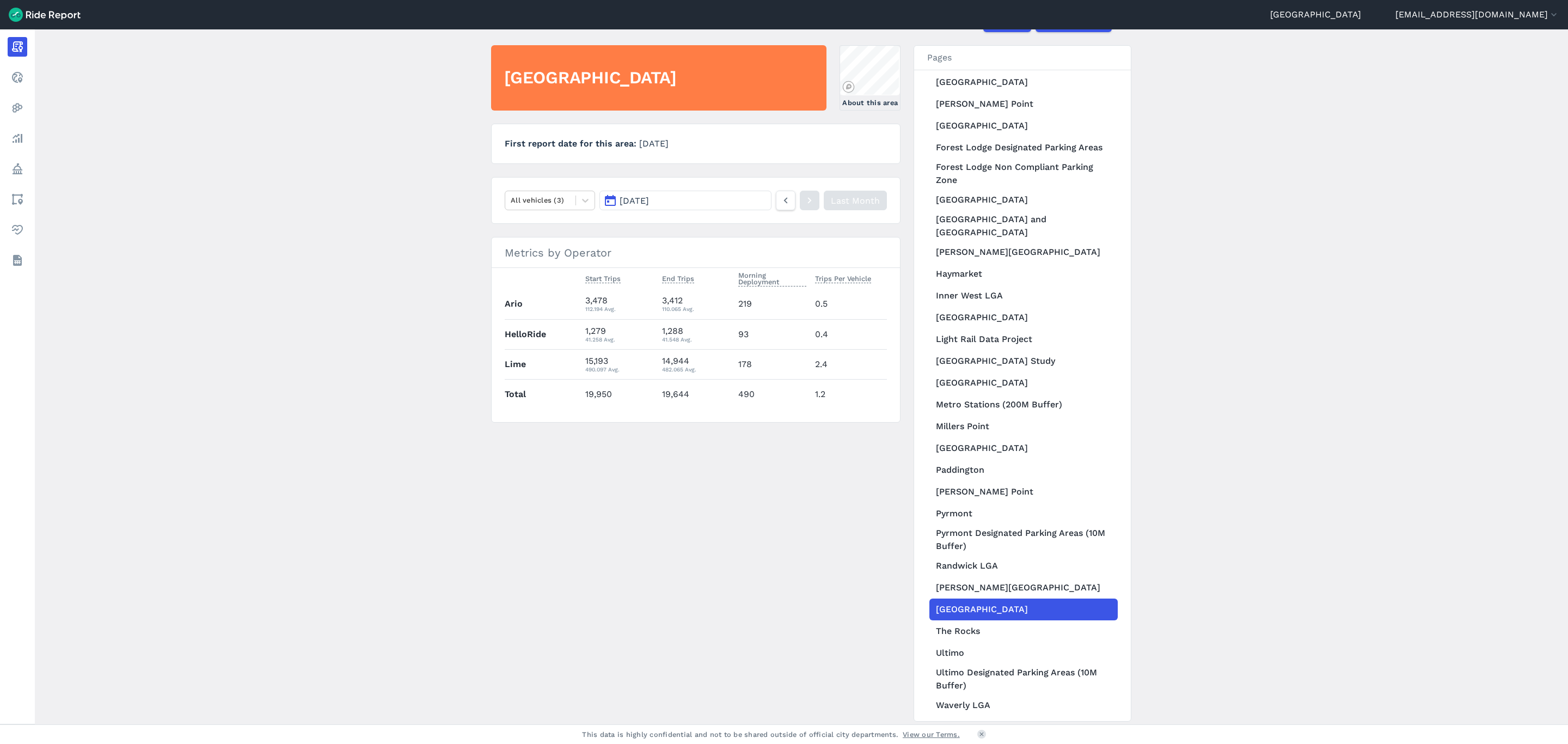
click at [729, 204] on button "[DATE]" at bounding box center [685, 200] width 172 height 20
click at [710, 256] on link "Jan" at bounding box center [714, 254] width 48 height 26
click at [809, 202] on use at bounding box center [810, 201] width 4 height 6
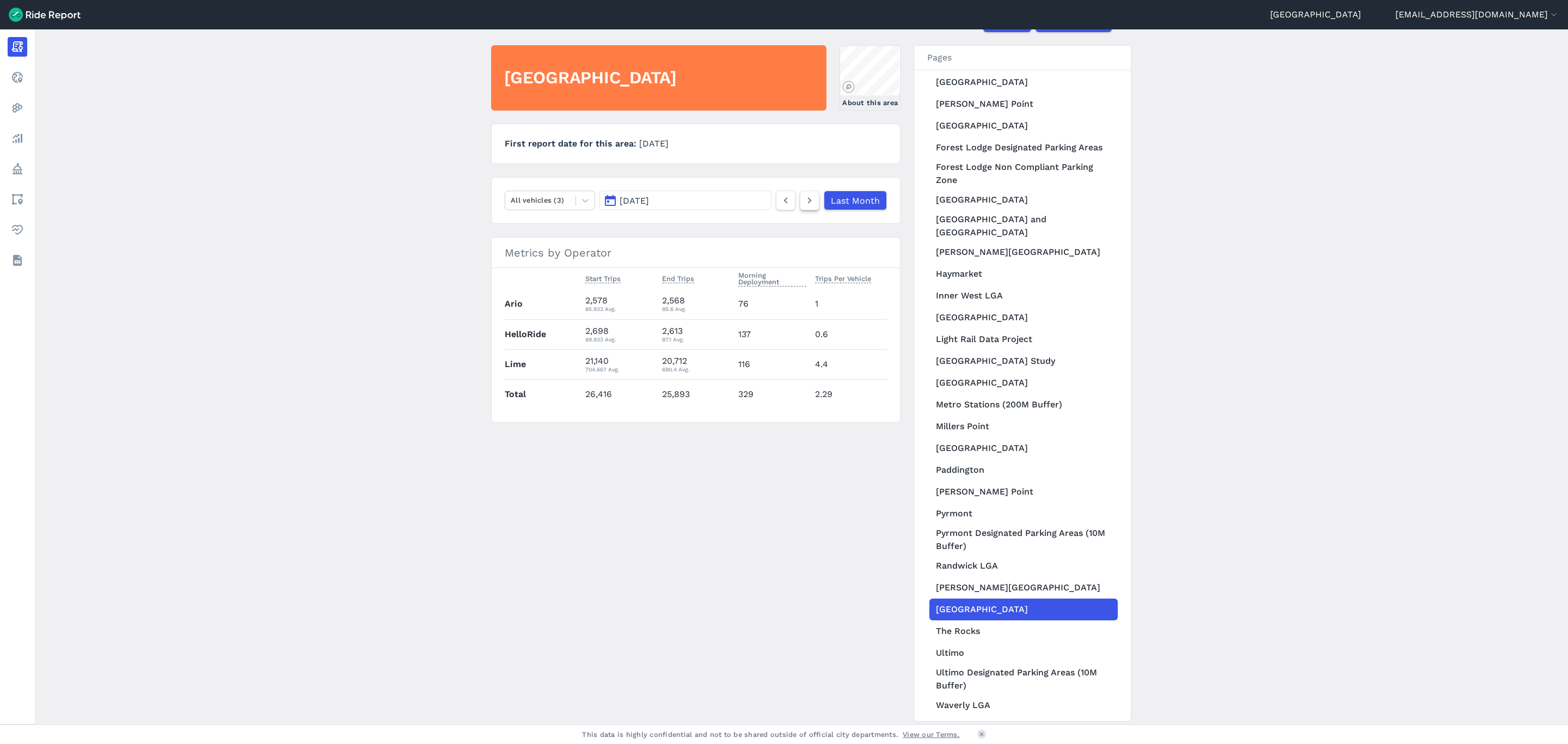
click at [809, 202] on use at bounding box center [810, 201] width 4 height 6
click at [807, 207] on icon at bounding box center [809, 200] width 12 height 13
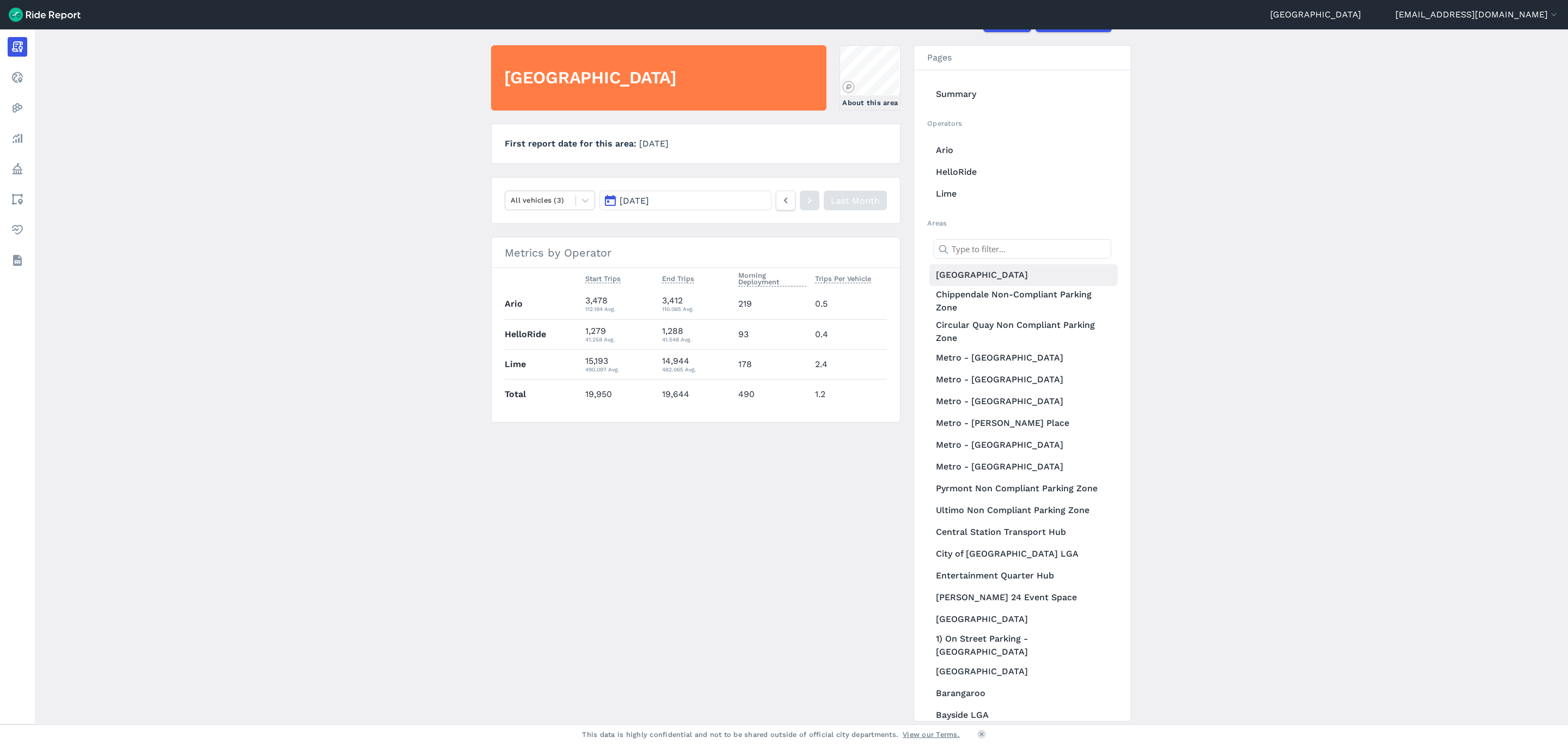
click at [978, 279] on link "[GEOGRAPHIC_DATA]" at bounding box center [1023, 275] width 188 height 22
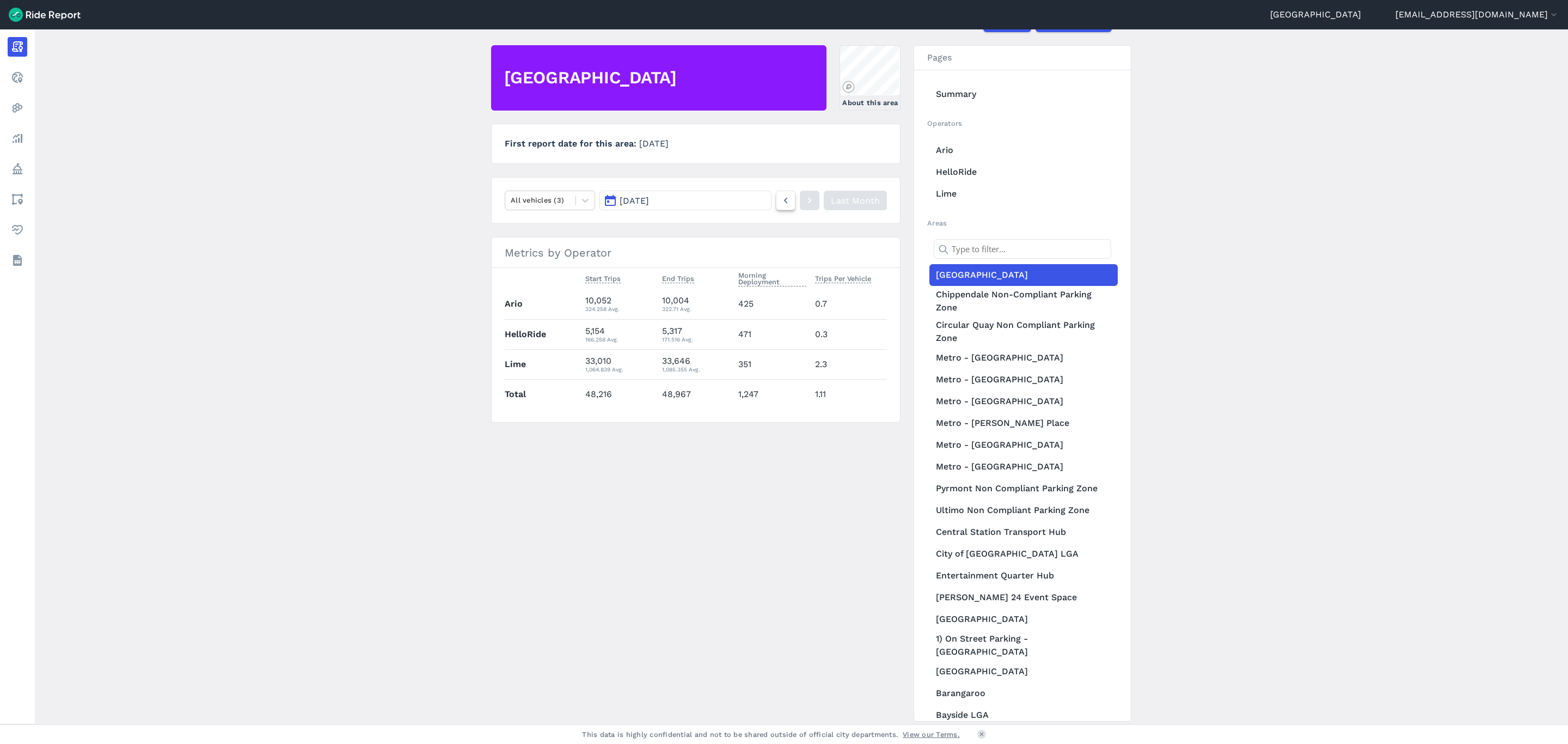
click at [791, 205] on link at bounding box center [786, 200] width 20 height 20
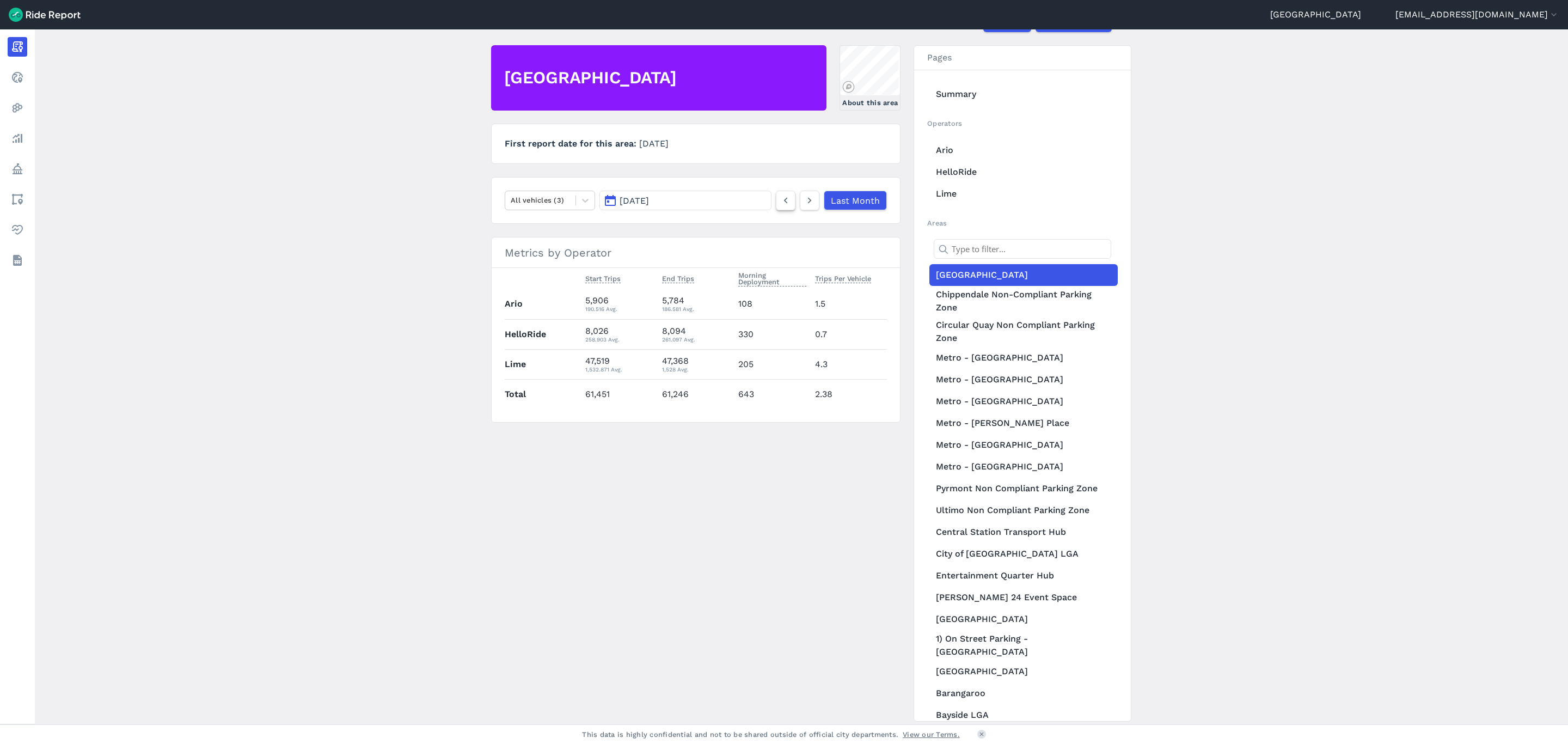
click at [791, 205] on link at bounding box center [786, 200] width 20 height 20
click at [791, 205] on div at bounding box center [786, 200] width 20 height 20
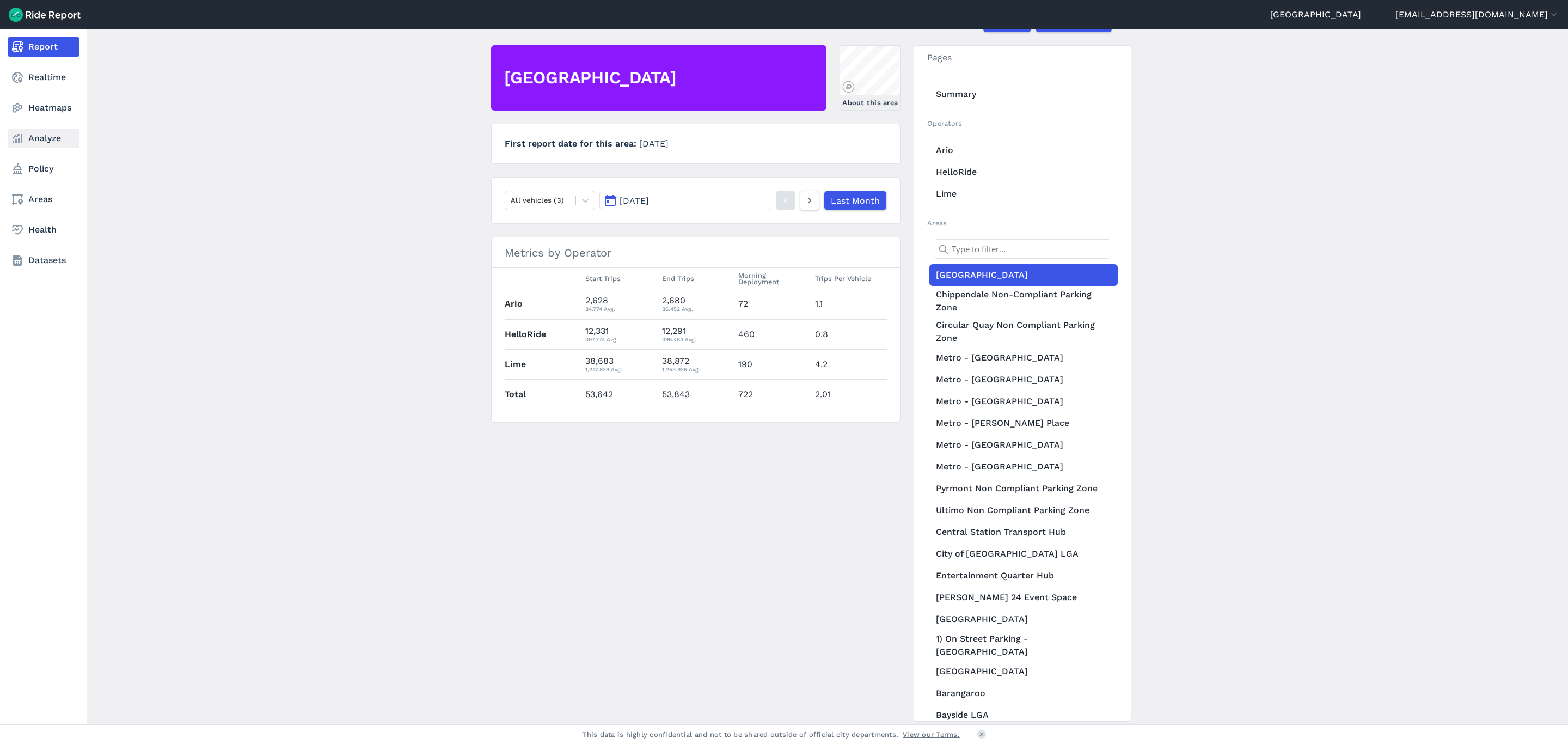
click at [55, 141] on link "Analyze" at bounding box center [44, 139] width 72 height 20
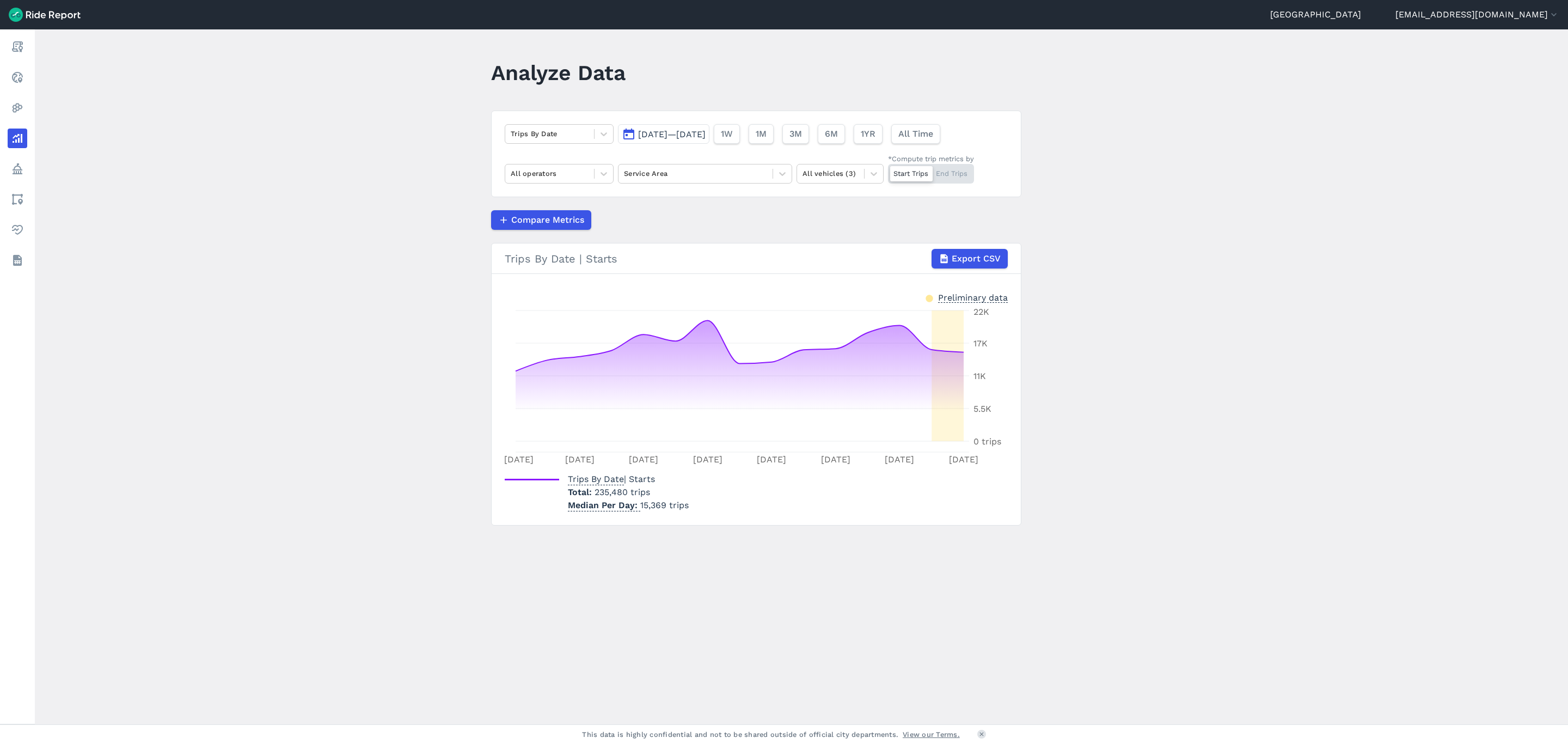
click at [698, 134] on span "[DATE]—[DATE]" at bounding box center [672, 134] width 68 height 11
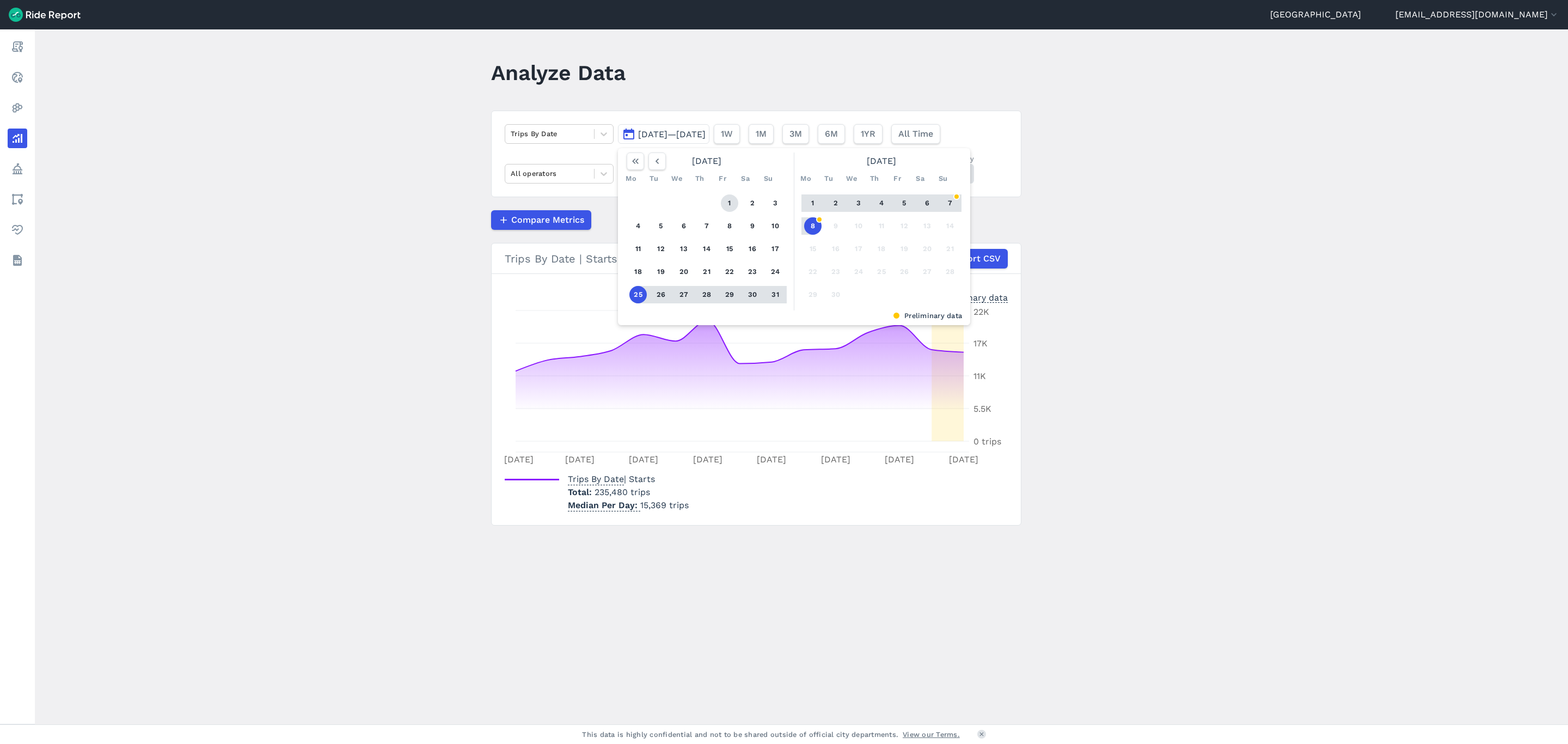
click at [724, 200] on button "1" at bounding box center [730, 203] width 17 height 17
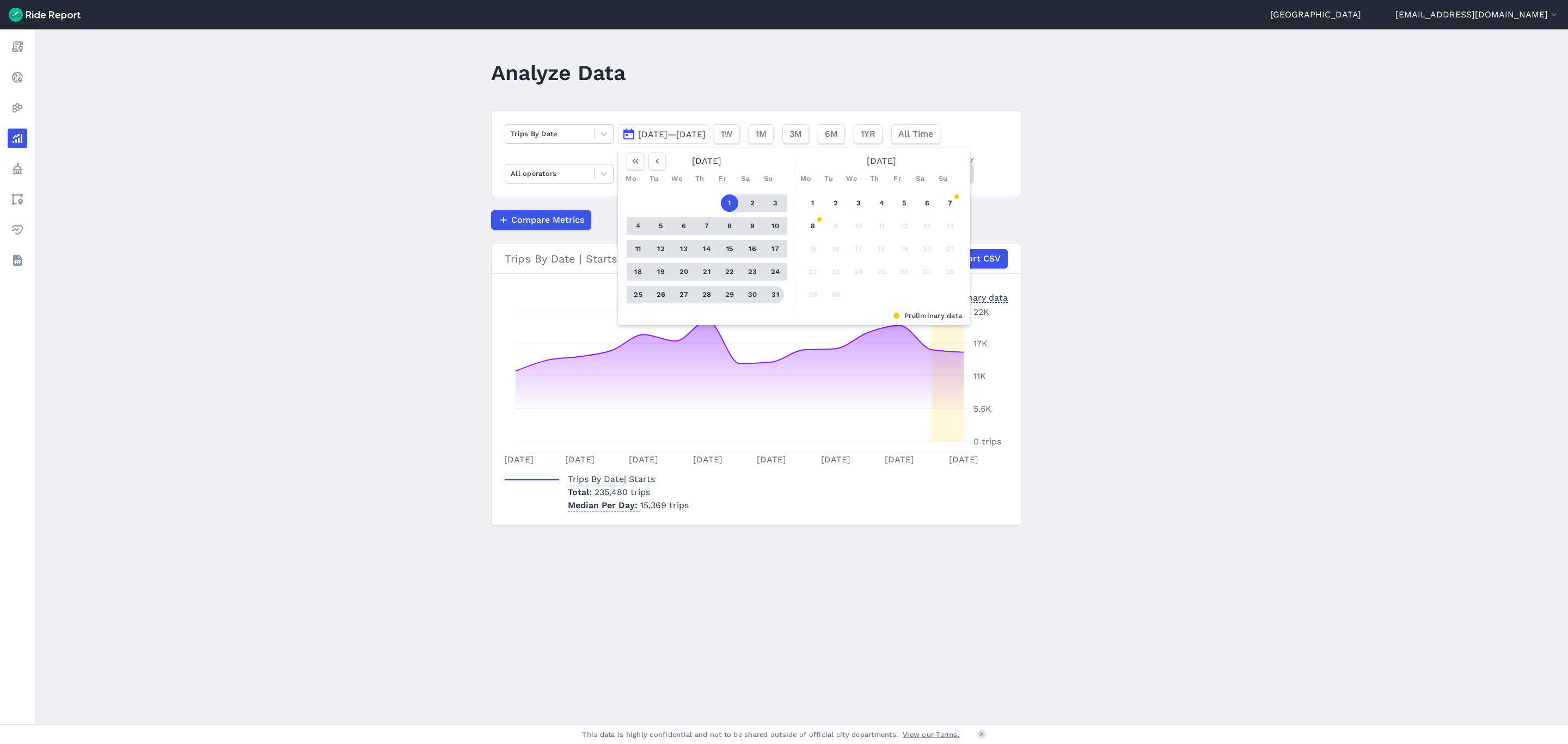
click at [780, 297] on div "1 2 3 4 5 6 7 8 9 10 11 12 13 14 15 16 17 18 19 20 21 22 23 24 25 26 27 28 29 3…" at bounding box center [707, 249] width 169 height 123
click at [778, 297] on button "31" at bounding box center [776, 295] width 17 height 17
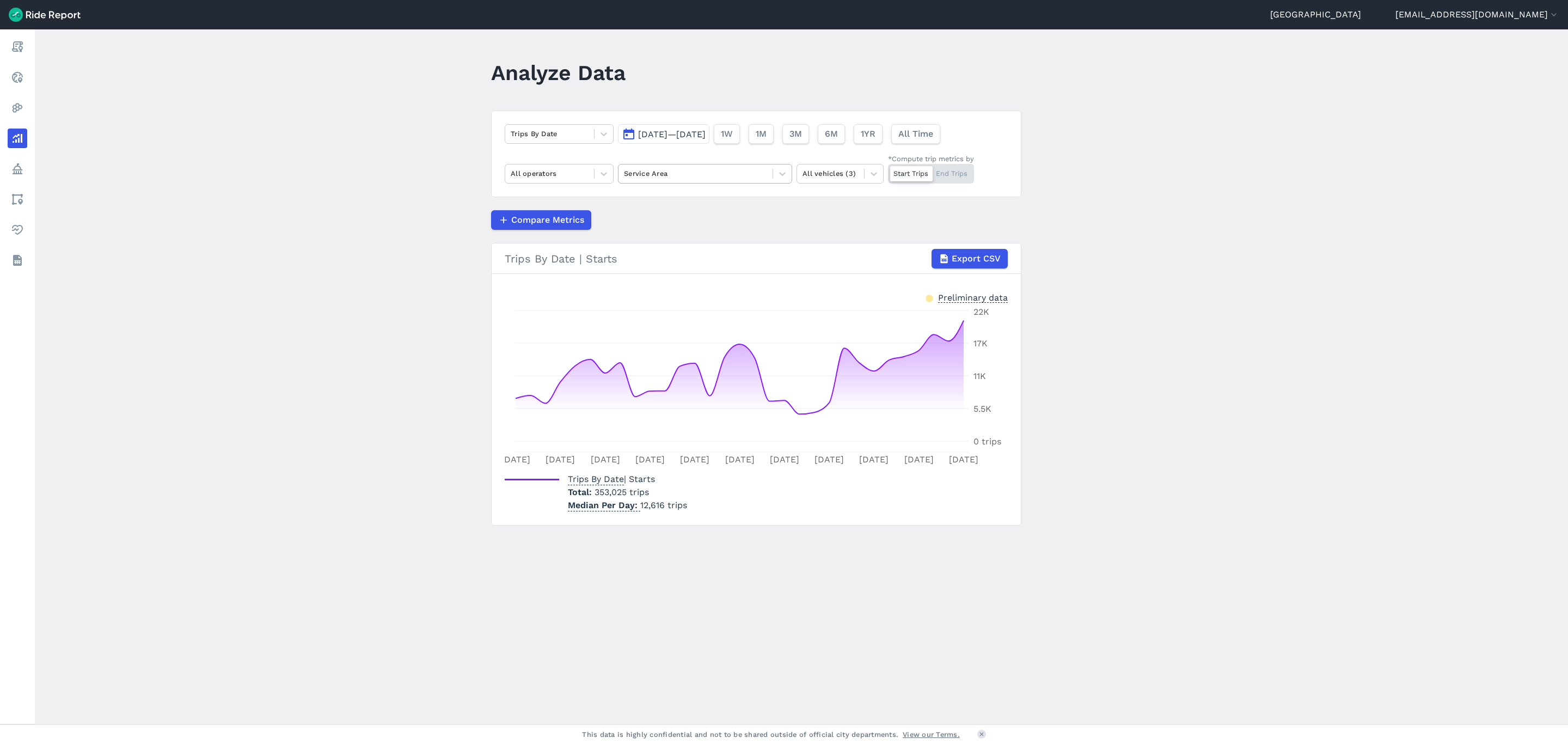
click at [738, 179] on div at bounding box center [695, 174] width 143 height 12
click at [706, 203] on div "[GEOGRAPHIC_DATA]" at bounding box center [705, 200] width 174 height 19
click at [611, 172] on div "All operators" at bounding box center [559, 174] width 109 height 20
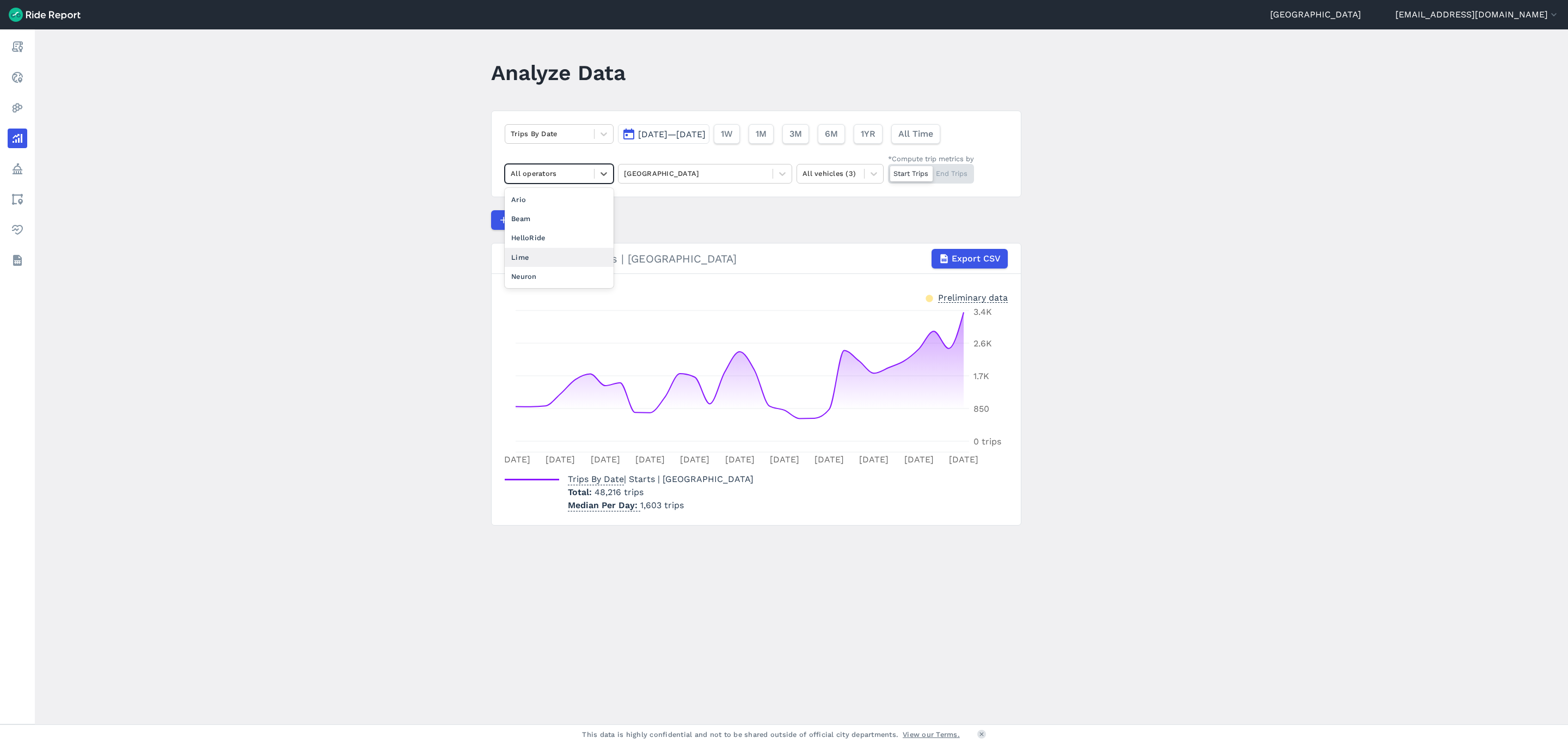
click at [561, 256] on div "Lime" at bounding box center [559, 257] width 109 height 19
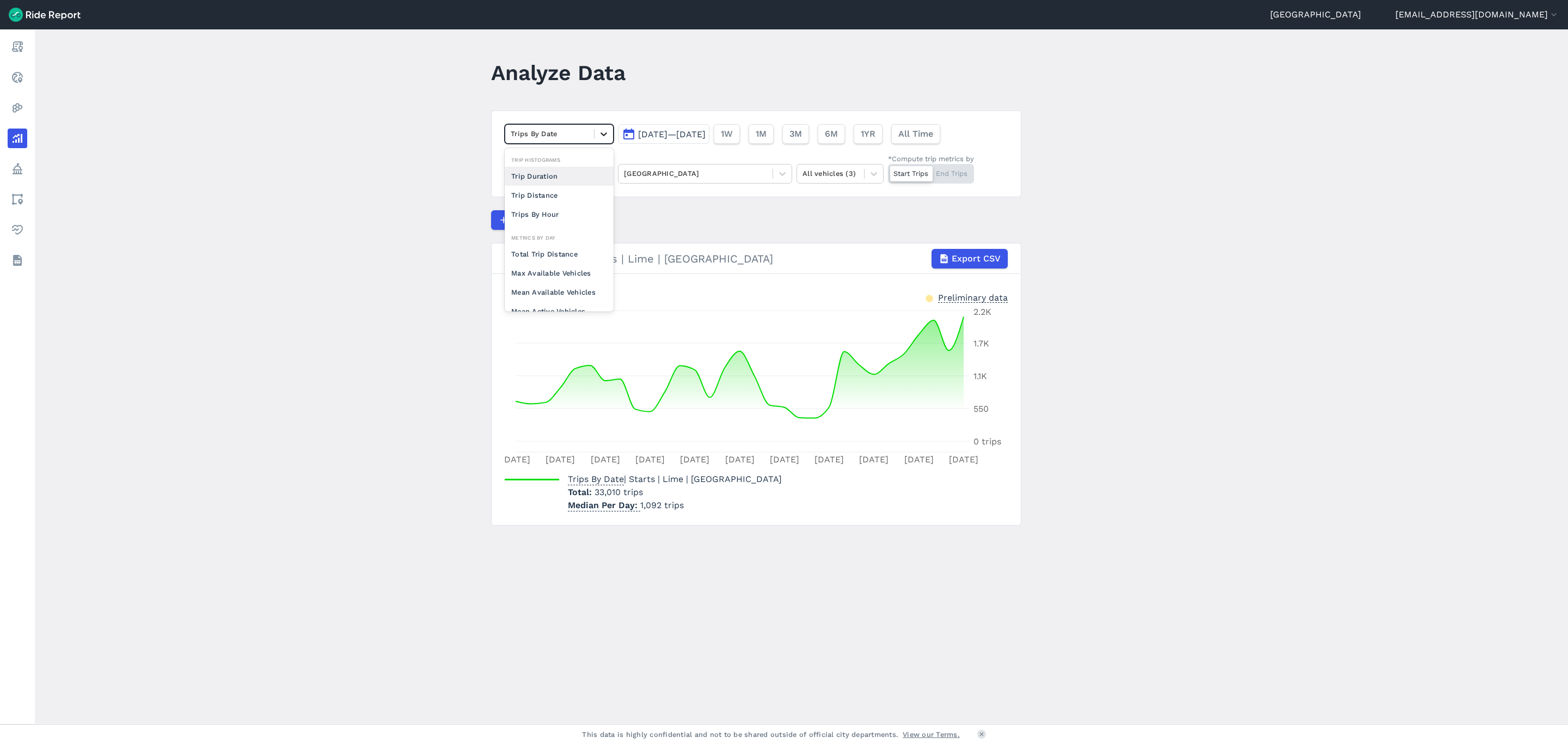
click at [601, 136] on icon at bounding box center [604, 134] width 7 height 4
click at [558, 234] on div "Trips Per Mean Available Vehicle" at bounding box center [559, 241] width 109 height 29
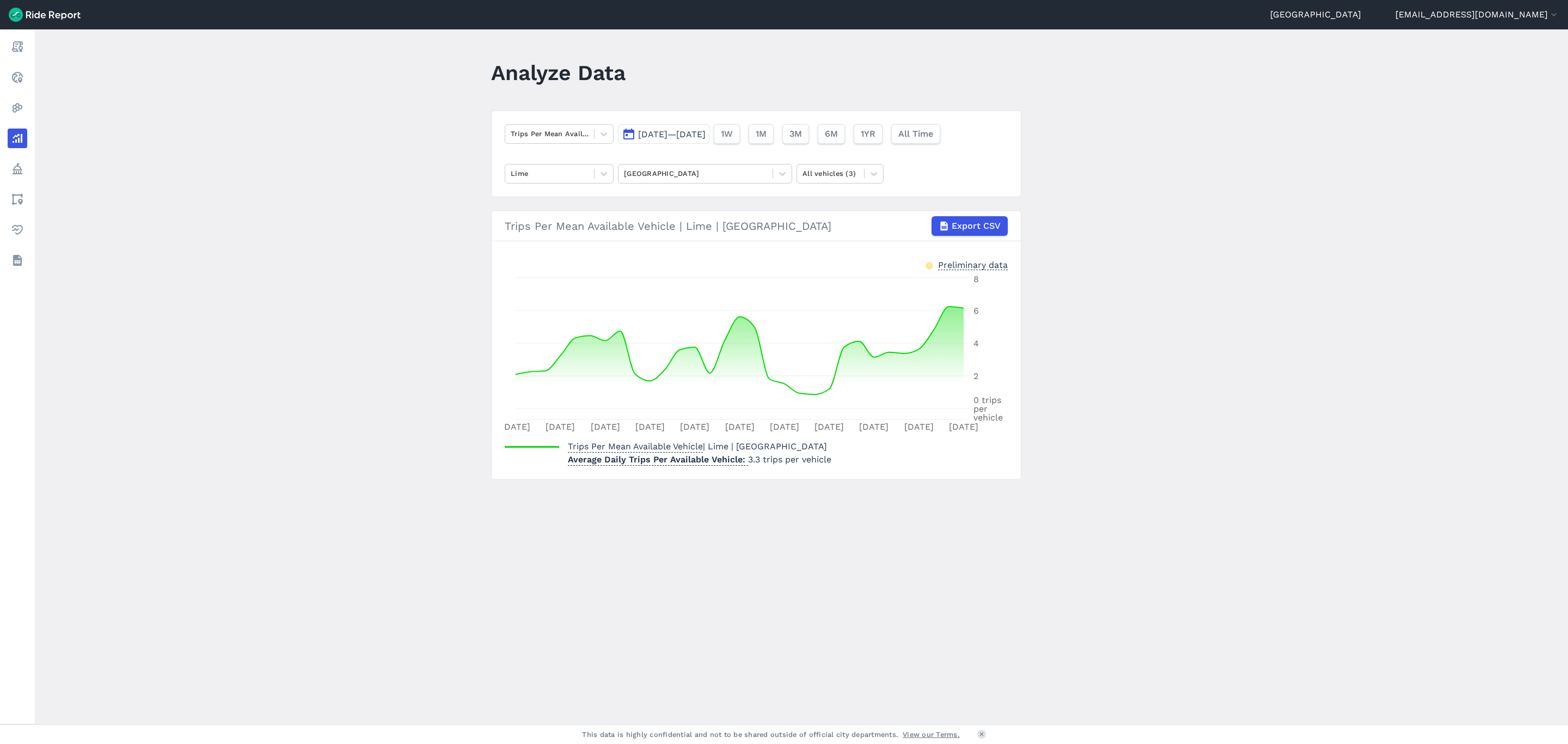
click at [702, 136] on span "[DATE]—[DATE]" at bounding box center [672, 134] width 68 height 11
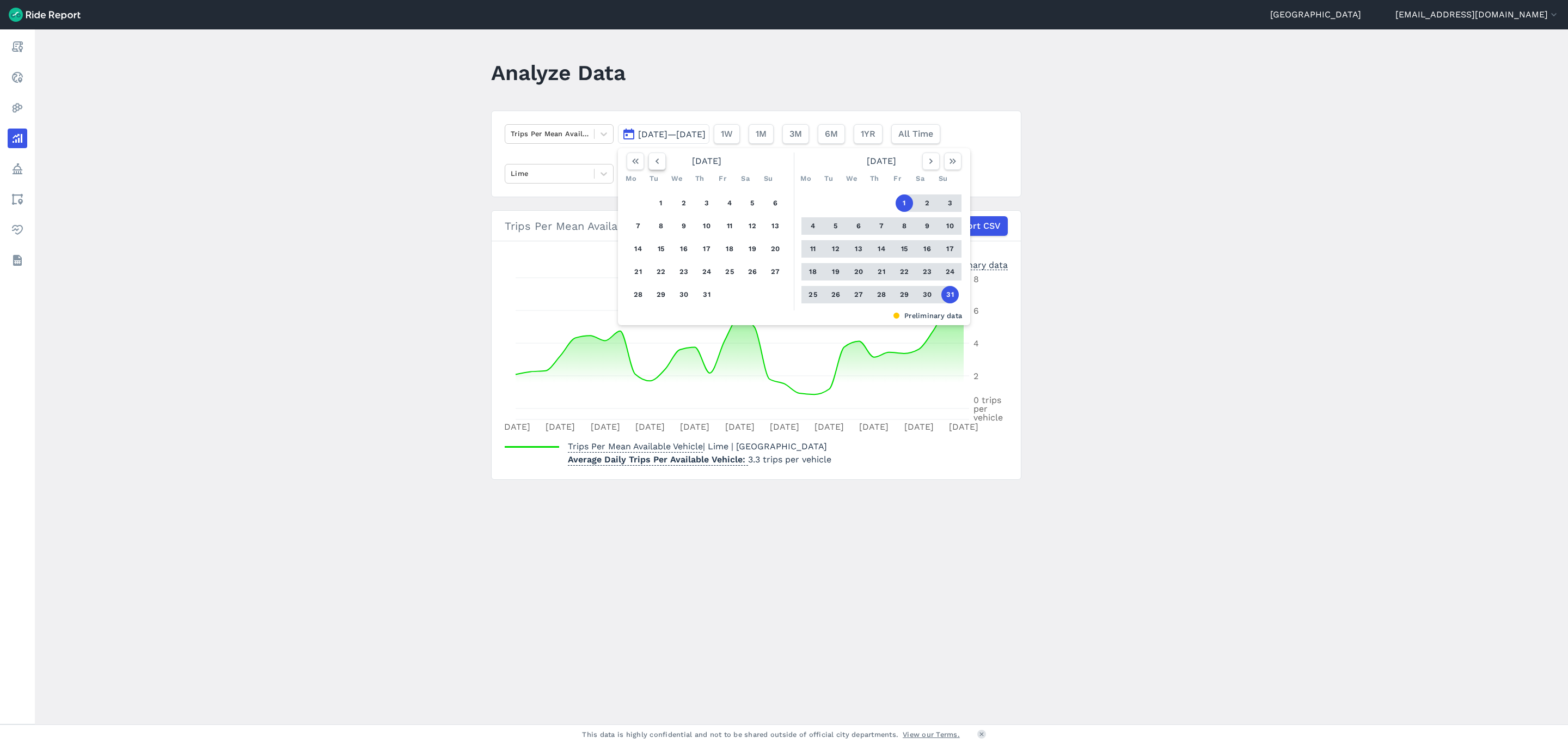
click at [659, 164] on icon "button" at bounding box center [657, 161] width 11 height 11
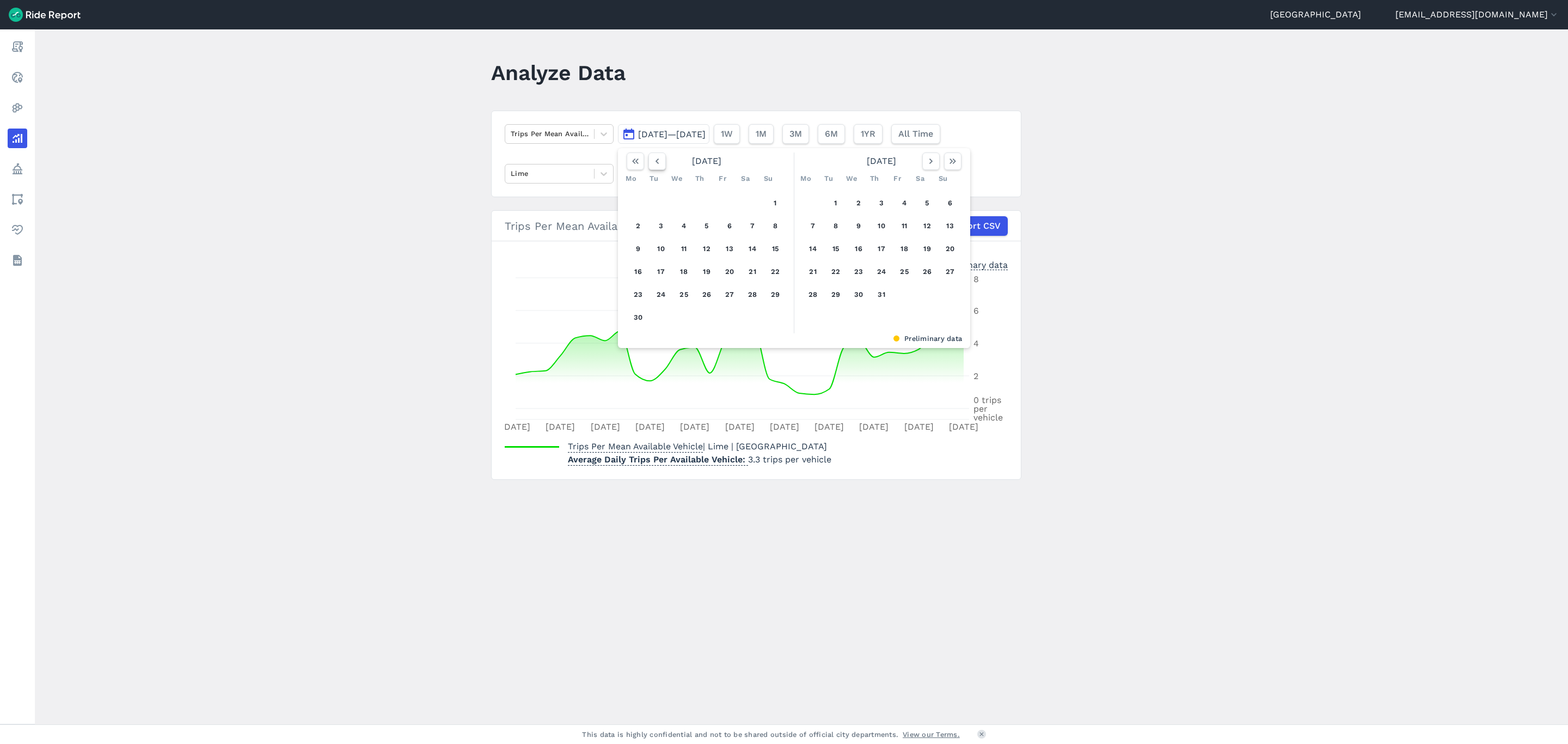
click at [659, 164] on icon "button" at bounding box center [657, 161] width 11 height 11
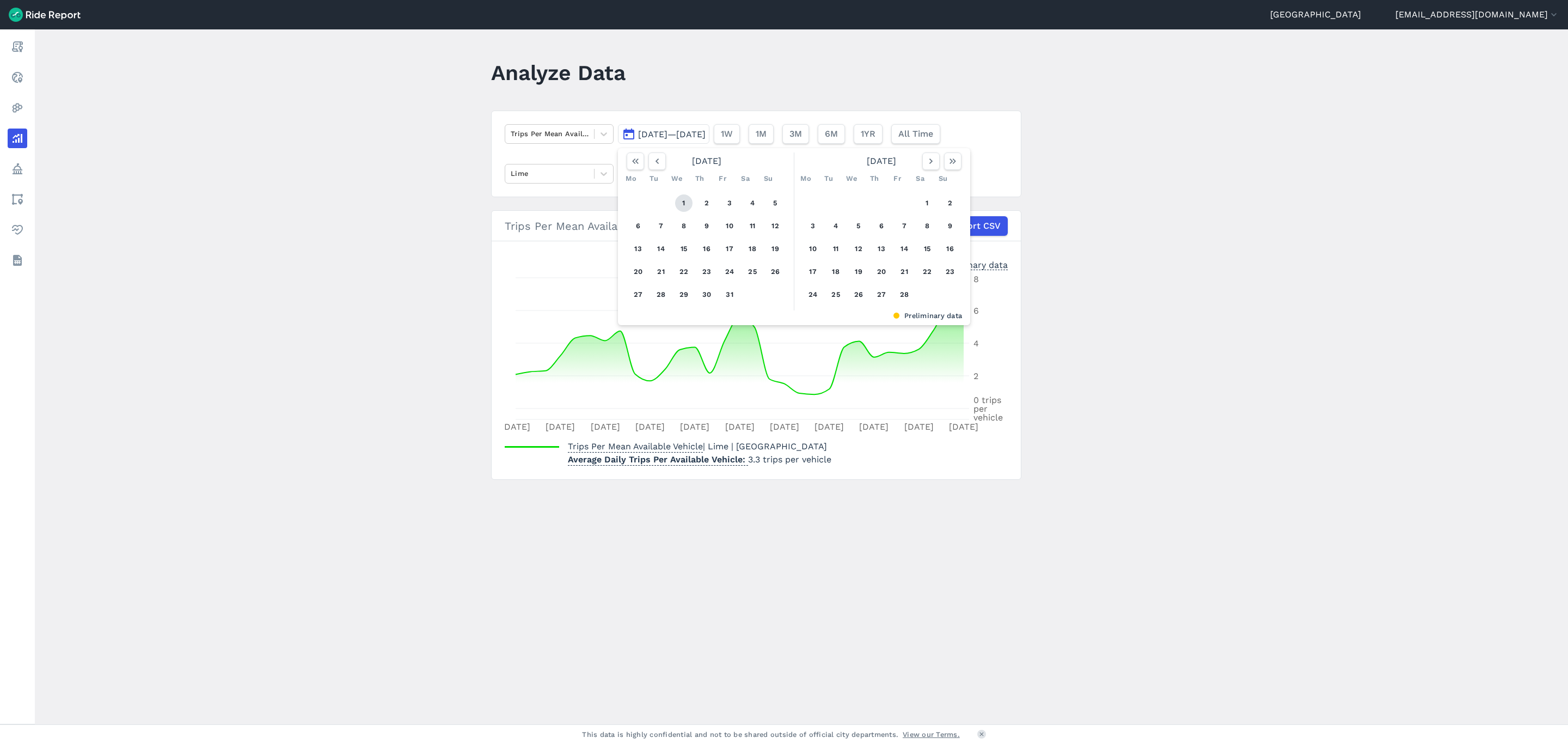
click at [680, 198] on button "1" at bounding box center [684, 203] width 17 height 17
click at [947, 165] on icon "button" at bounding box center [953, 161] width 11 height 11
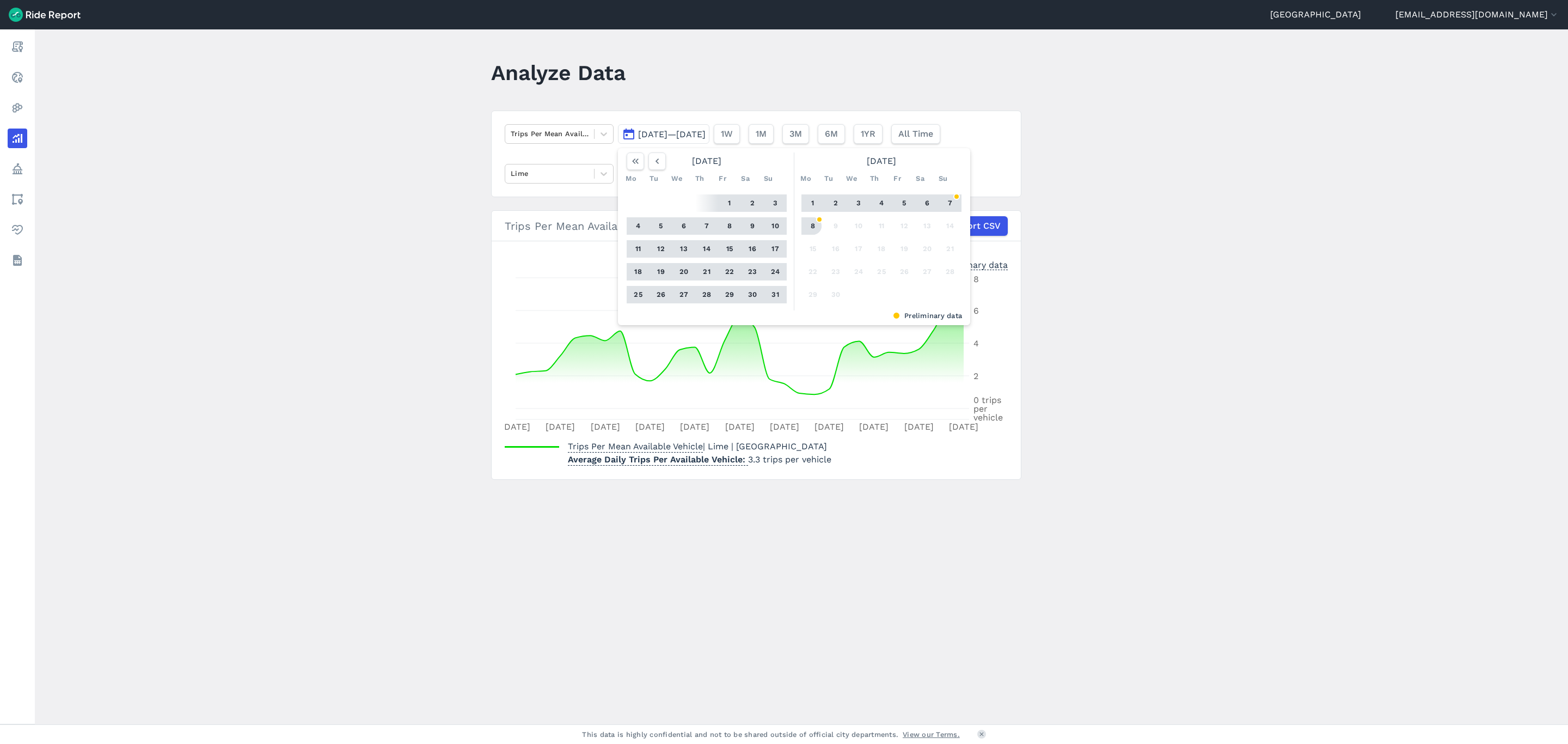
click at [812, 225] on button "8" at bounding box center [813, 226] width 17 height 17
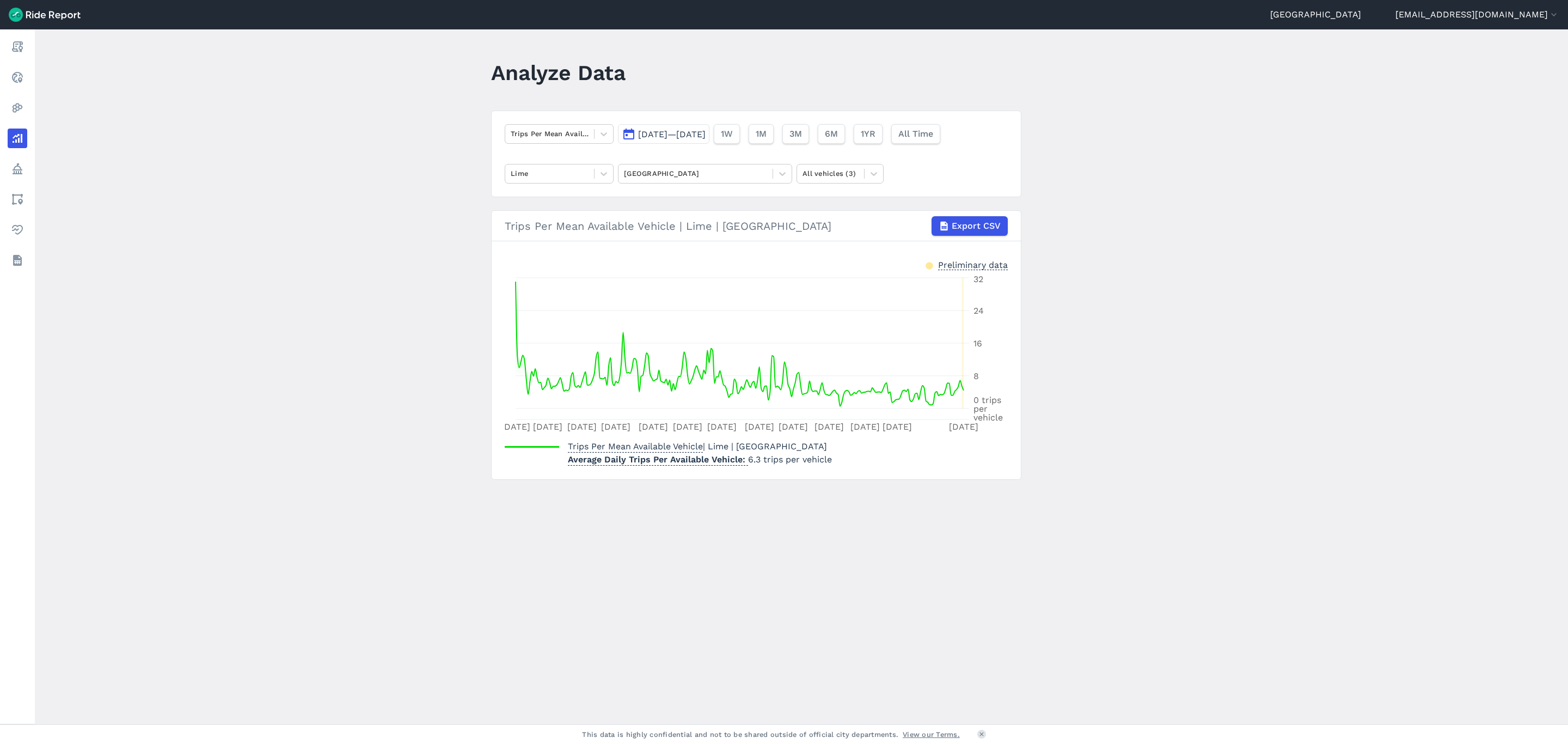
click at [677, 136] on span "[DATE]—[DATE]" at bounding box center [672, 134] width 68 height 11
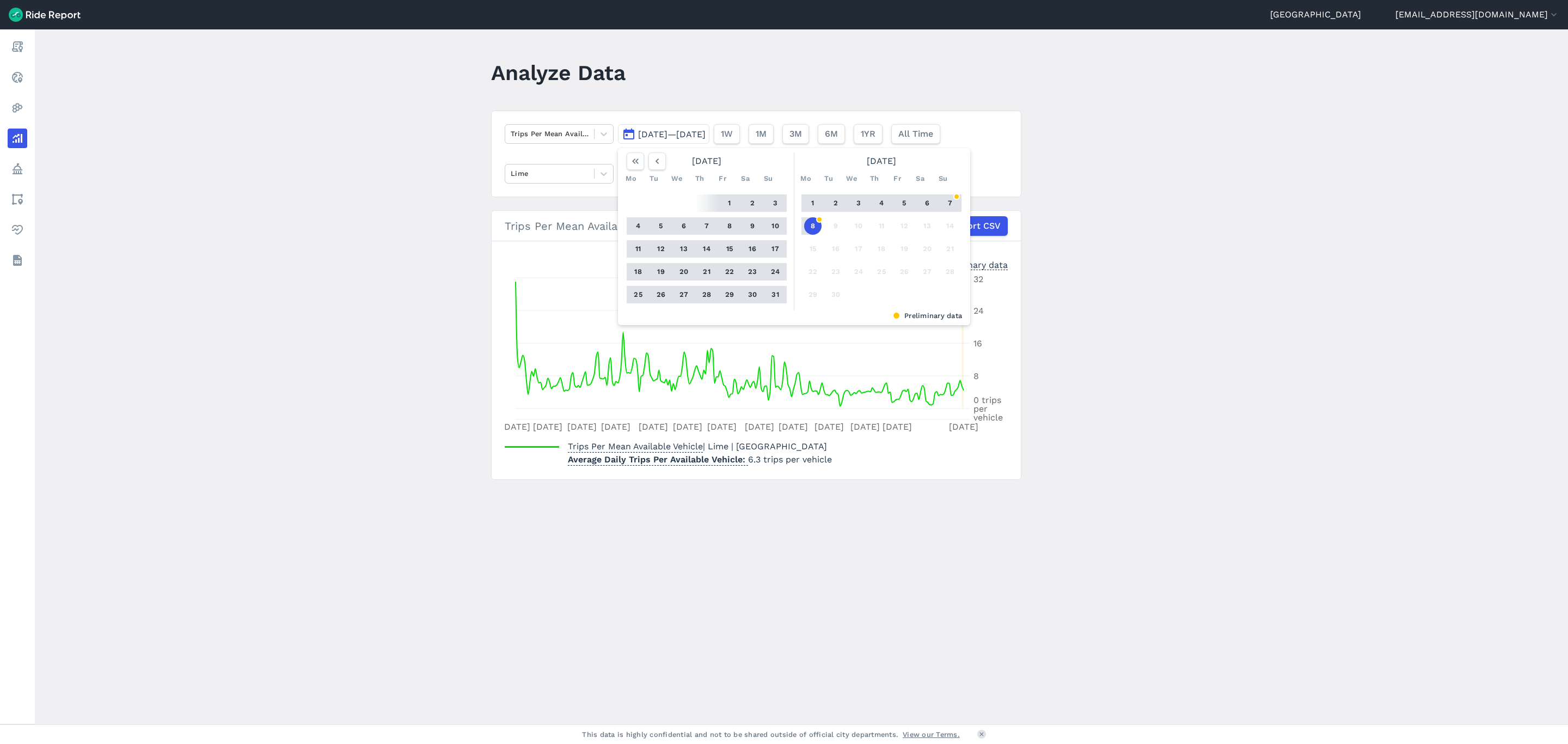
click at [707, 292] on button "28" at bounding box center [707, 295] width 17 height 17
click at [652, 165] on icon "button" at bounding box center [657, 161] width 11 height 11
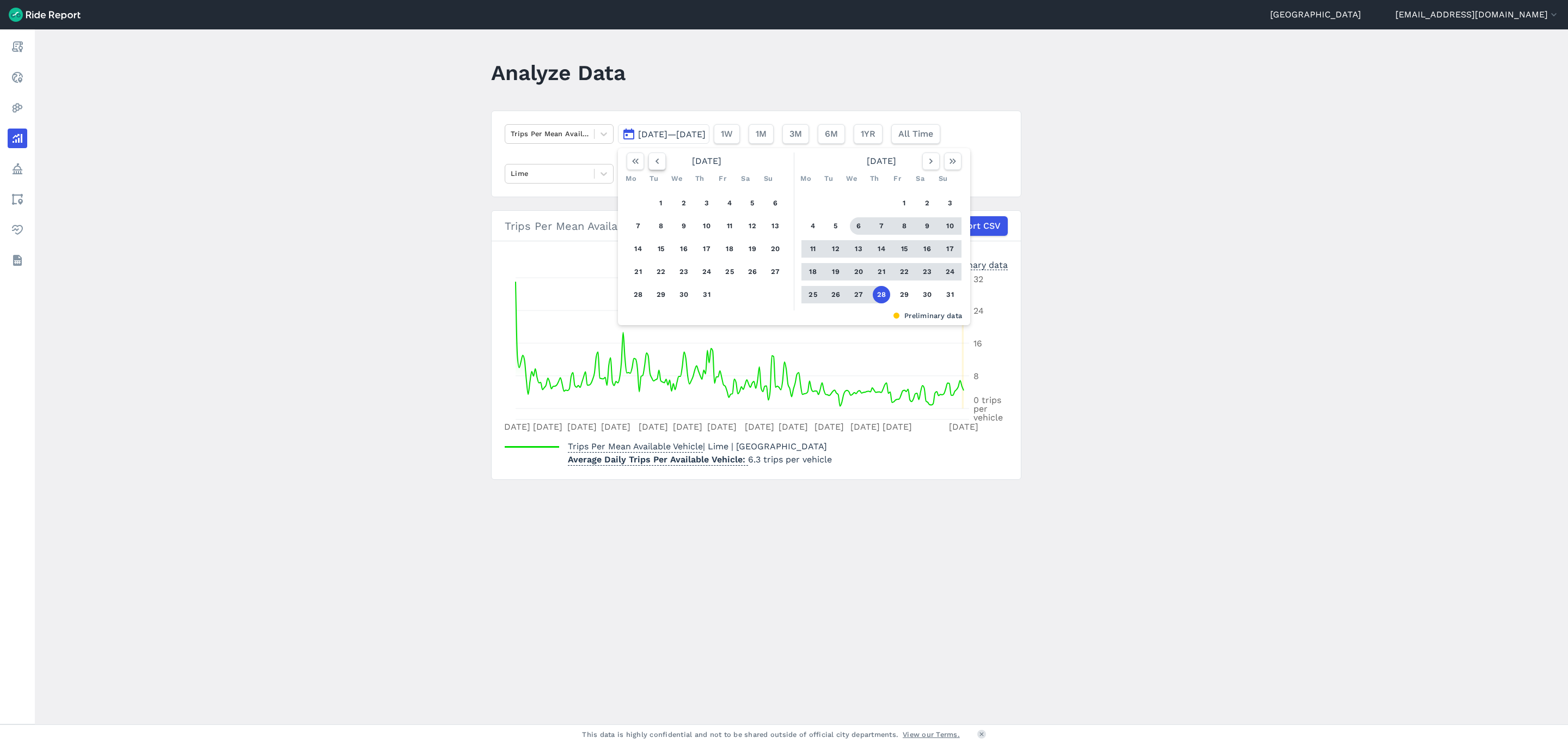
click at [652, 165] on icon "button" at bounding box center [657, 161] width 11 height 11
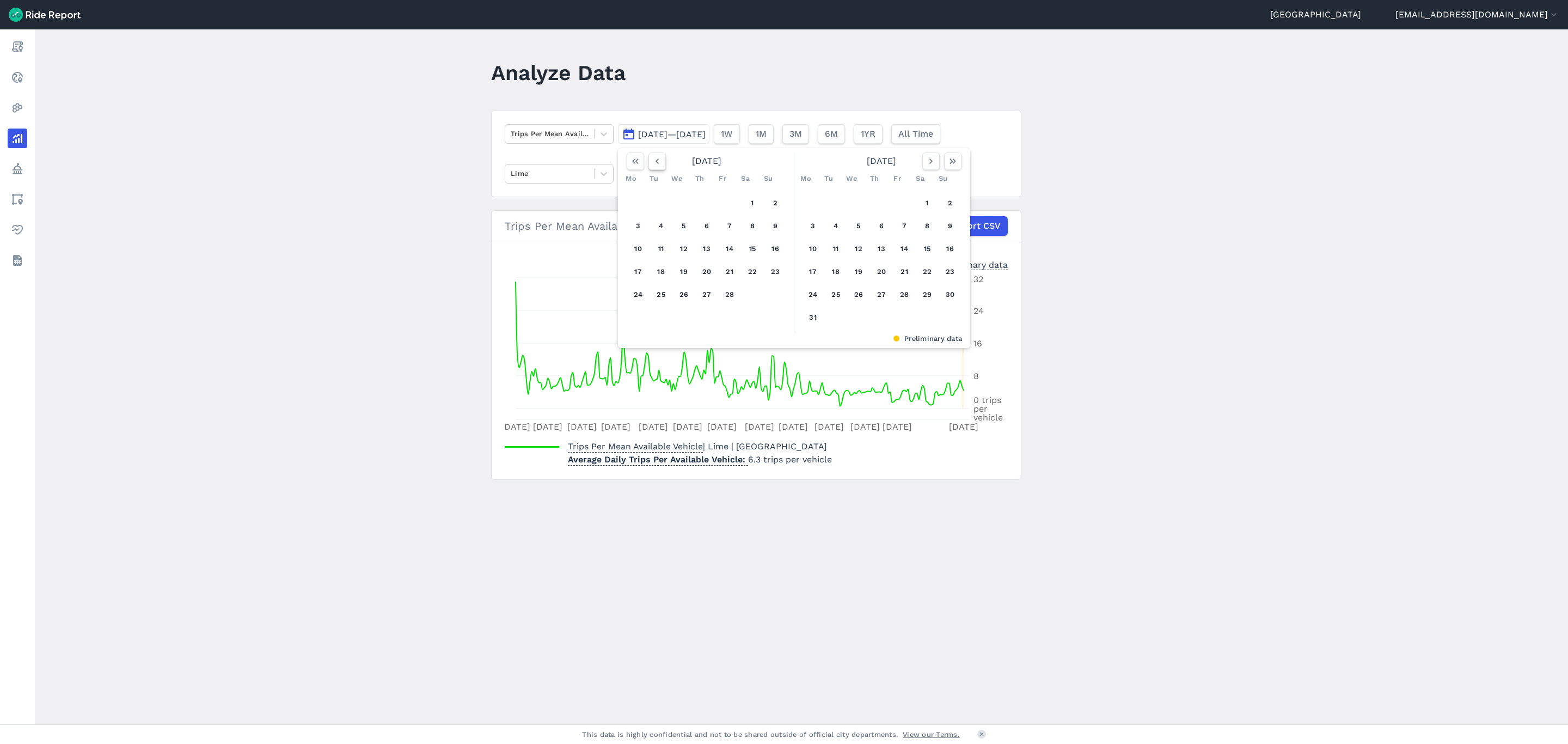
click at [652, 165] on icon "button" at bounding box center [657, 161] width 11 height 11
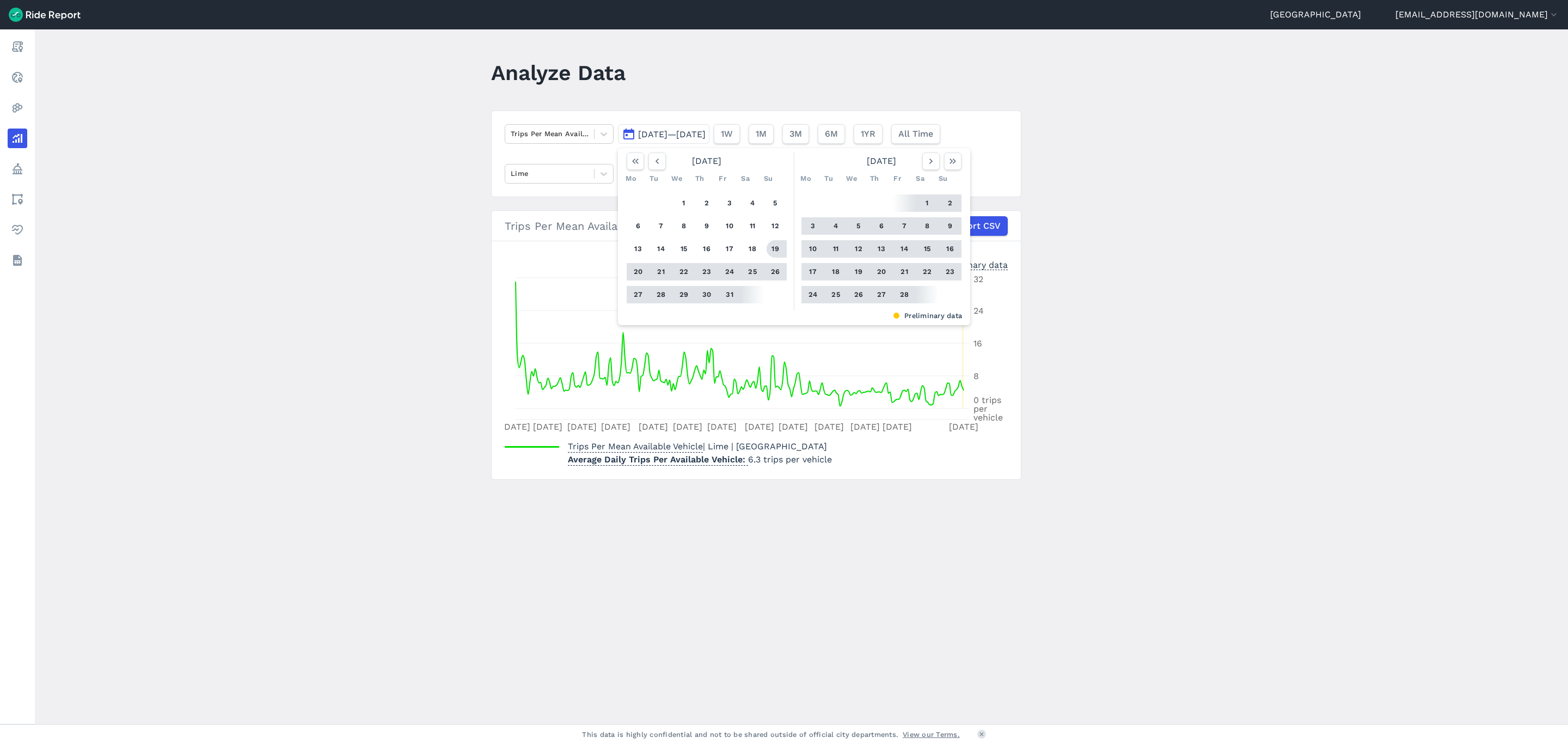
click at [770, 249] on button "19" at bounding box center [776, 249] width 17 height 17
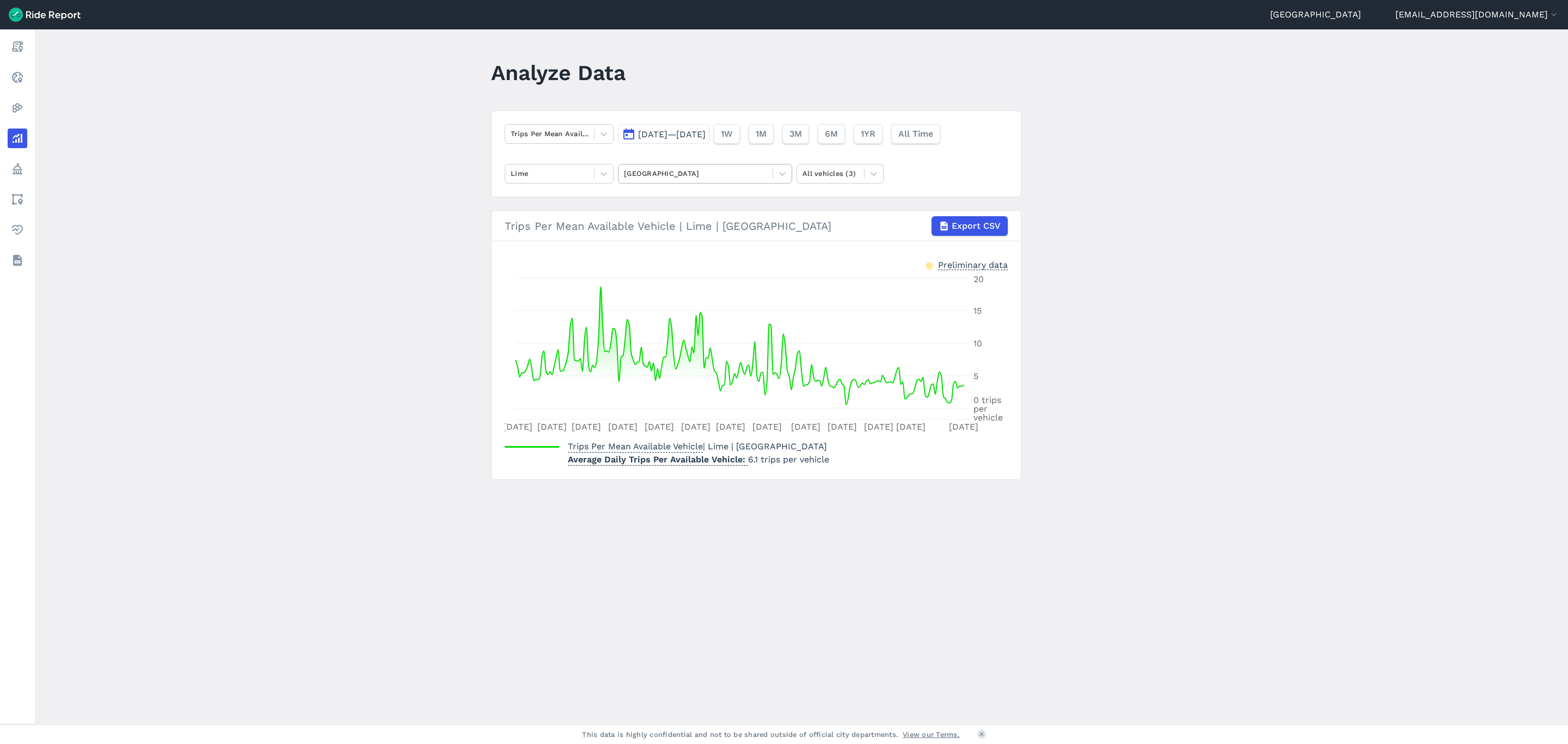
click at [693, 172] on div at bounding box center [695, 174] width 143 height 12
type input "surry"
click at [708, 207] on div "[GEOGRAPHIC_DATA]" at bounding box center [705, 200] width 174 height 19
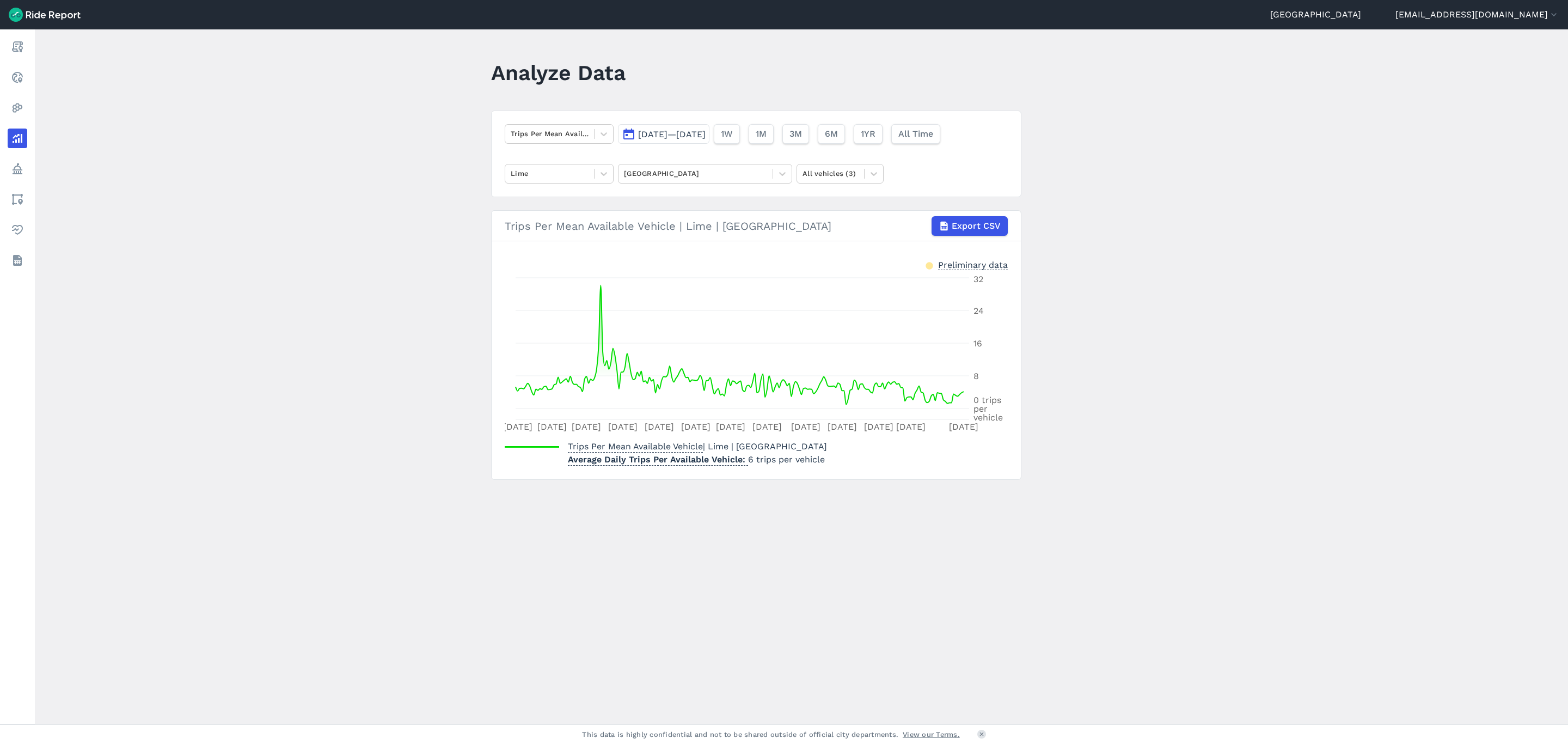
click at [678, 137] on span "[DATE]—[DATE]" at bounding box center [672, 134] width 68 height 11
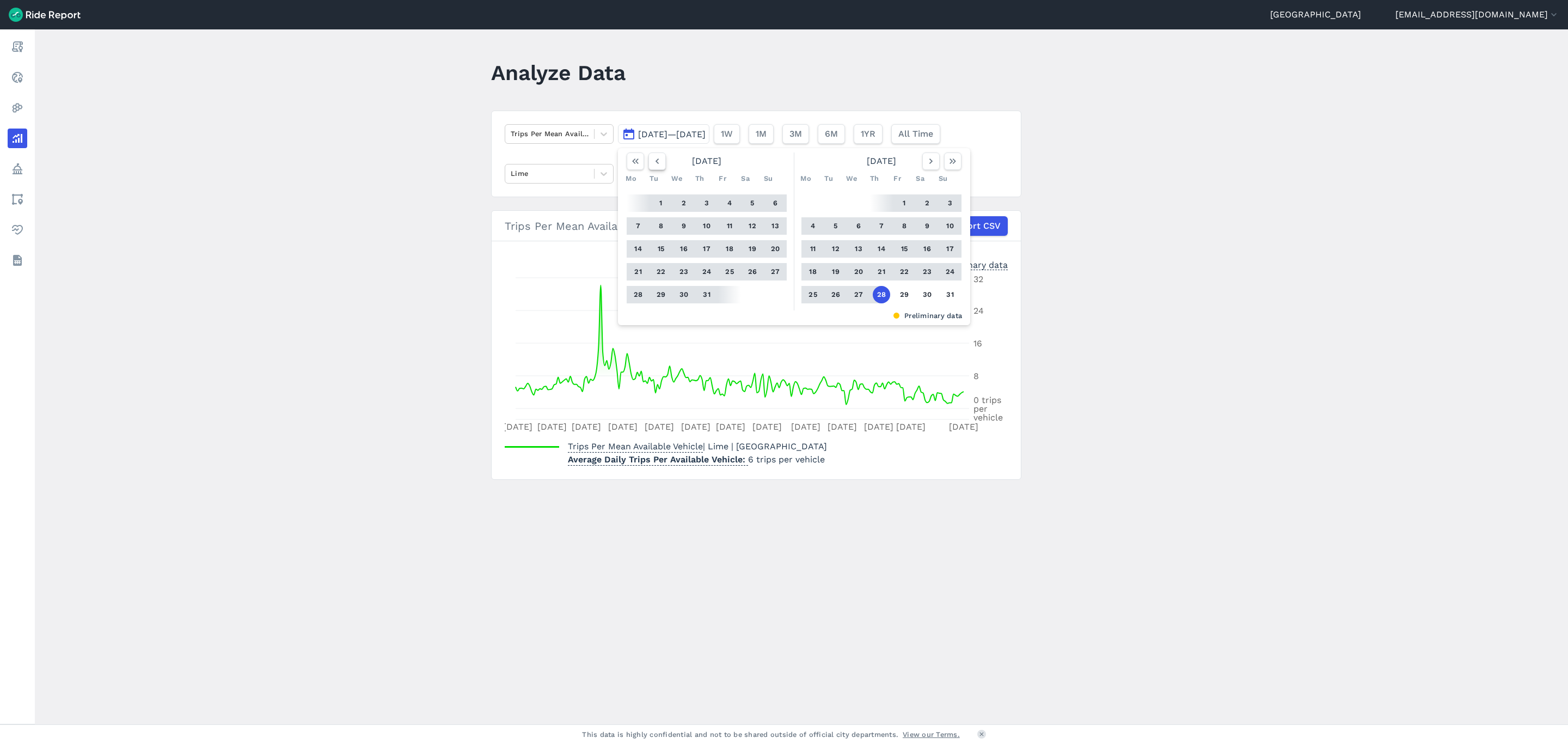
click at [649, 159] on button "button" at bounding box center [657, 161] width 17 height 17
click at [652, 159] on icon "button" at bounding box center [657, 161] width 11 height 11
click at [751, 204] on button "1" at bounding box center [753, 203] width 17 height 17
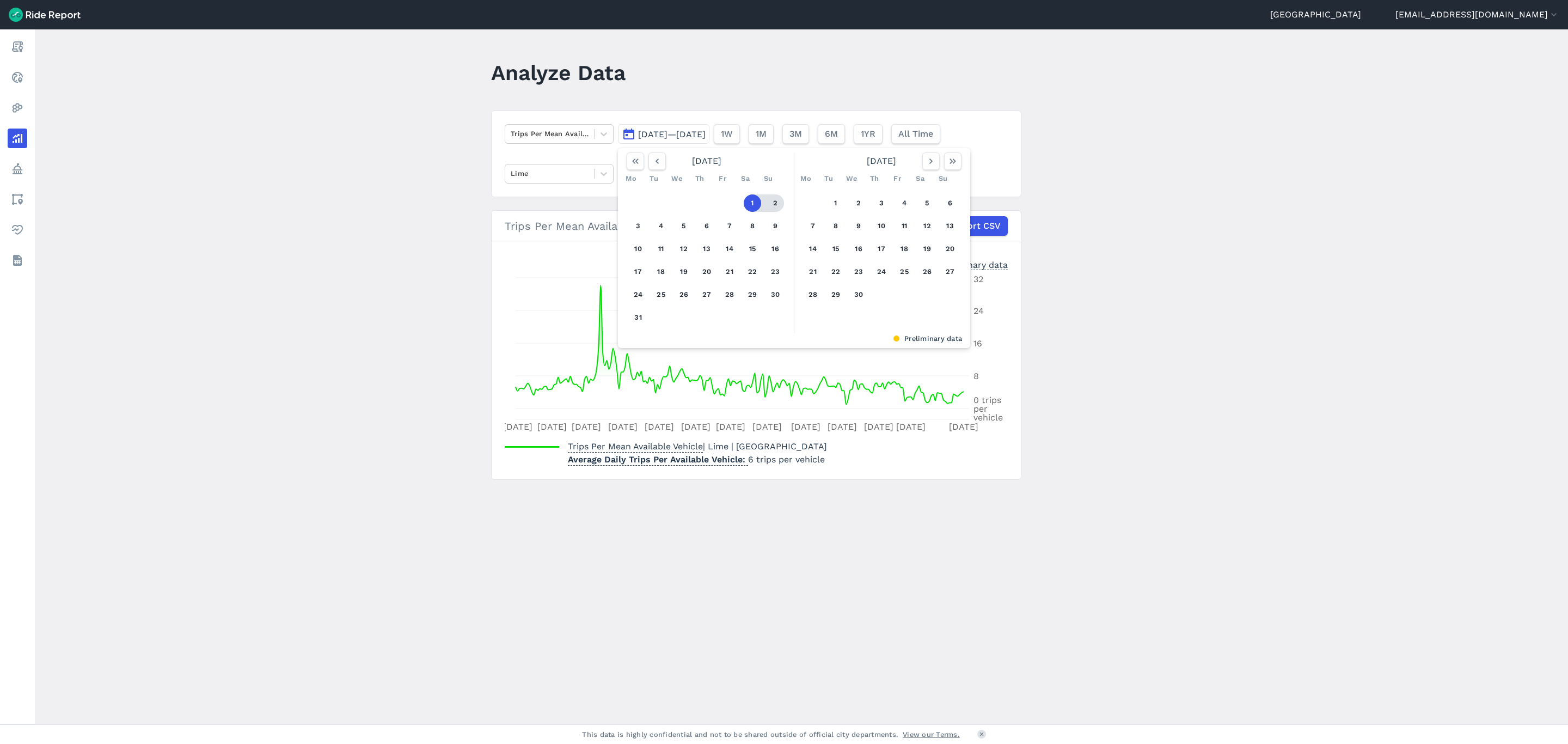
click at [773, 201] on button "2" at bounding box center [776, 203] width 17 height 17
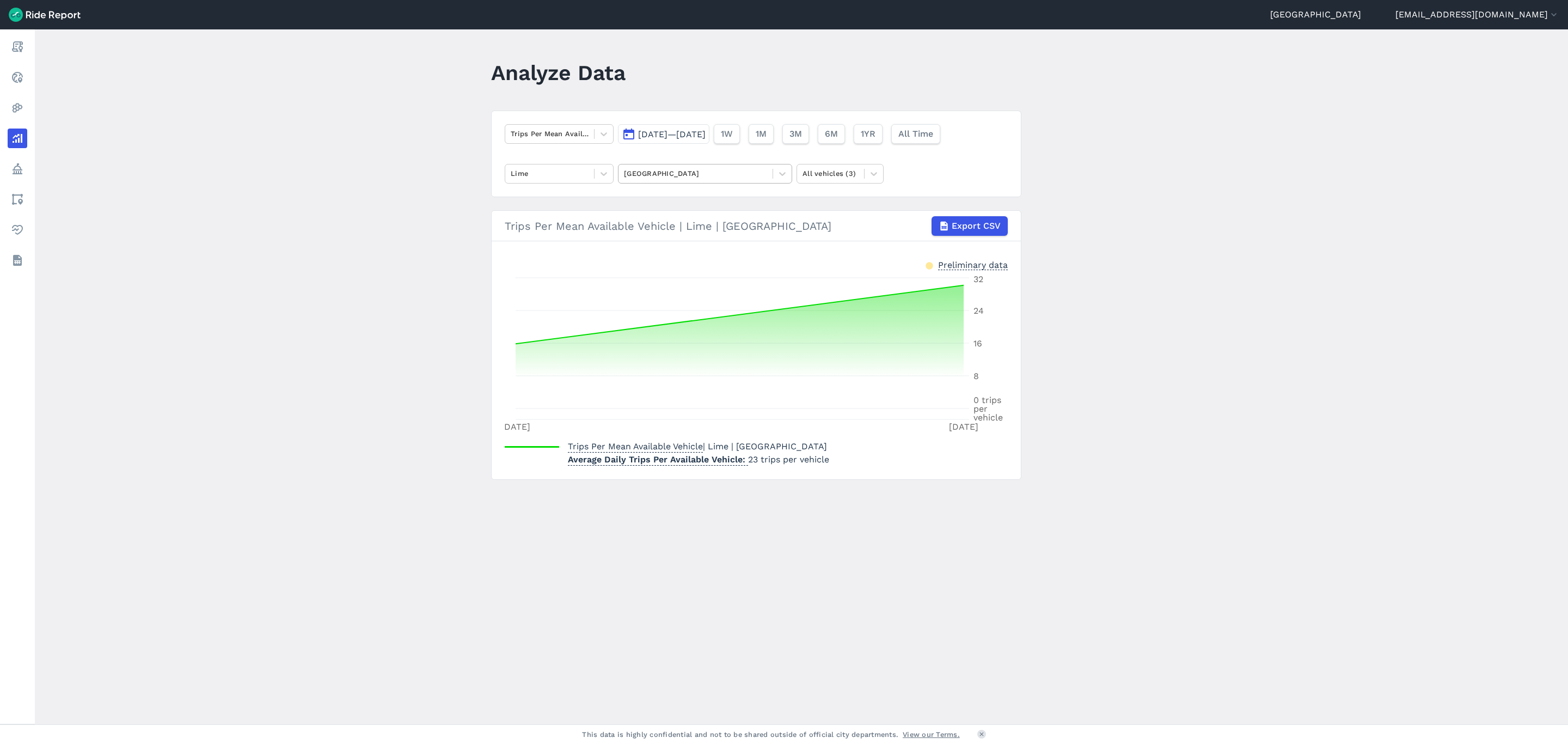
click at [771, 179] on div "[GEOGRAPHIC_DATA]" at bounding box center [696, 173] width 154 height 17
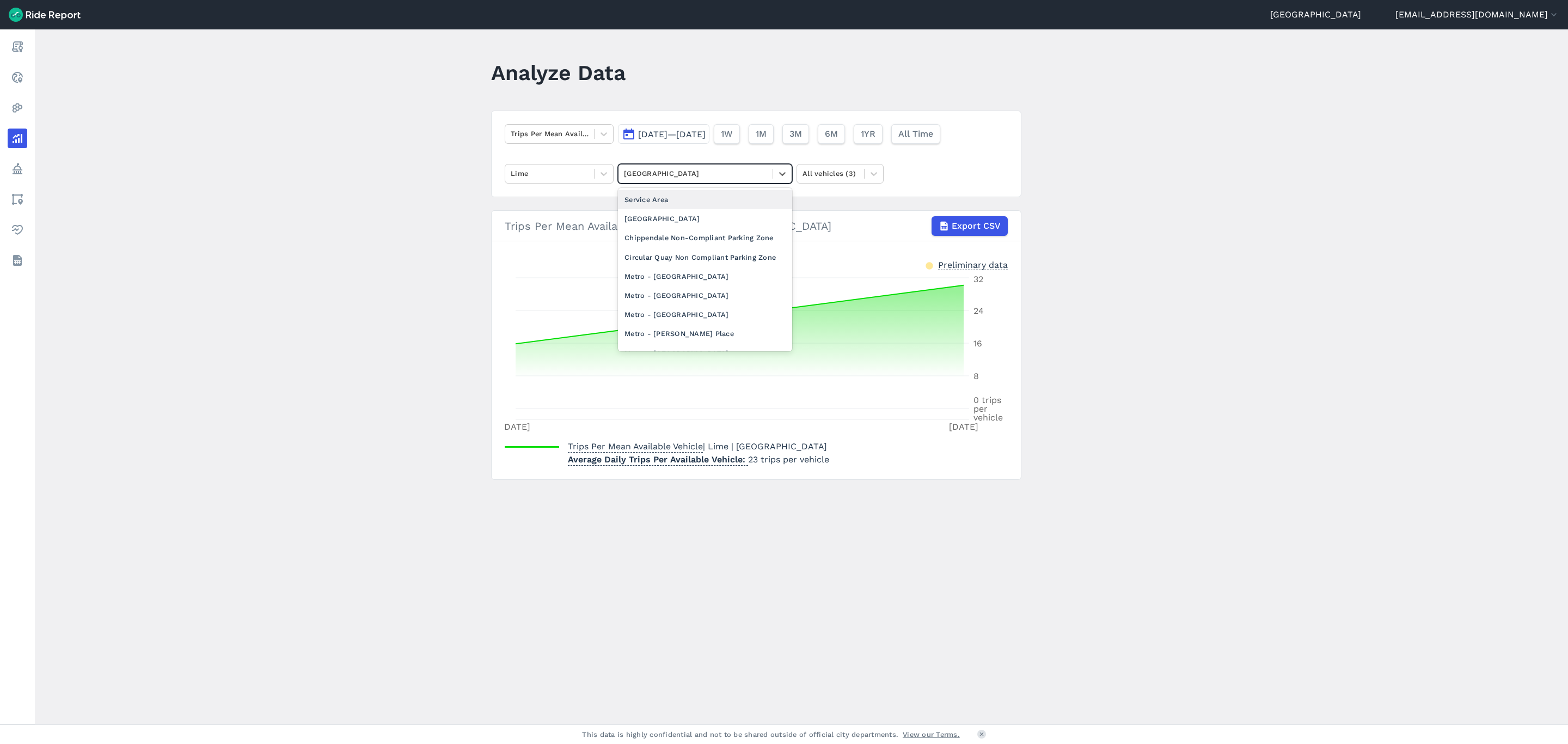
click at [716, 204] on div "Service Area" at bounding box center [705, 200] width 174 height 19
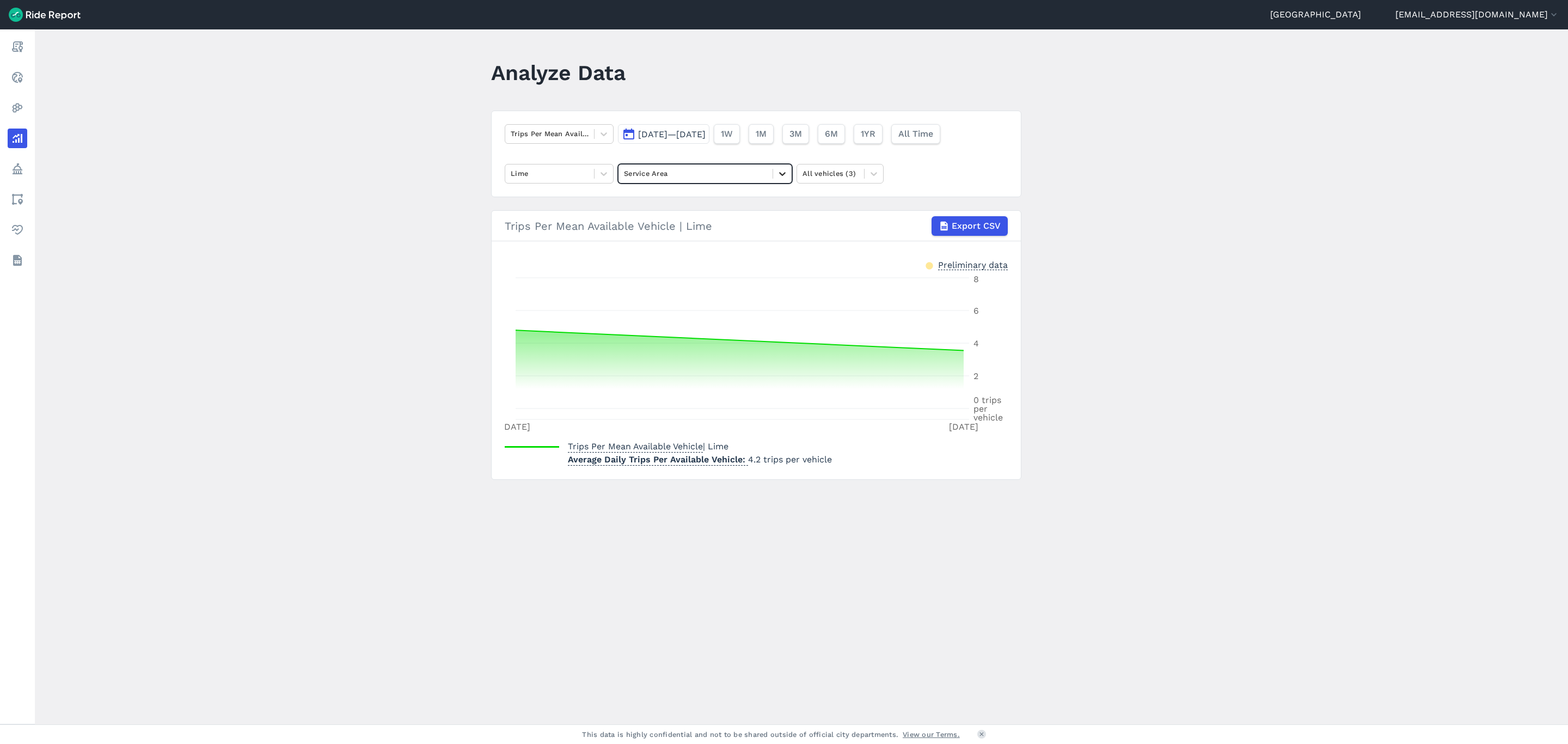
click at [782, 175] on icon at bounding box center [782, 174] width 11 height 11
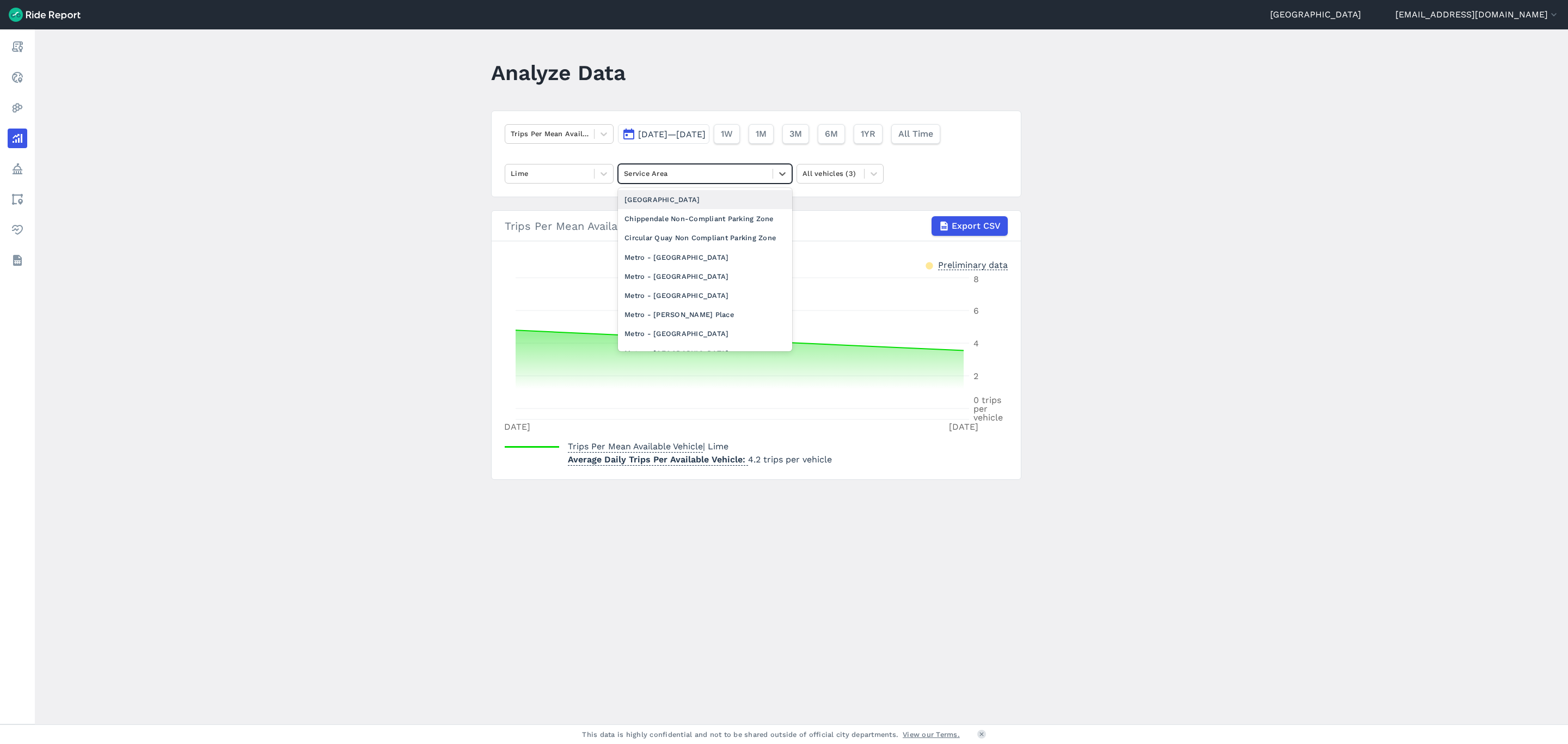
click at [652, 197] on div "[GEOGRAPHIC_DATA]" at bounding box center [705, 200] width 174 height 19
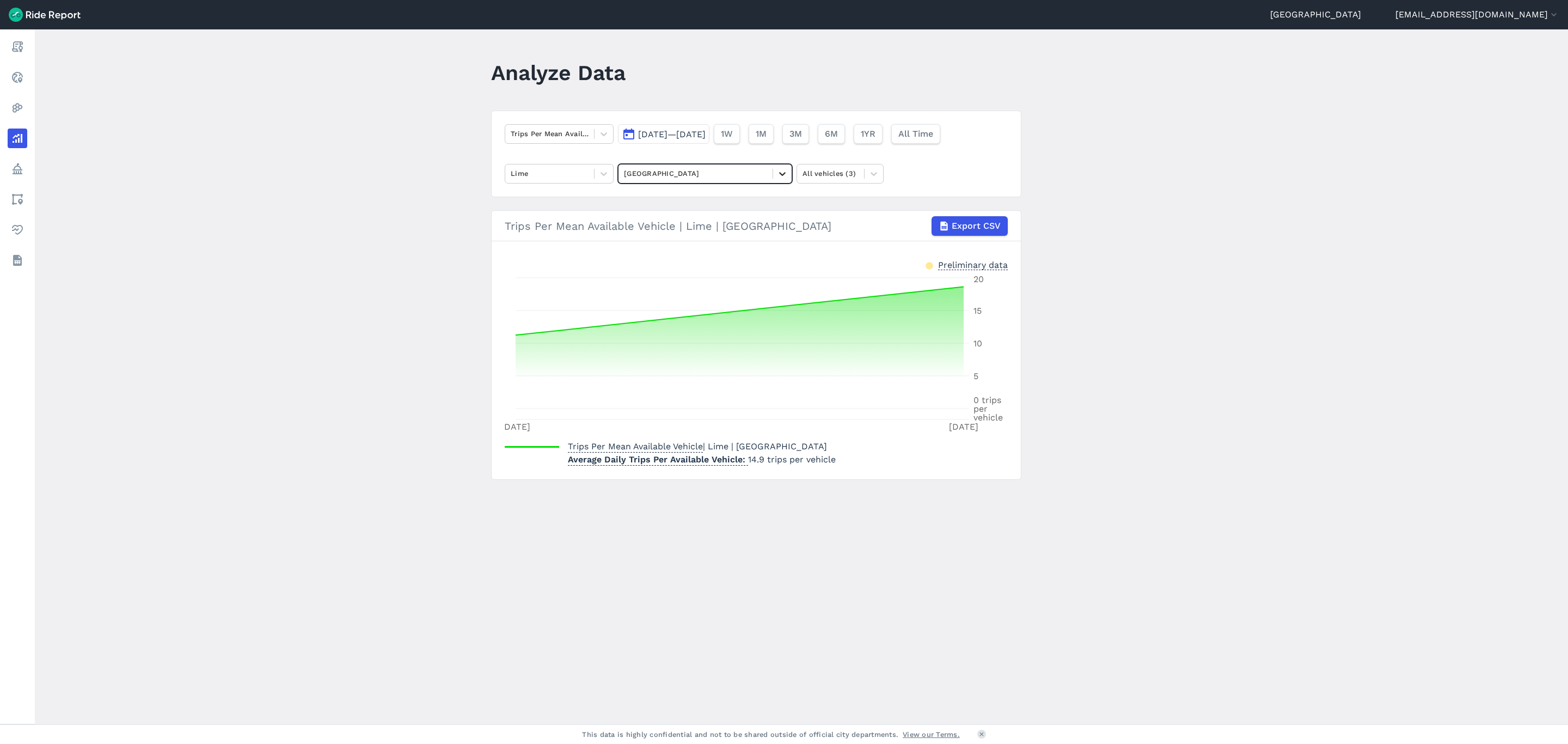
click at [783, 175] on icon at bounding box center [782, 174] width 11 height 11
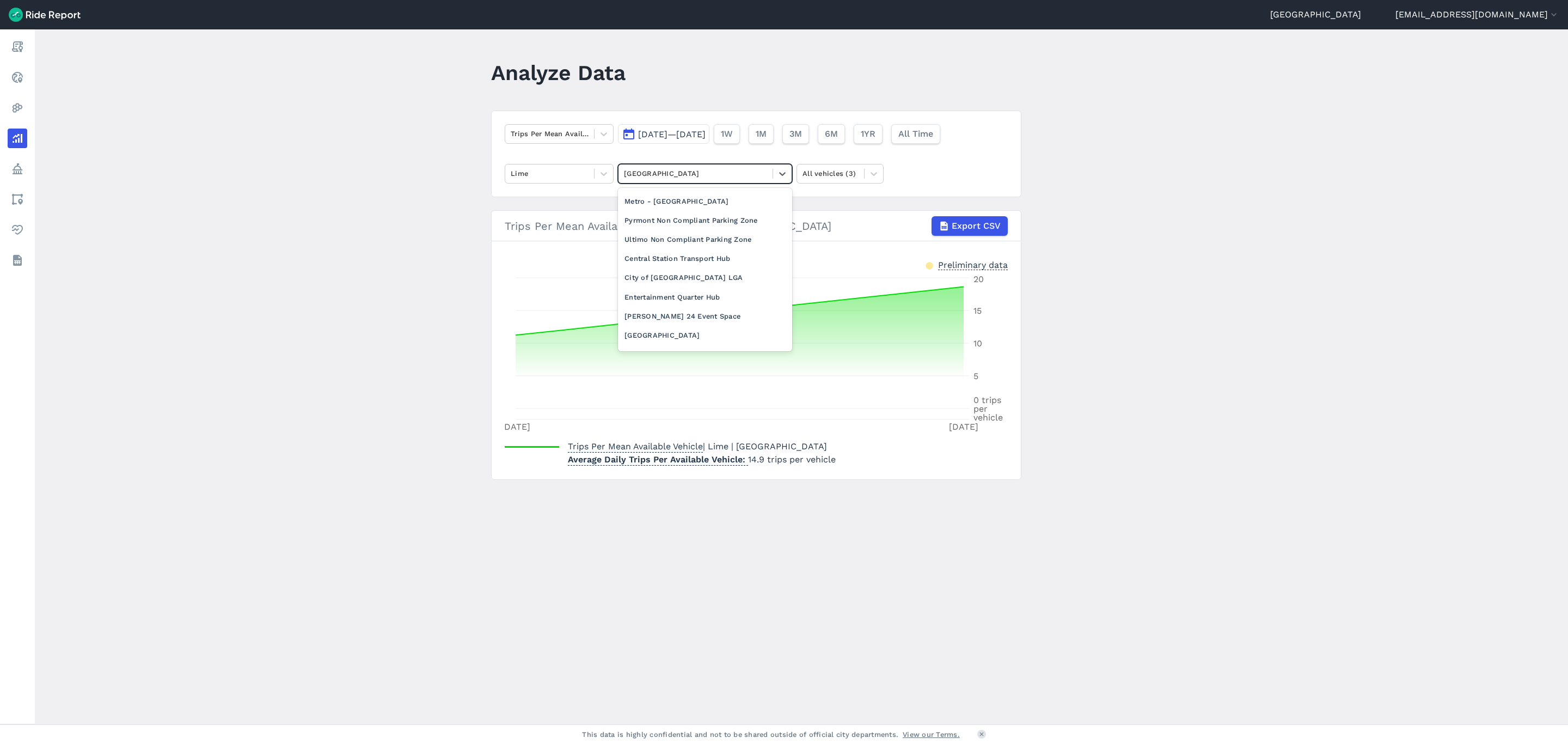
scroll to position [164, 0]
click at [718, 276] on div "City of [GEOGRAPHIC_DATA] LGA" at bounding box center [705, 266] width 174 height 19
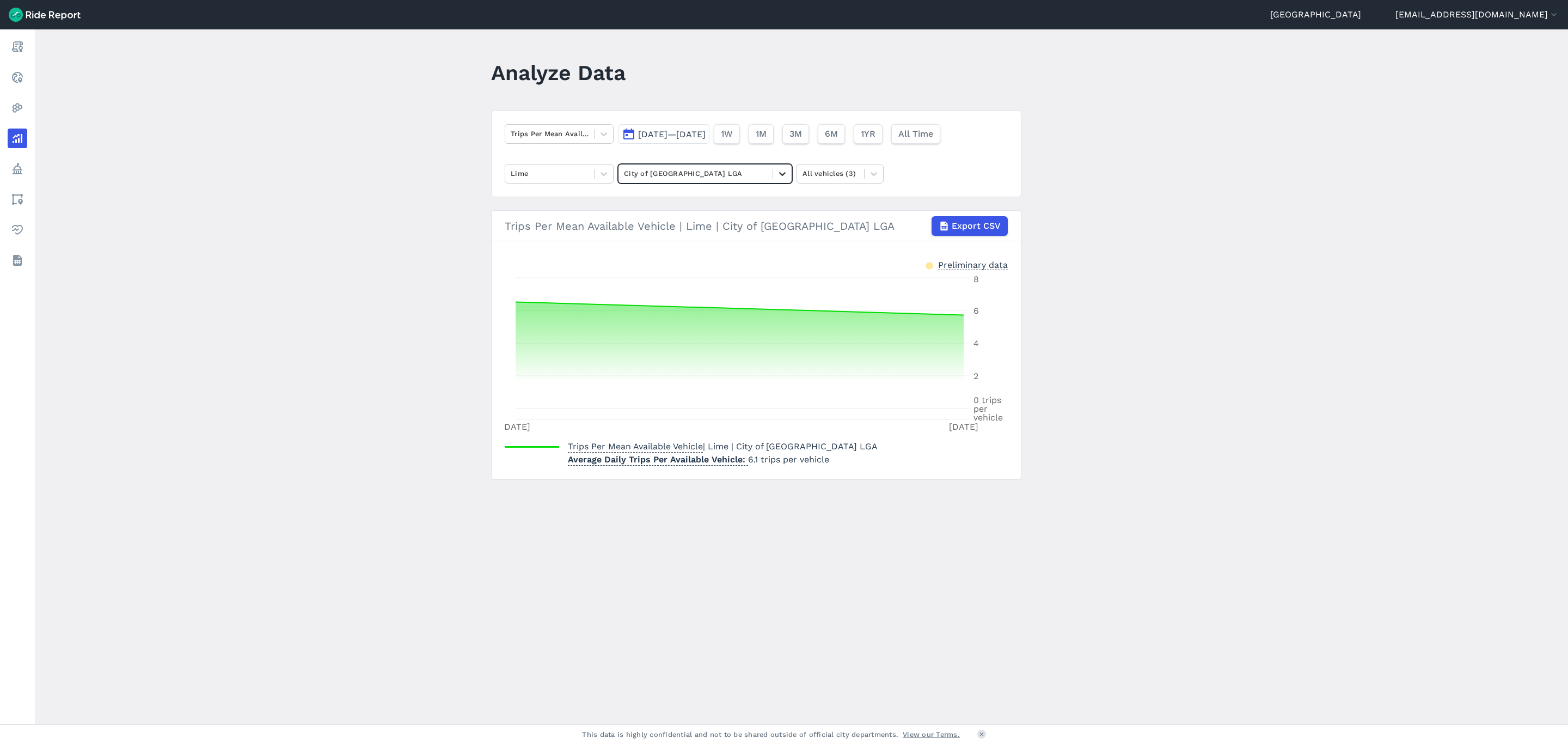
click at [784, 182] on div at bounding box center [782, 174] width 19 height 19
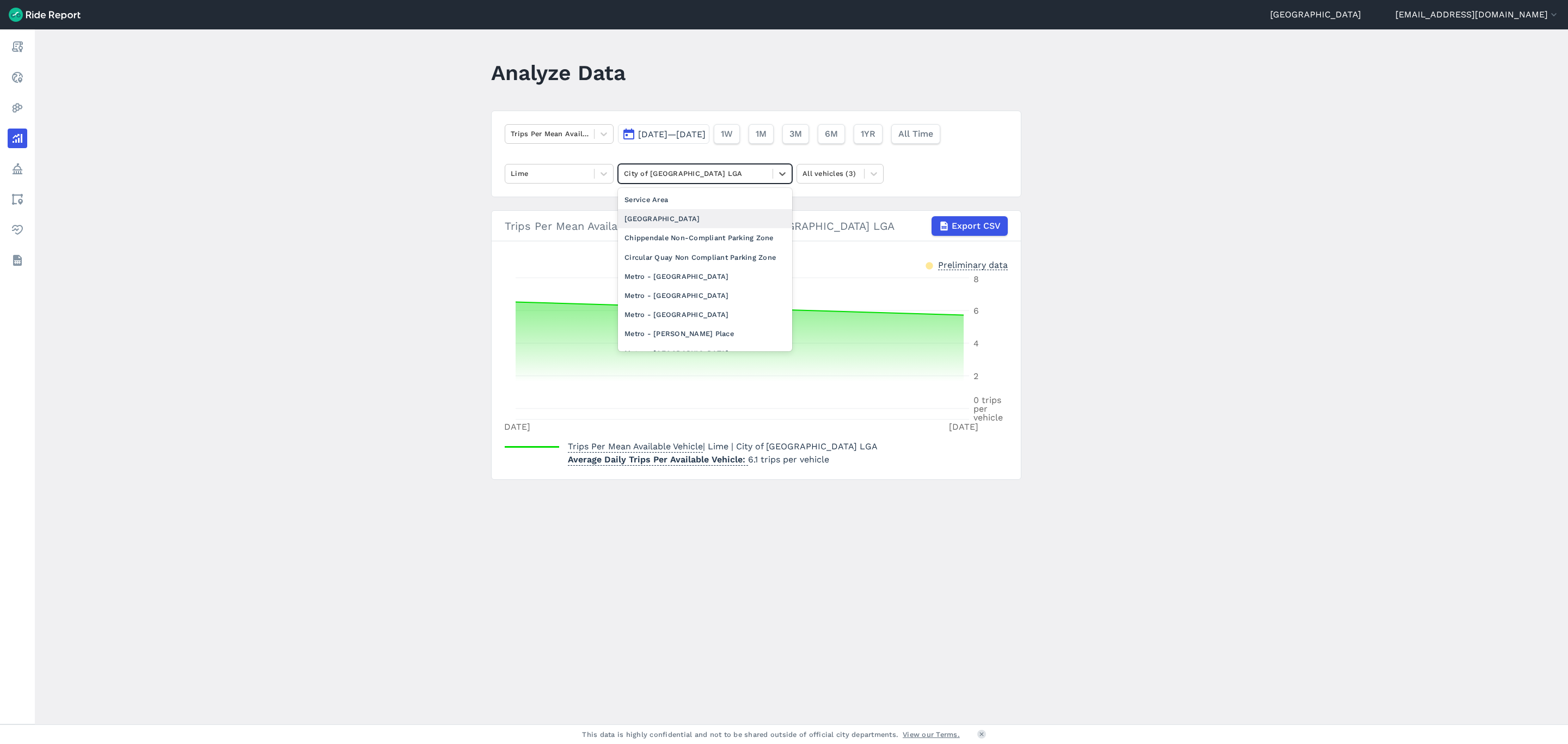
click at [715, 221] on div "[GEOGRAPHIC_DATA]" at bounding box center [705, 218] width 174 height 19
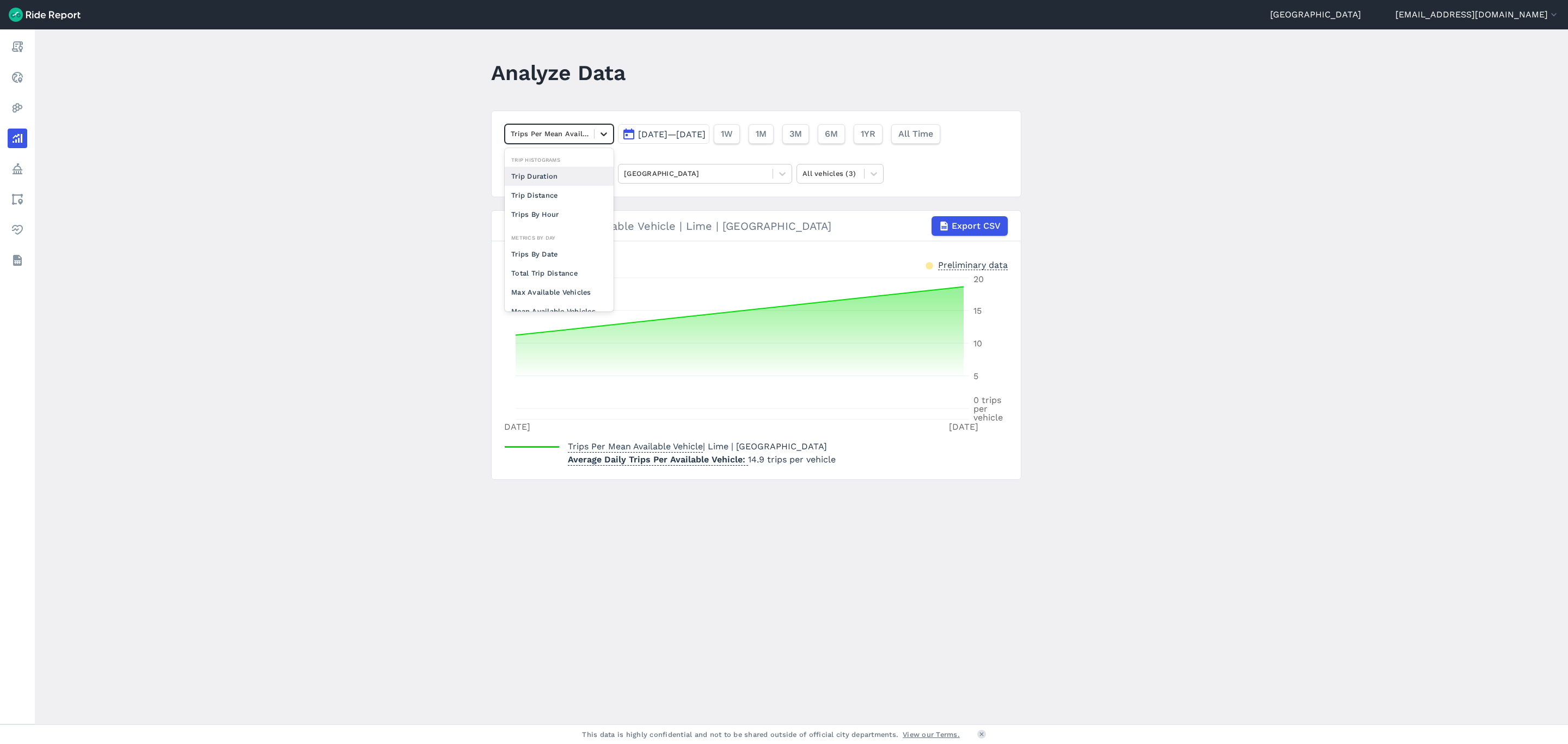
click at [608, 131] on div at bounding box center [604, 134] width 19 height 19
click at [564, 247] on div "Trips By Date" at bounding box center [559, 254] width 109 height 19
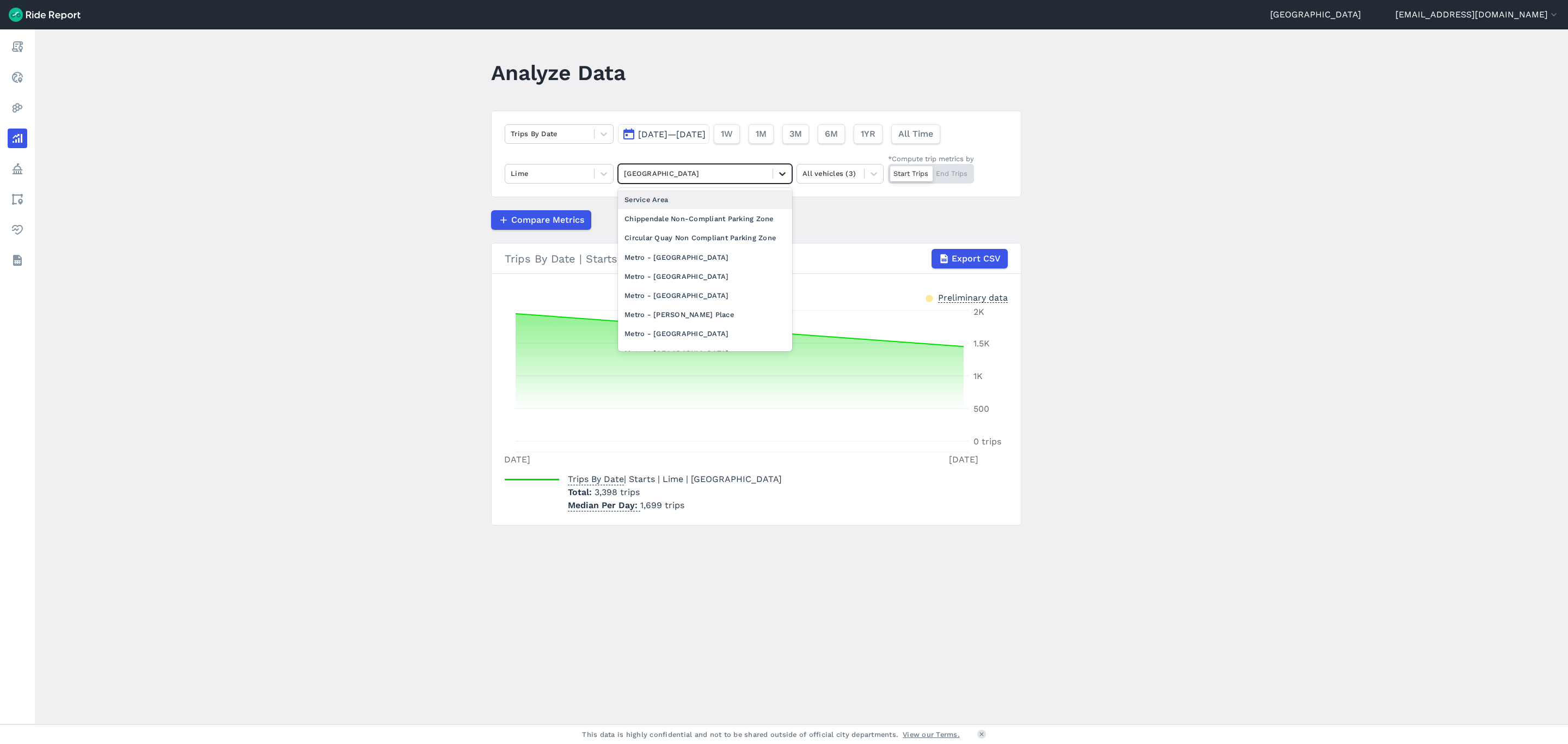
click at [787, 177] on div at bounding box center [782, 174] width 19 height 19
click at [686, 276] on div "City of [GEOGRAPHIC_DATA] LGA" at bounding box center [705, 266] width 174 height 19
